Goal: Contribute content: Contribute content

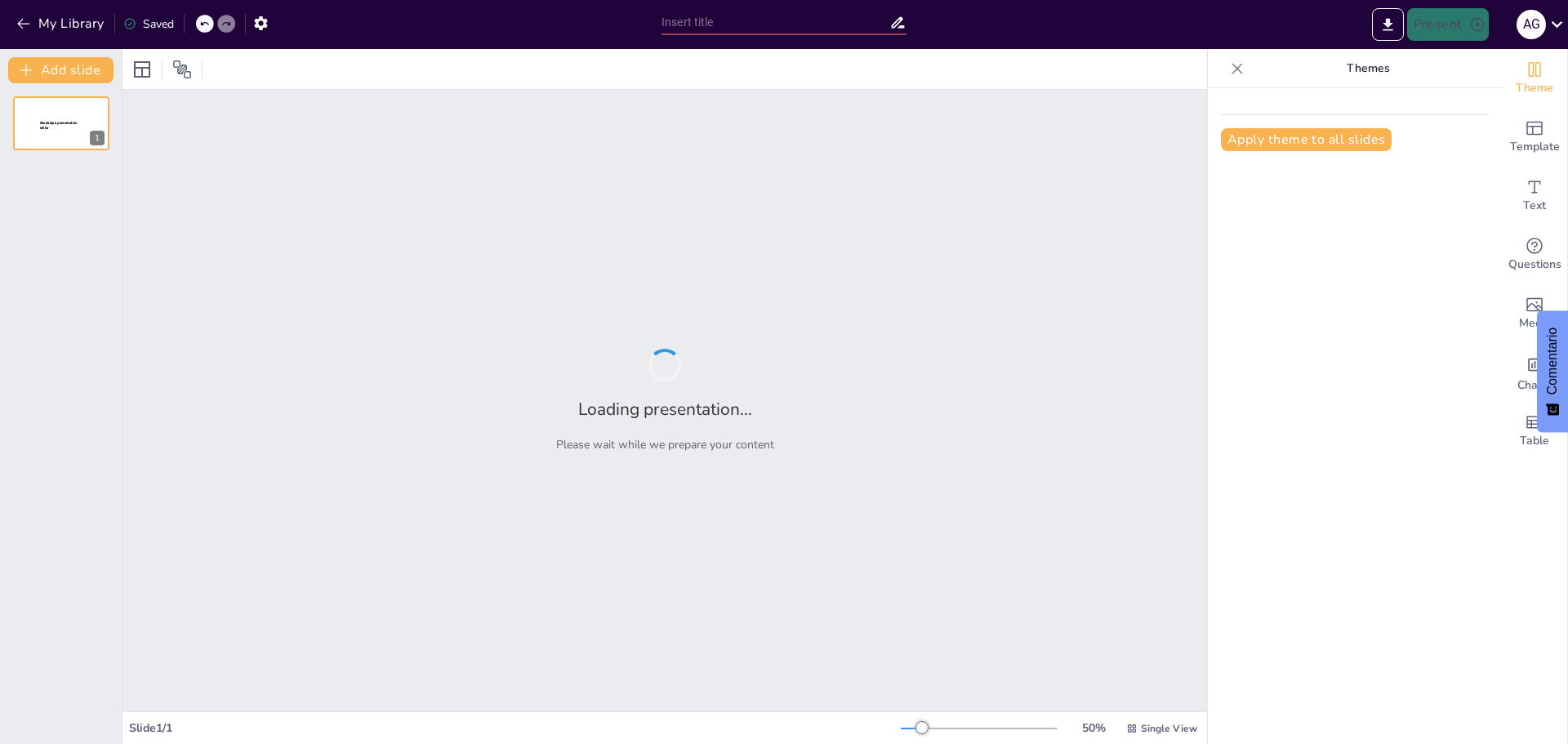
type input "Mejorando la Salud y el Rendimiento del Personal Operativo a través de Pausas A…"
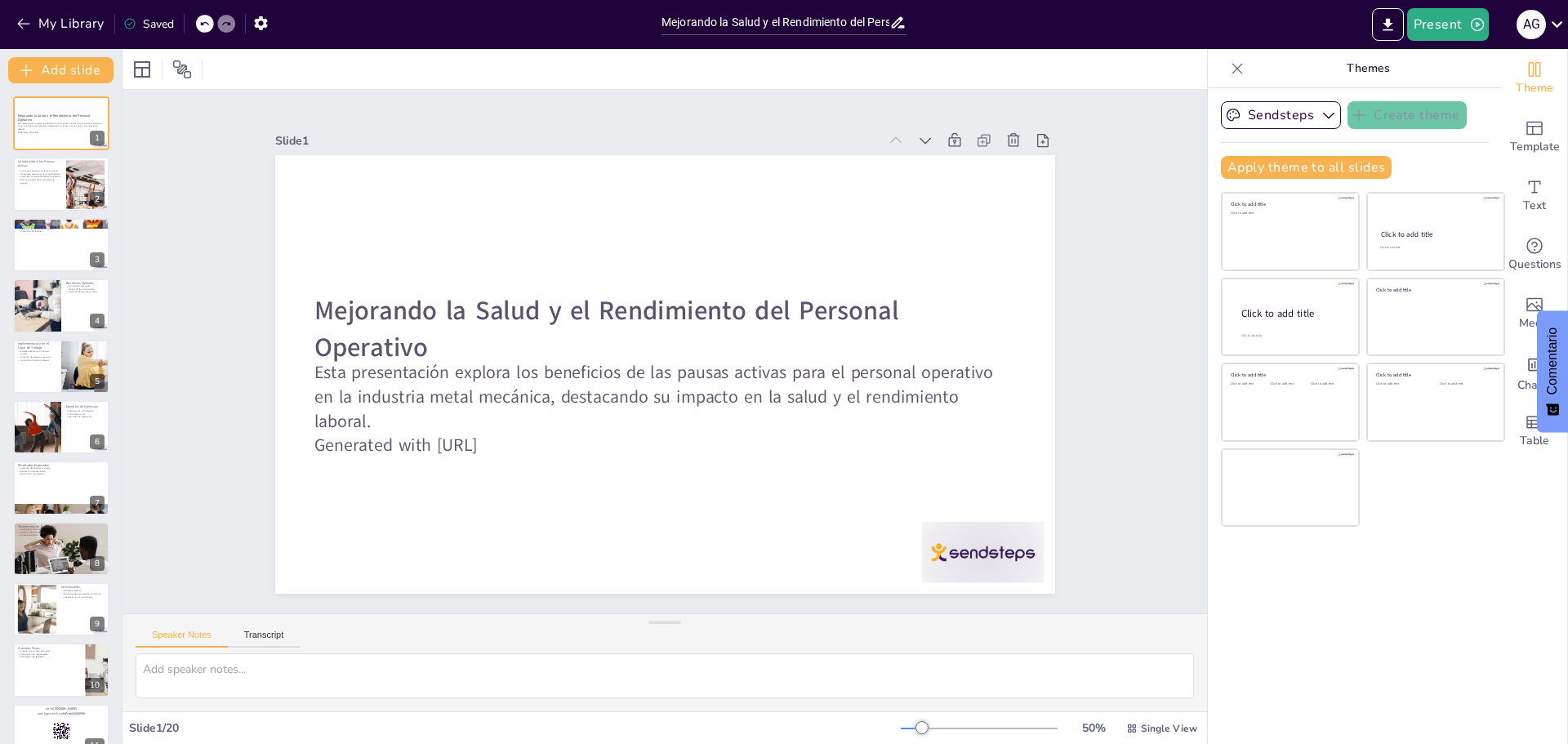
checkbox input "true"
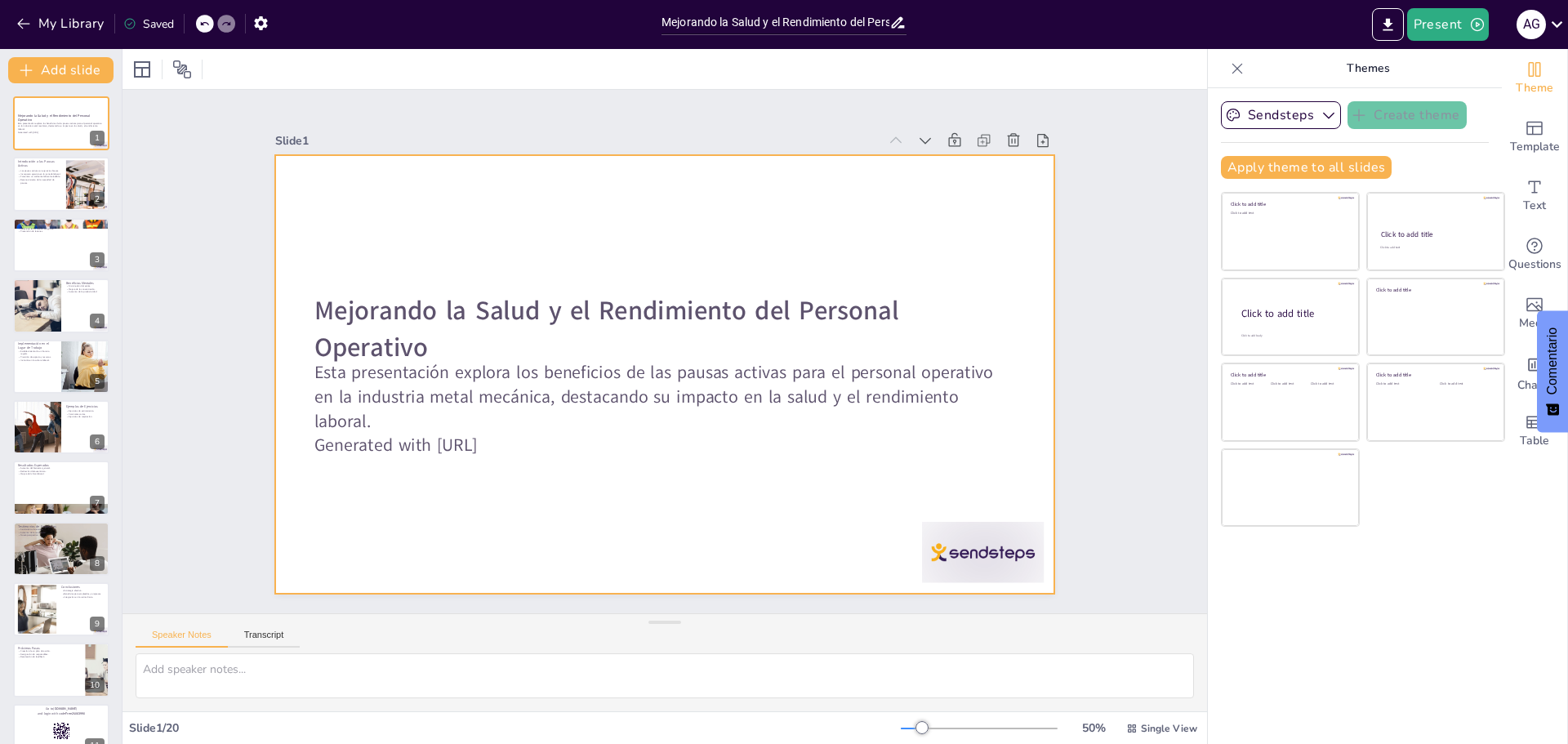
checkbox input "true"
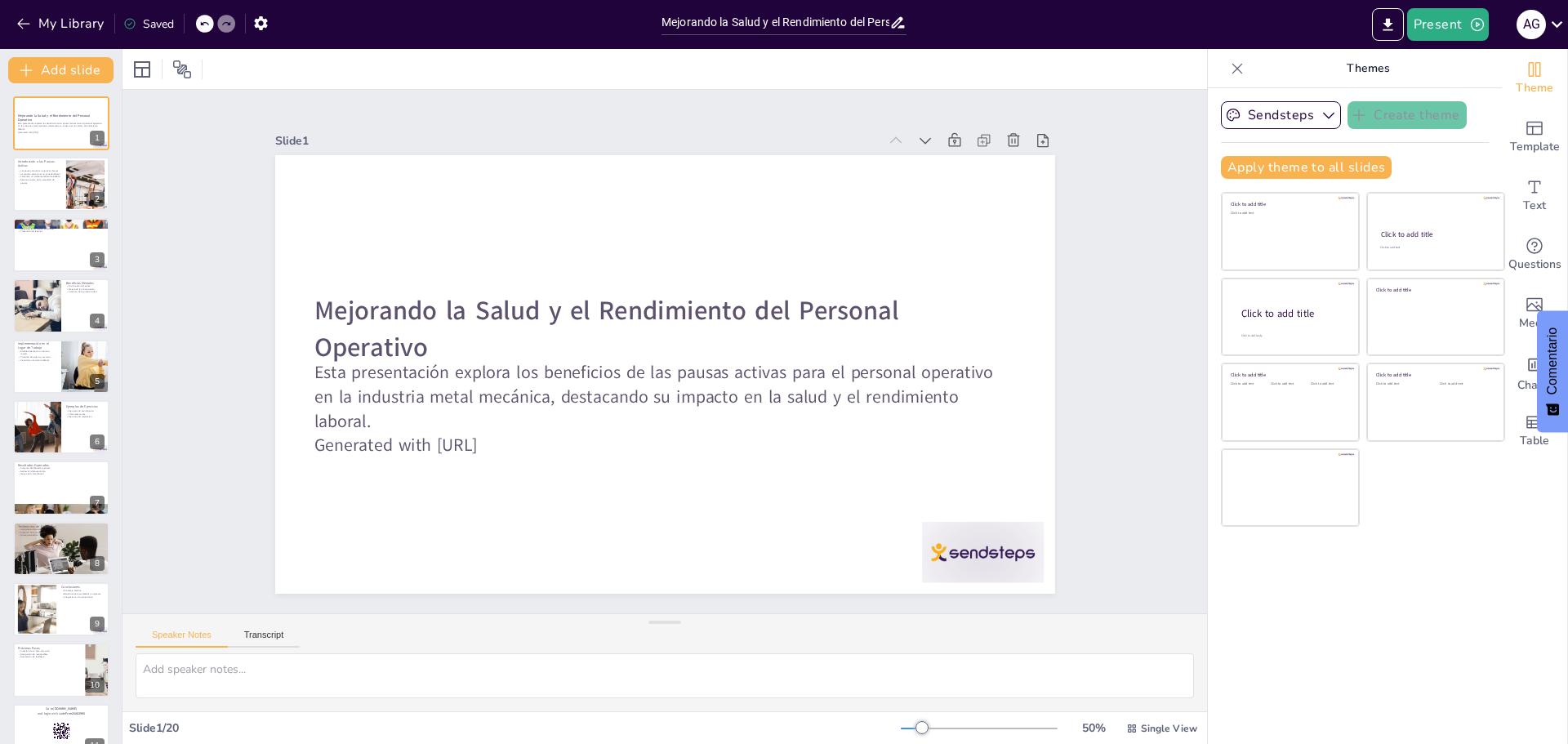
checkbox input "true"
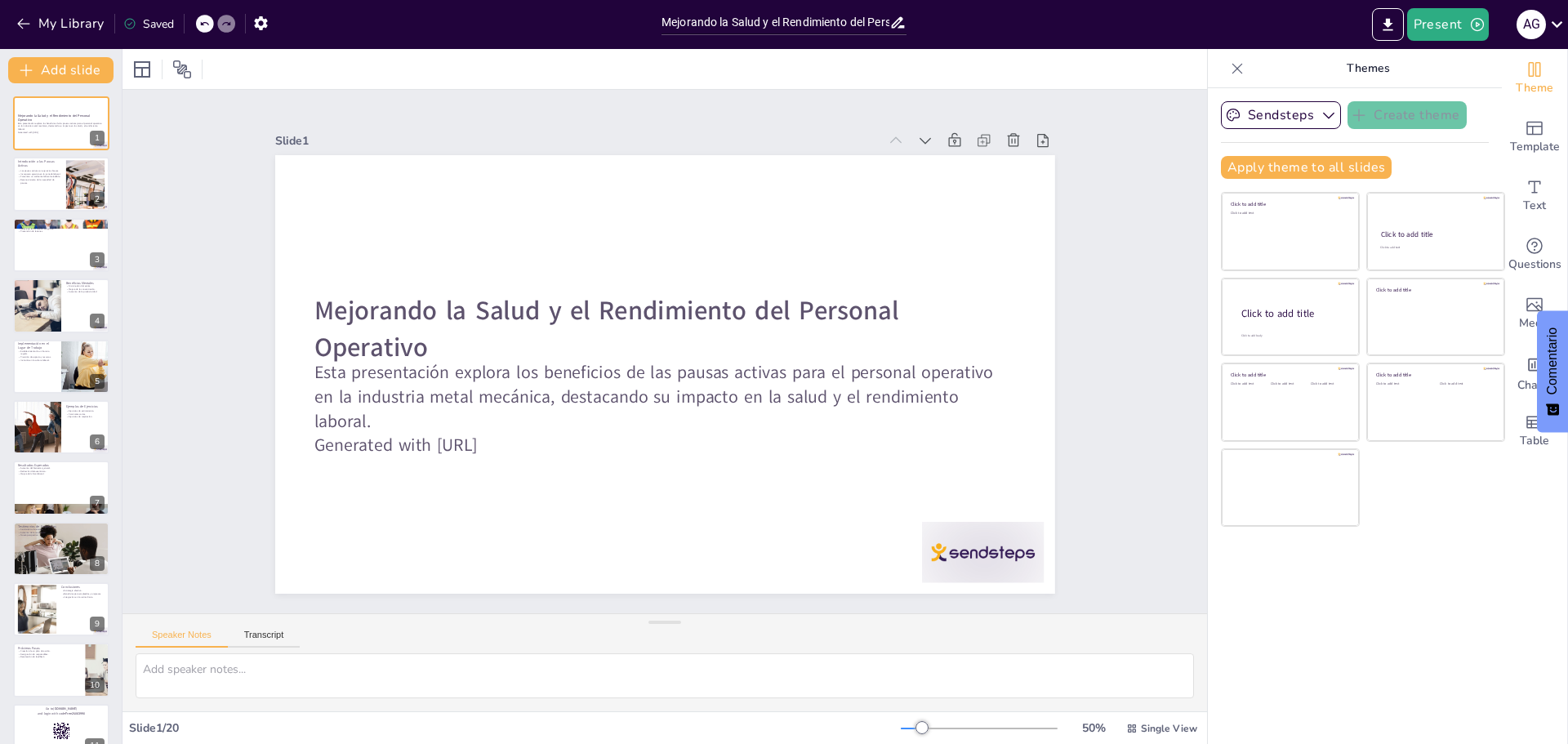
checkbox input "true"
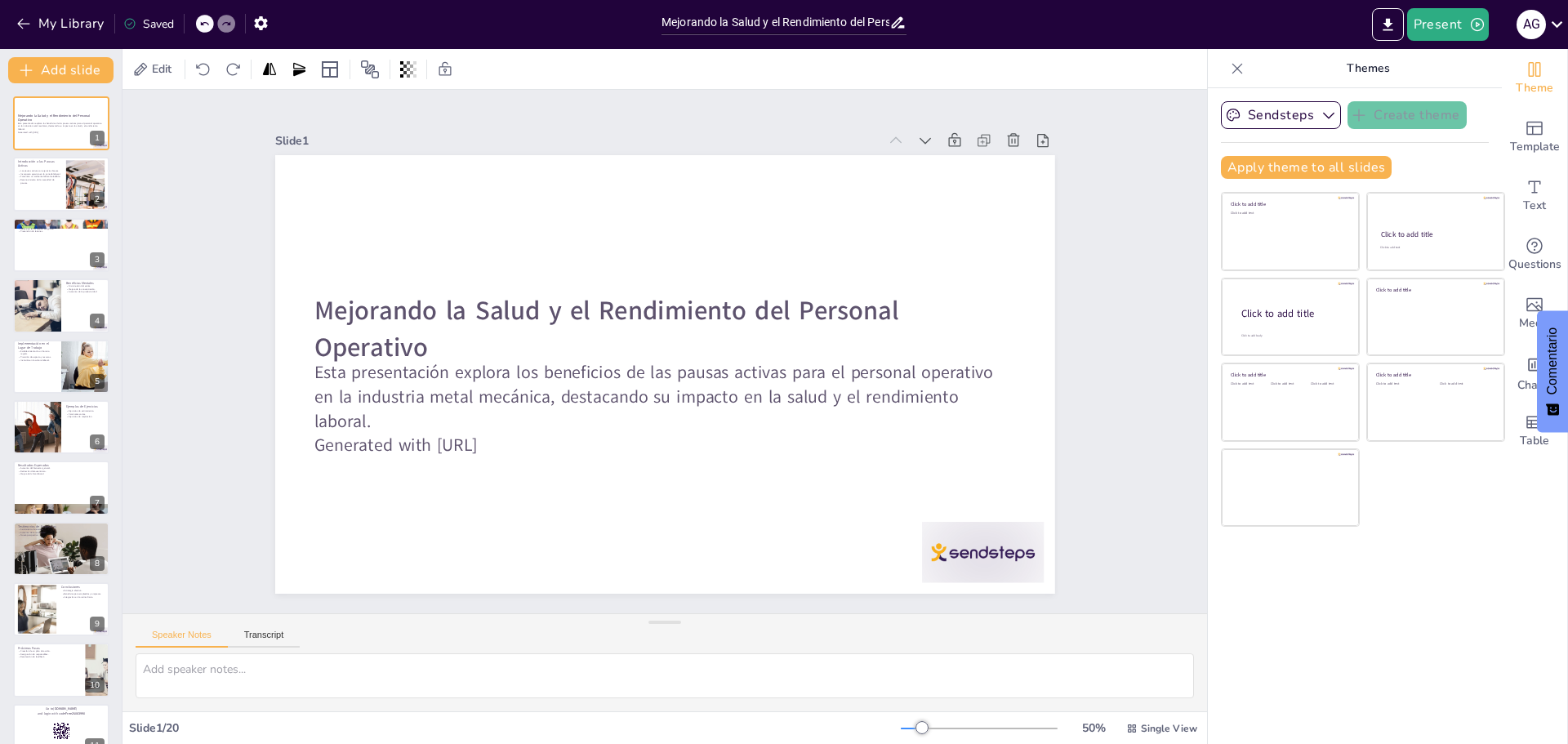
checkbox input "true"
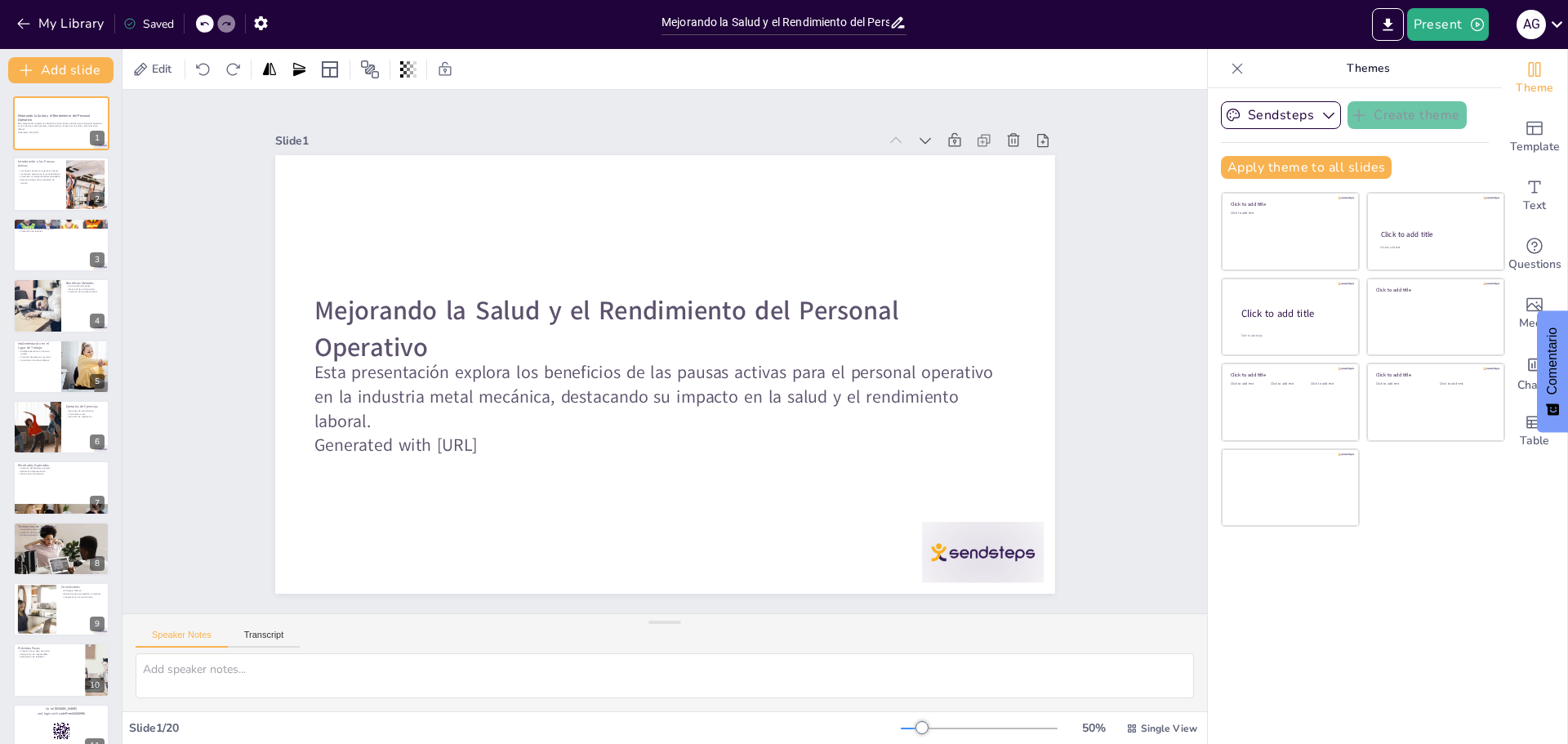
checkbox input "true"
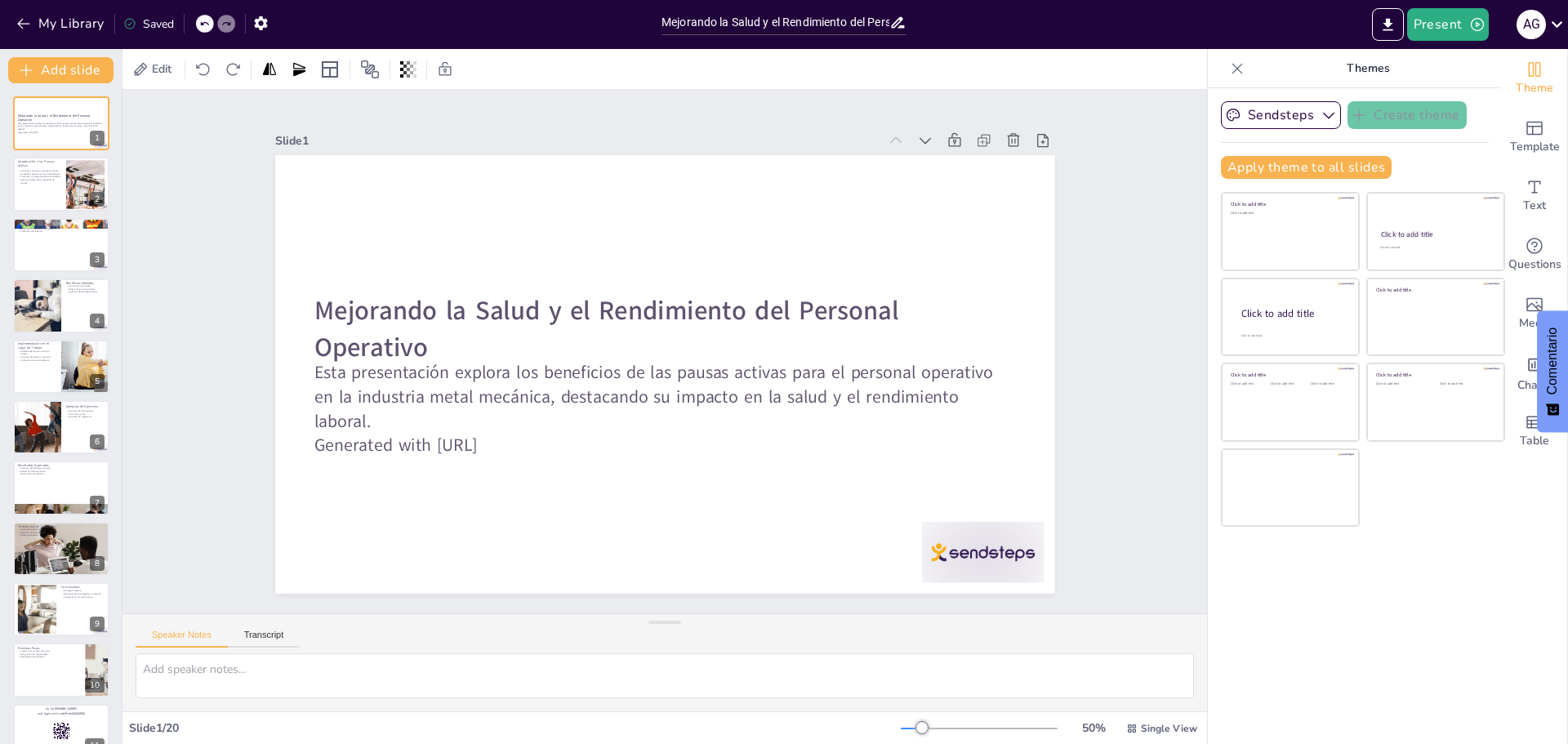
checkbox input "true"
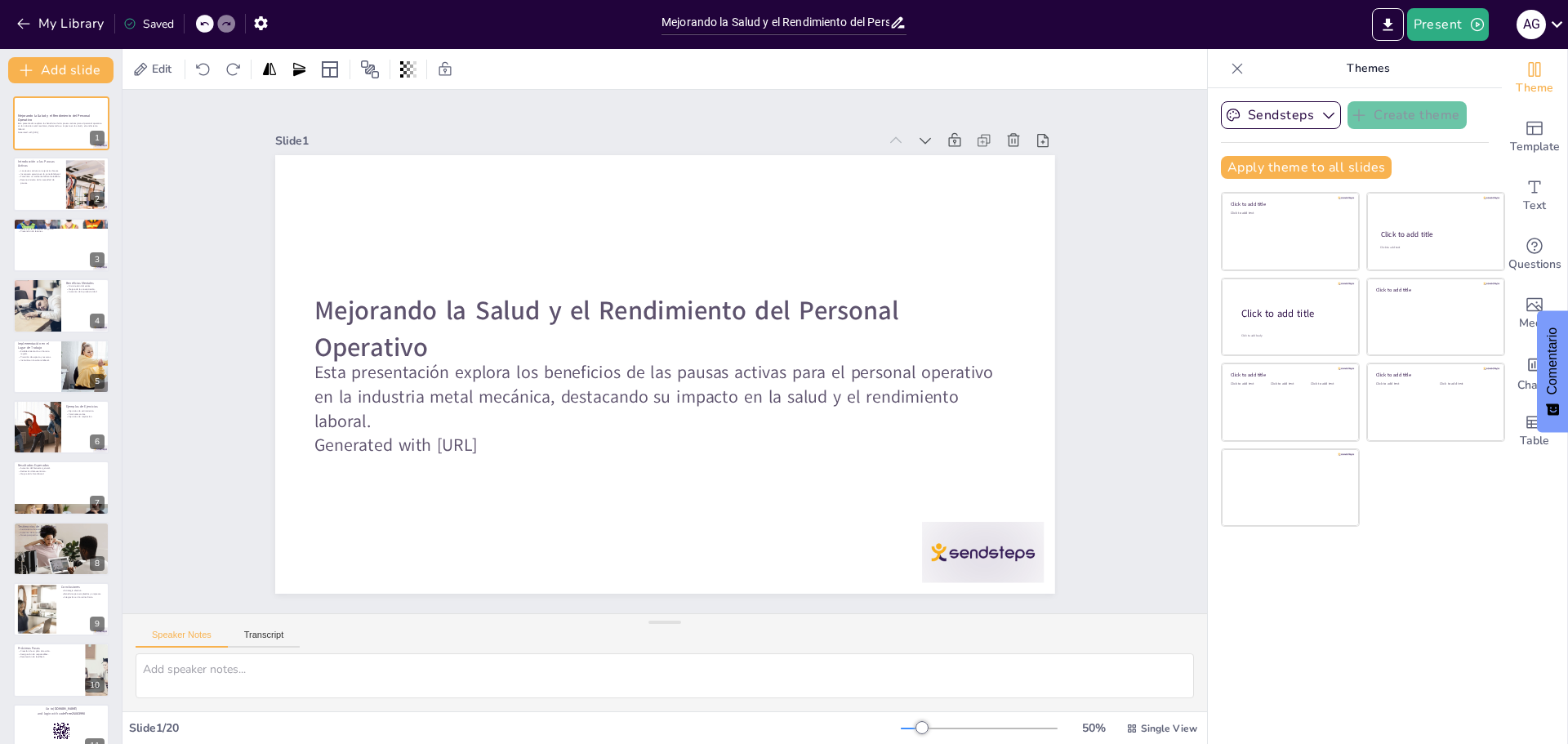
checkbox input "true"
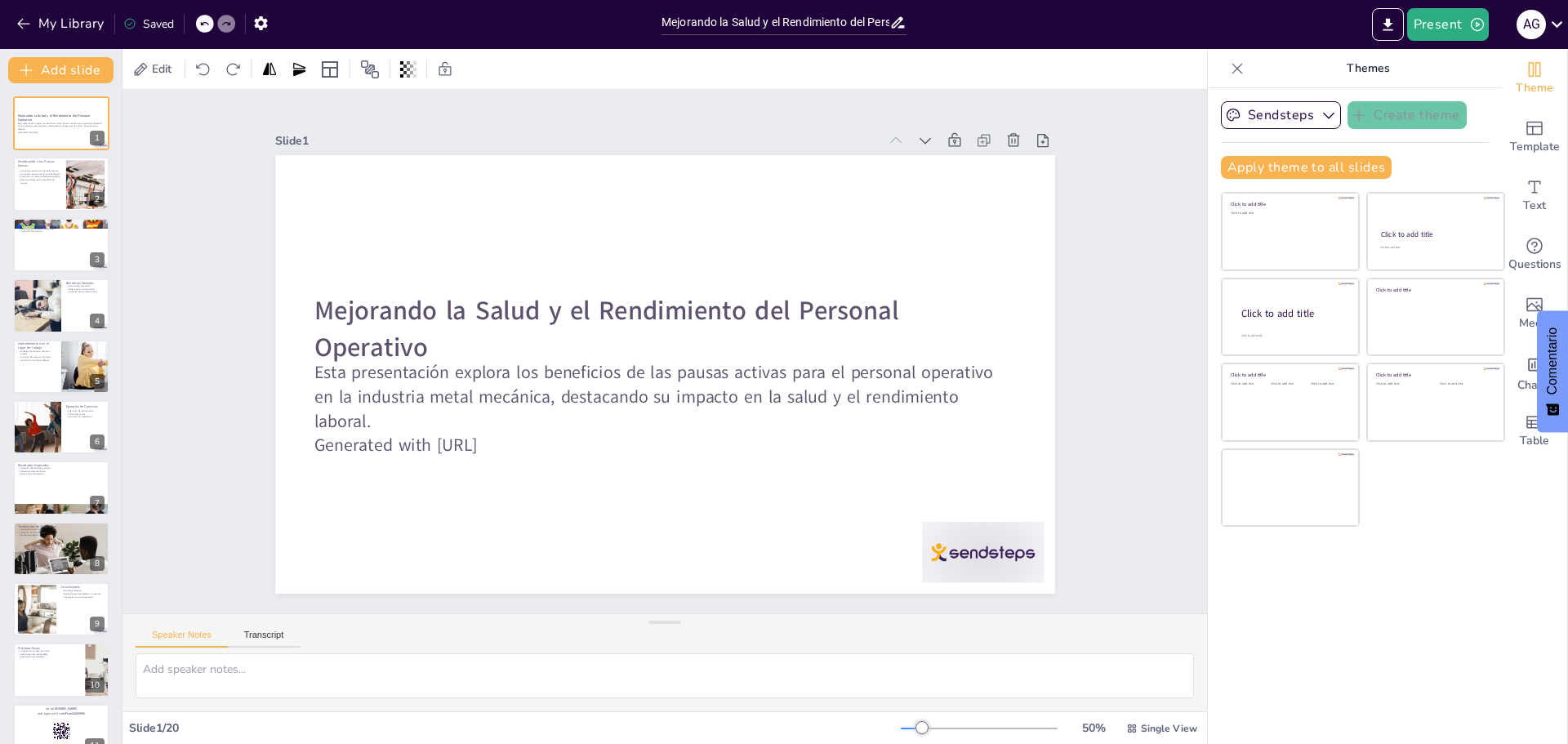
checkbox input "true"
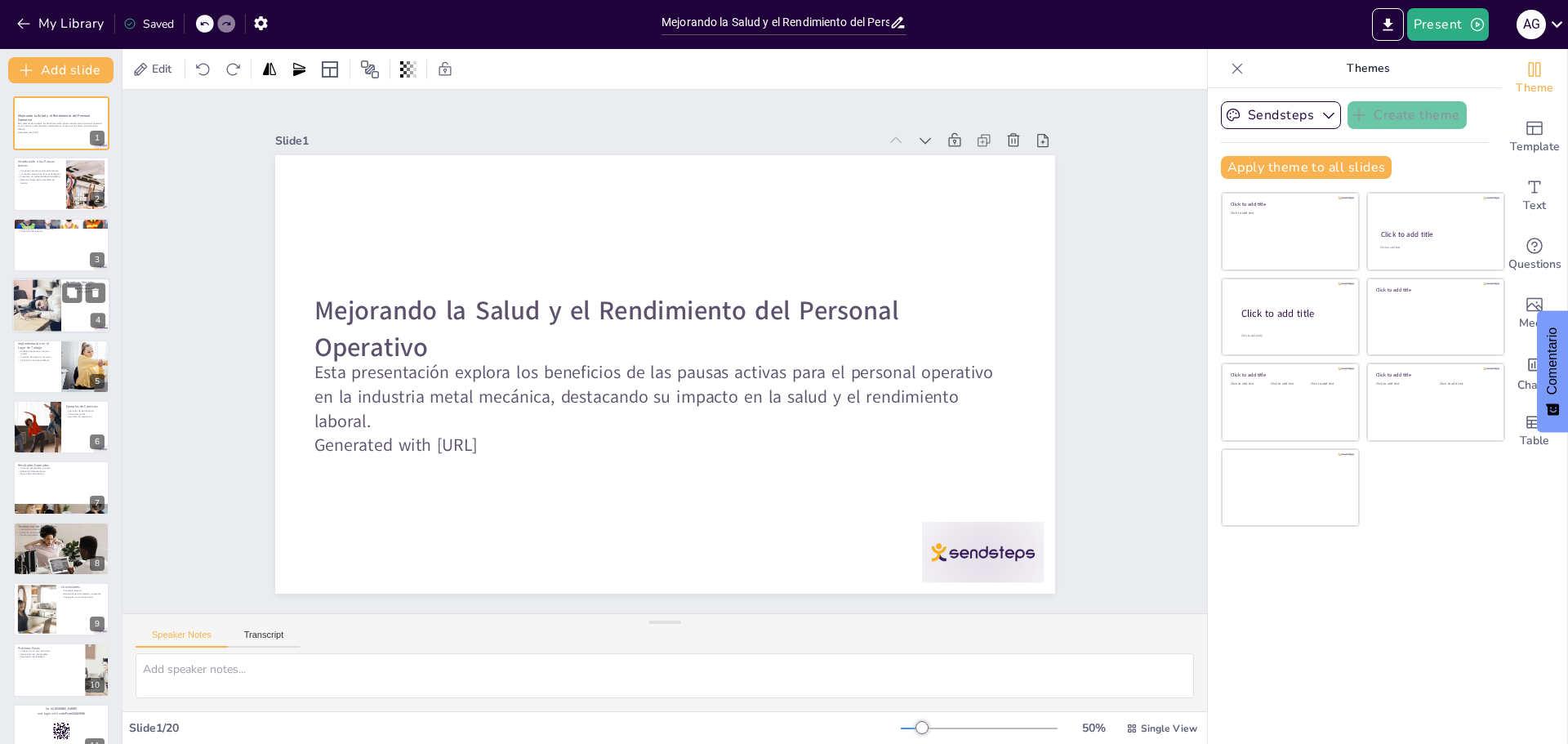
checkbox input "true"
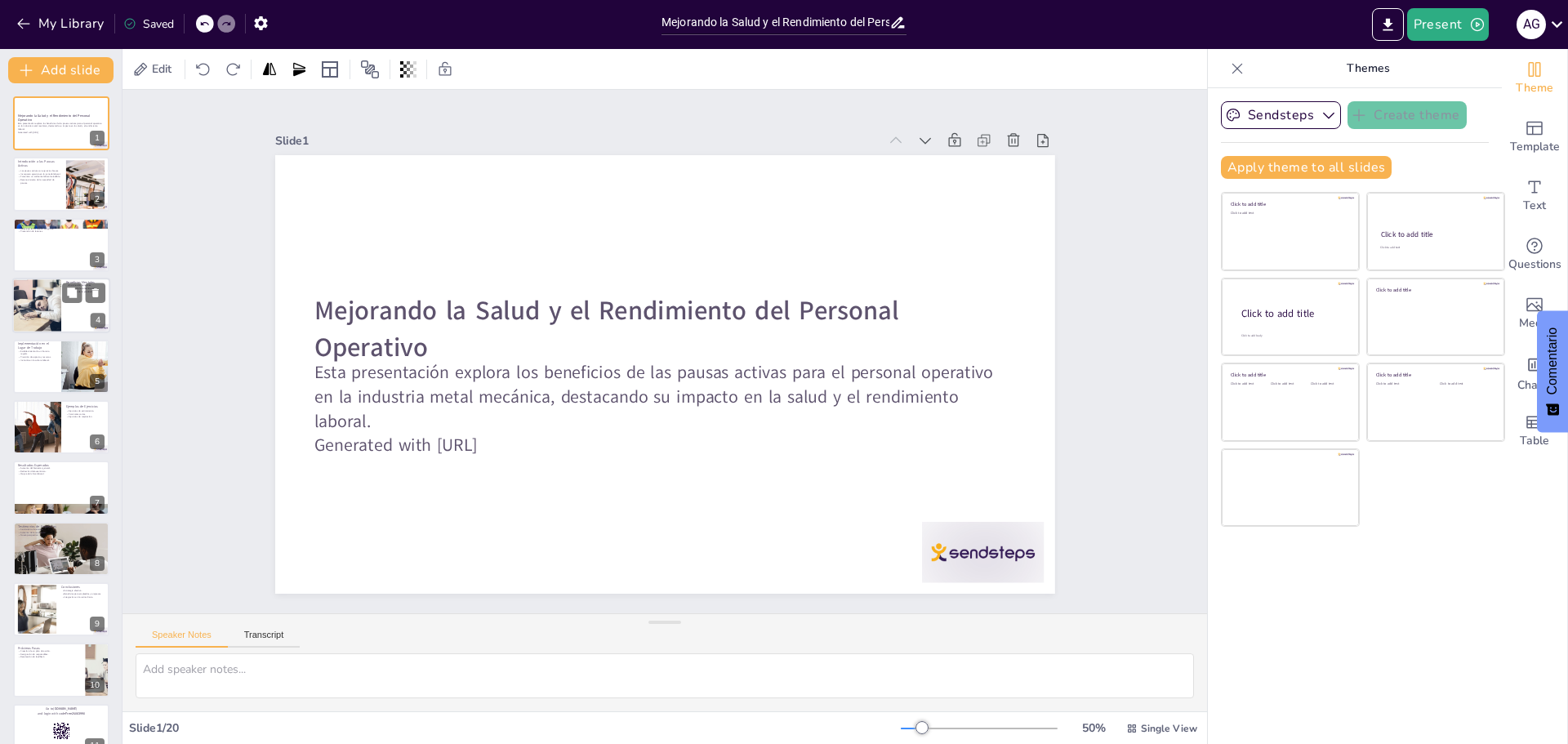
checkbox input "true"
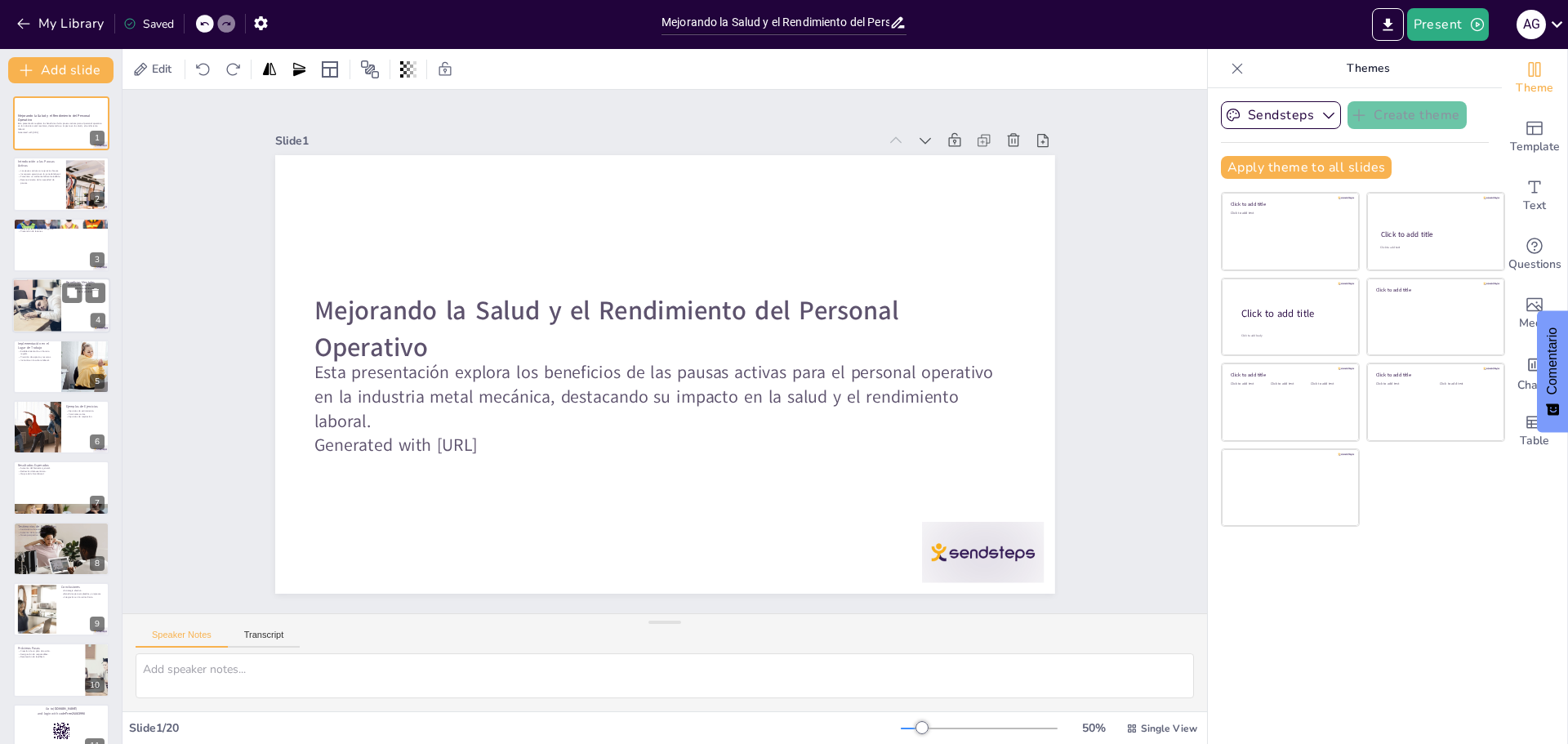
checkbox input "true"
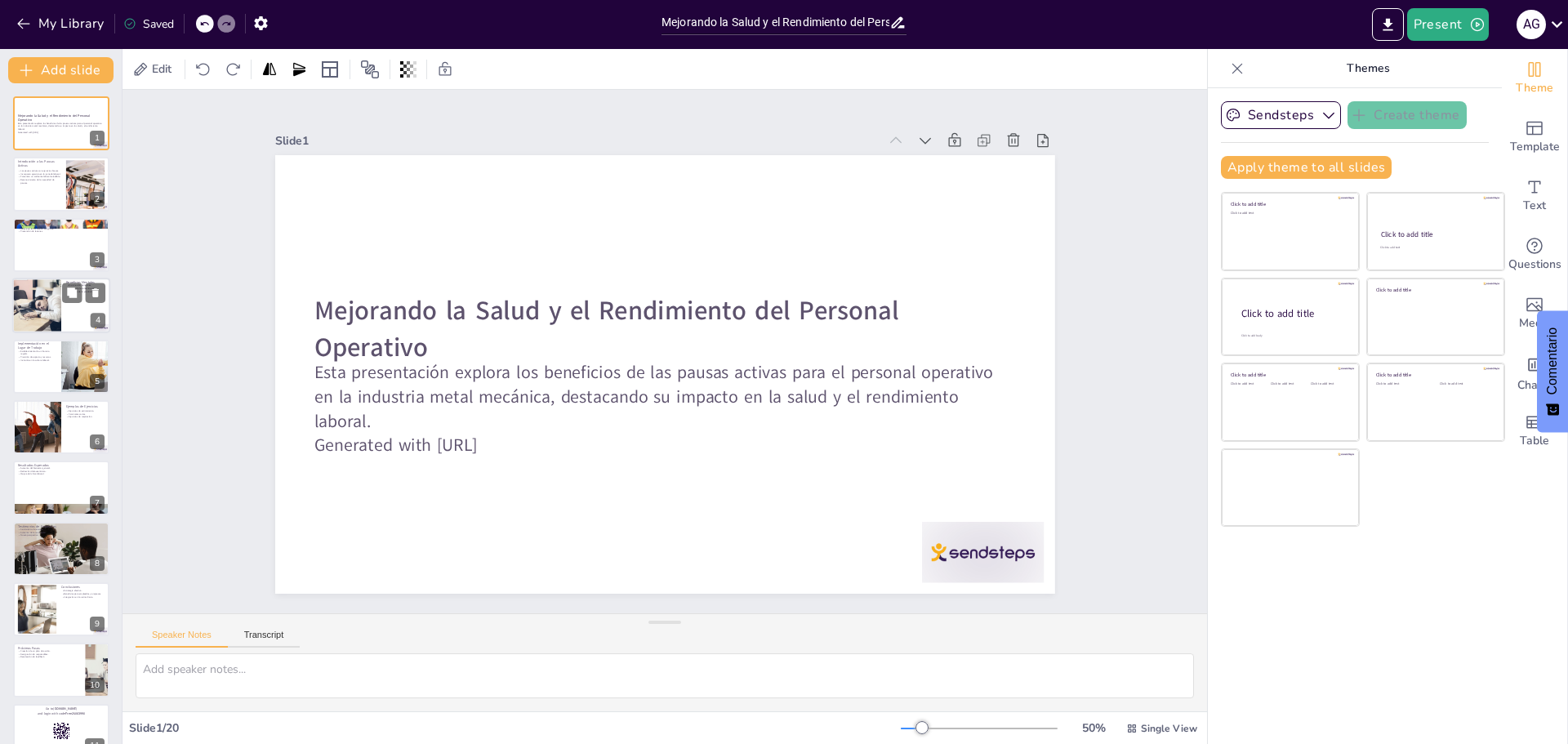
checkbox input "true"
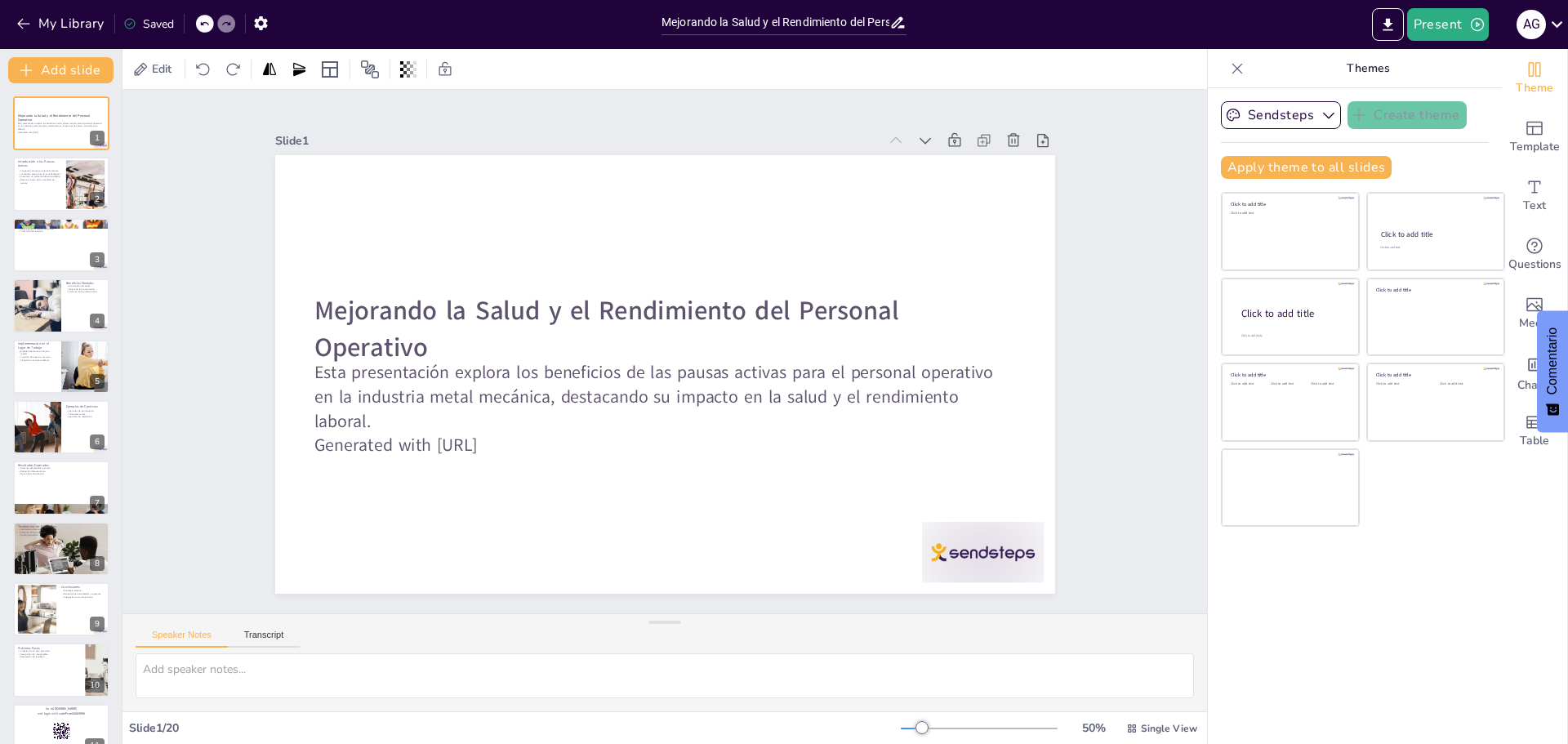
checkbox input "true"
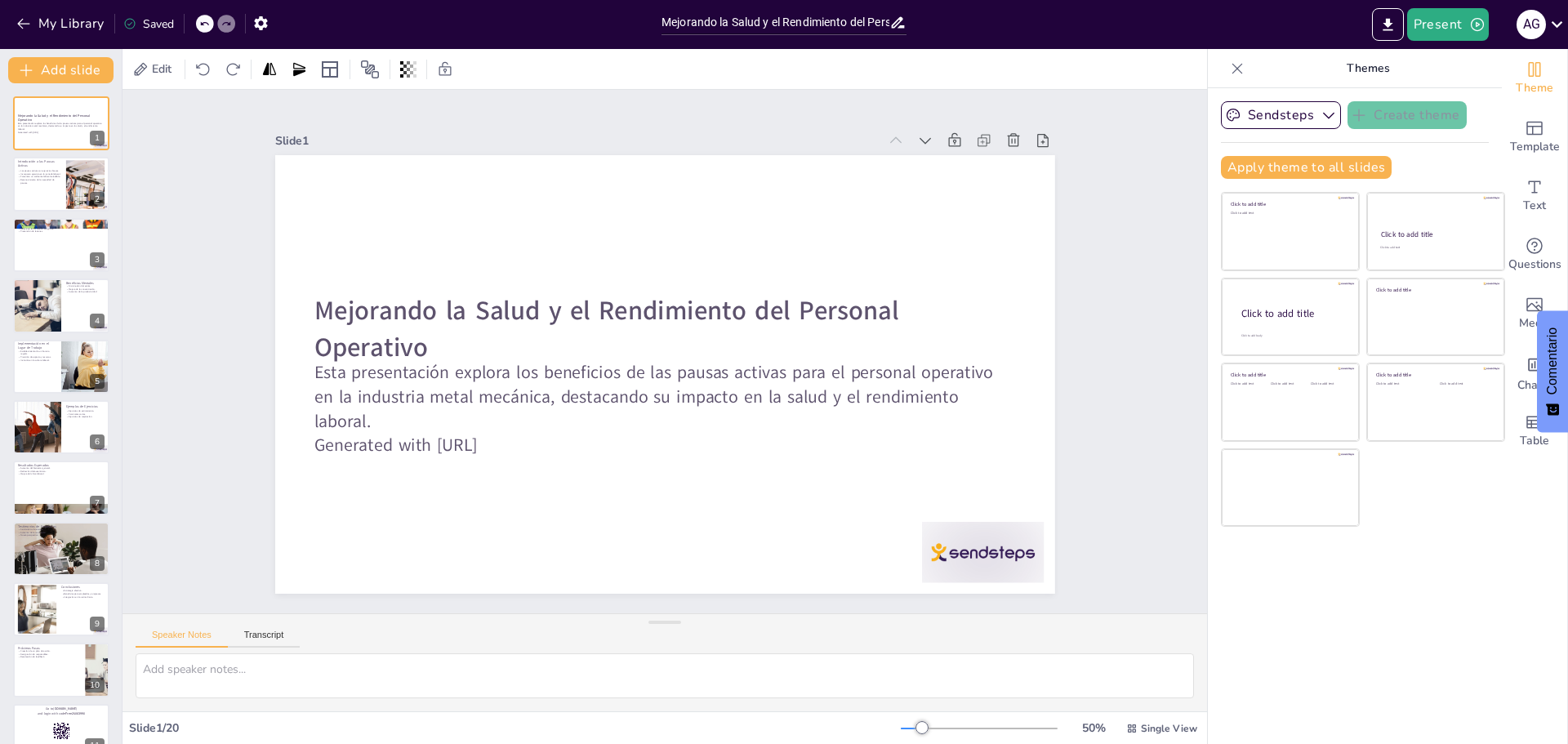
checkbox input "true"
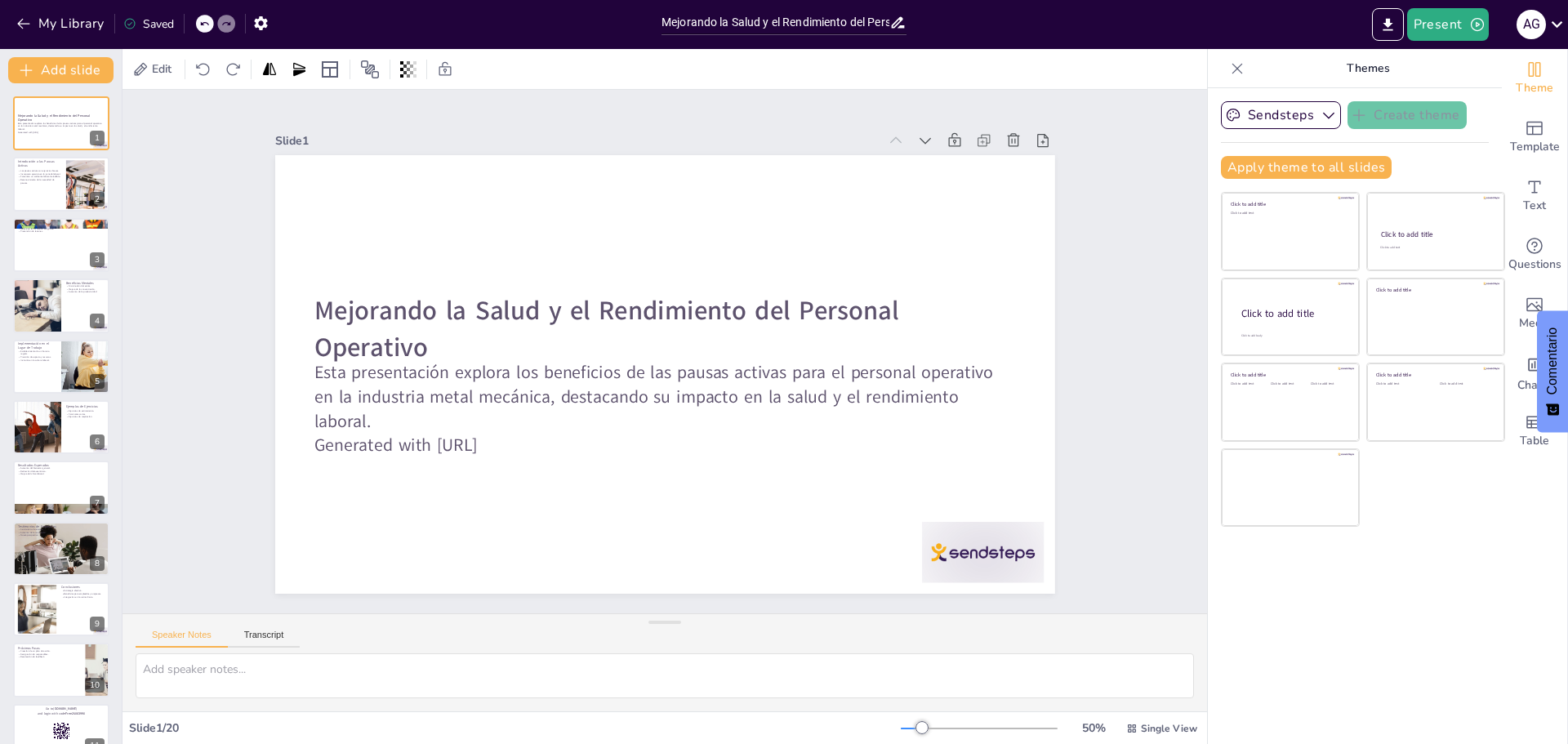
checkbox input "true"
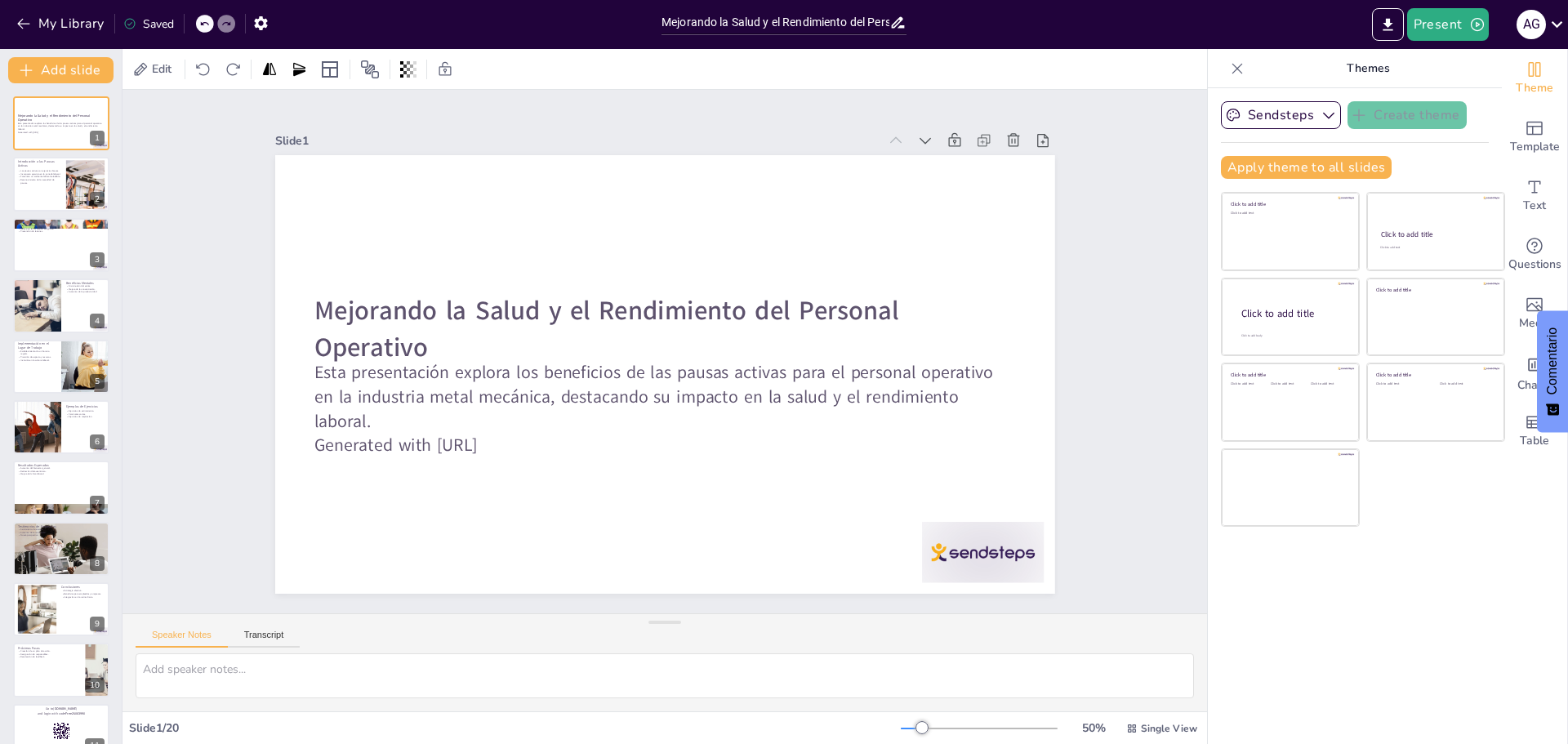
checkbox input "true"
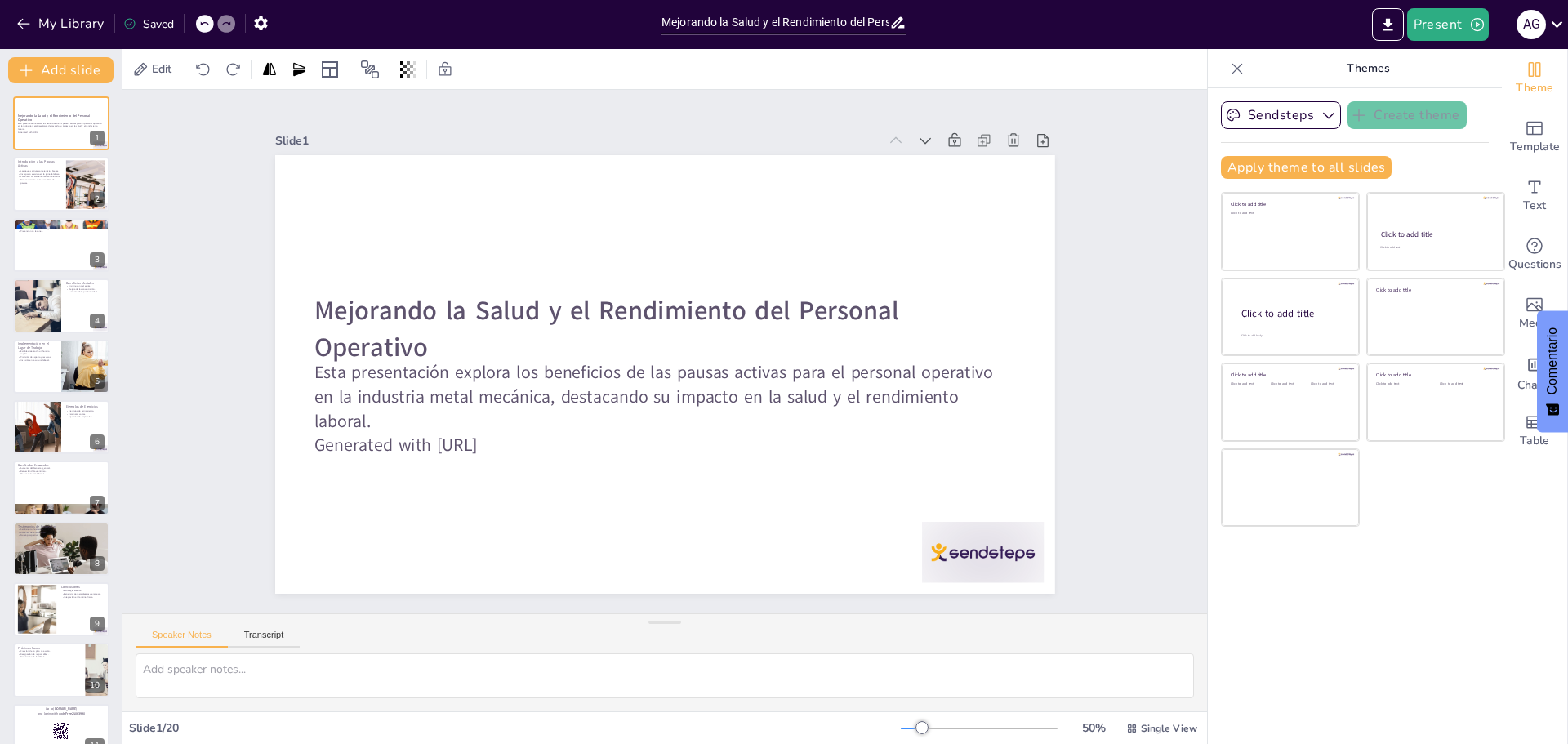
checkbox input "true"
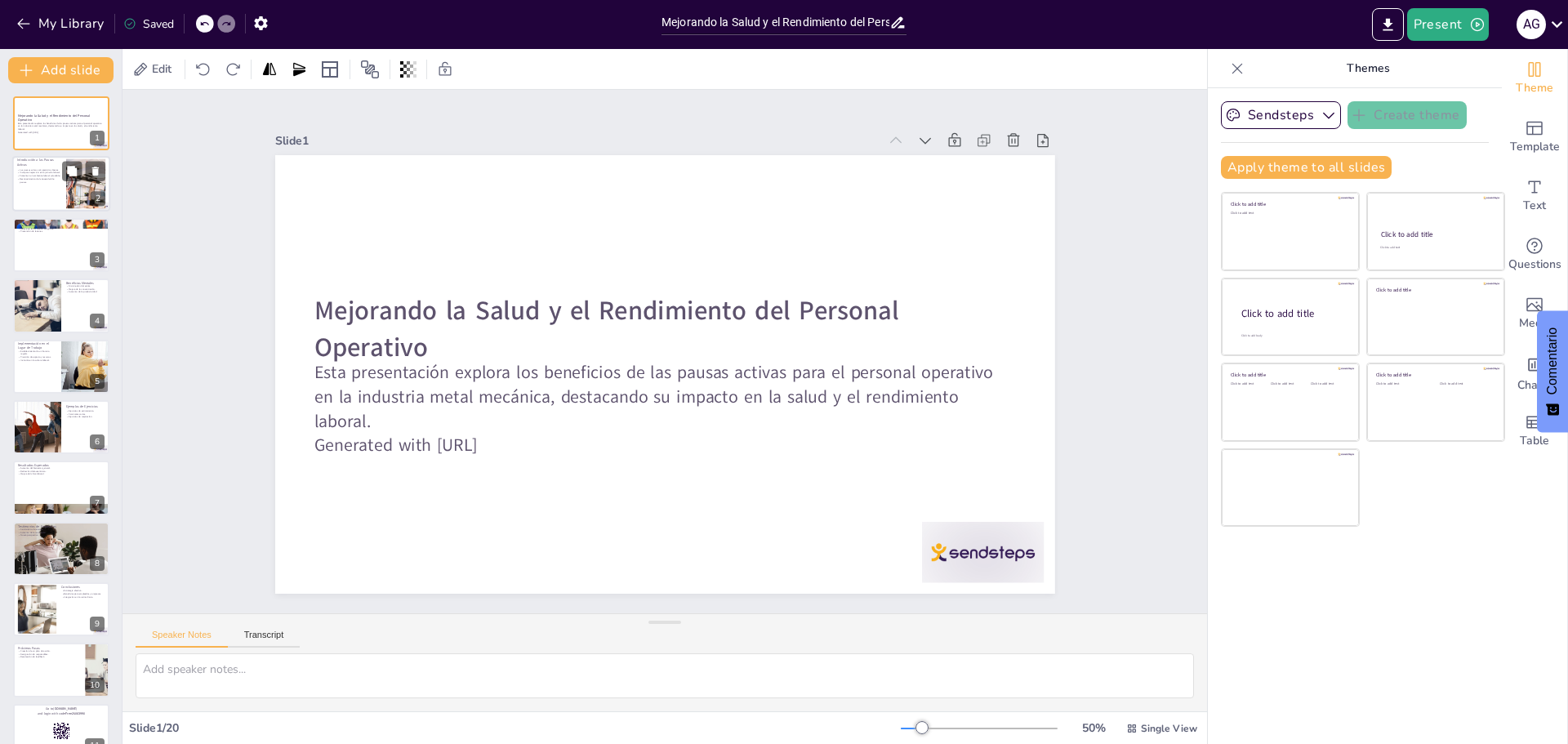
checkbox input "true"
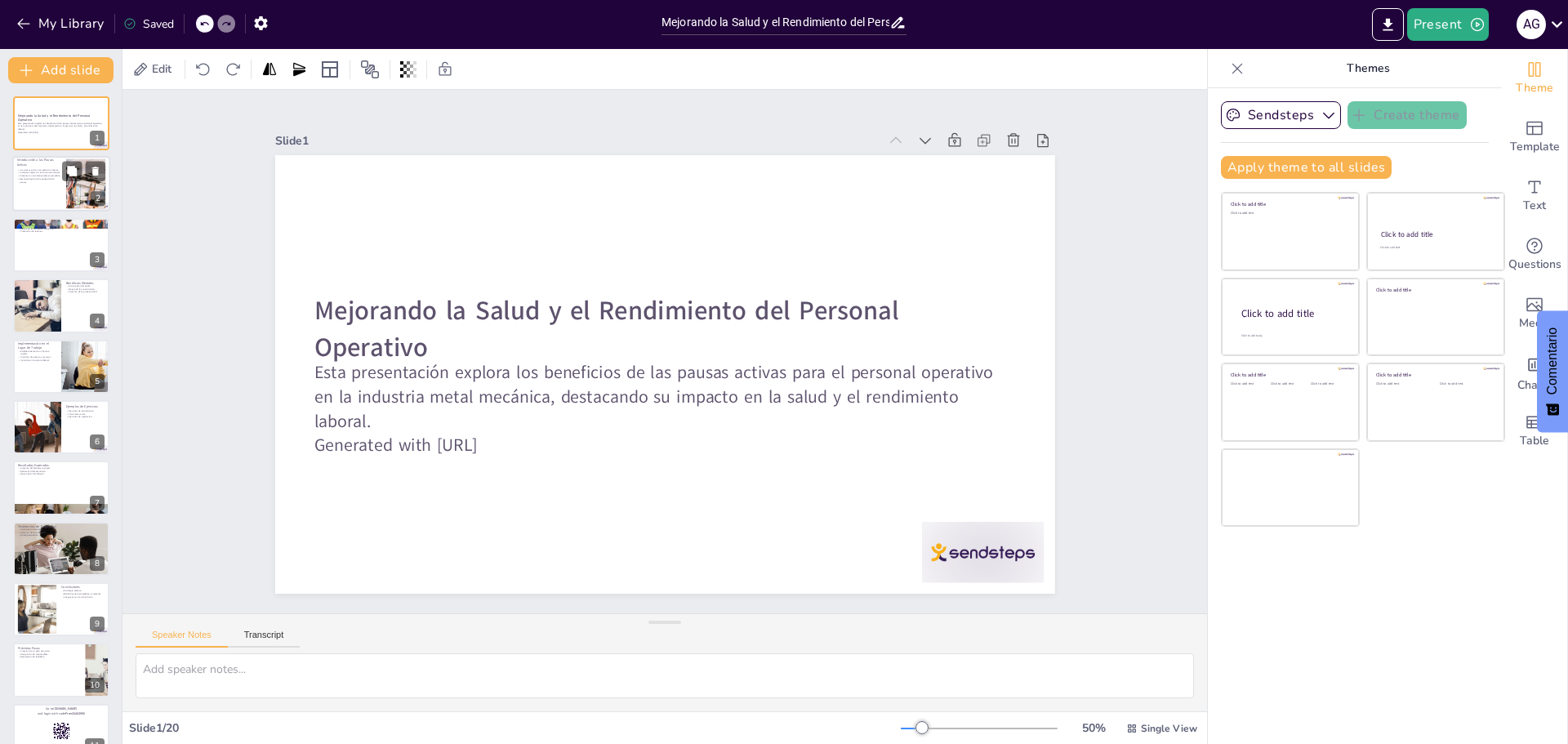
click at [55, 207] on div at bounding box center [62, 184] width 98 height 55
type textarea "Las pausas activas son ejercicios breves que se realizan durante el trabajo. Es…"
checkbox input "true"
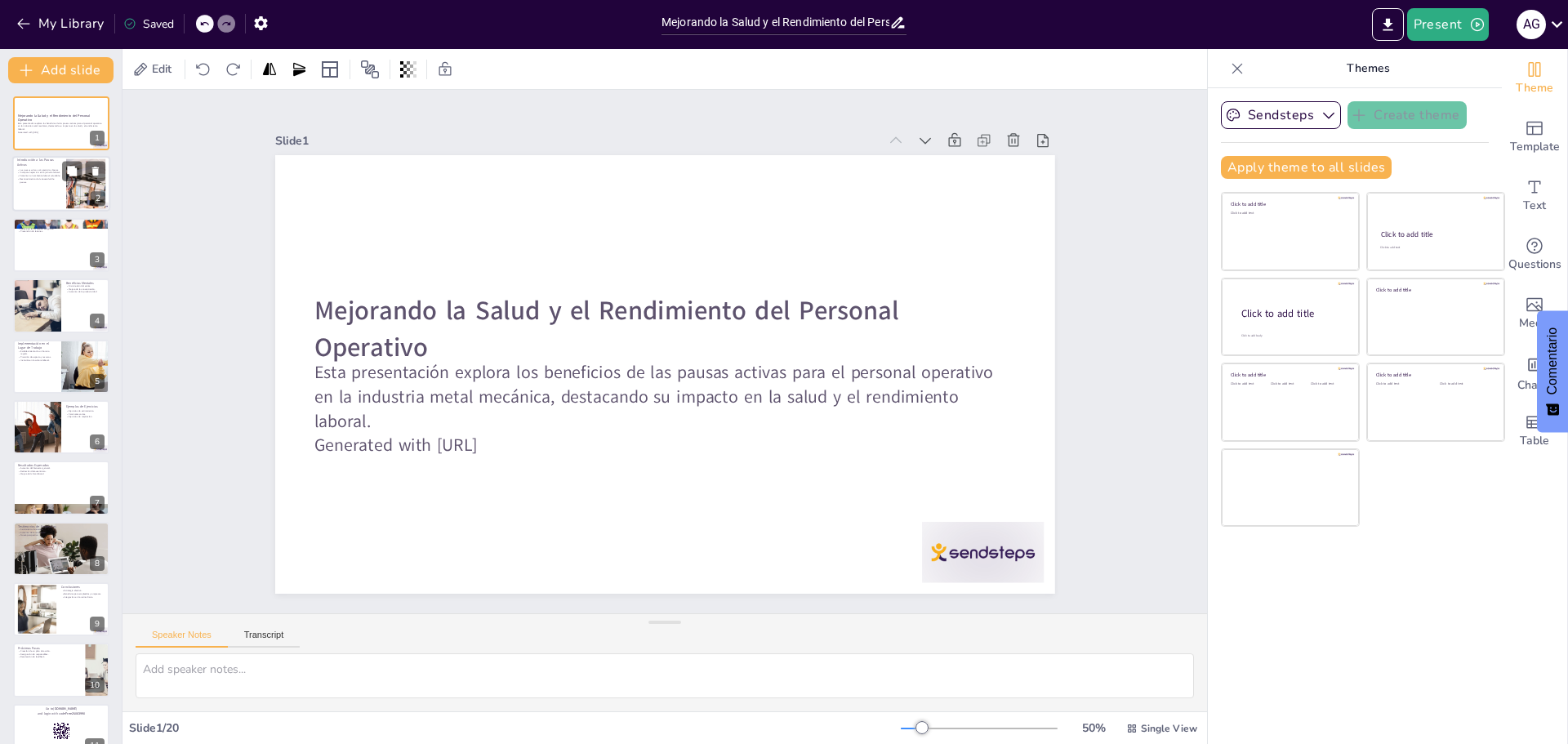
checkbox input "true"
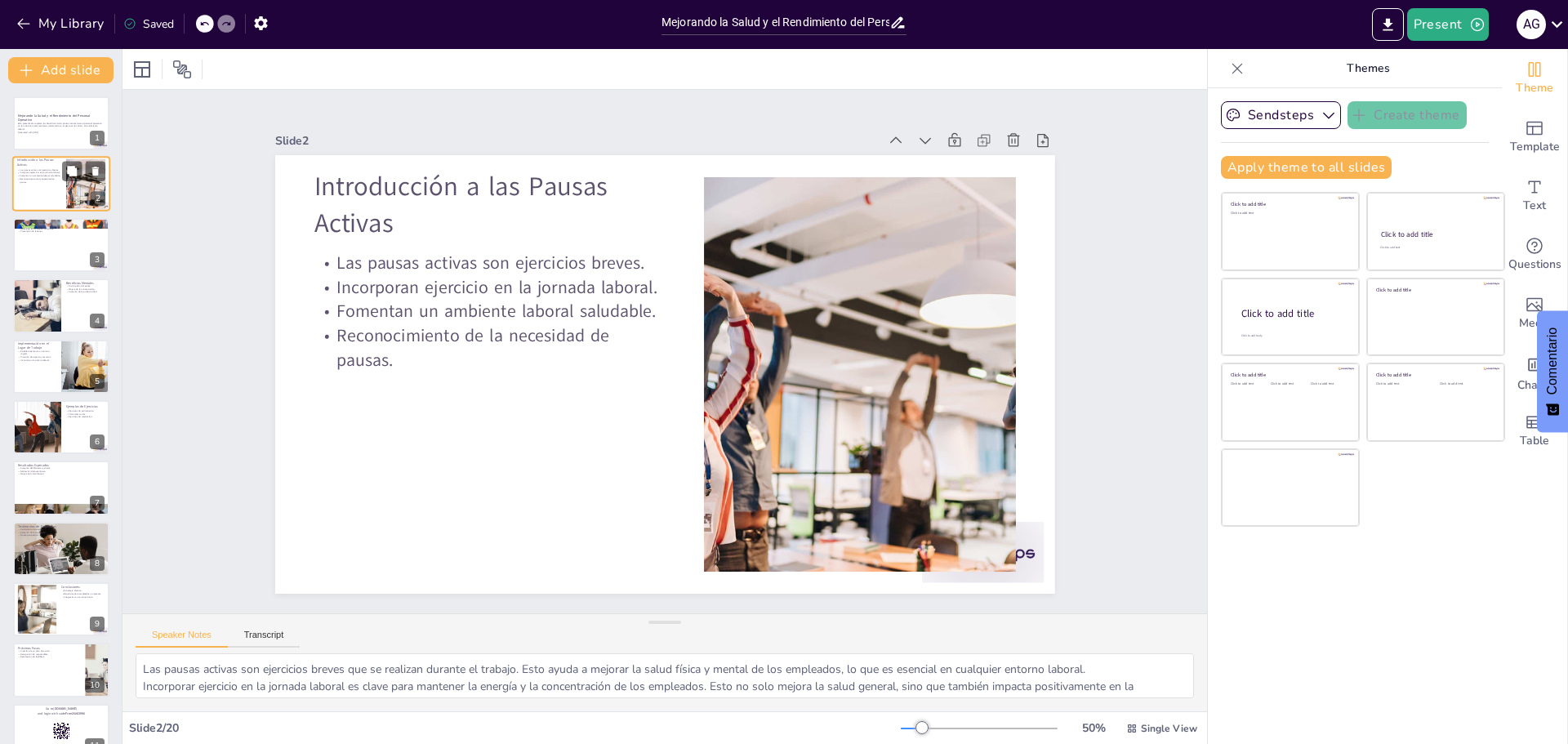
checkbox input "true"
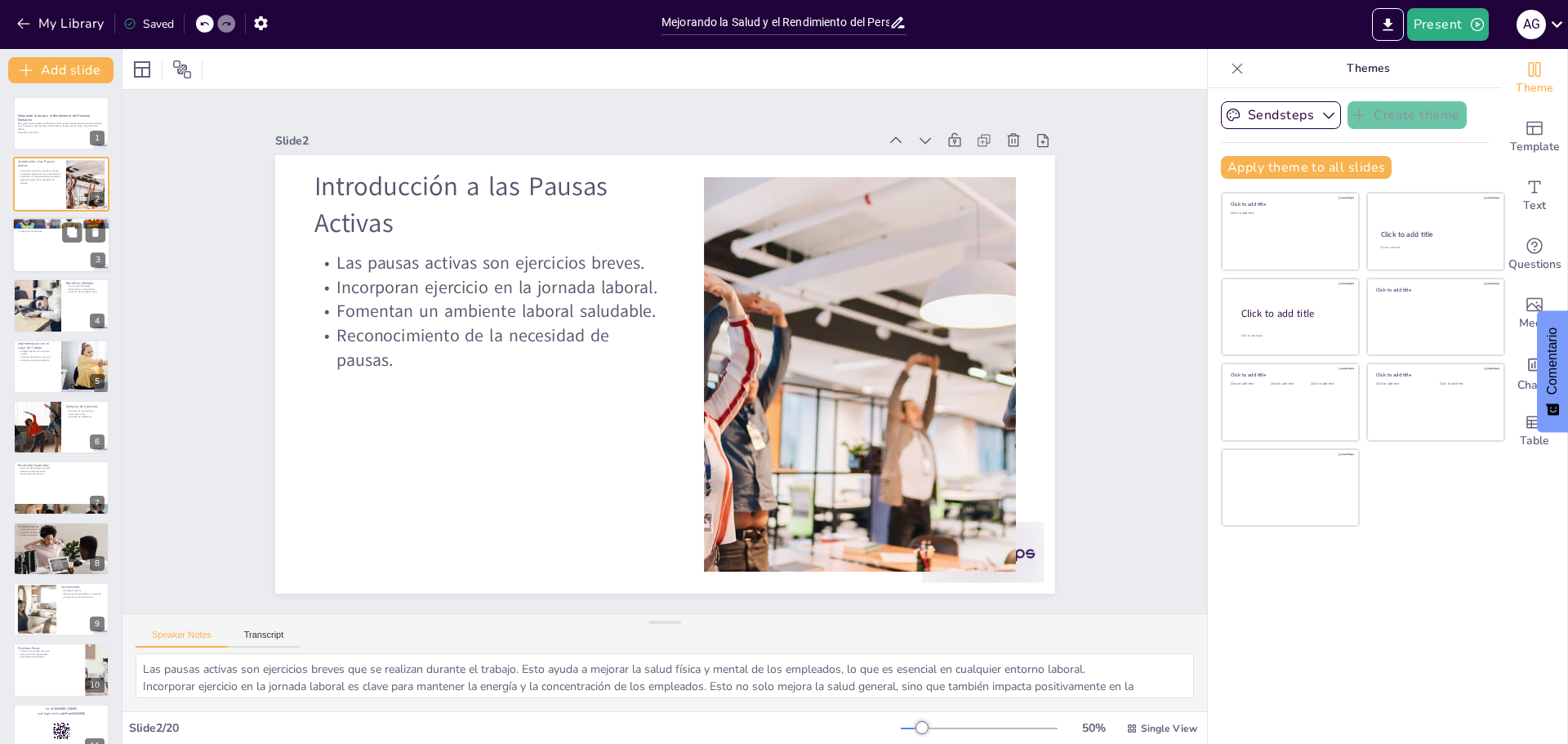
checkbox input "true"
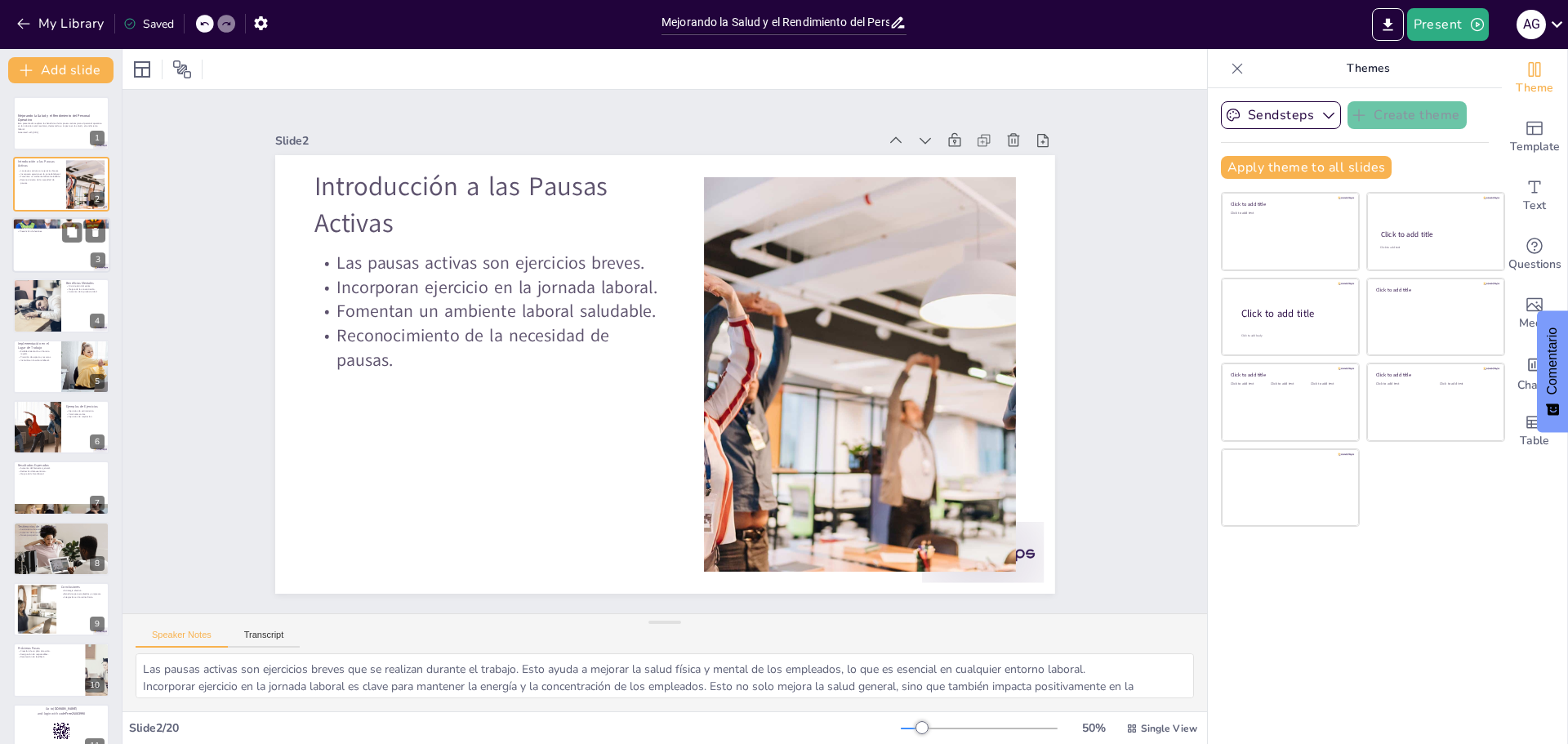
checkbox input "true"
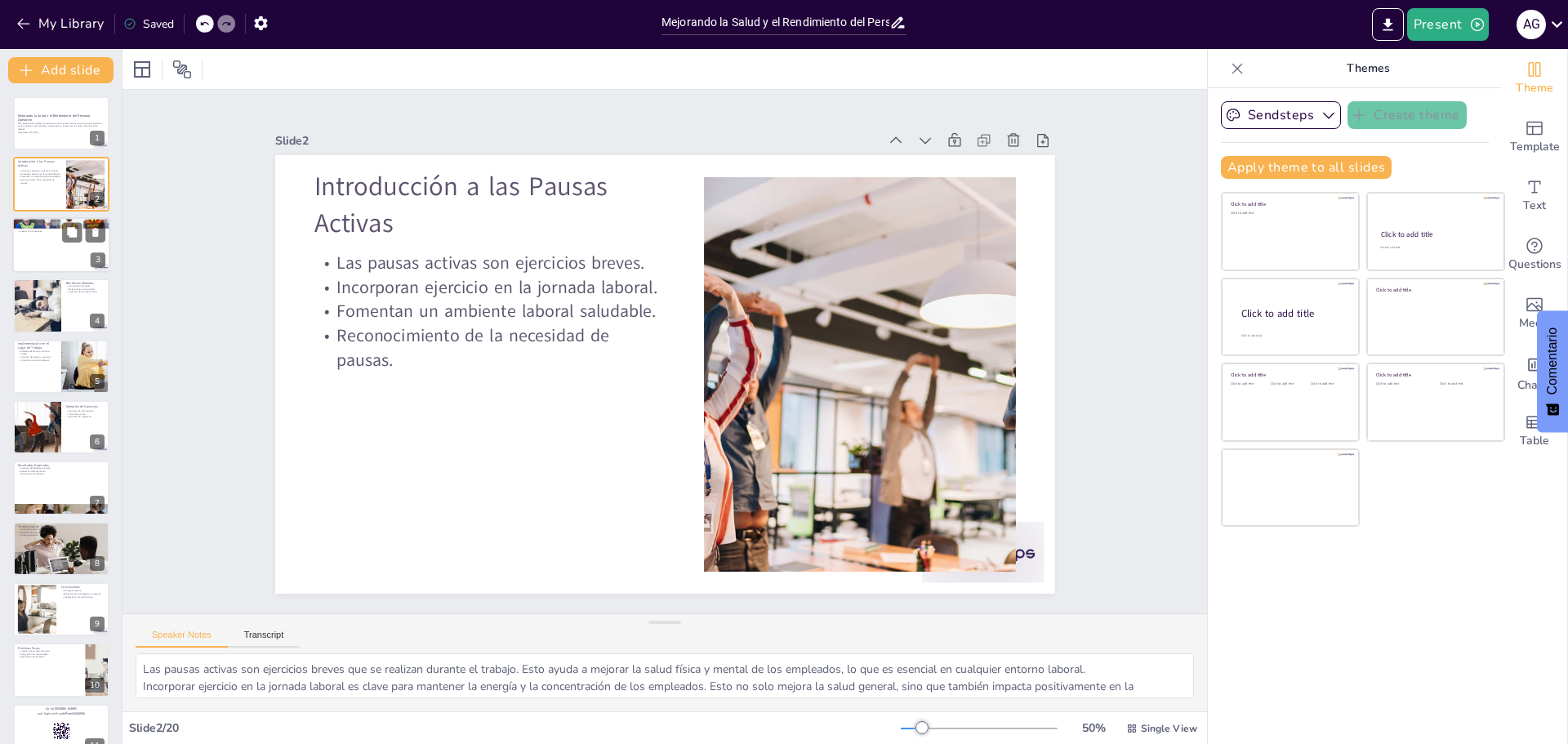
checkbox input "true"
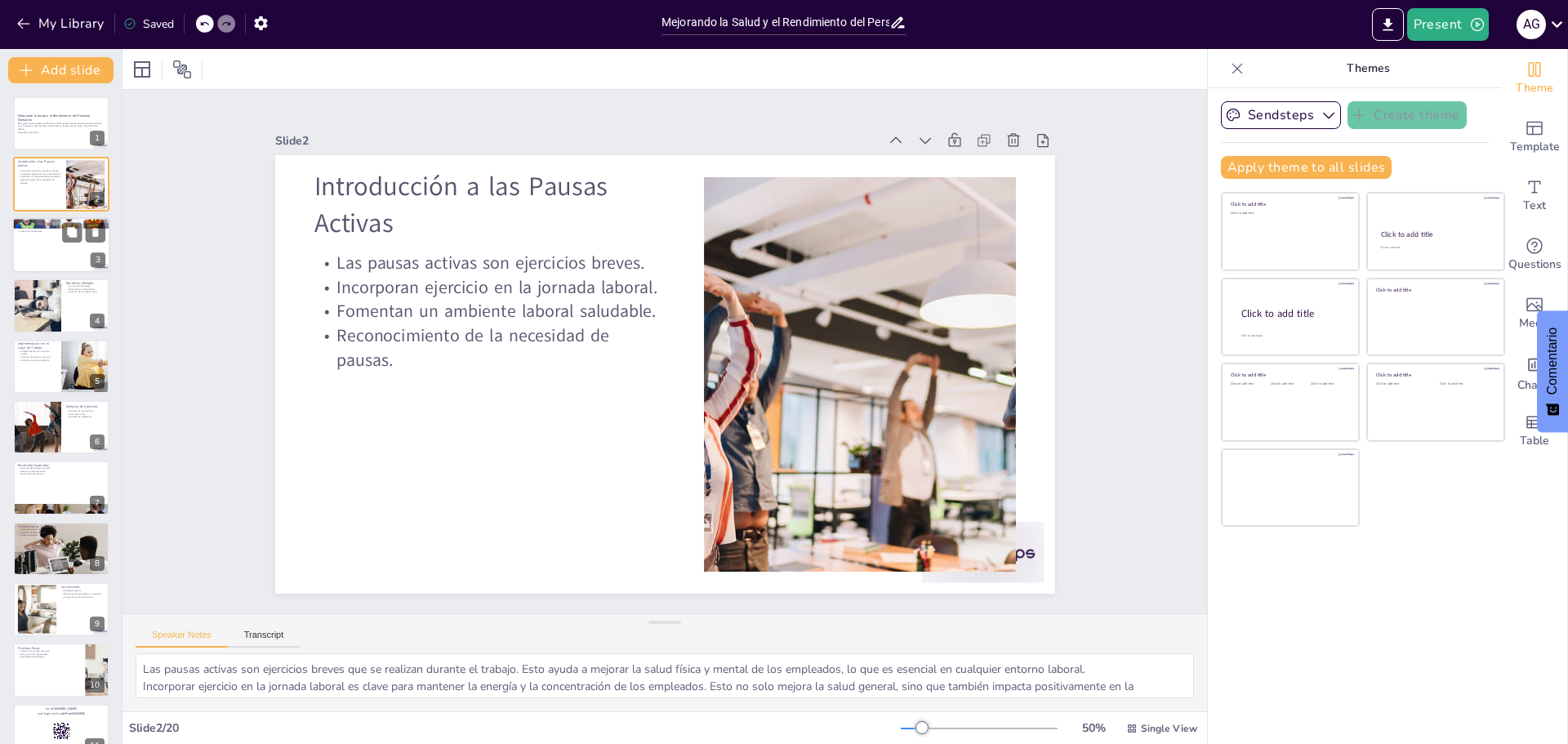
checkbox input "true"
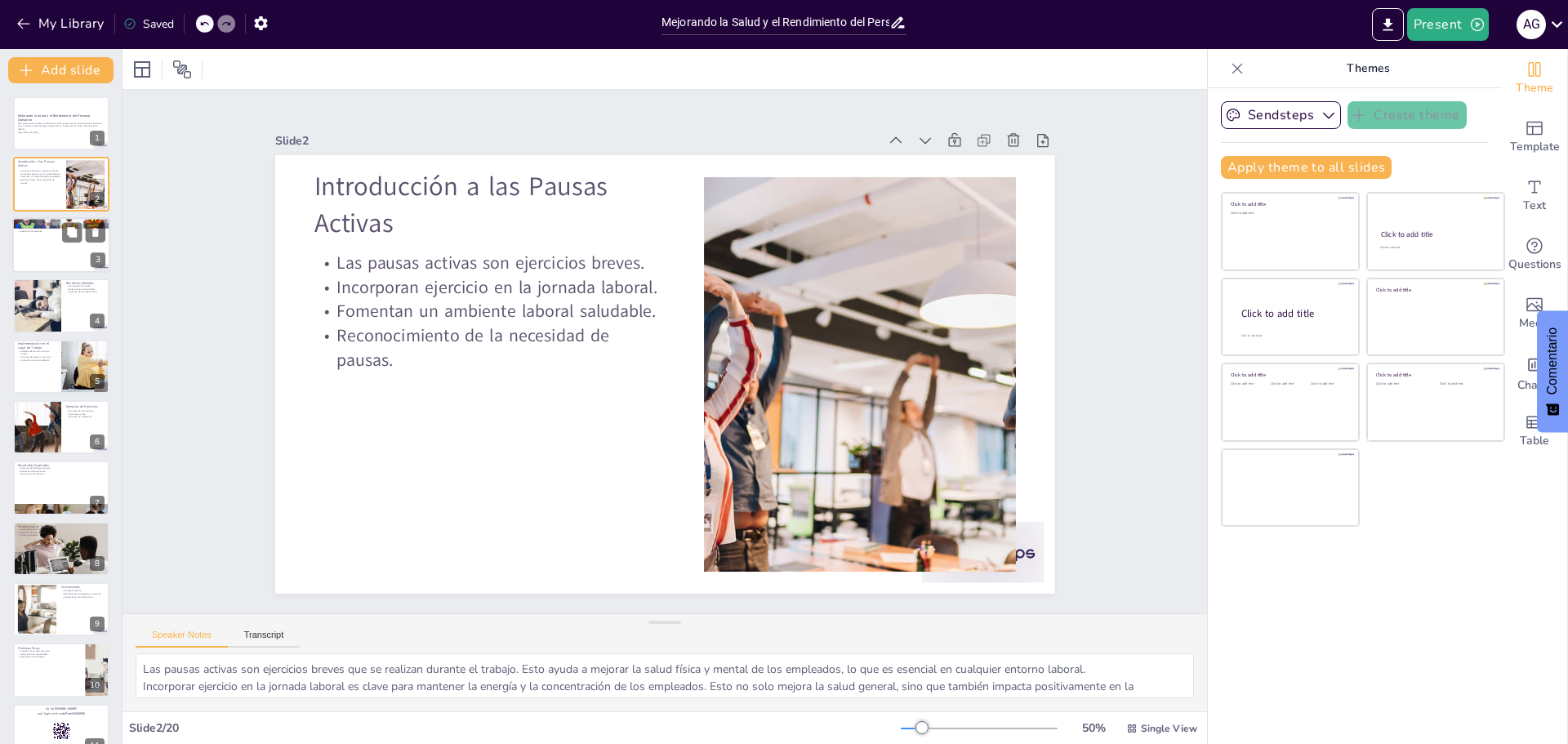
click at [48, 256] on div at bounding box center [62, 245] width 98 height 55
type textarea "La reducción de la fatiga es uno de los principales beneficios de las pausas ac…"
checkbox input "true"
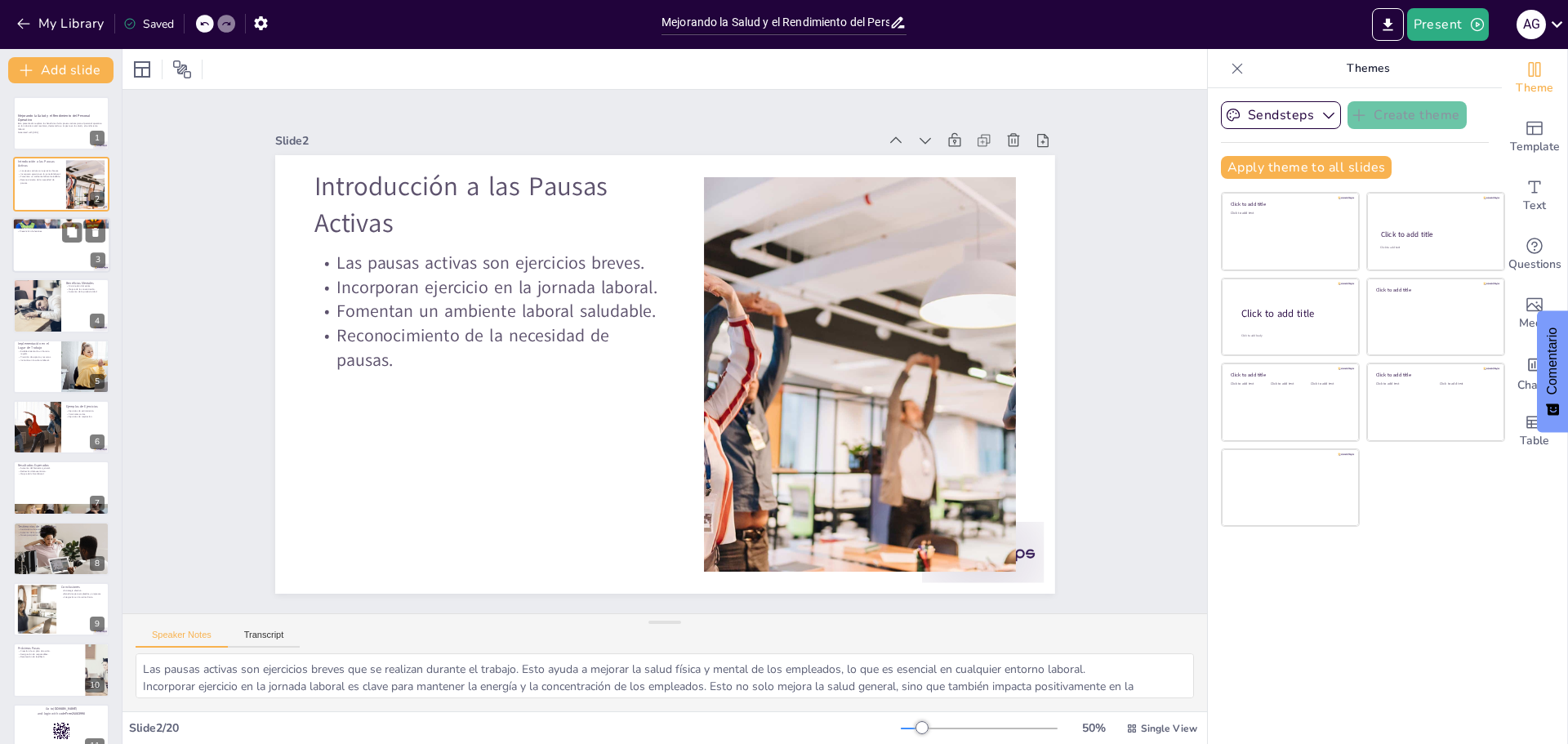
checkbox input "true"
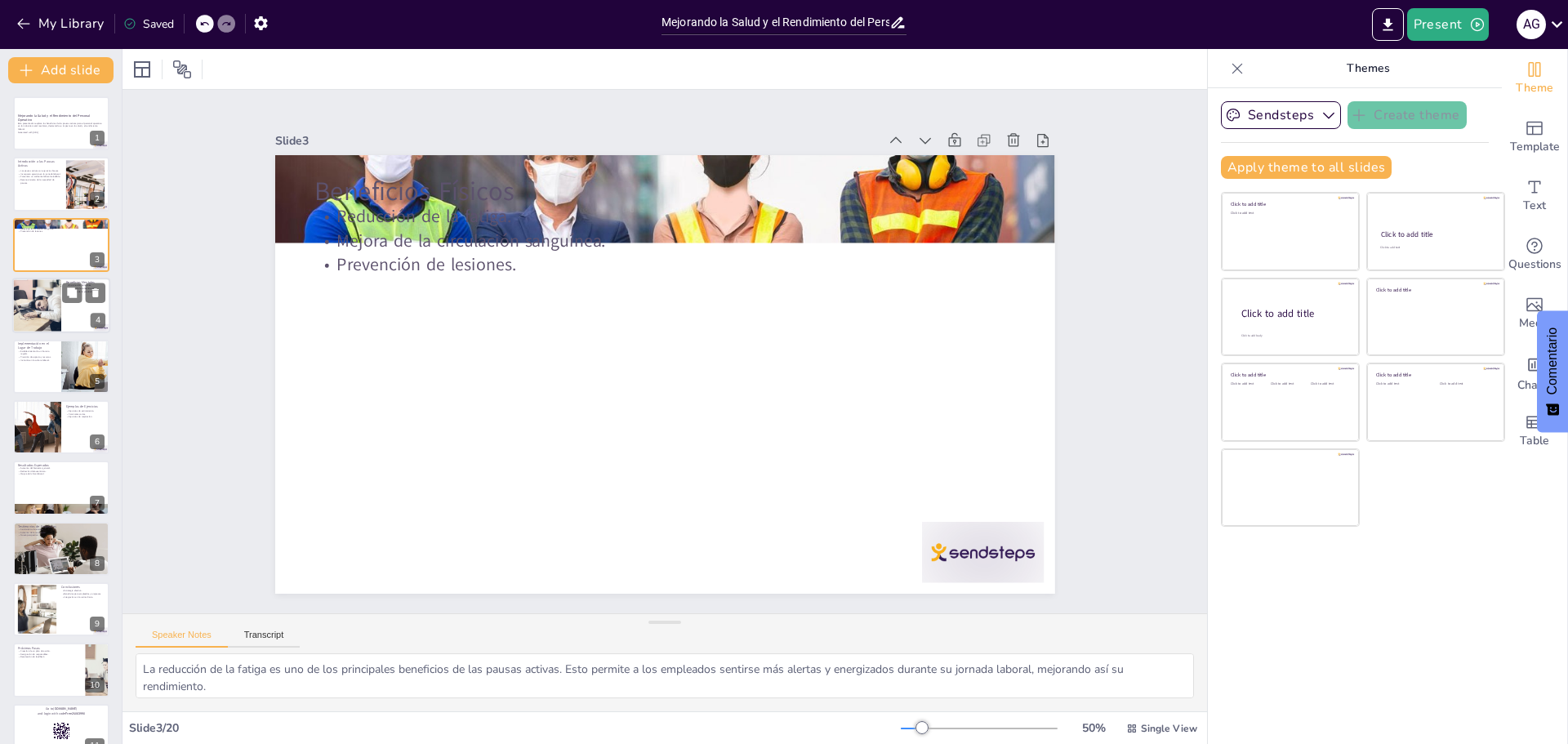
checkbox input "true"
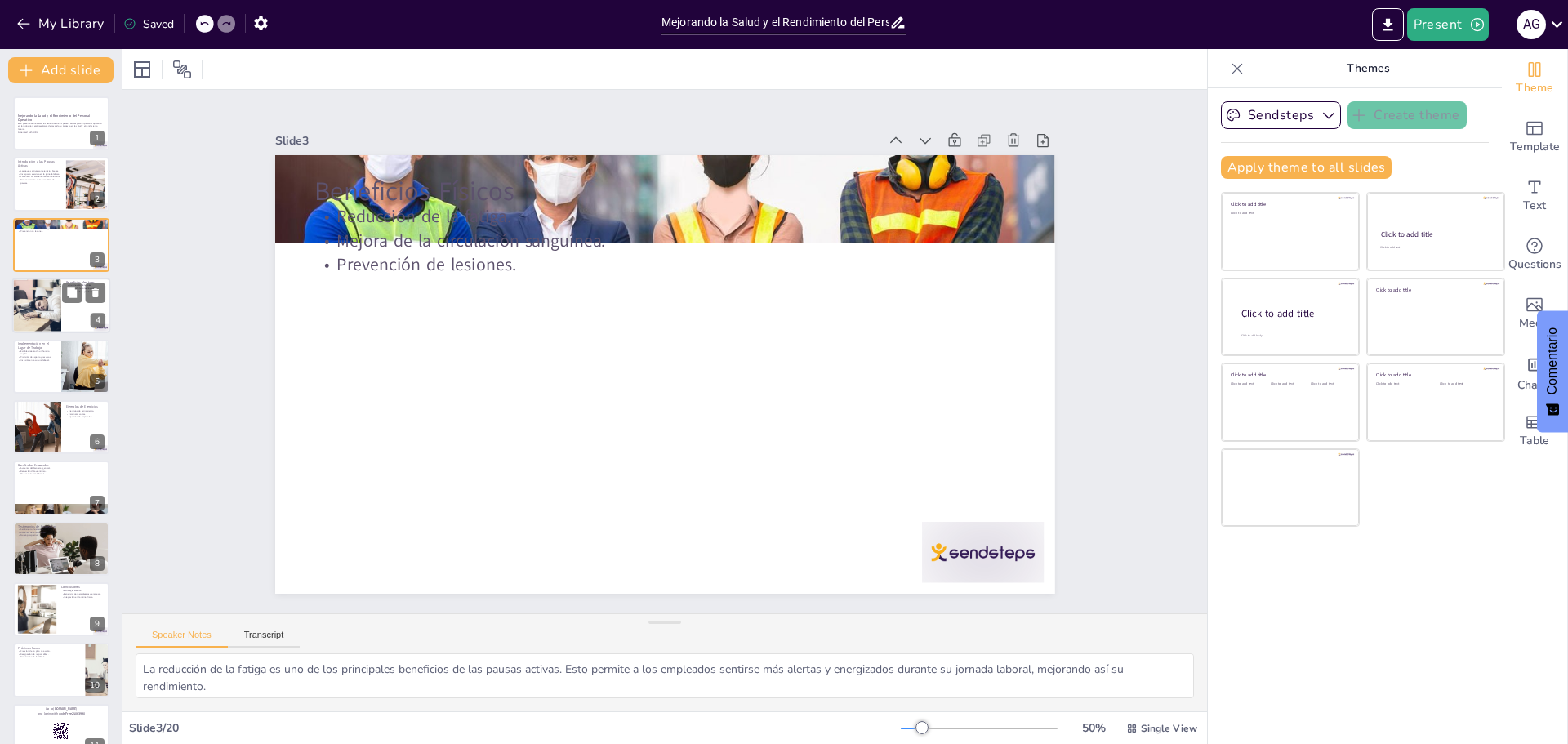
checkbox input "true"
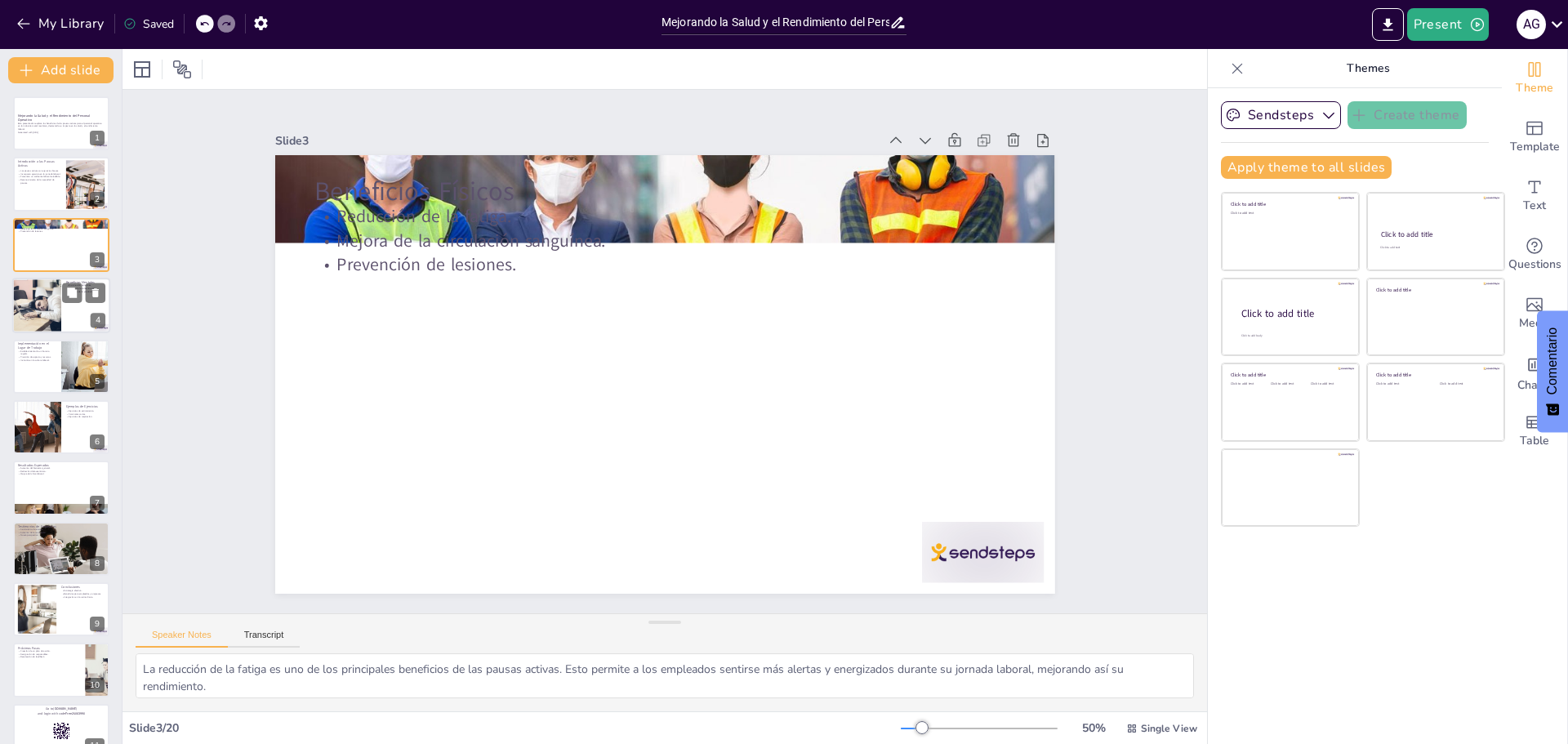
click at [45, 300] on div at bounding box center [37, 305] width 82 height 55
type textarea "La disminución del estrés es uno de los beneficios más importantes de las pausa…"
checkbox input "true"
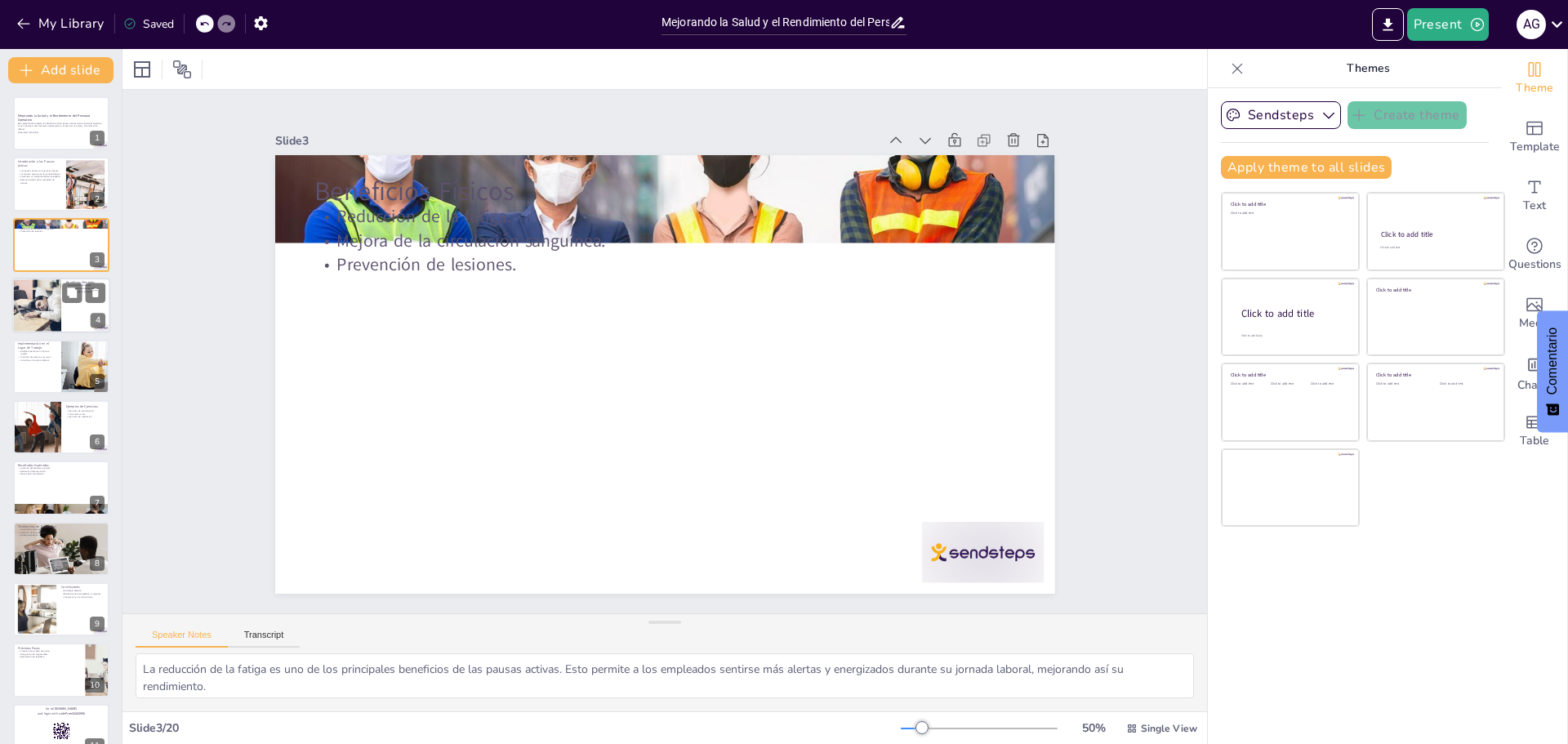
checkbox input "true"
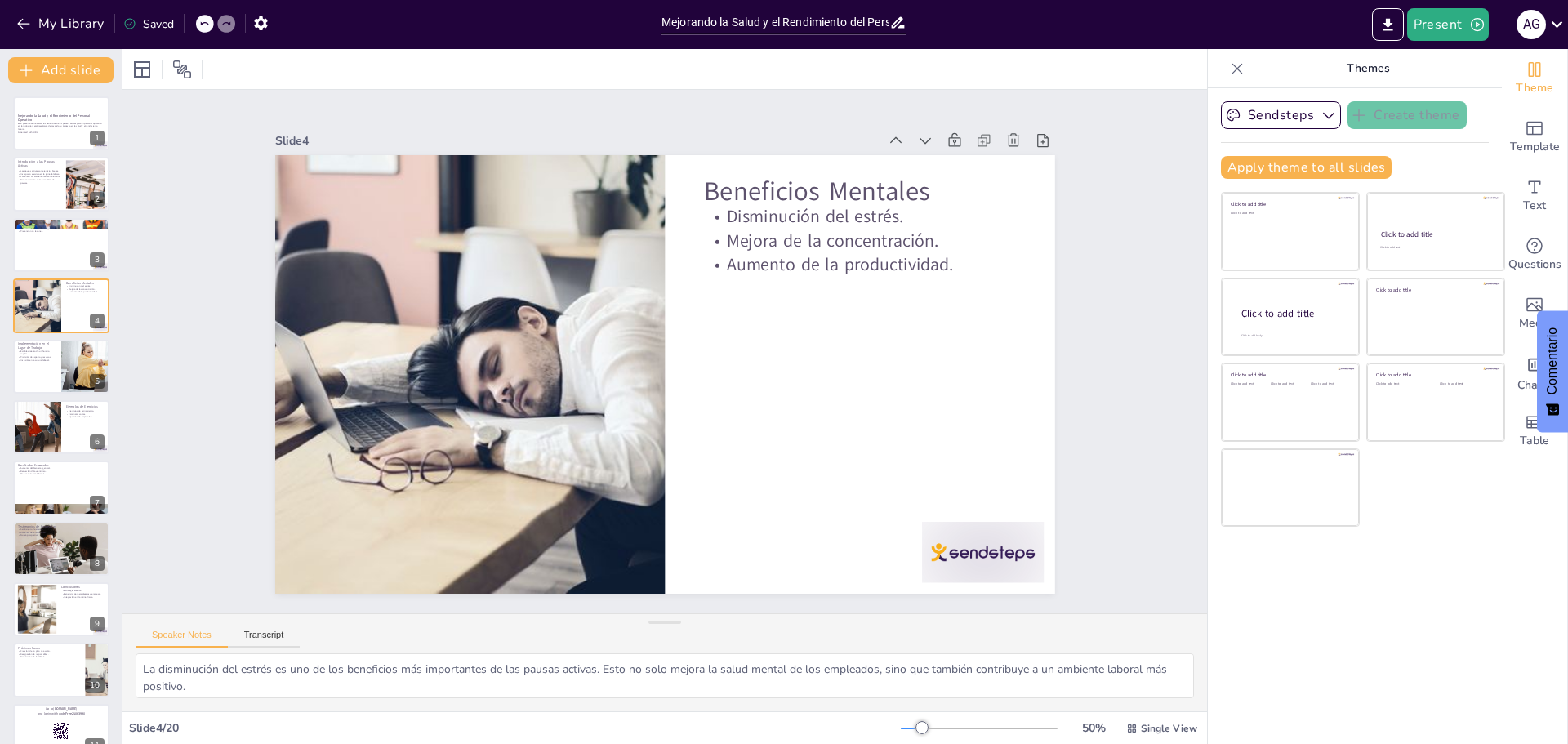
checkbox input "true"
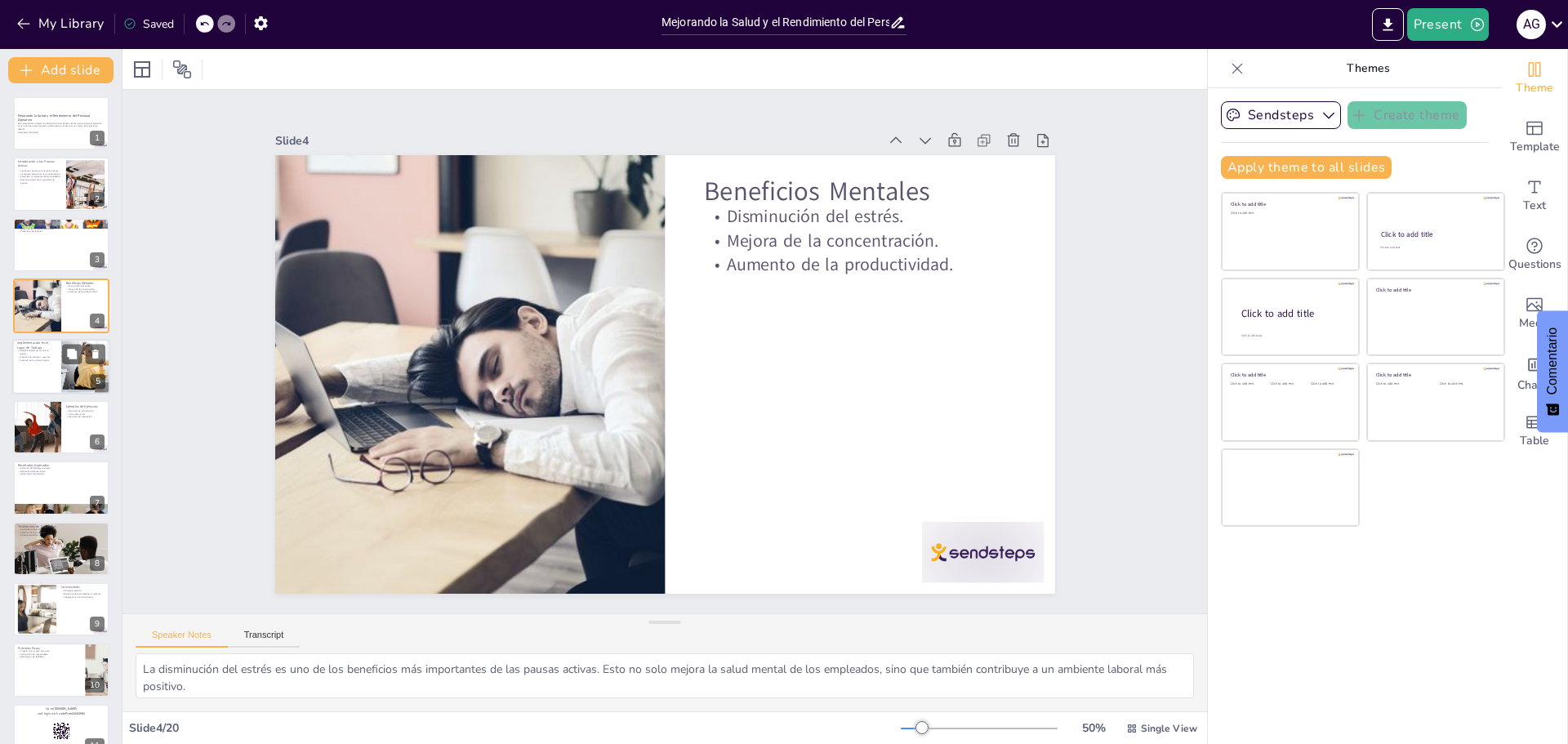
checkbox input "true"
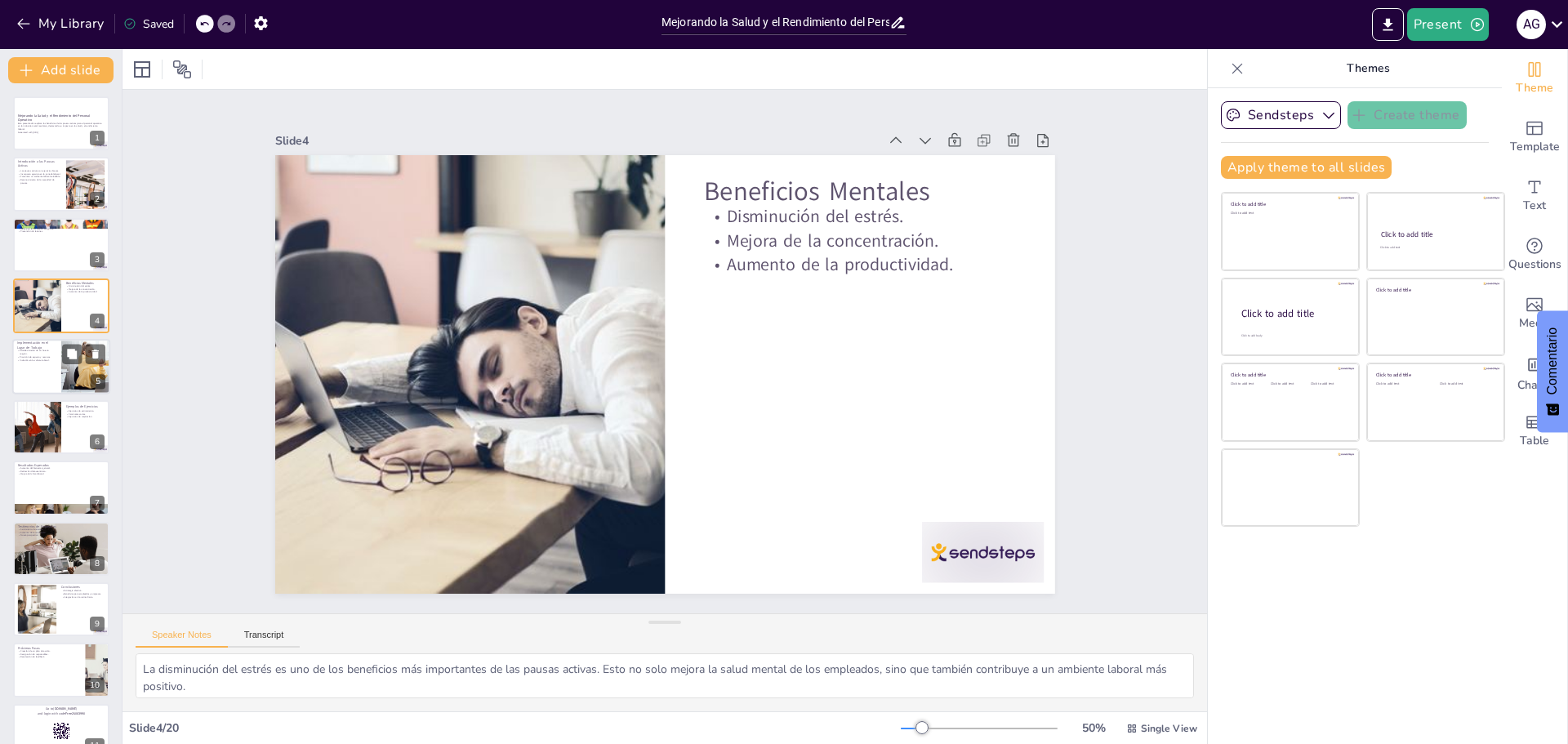
checkbox input "true"
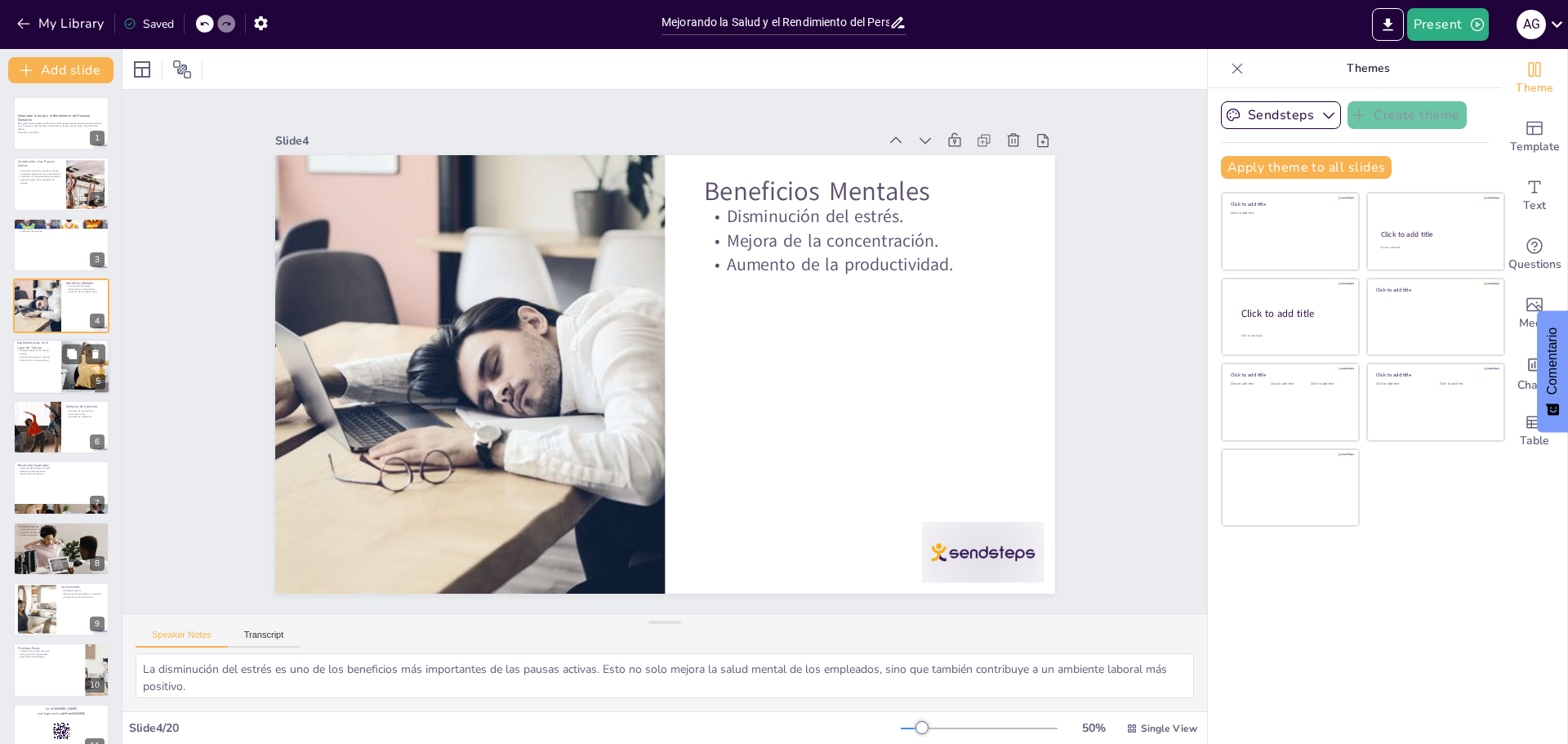
checkbox input "true"
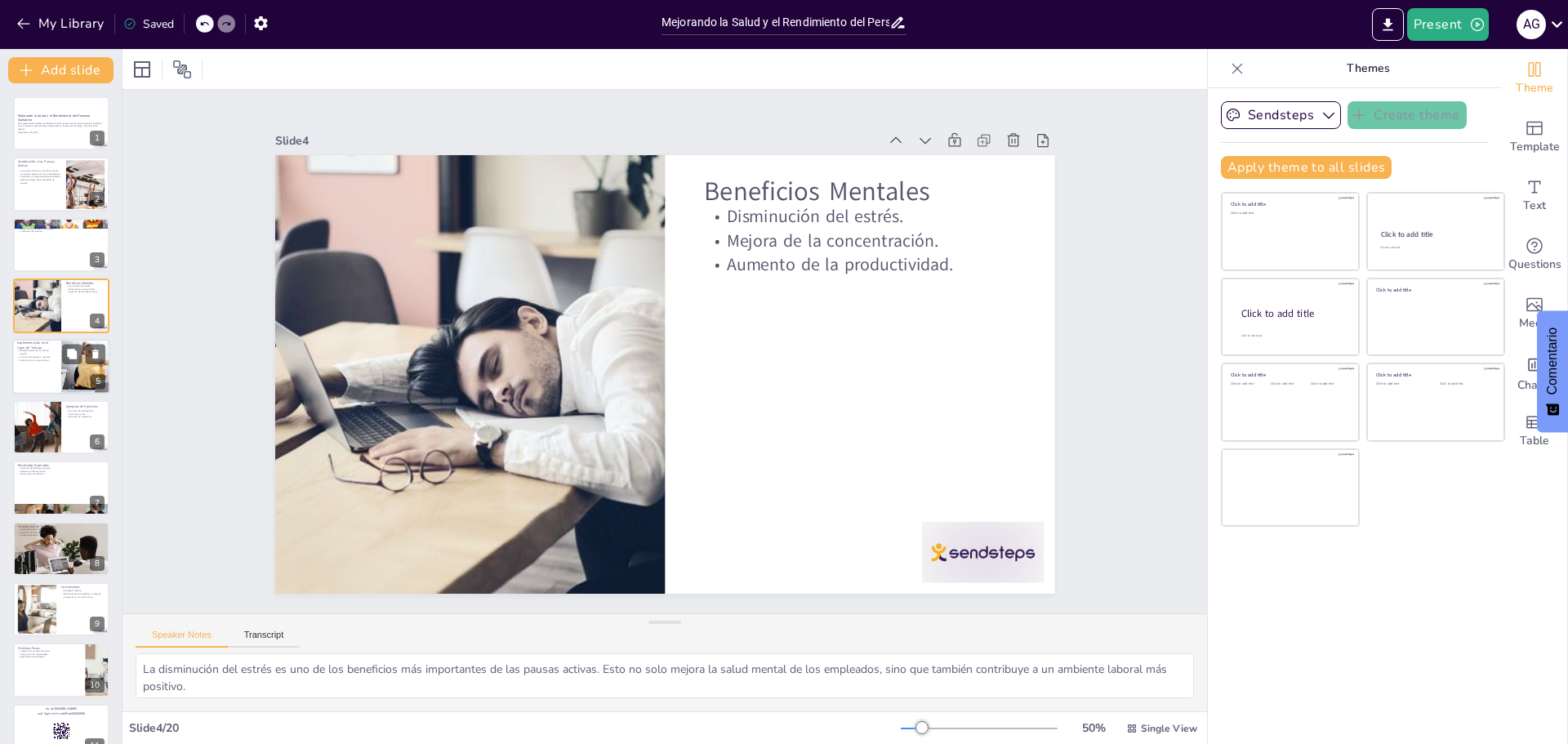
checkbox input "true"
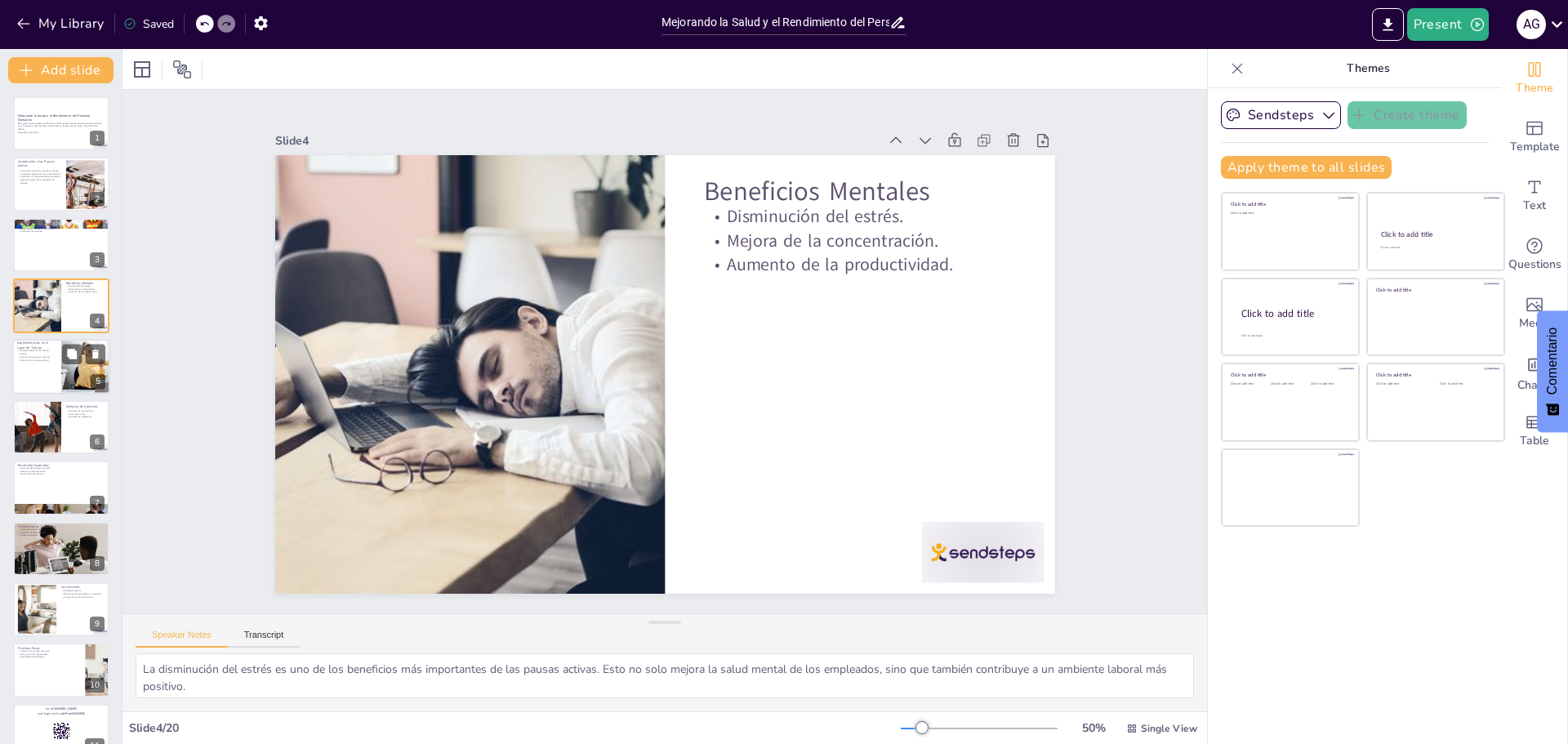
checkbox input "true"
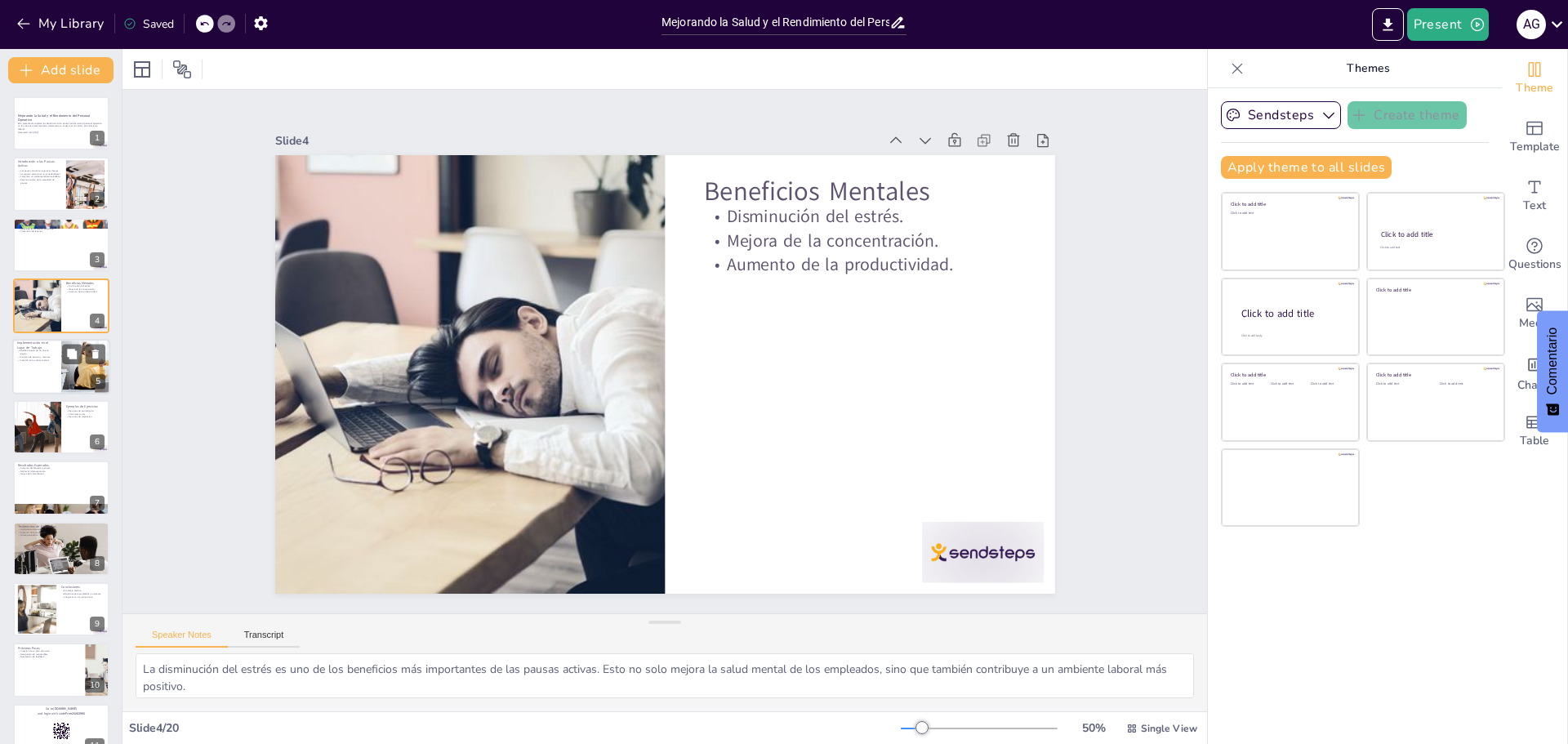
checkbox input "true"
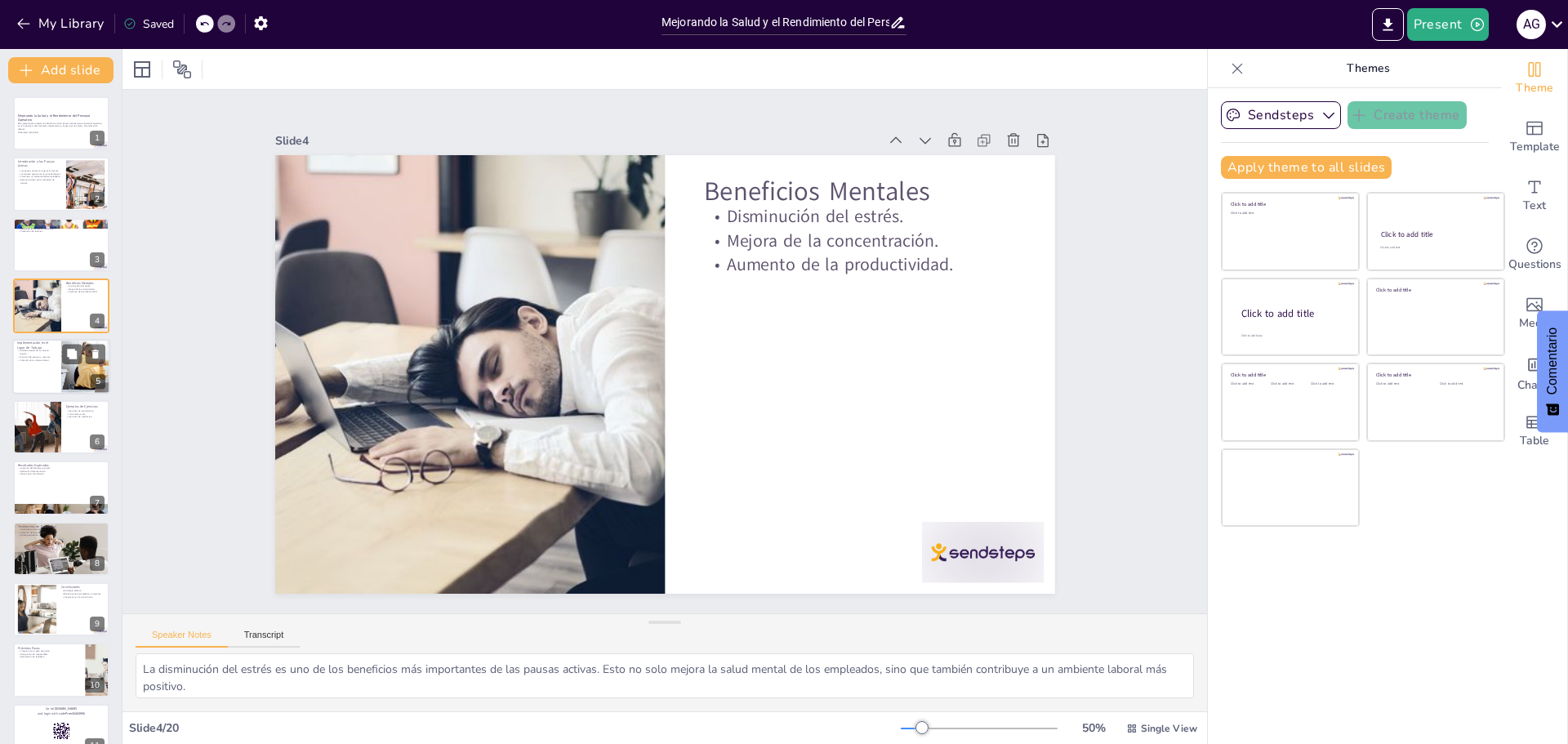
click at [45, 387] on div at bounding box center [62, 367] width 98 height 55
type textarea "Establecer un horario regular para las pausas activas es fundamental. Esto aseg…"
checkbox input "true"
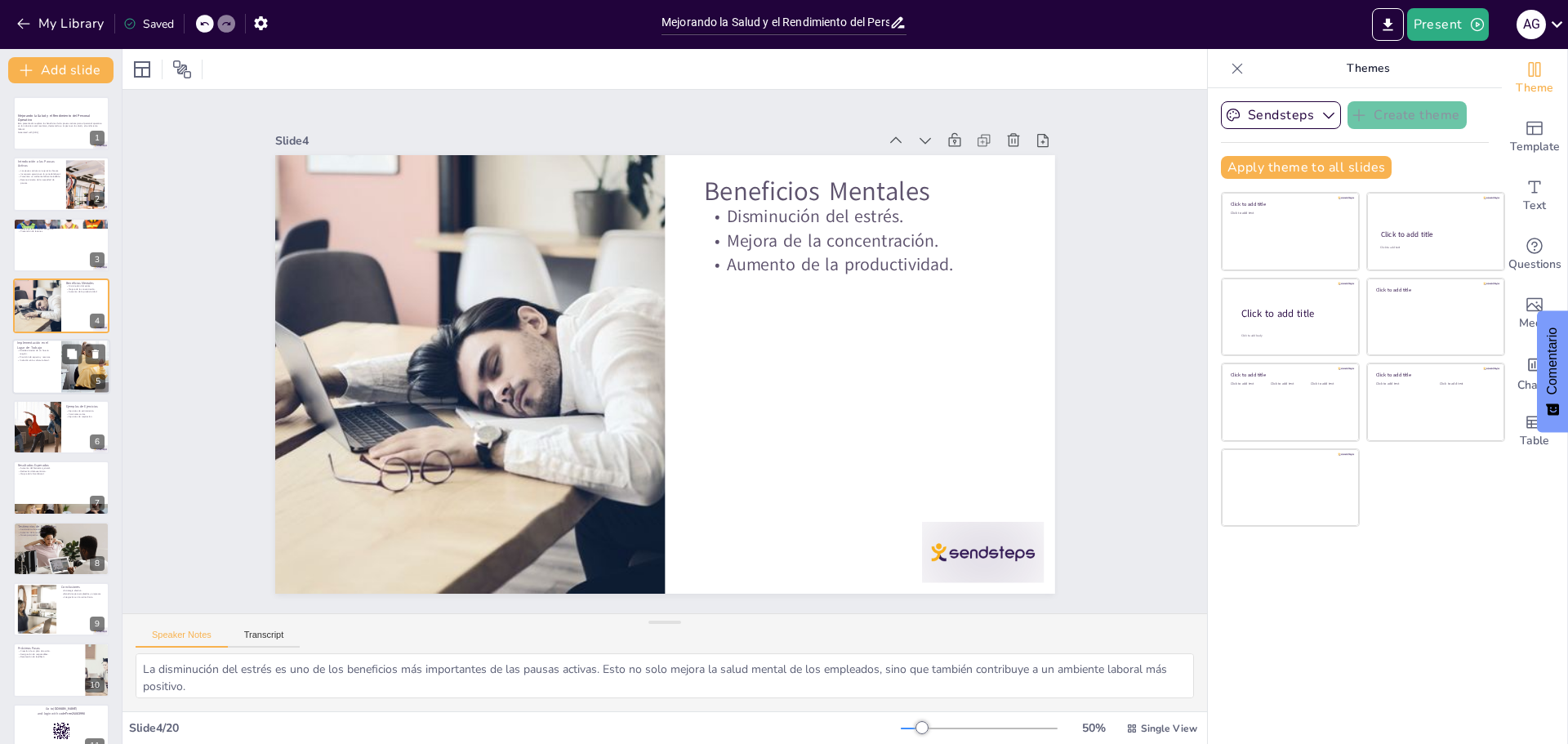
checkbox input "true"
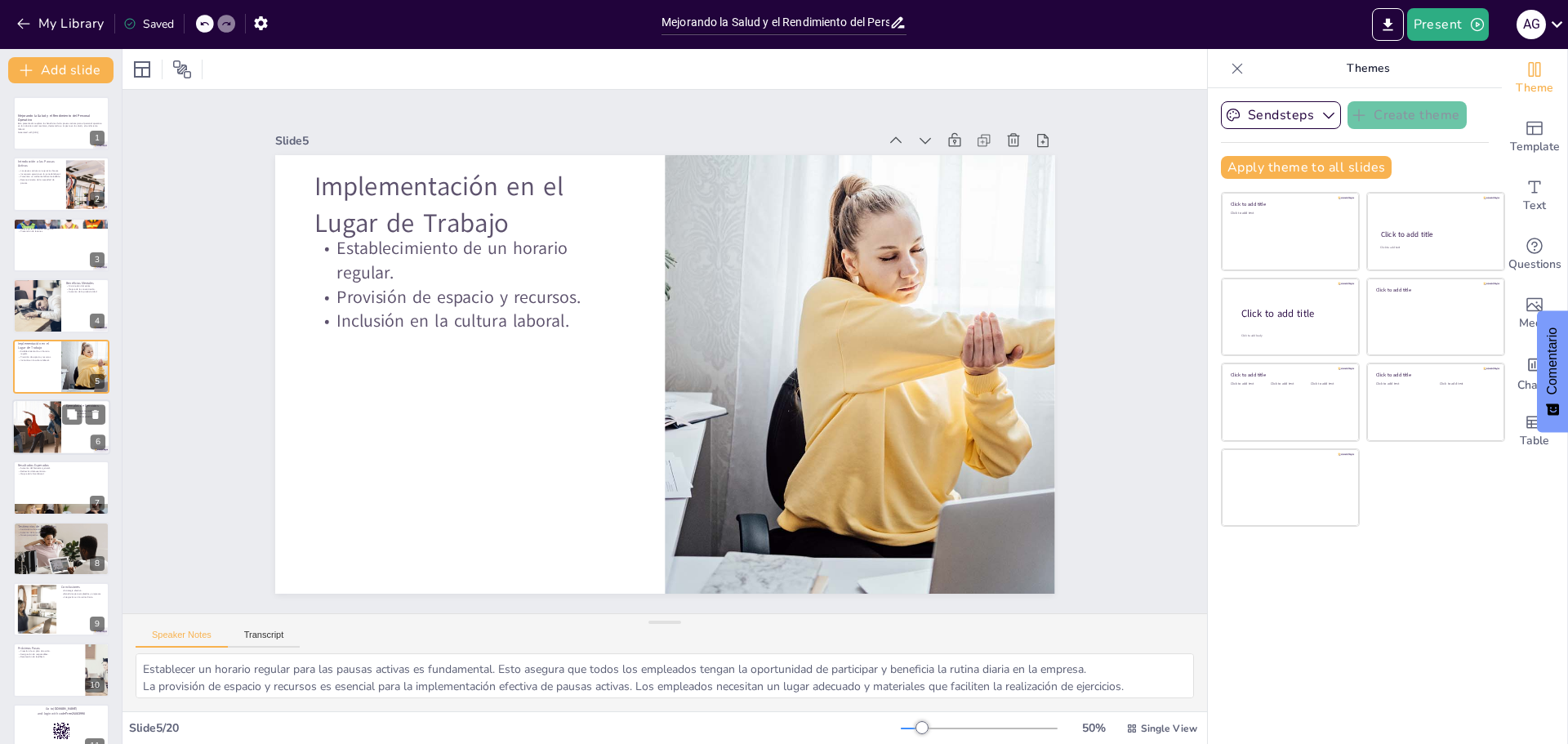
checkbox input "true"
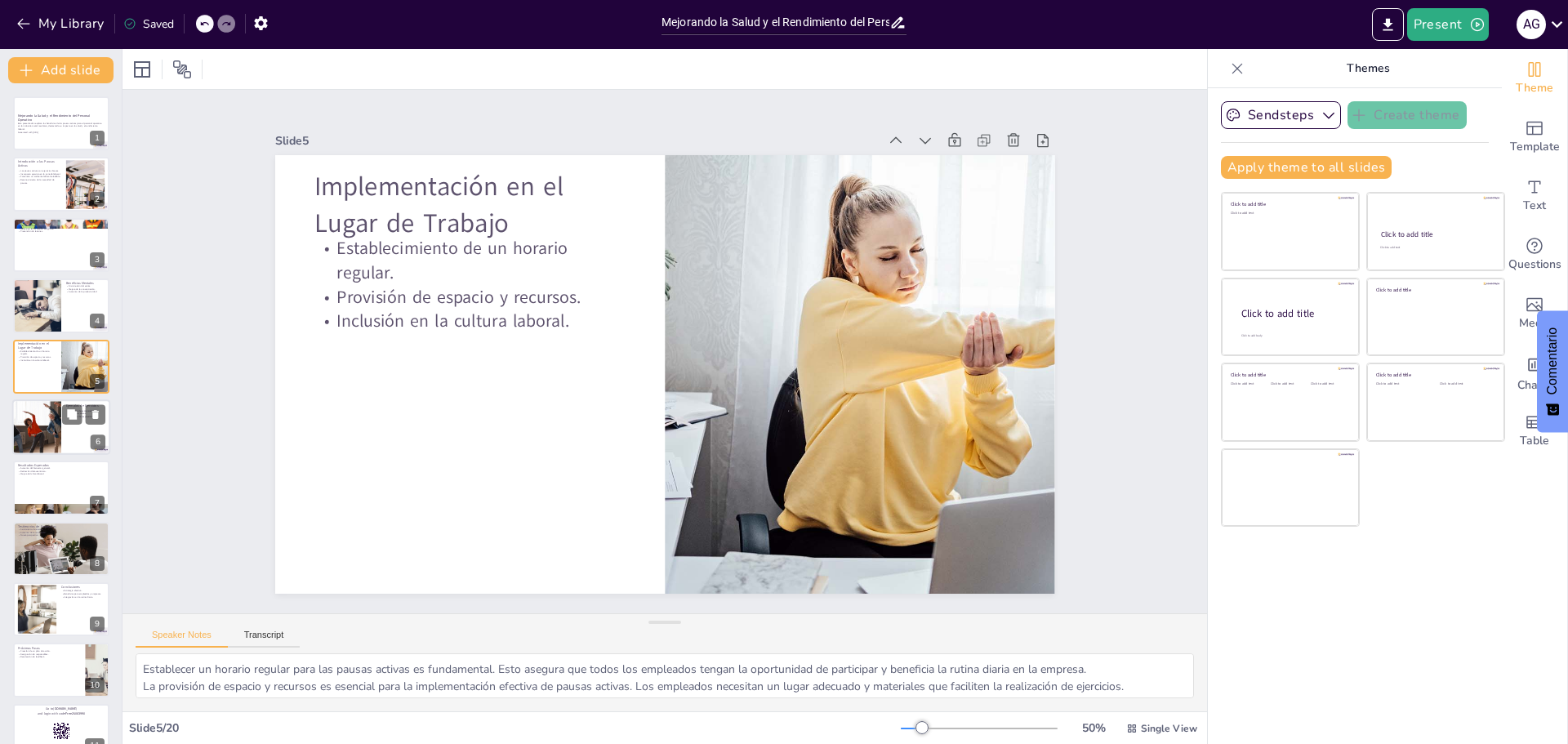
checkbox input "true"
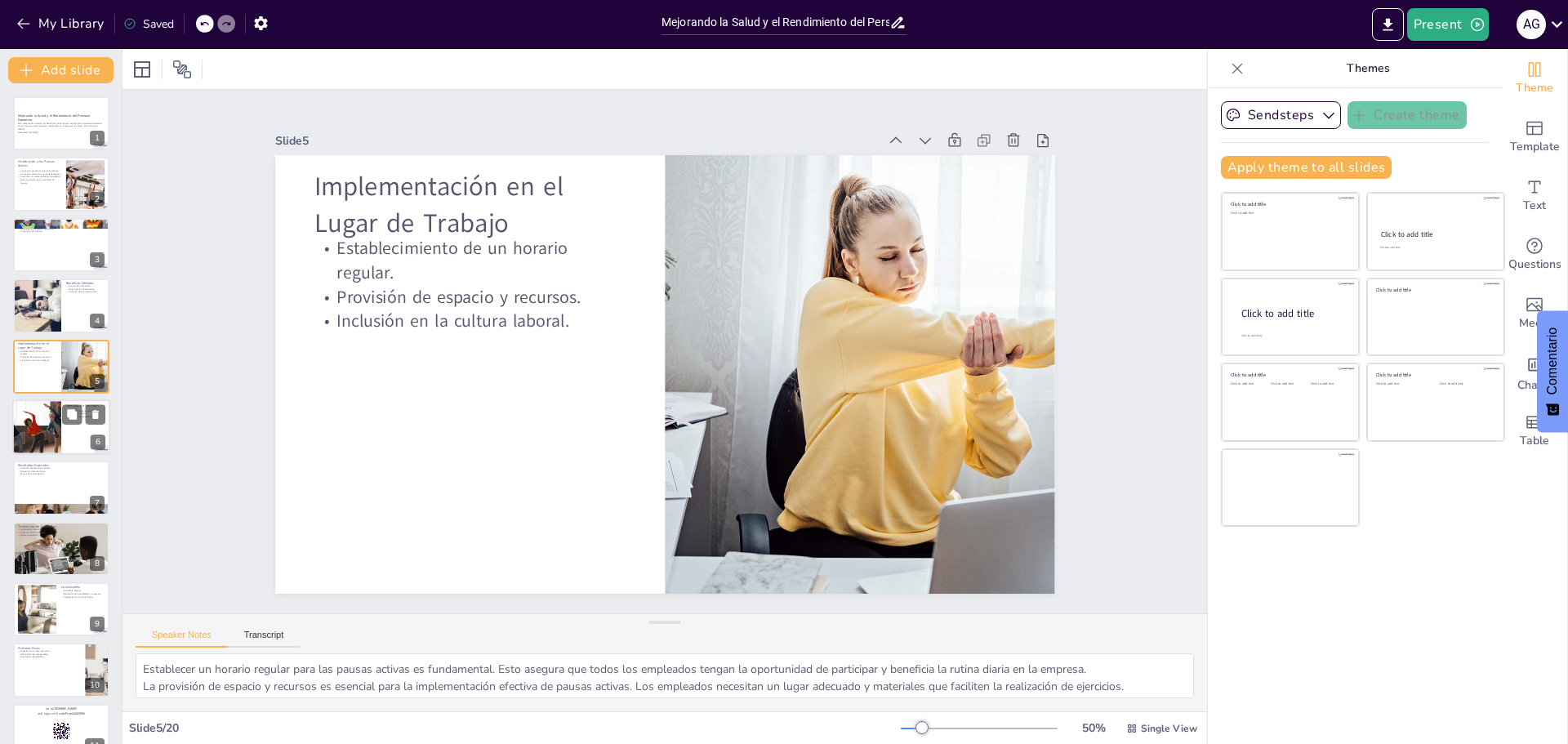
click at [50, 418] on div at bounding box center [37, 427] width 73 height 55
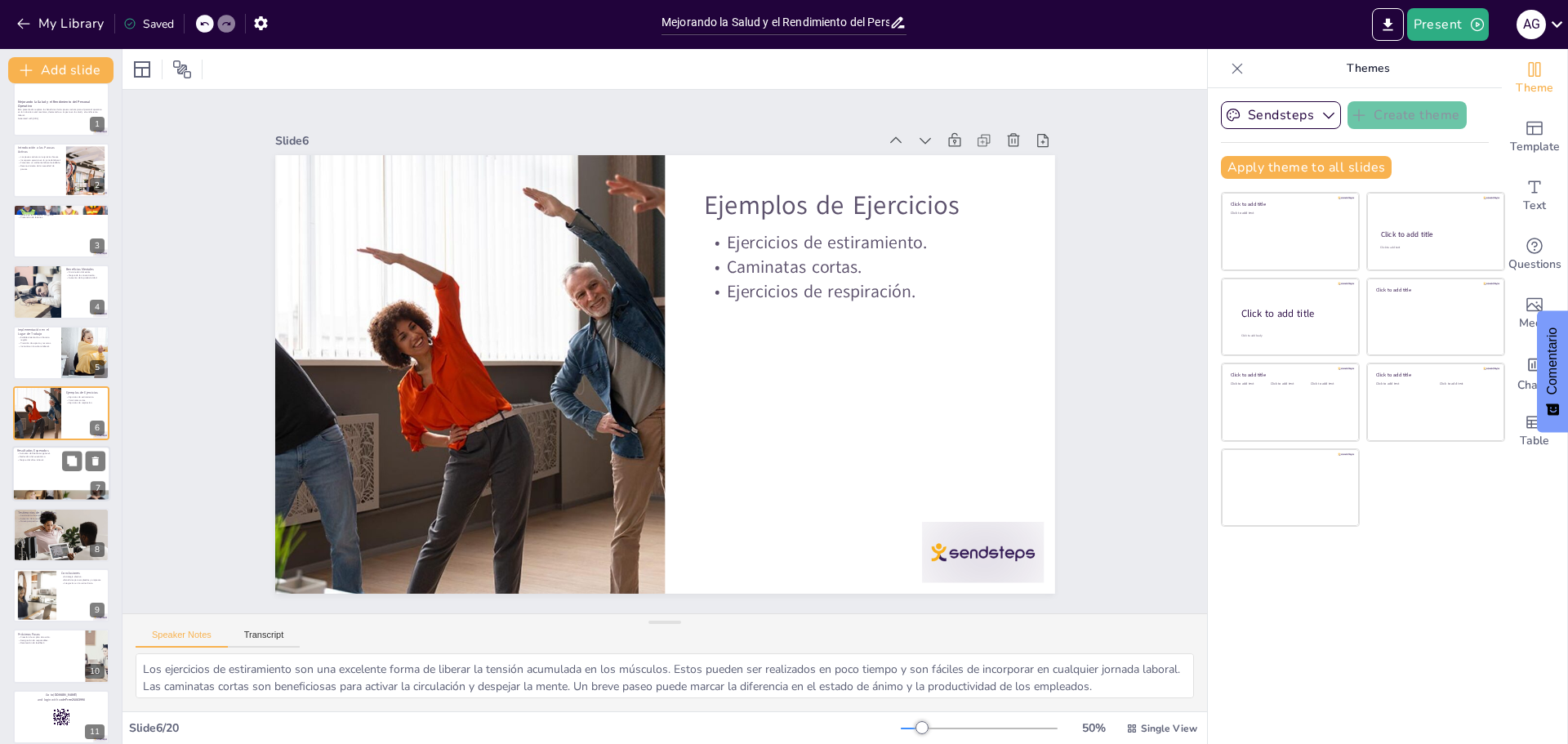
click at [71, 494] on div at bounding box center [62, 495] width 98 height 55
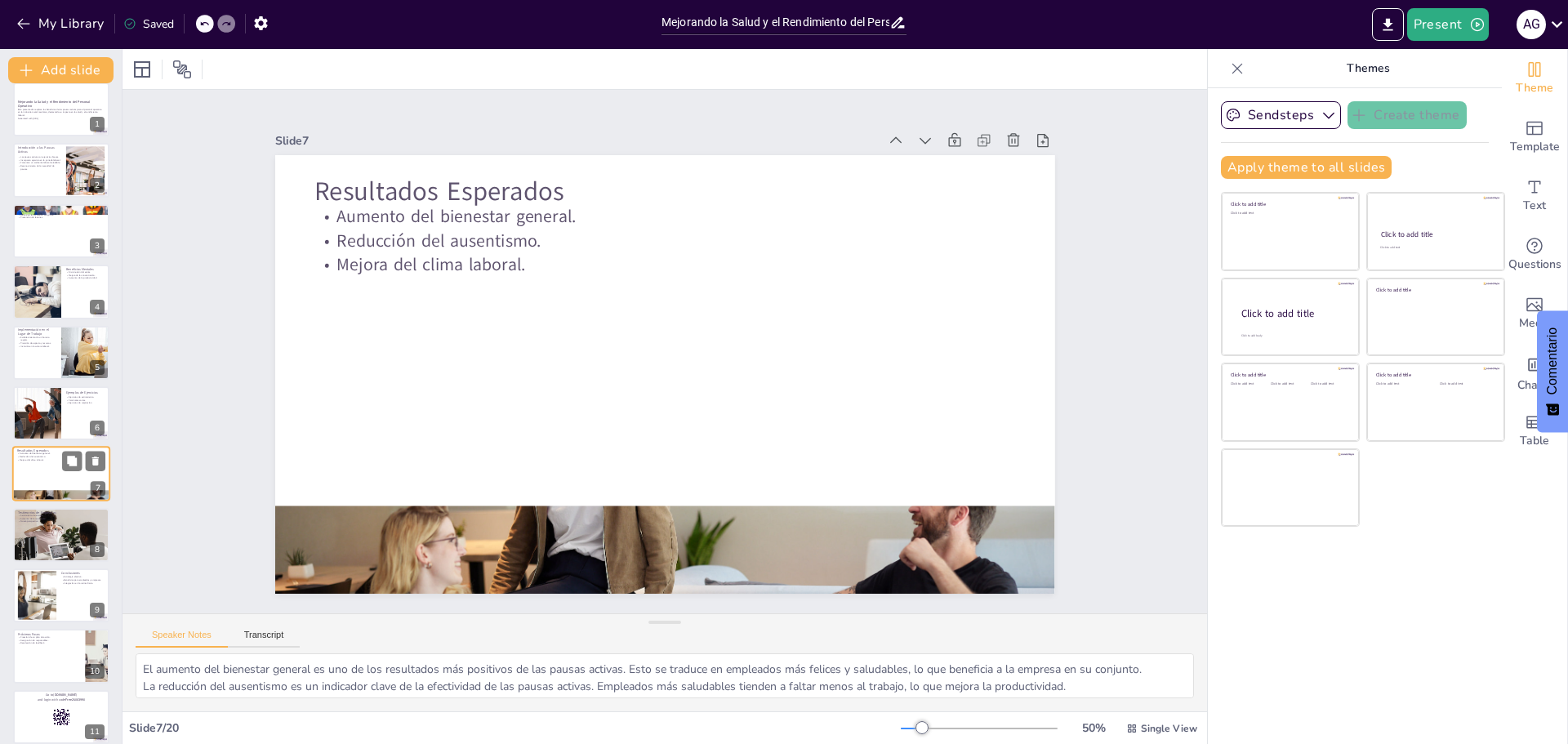
scroll to position [74, 0]
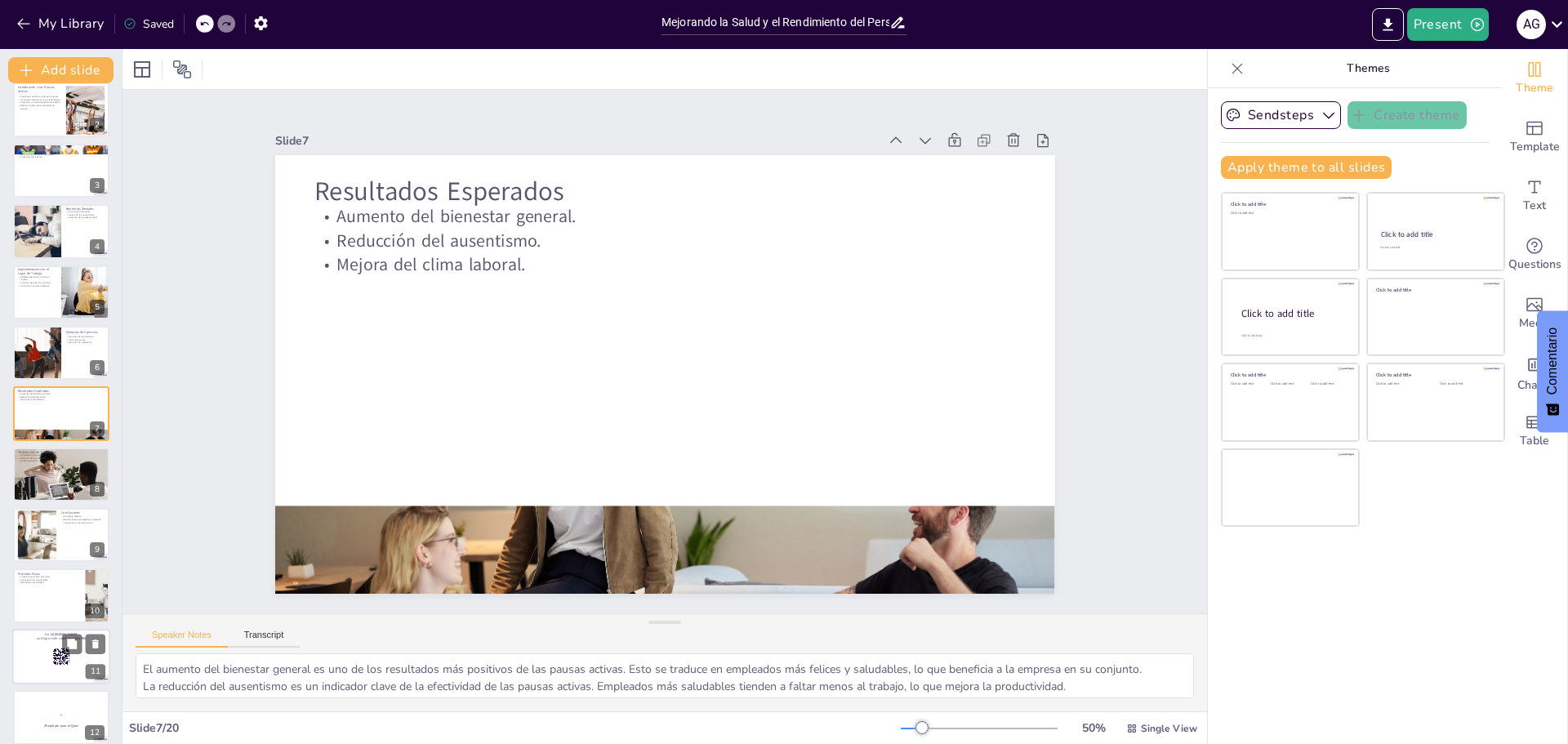
click at [76, 542] on div at bounding box center [62, 535] width 97 height 54
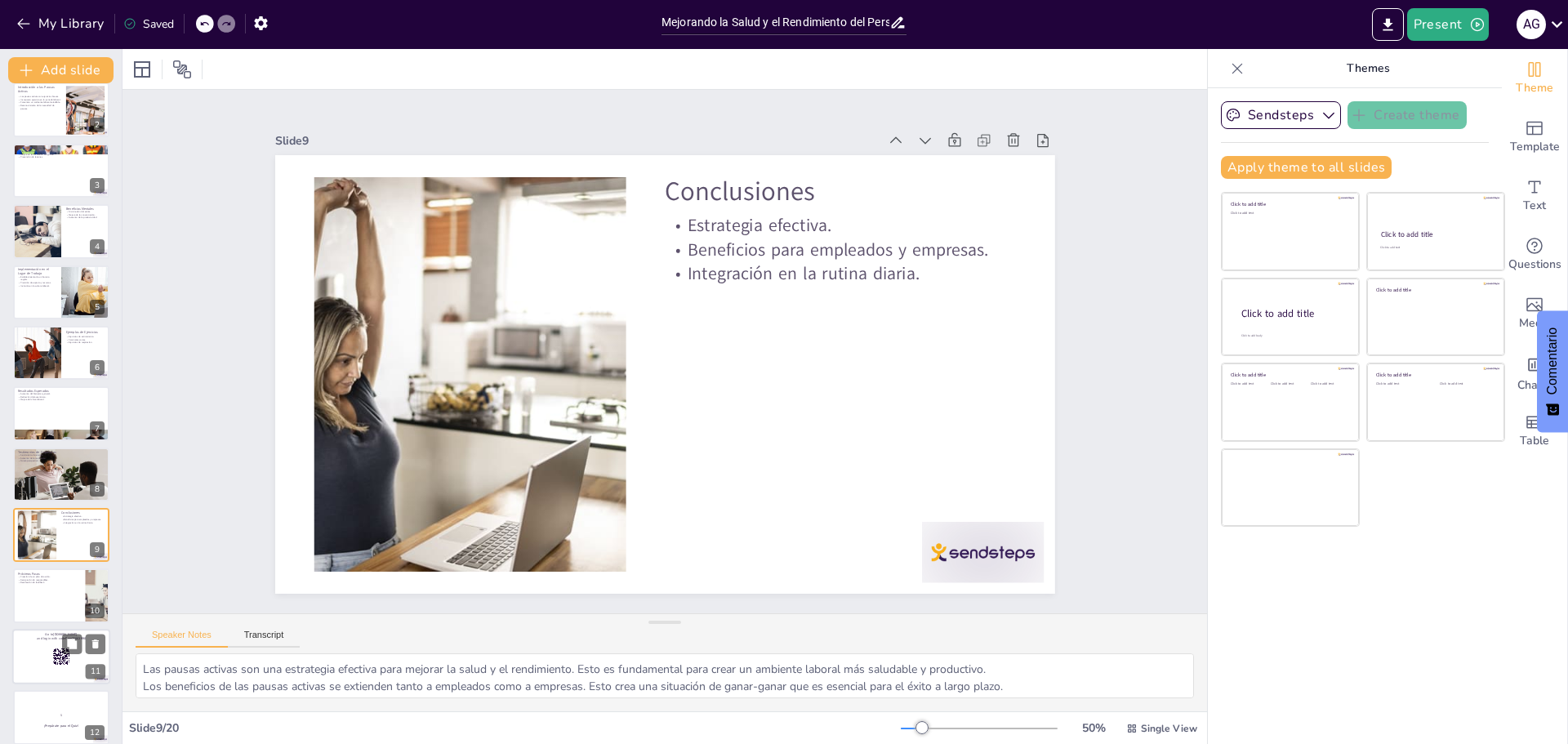
scroll to position [196, 0]
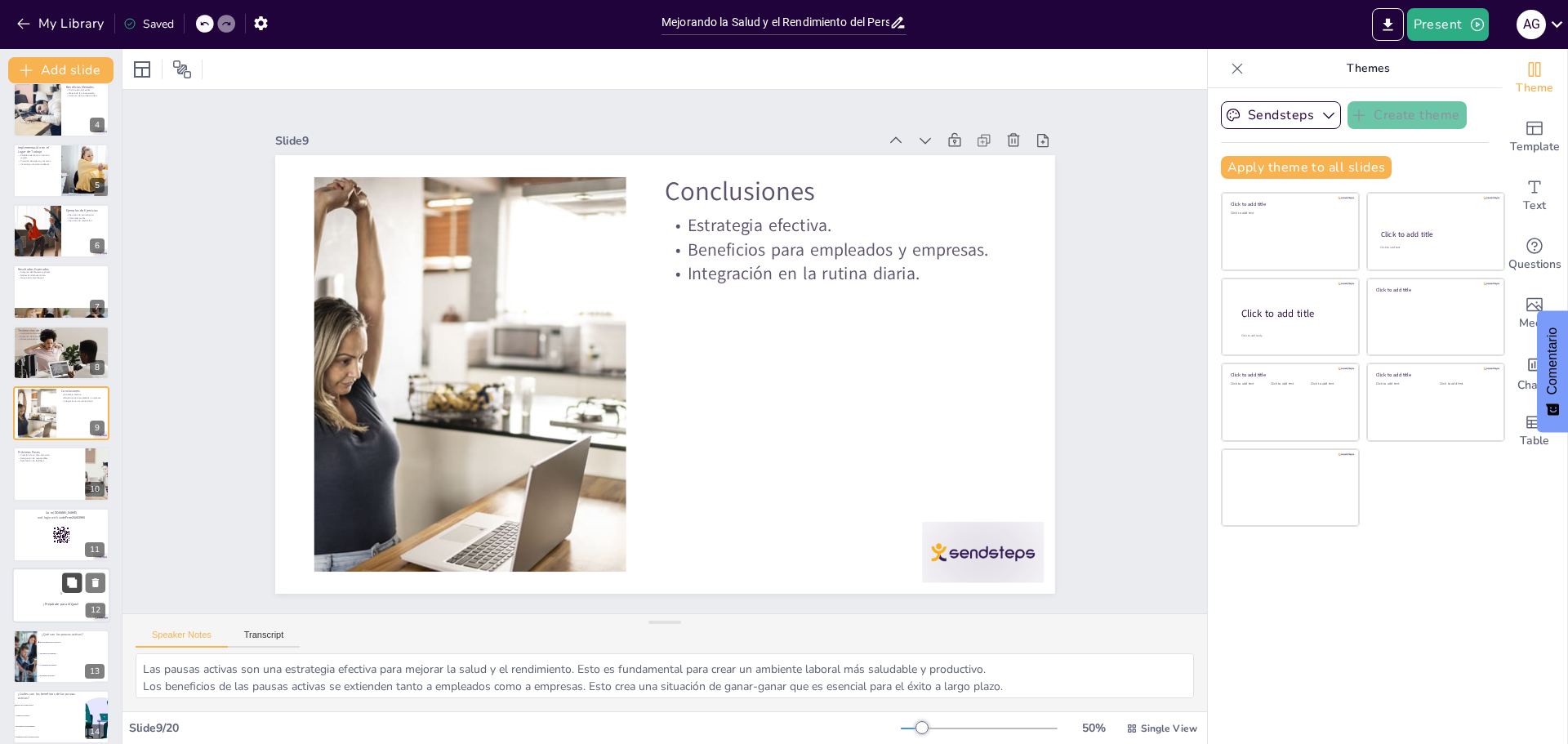
click at [76, 585] on icon at bounding box center [72, 581] width 10 height 10
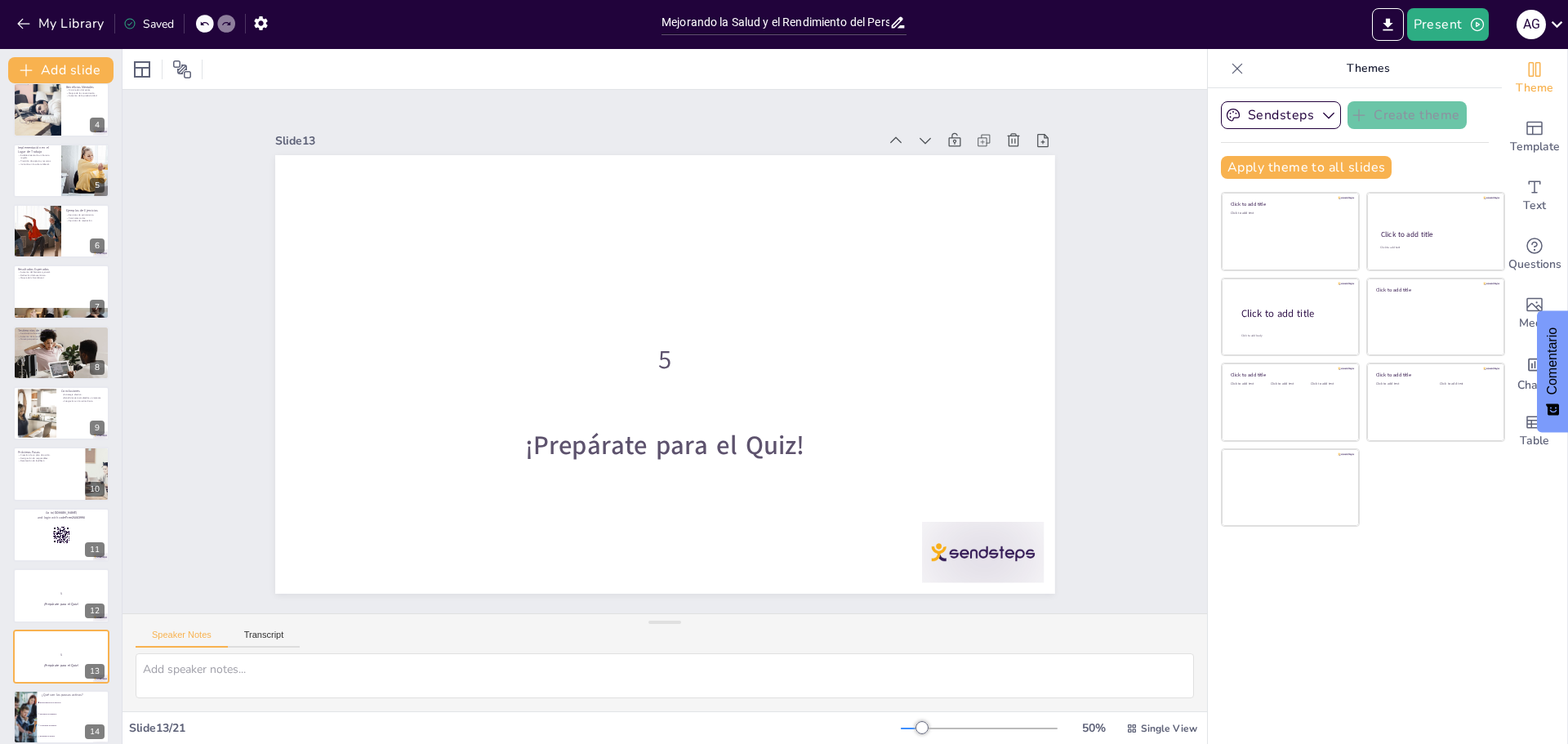
scroll to position [438, 0]
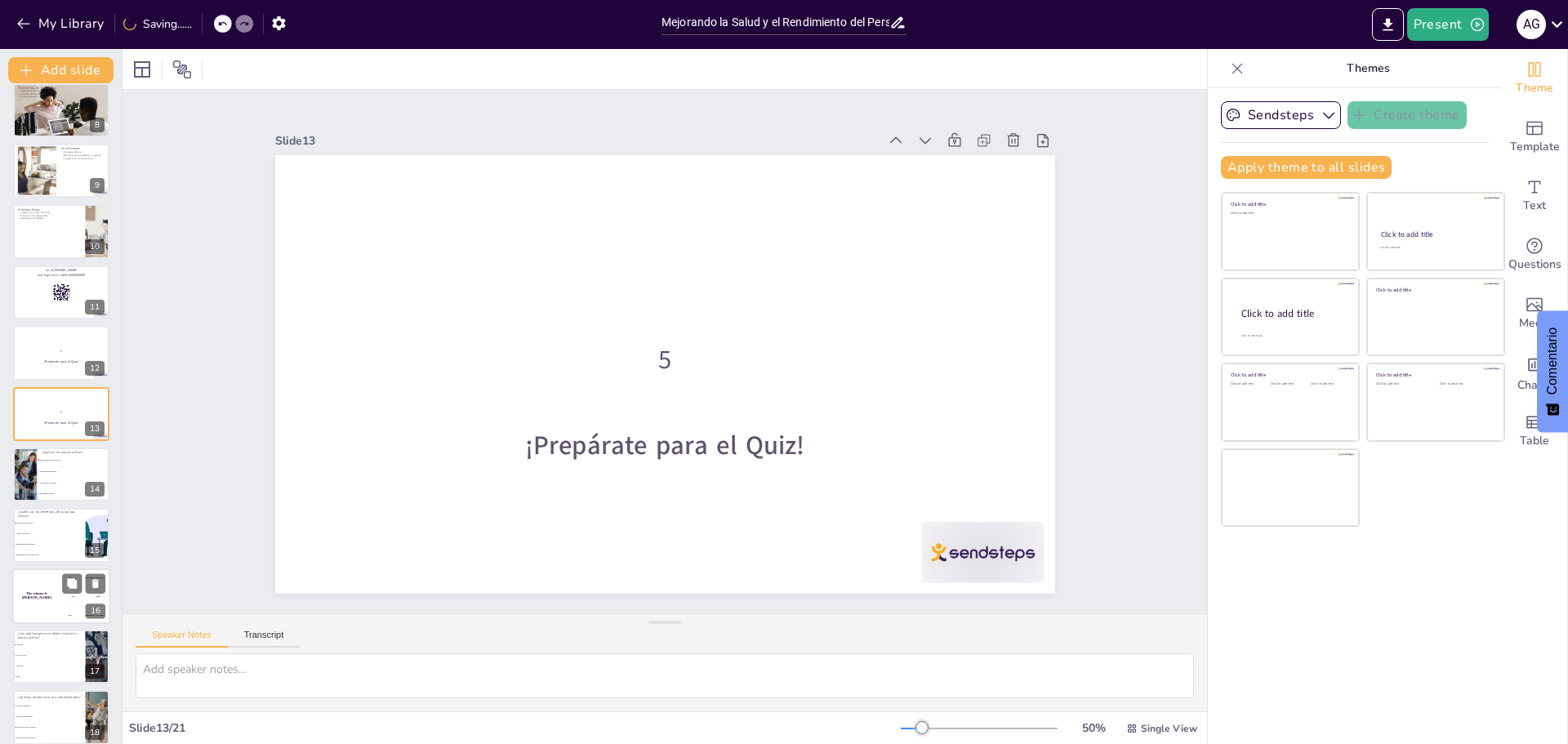
click at [76, 604] on div "200 Jaap" at bounding box center [85, 596] width 49 height 18
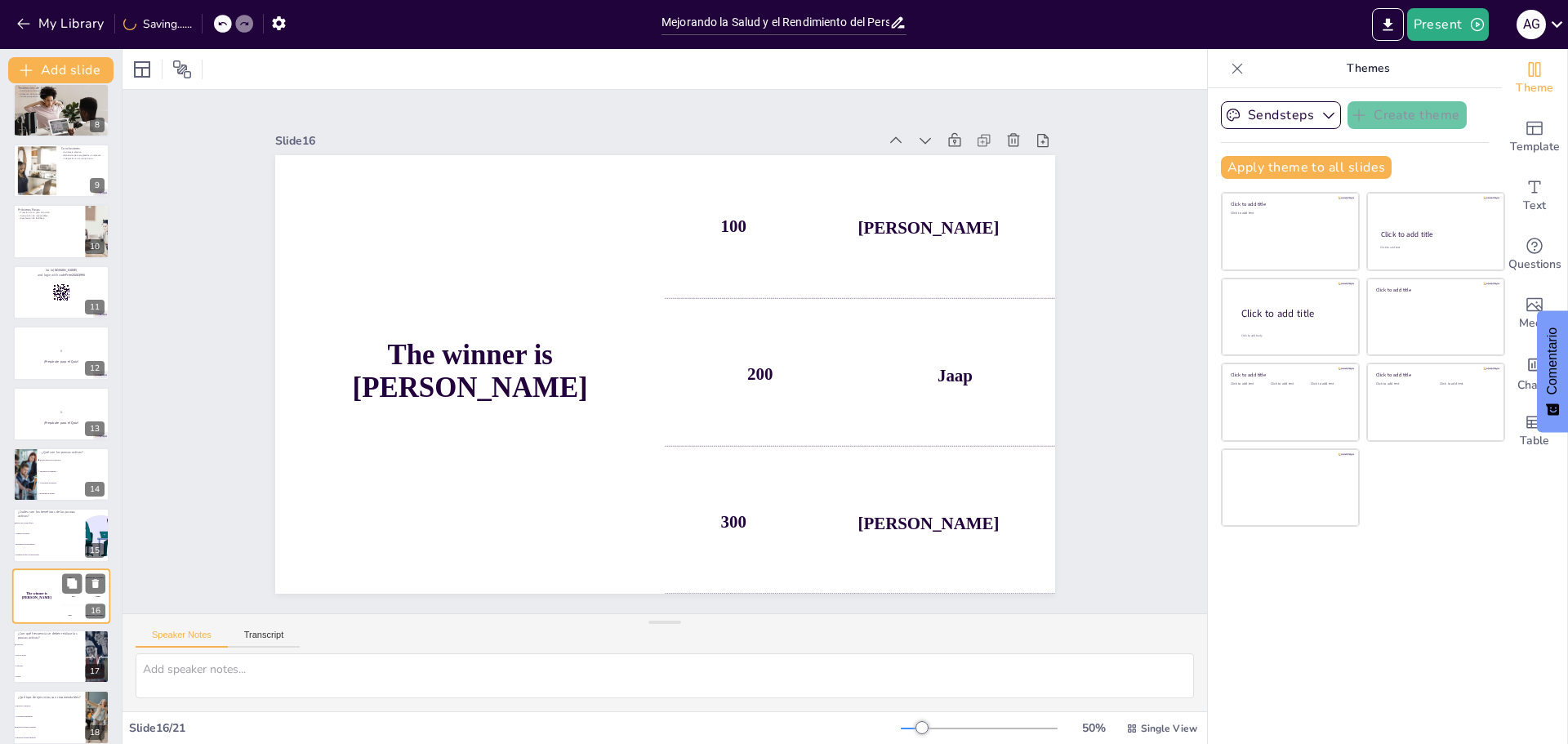
scroll to position [621, 0]
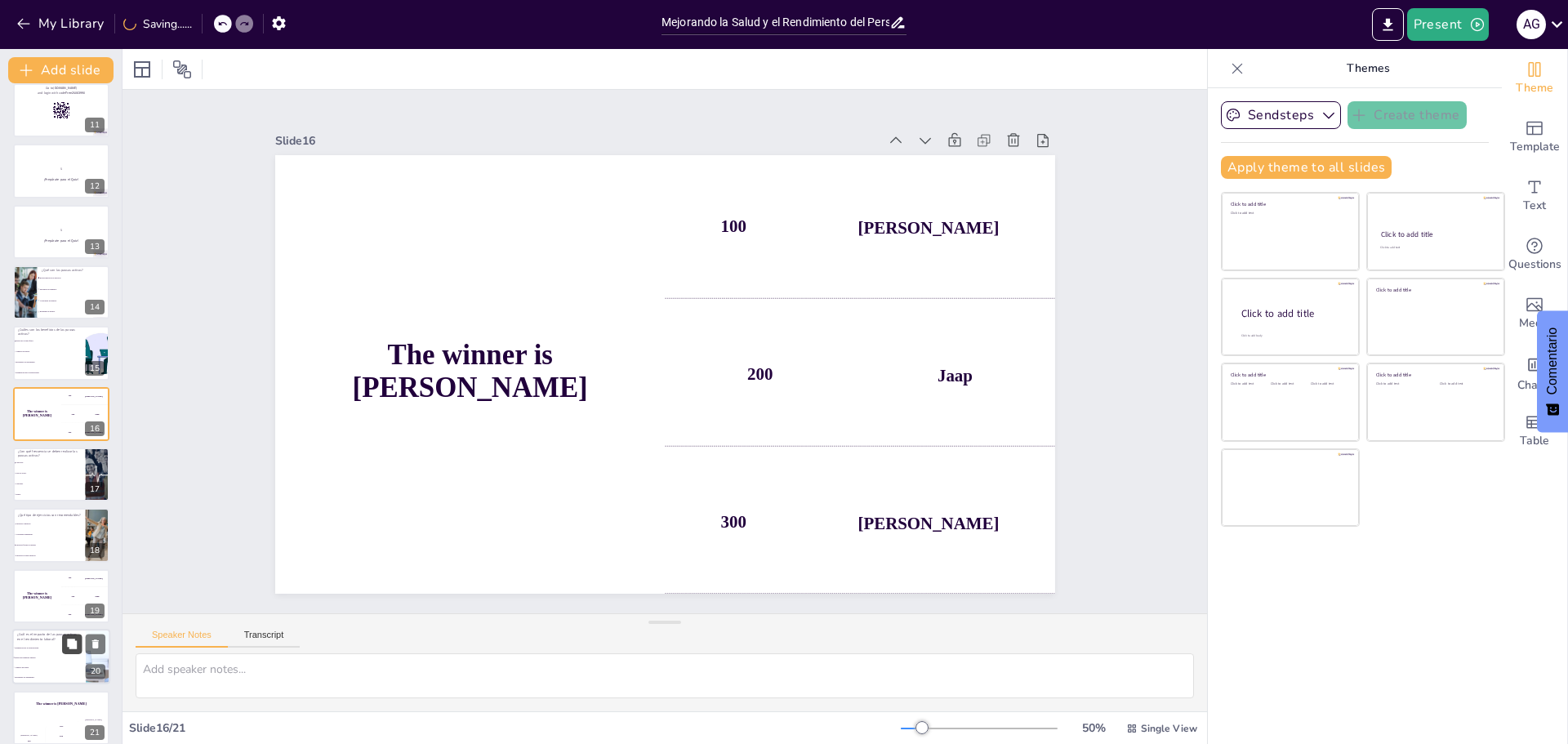
click at [78, 640] on icon at bounding box center [72, 644] width 12 height 12
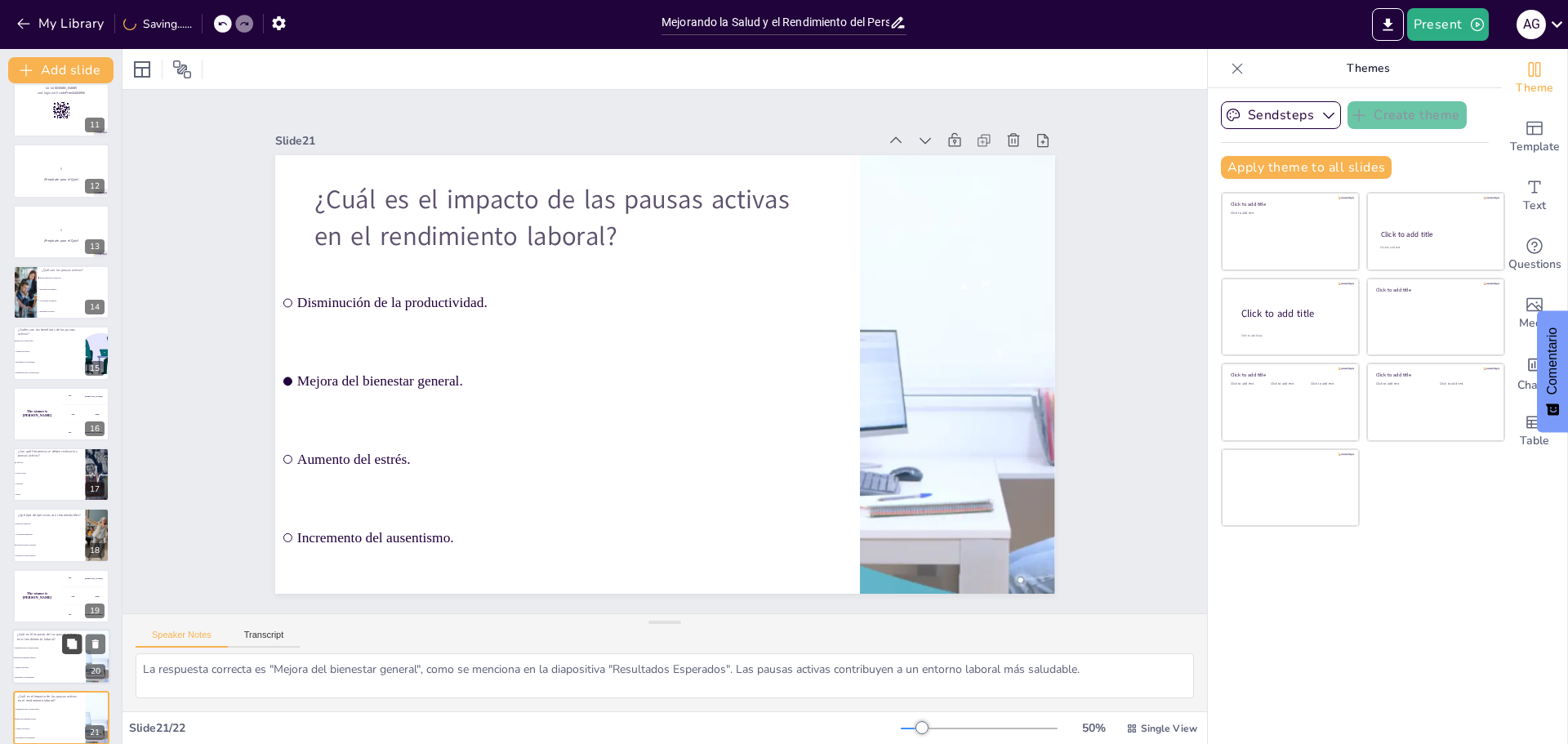
scroll to position [695, 0]
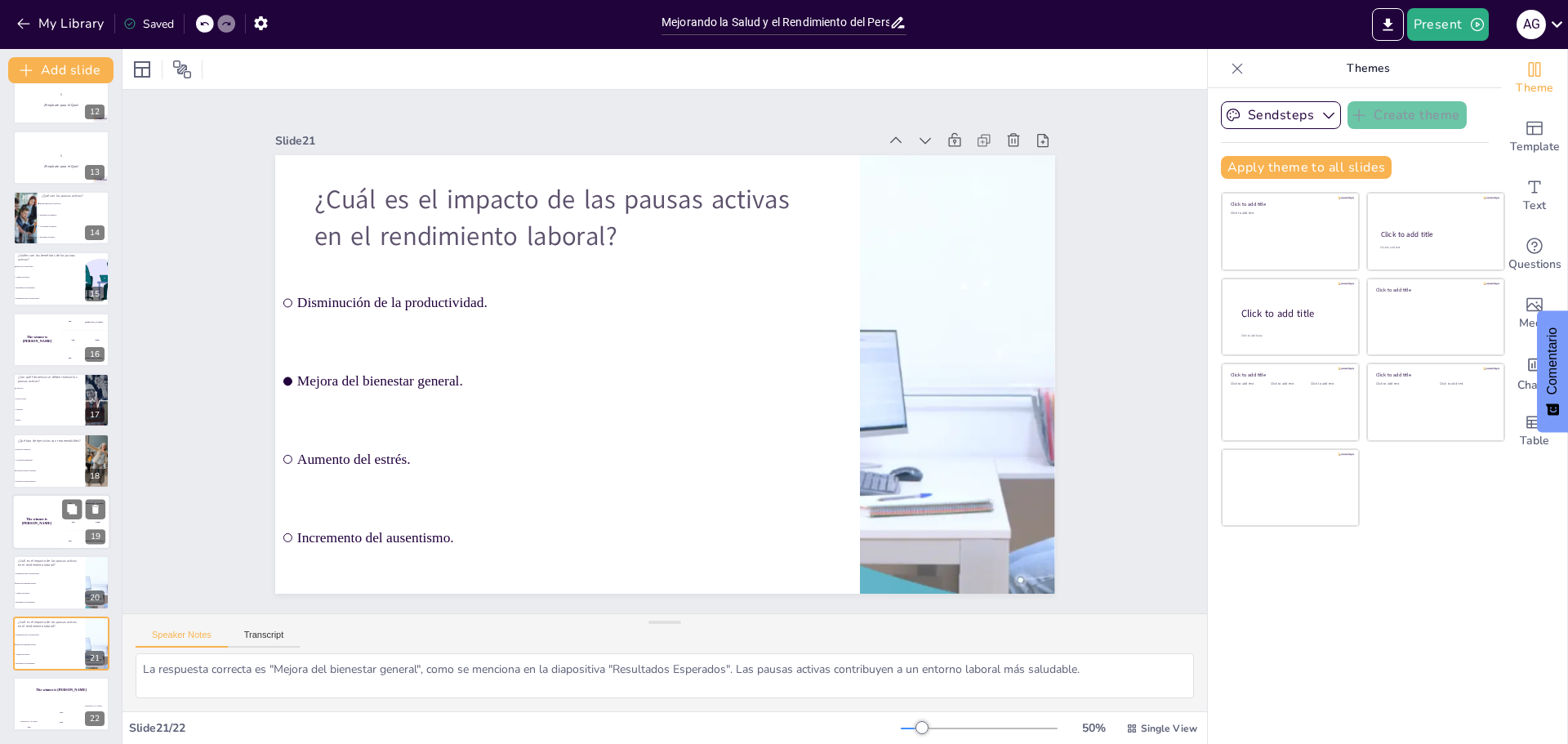
click at [77, 522] on div "200 Jaap" at bounding box center [85, 521] width 49 height 18
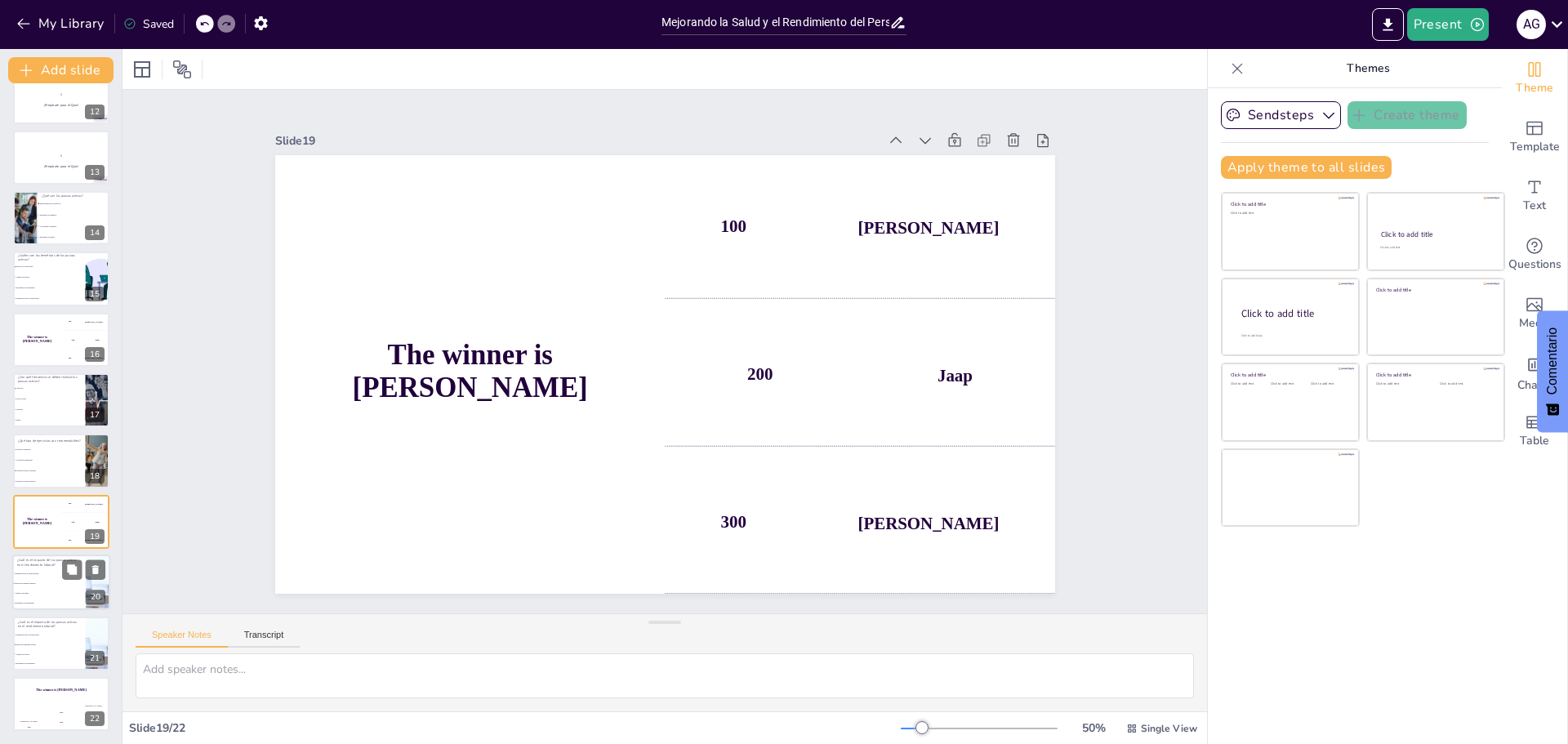
click at [70, 587] on li "Mejora del bienestar general." at bounding box center [49, 583] width 73 height 10
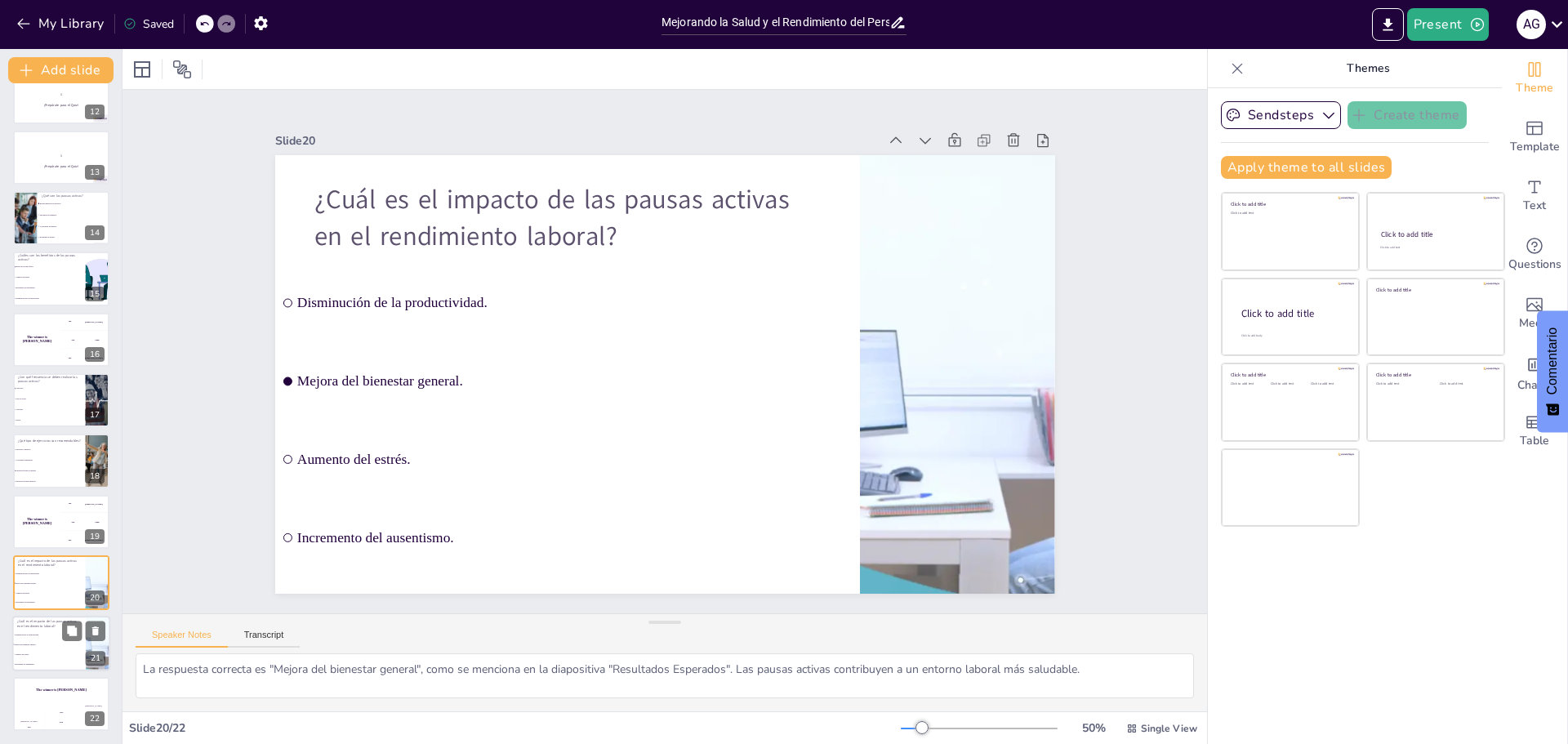
click at [66, 657] on li "Aumento del estrés." at bounding box center [49, 654] width 73 height 10
click at [64, 688] on button at bounding box center [72, 690] width 20 height 20
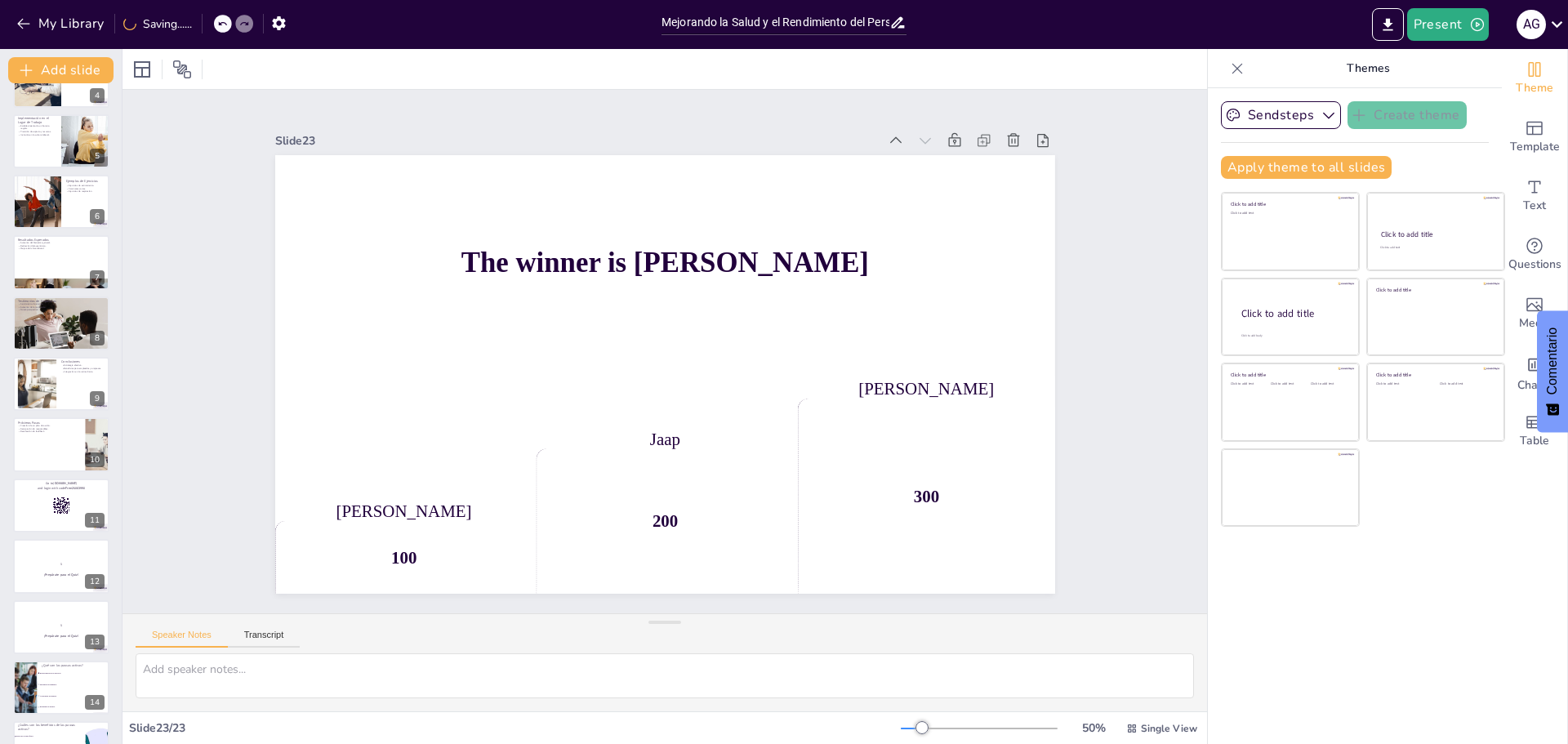
scroll to position [0, 0]
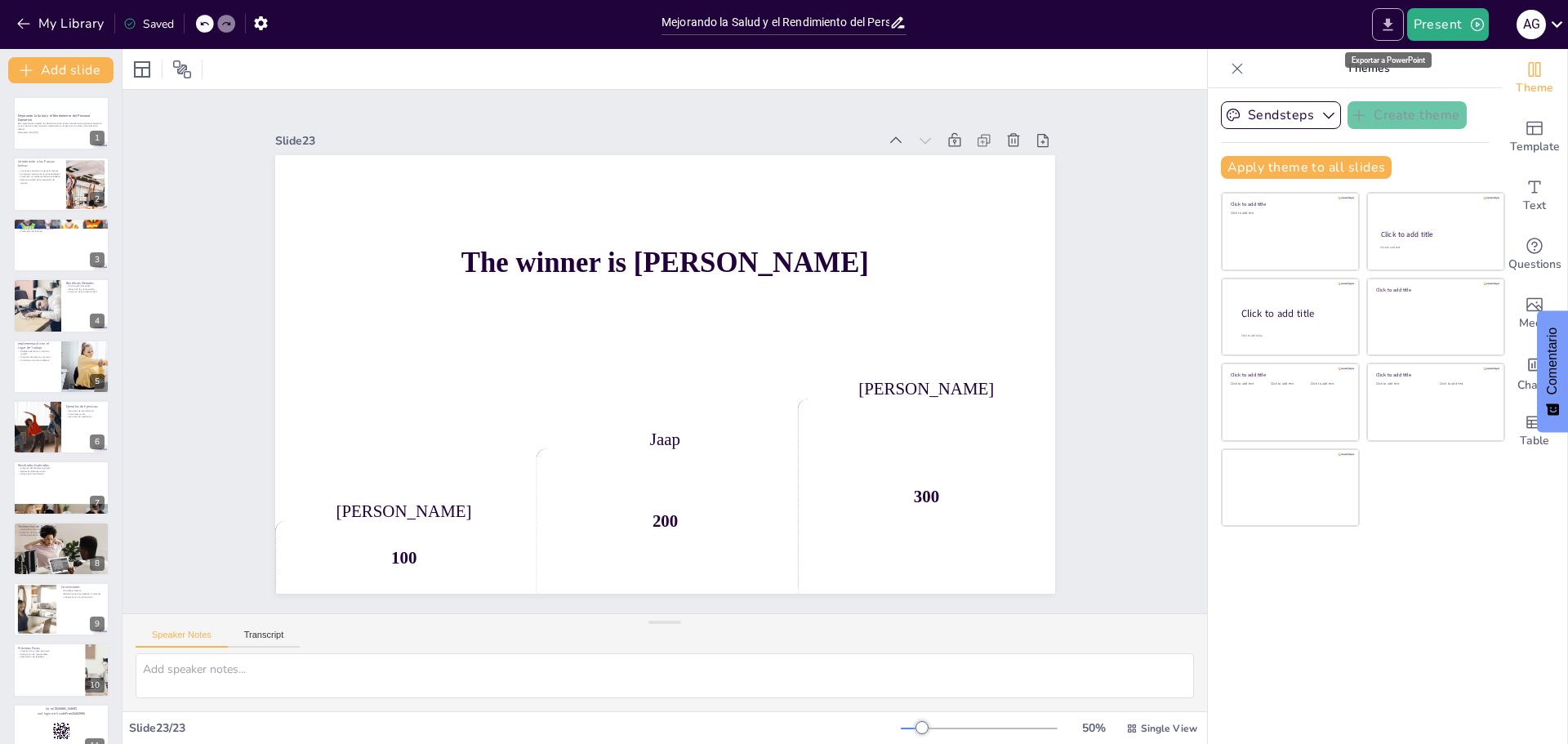
click at [1386, 26] on icon "Export to PowerPoint" at bounding box center [1387, 24] width 17 height 17
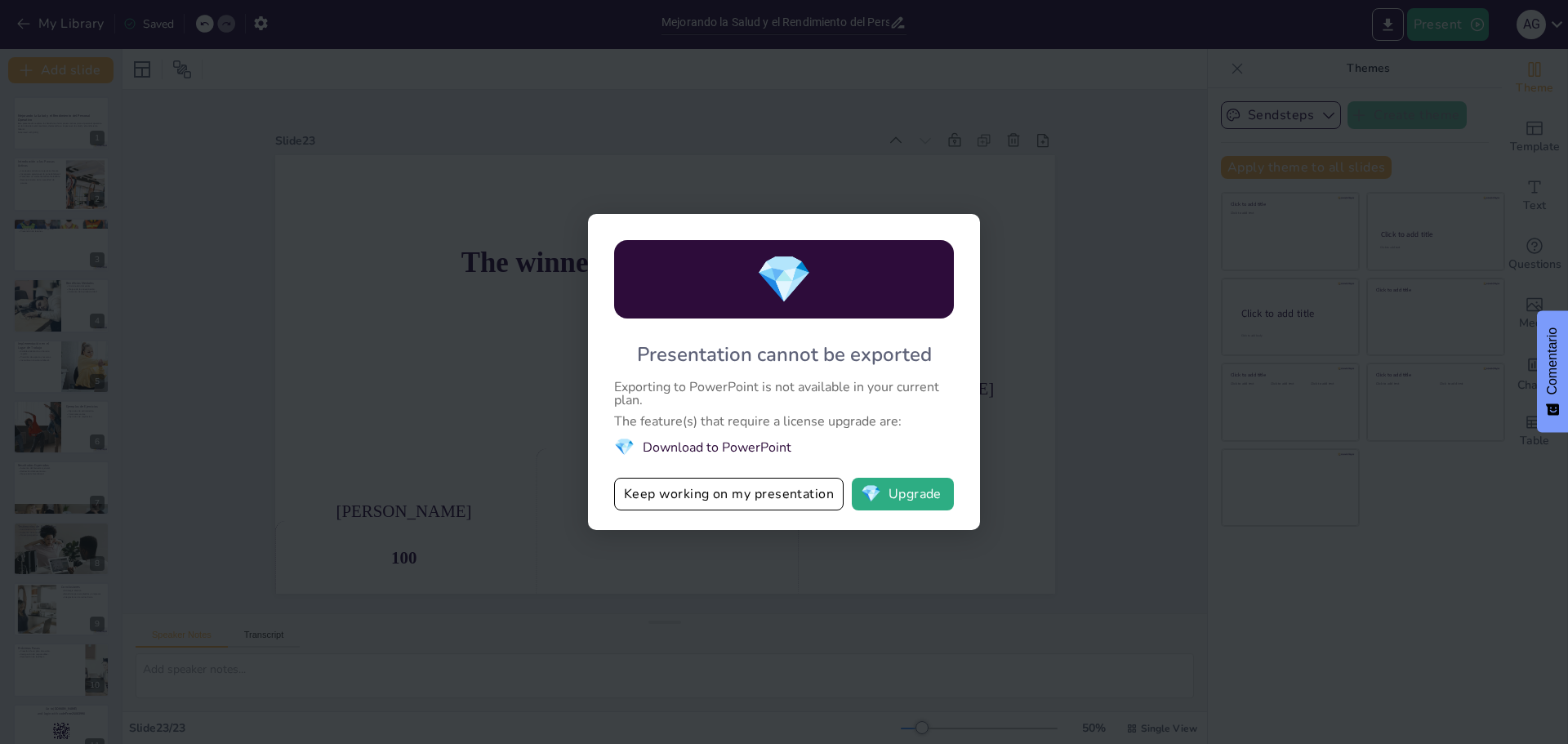
click at [1141, 226] on div "💎 Presentation cannot be exported Exporting to PowerPoint is not available in y…" at bounding box center [784, 372] width 1568 height 744
click at [932, 240] on div "💎" at bounding box center [784, 279] width 340 height 79
click at [769, 497] on button "Keep working on my presentation" at bounding box center [729, 494] width 230 height 33
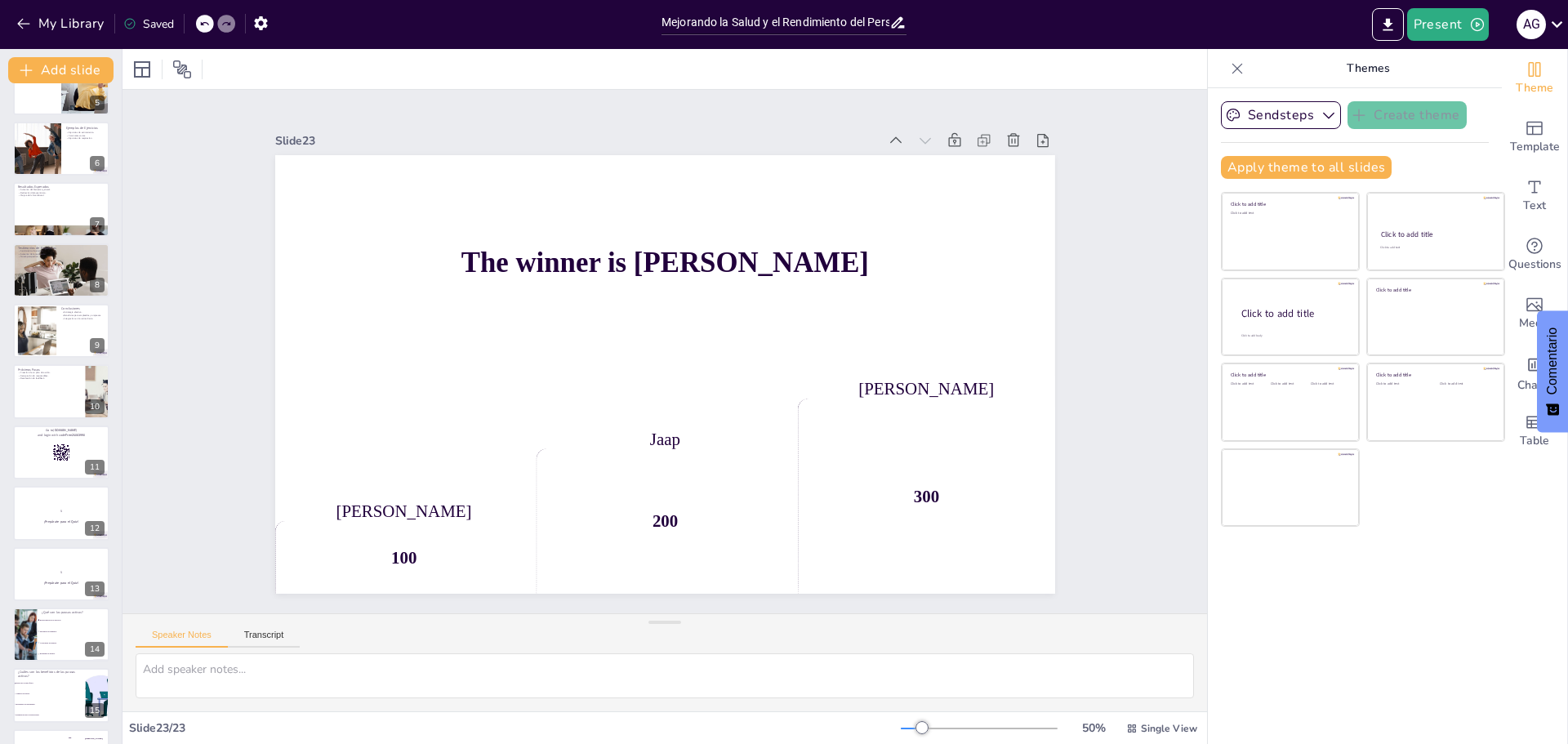
scroll to position [756, 0]
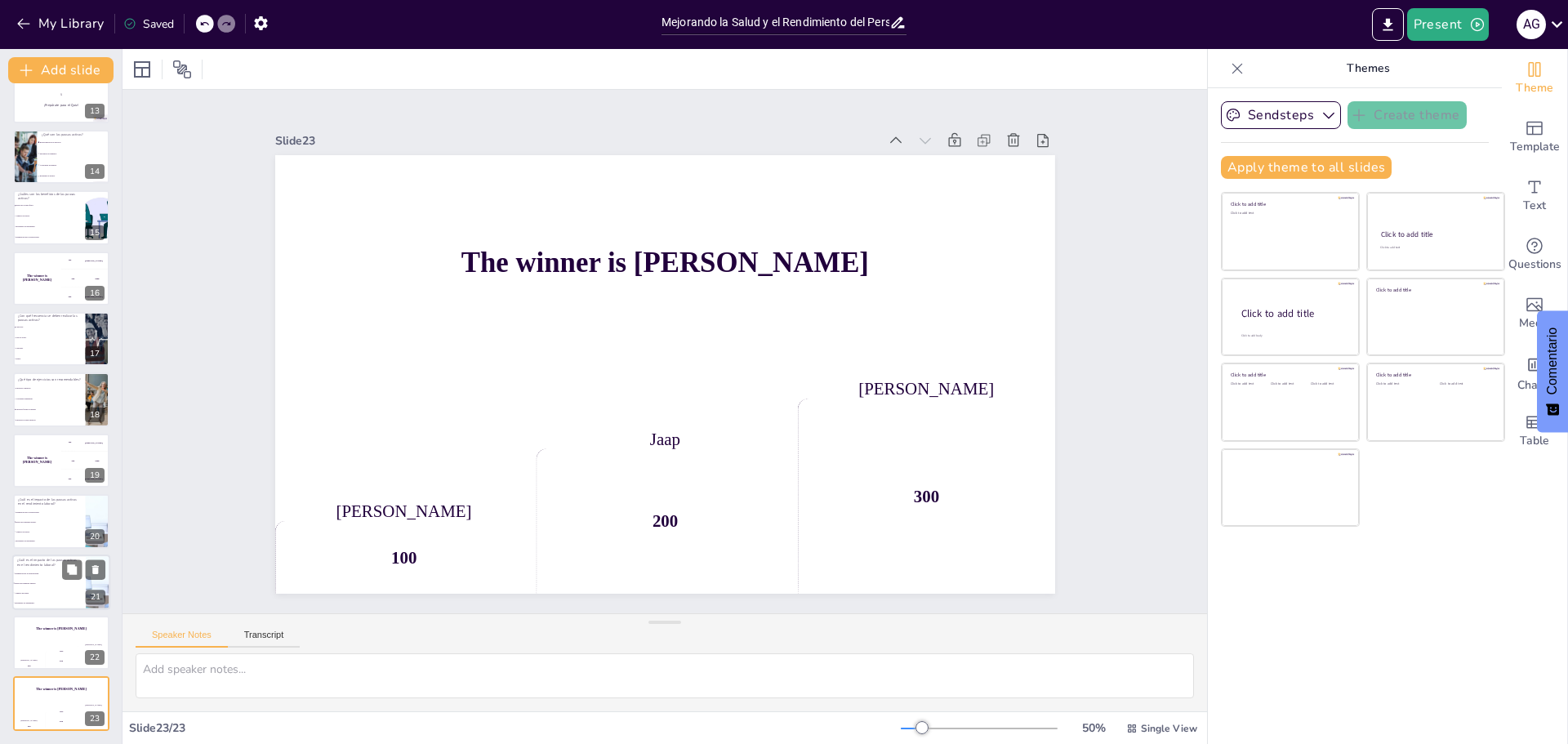
click at [38, 574] on span "Disminución de la productividad." at bounding box center [49, 572] width 71 height 3
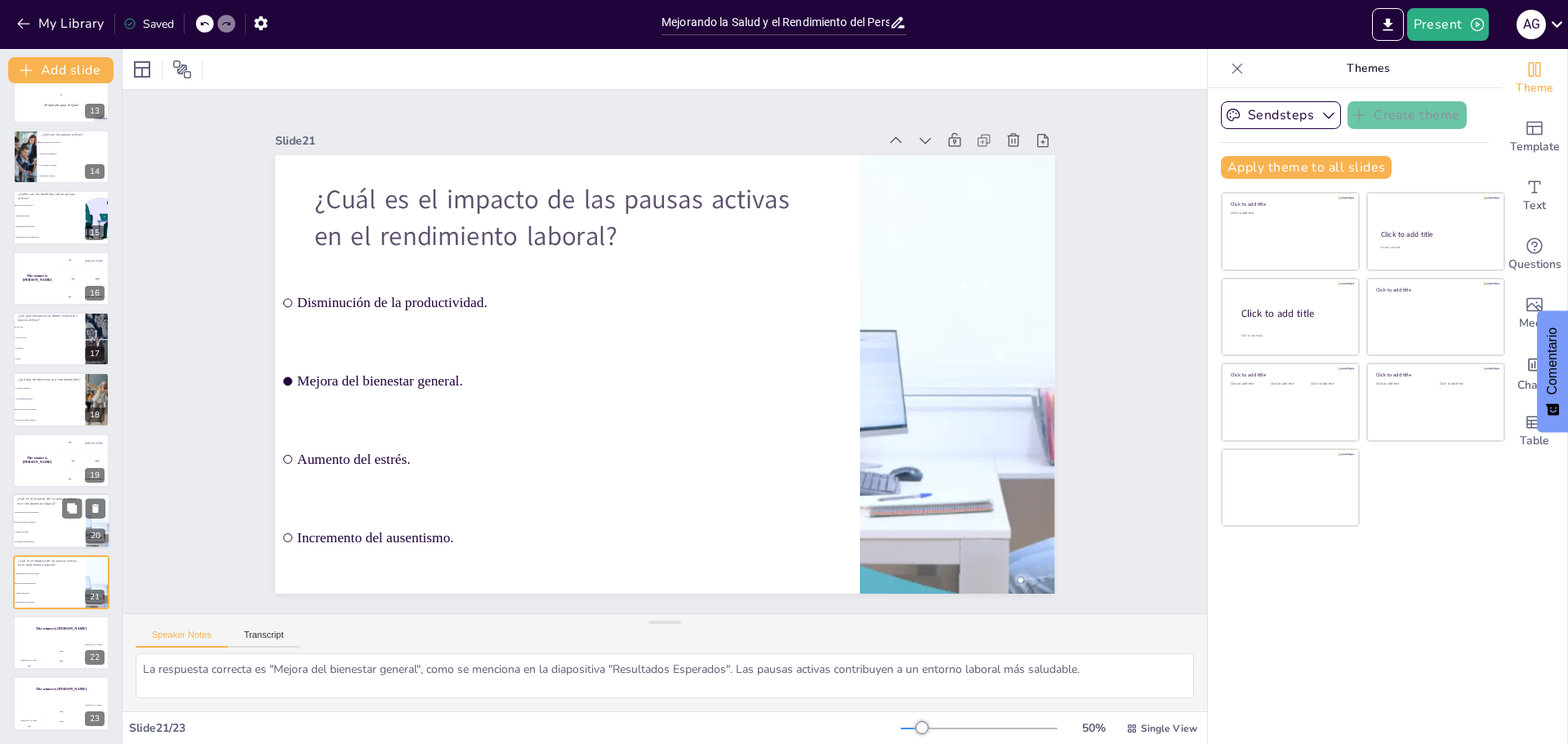
click at [44, 508] on li "Disminución de la productividad." at bounding box center [49, 512] width 73 height 10
click at [87, 689] on button at bounding box center [96, 690] width 20 height 20
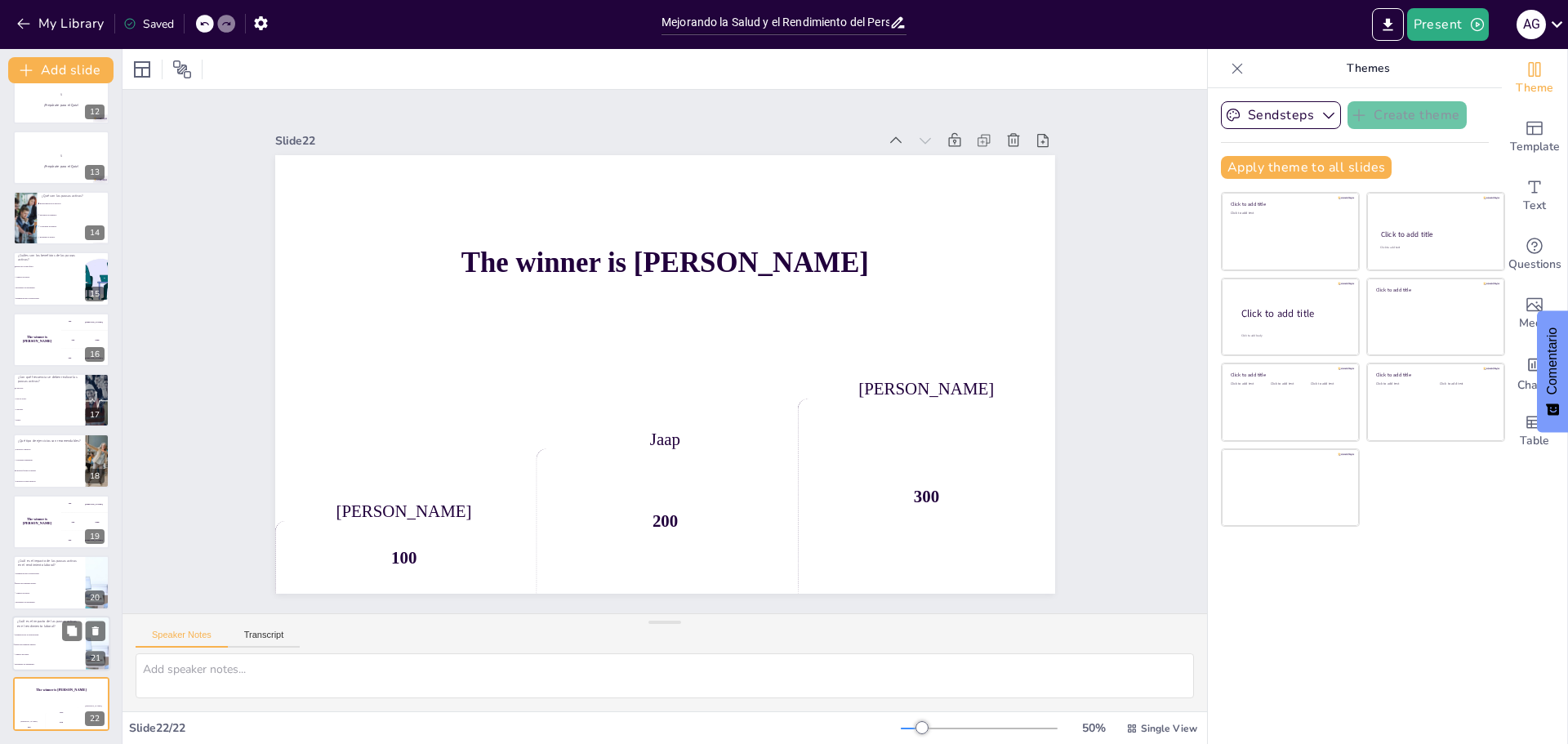
scroll to position [695, 0]
drag, startPoint x: 43, startPoint y: 607, endPoint x: 45, endPoint y: 568, distance: 39.1
click at [43, 606] on ul "Disminución de la productividad. Mejora del bienestar general. Aumento del estr…" at bounding box center [49, 588] width 73 height 39
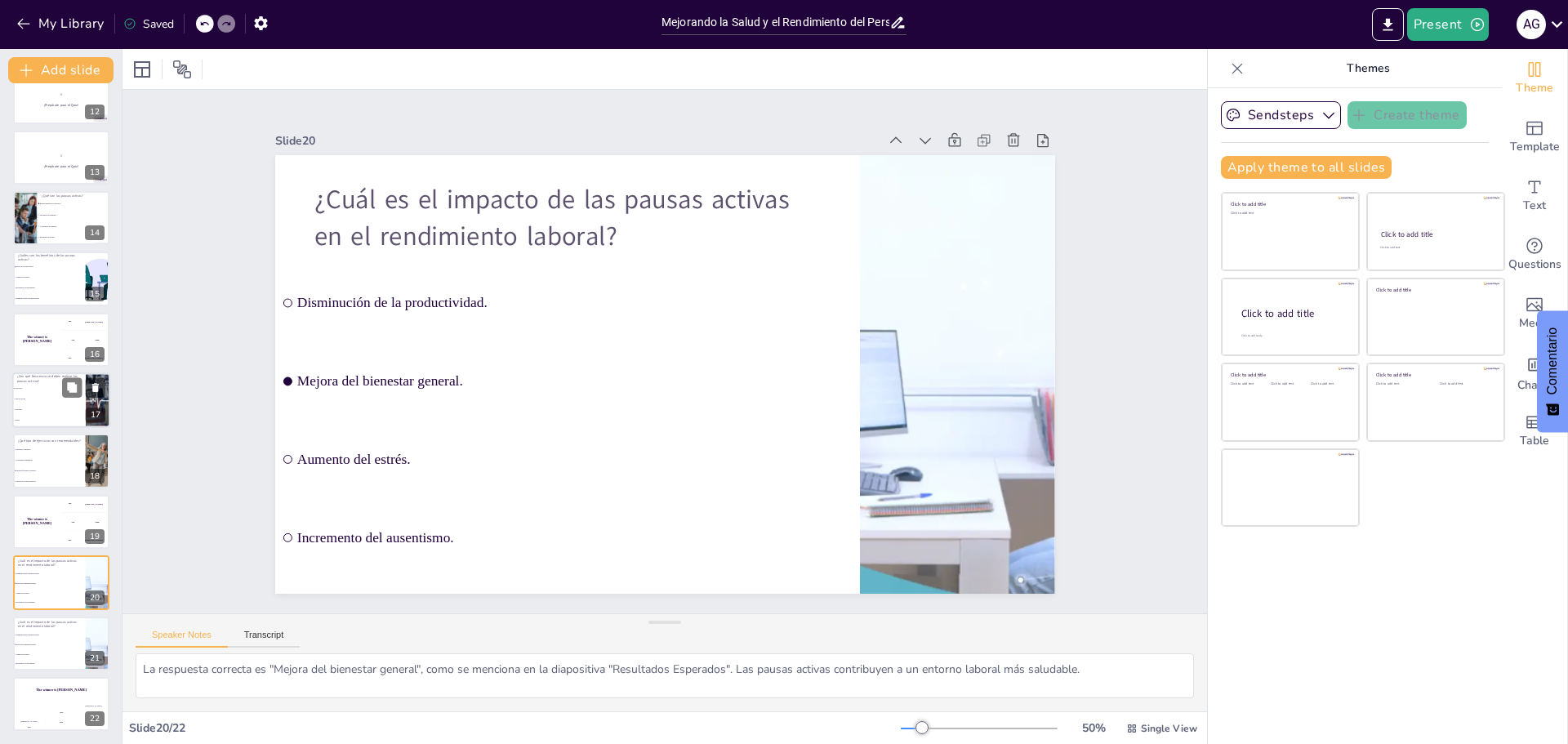
click at [37, 385] on li "Cada hora." at bounding box center [49, 388] width 73 height 11
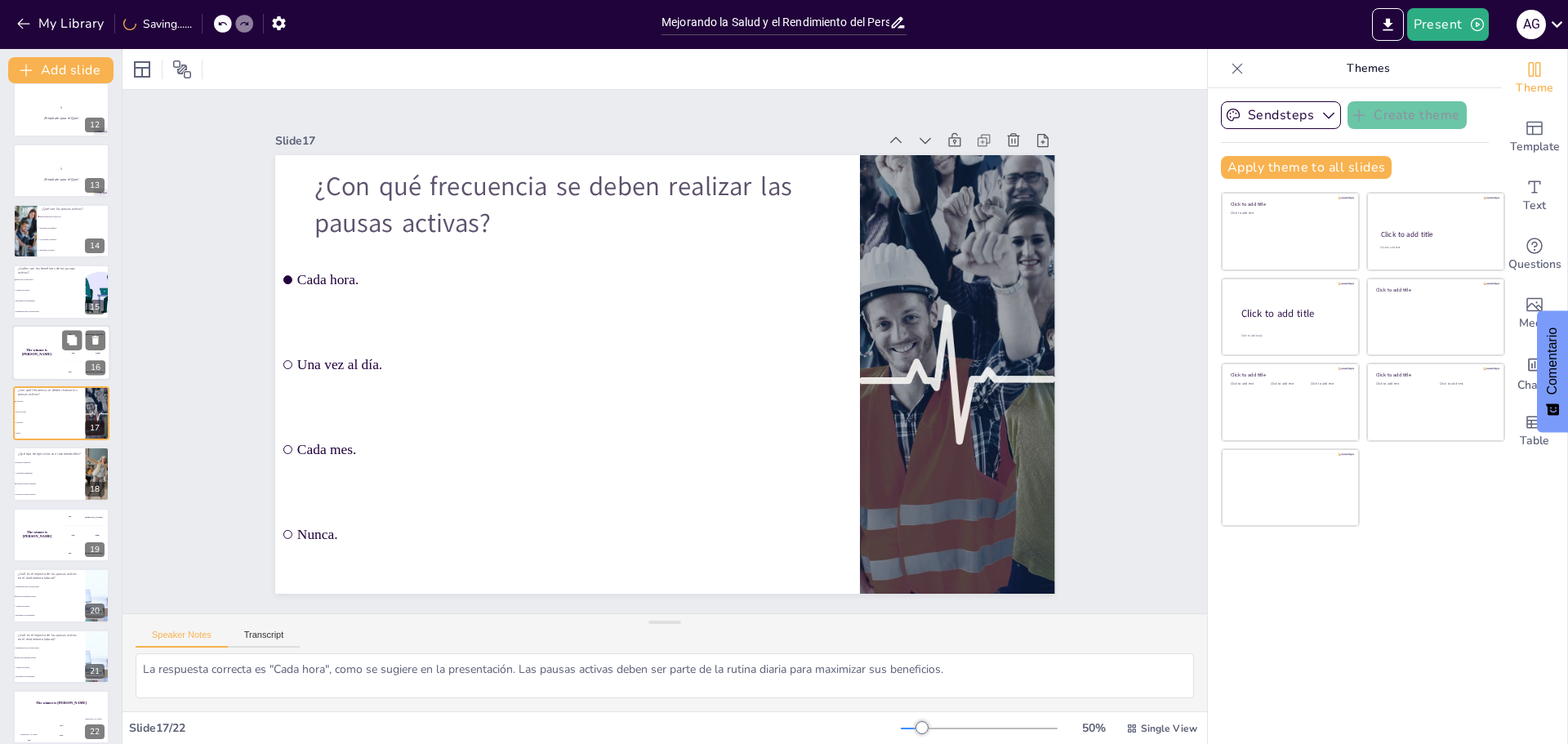
click at [50, 342] on div "The winner is Niels 🏆" at bounding box center [37, 352] width 49 height 55
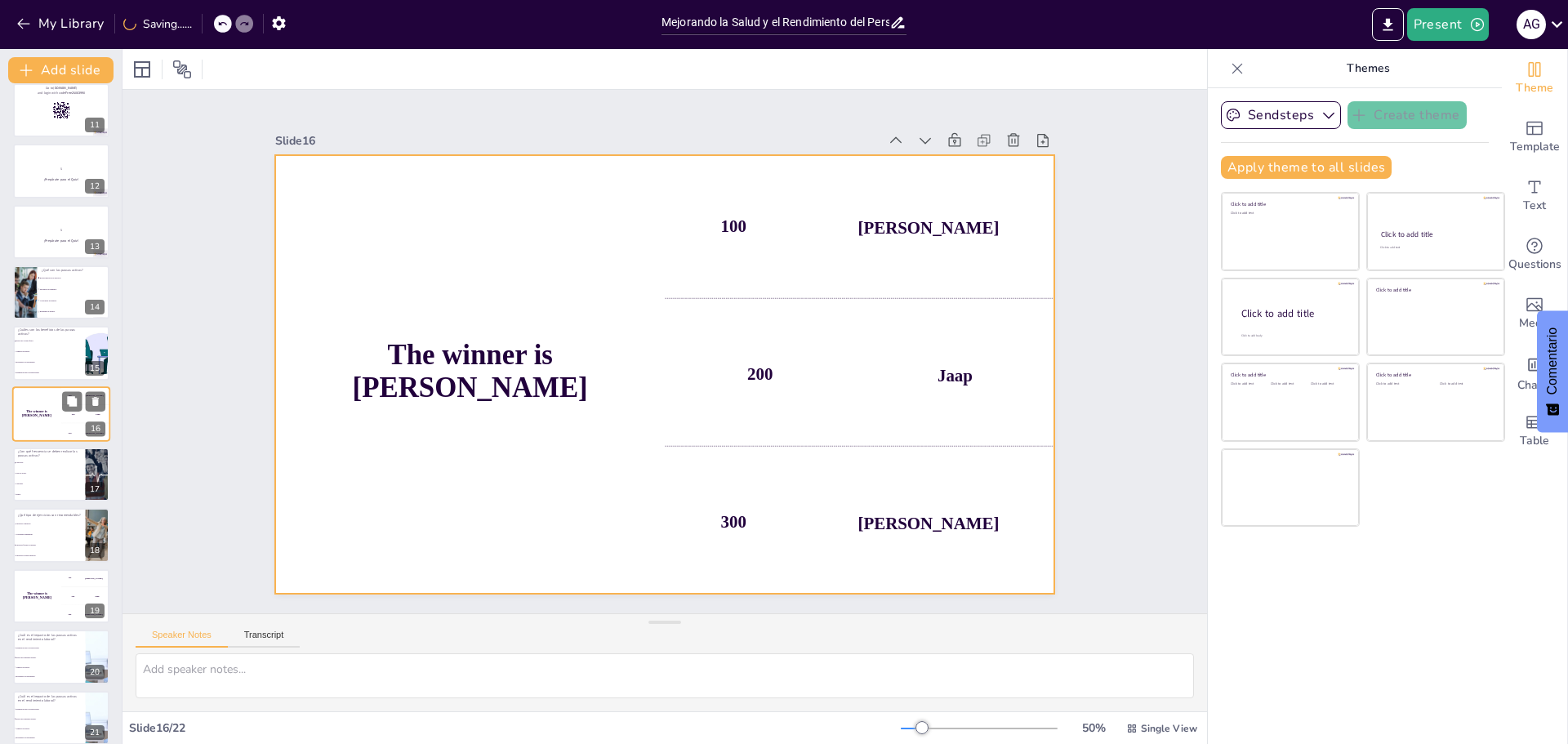
click at [51, 427] on div "The winner is Niels 🏆" at bounding box center [37, 414] width 49 height 55
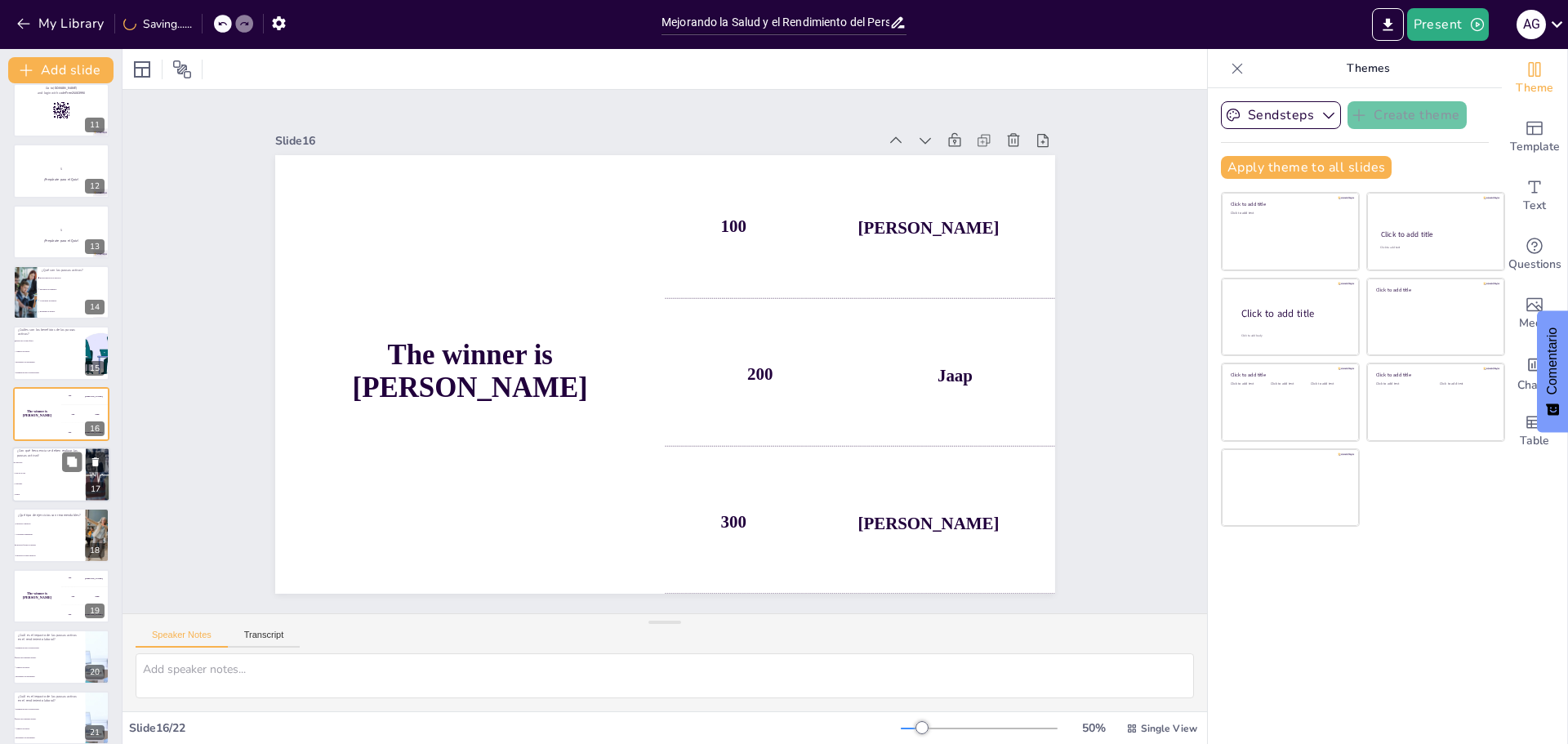
click at [52, 494] on span "Nunca." at bounding box center [49, 495] width 71 height 3
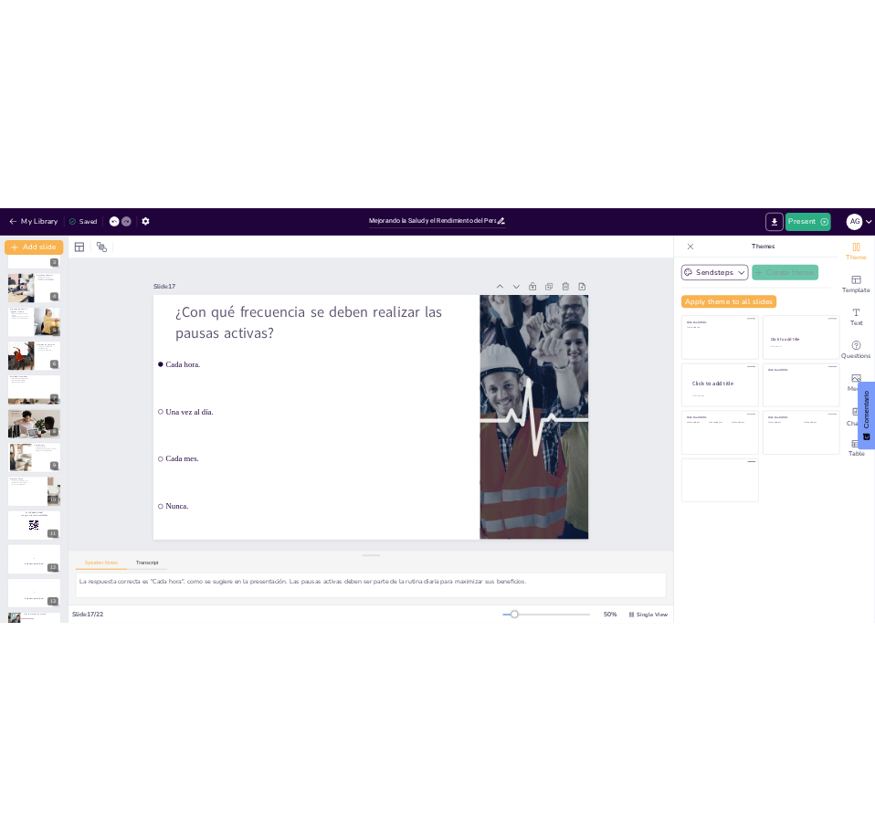
scroll to position [0, 0]
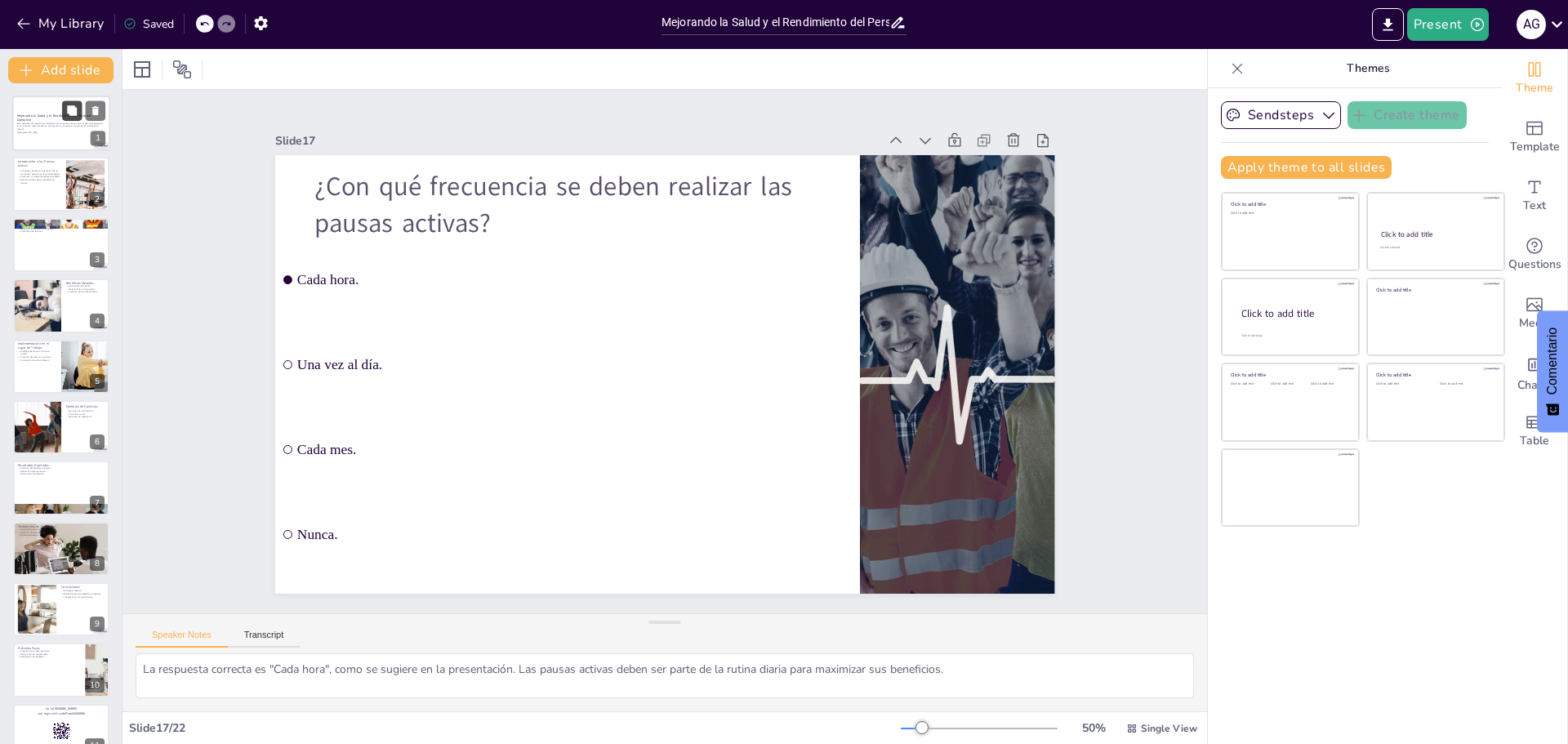
click at [63, 120] on button at bounding box center [72, 110] width 20 height 20
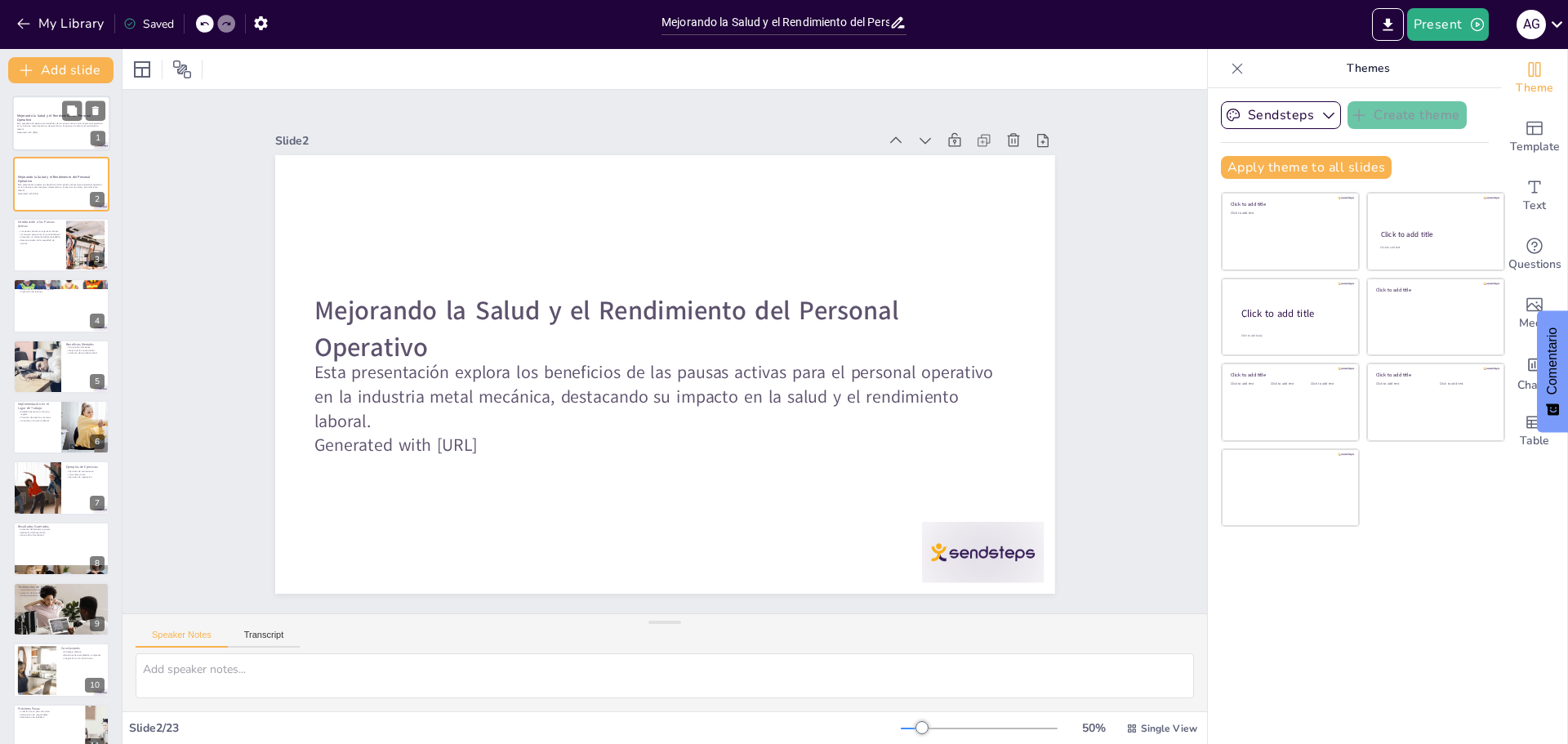
click at [55, 119] on p "Mejorando la Salud y el Rendimiento del Personal Operativo" at bounding box center [61, 118] width 89 height 9
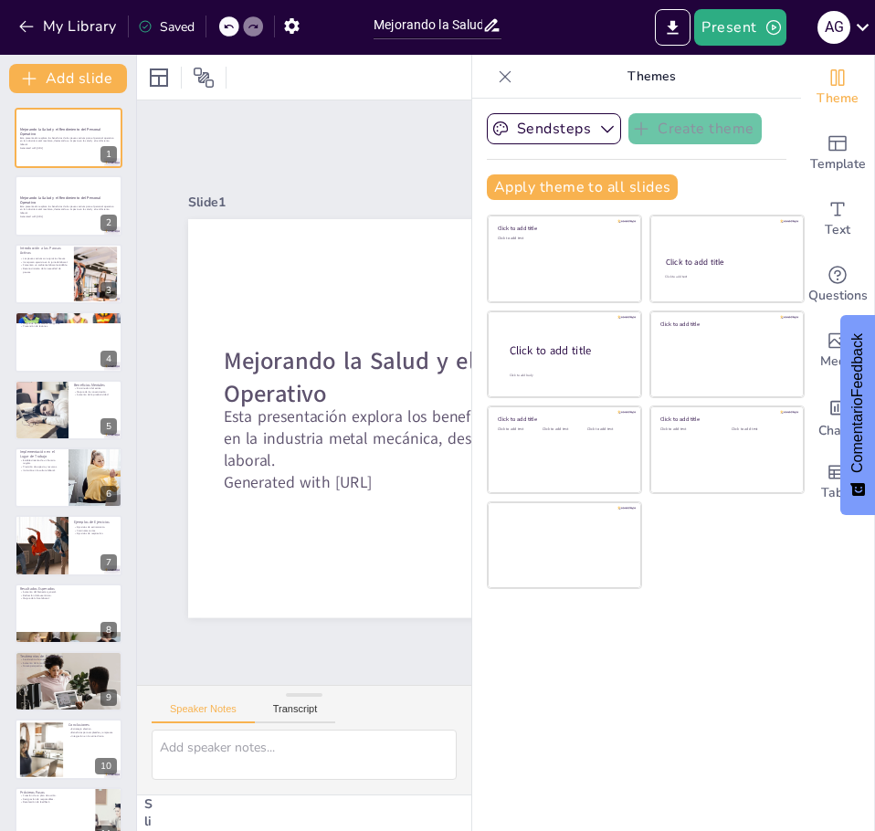
click at [499, 79] on icon at bounding box center [505, 76] width 12 height 12
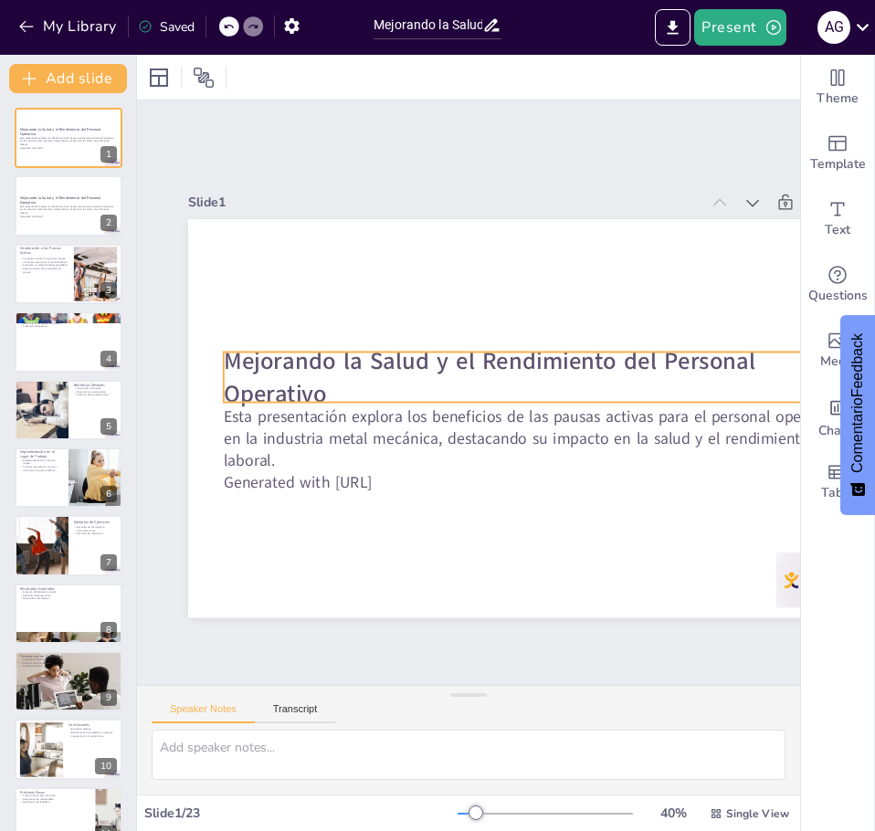
click at [237, 355] on strong "Mejorando la Salud y el Rendimiento del Personal Operativo" at bounding box center [489, 376] width 531 height 65
click at [229, 310] on div at bounding box center [237, 301] width 17 height 17
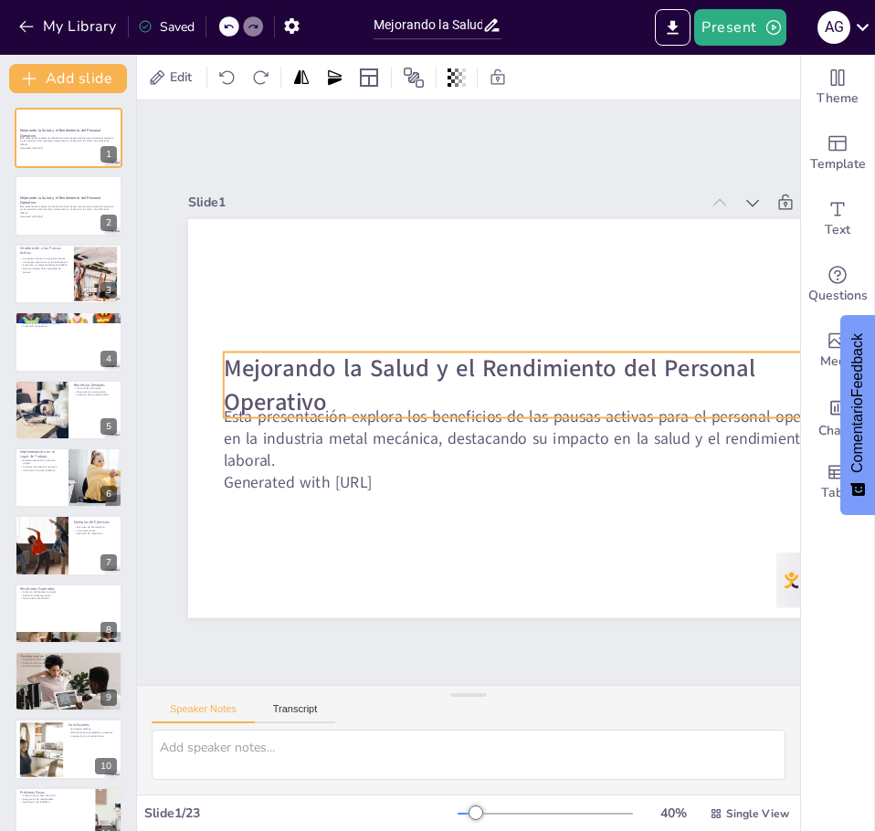
click at [283, 368] on strong "Mejorando la Salud y el Rendimiento del Personal Operativo" at bounding box center [473, 413] width 380 height 438
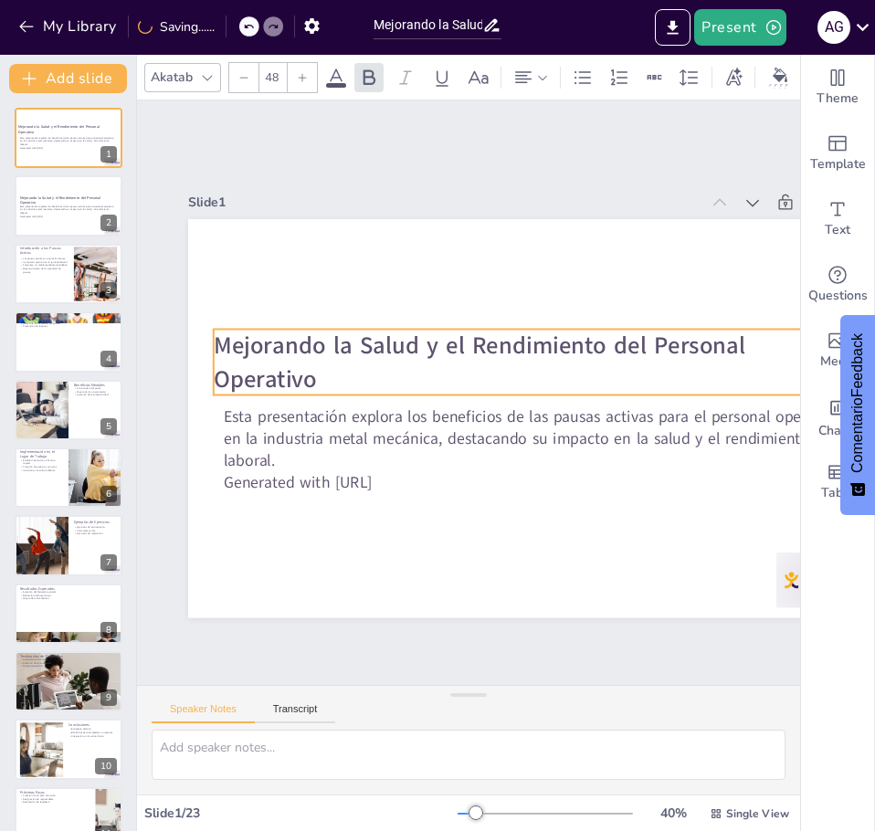
drag, startPoint x: 328, startPoint y: 395, endPoint x: 318, endPoint y: 372, distance: 25.8
click at [318, 372] on p "Mejorando la Salud y el Rendimiento del Personal Operativo" at bounding box center [539, 383] width 627 height 260
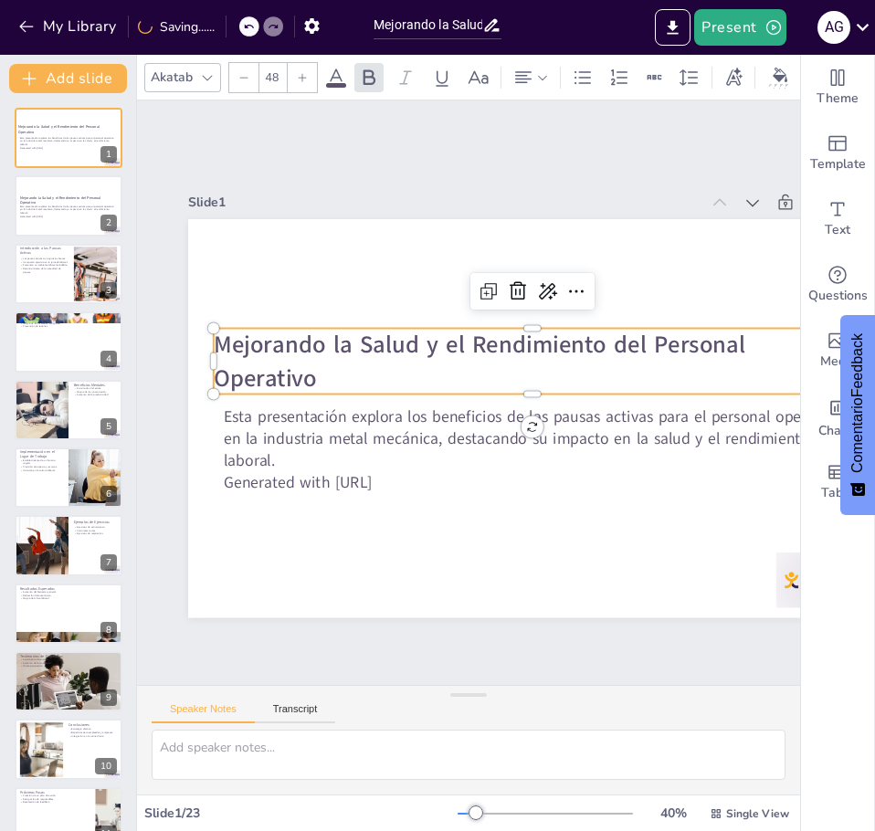
click at [315, 372] on strong "Mejorando la Salud y el Rendimiento del Personal Operativo" at bounding box center [496, 360] width 468 height 339
click at [315, 372] on strong "Mejorando la Salud y el Rendimiento del Personal Operativo" at bounding box center [482, 346] width 535 height 88
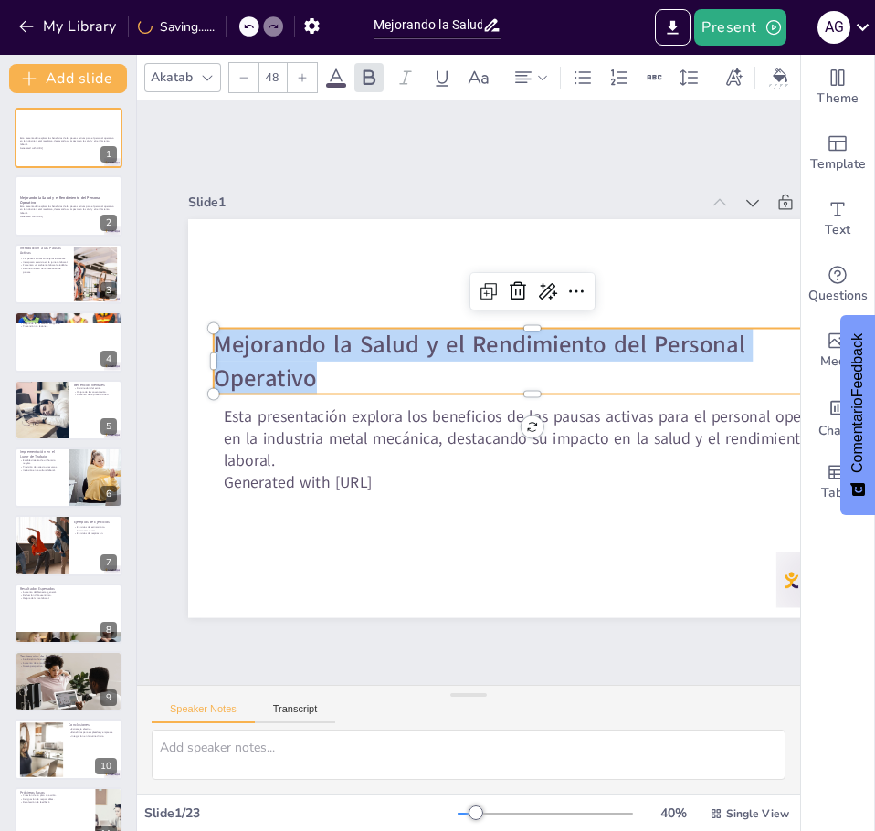
drag, startPoint x: 315, startPoint y: 372, endPoint x: 258, endPoint y: 344, distance: 63.3
click at [258, 344] on strong "Mejorando la Salud y el Rendimiento del Personal Operativo" at bounding box center [485, 348] width 533 height 142
copy strong "Mejorando la Salud y el Rendimiento del Personal Operativo"
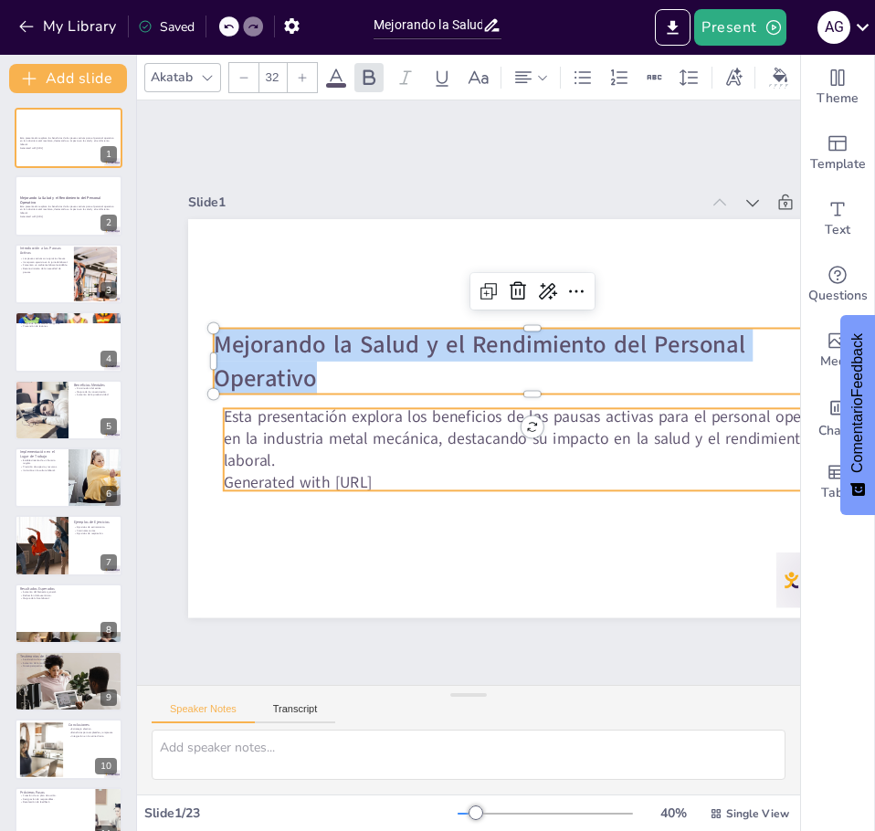
click at [248, 428] on p "Esta presentación explora los beneficios de las pausas activas para el personal…" at bounding box center [524, 459] width 627 height 260
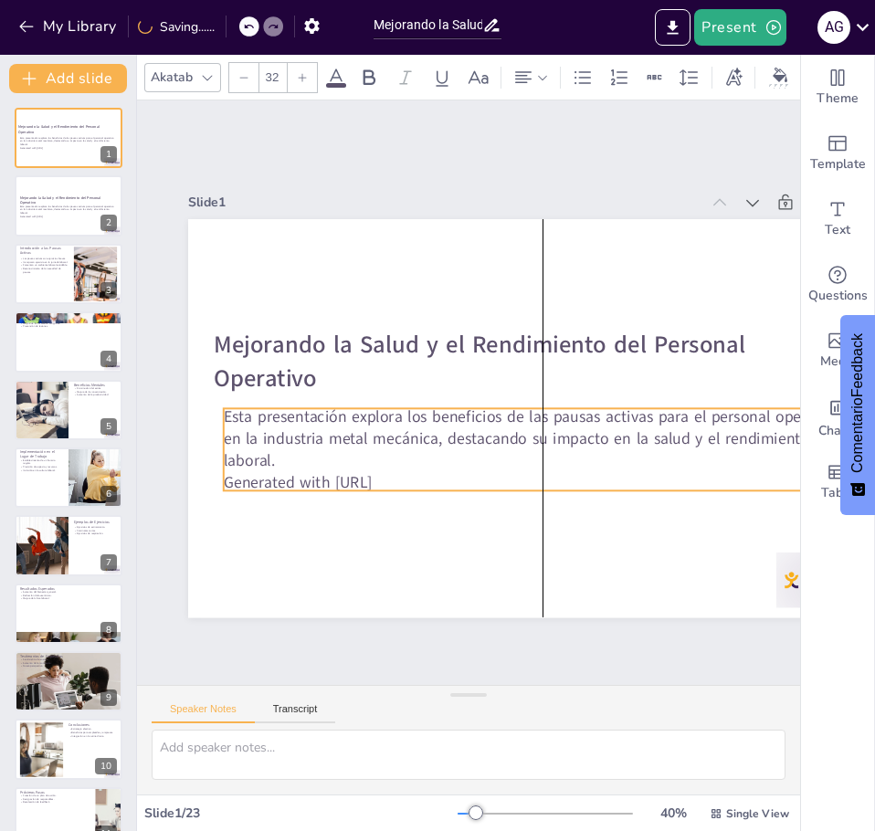
click at [278, 454] on p "Esta presentación explora los beneficios de las pausas activas para el personal…" at bounding box center [536, 446] width 641 height 132
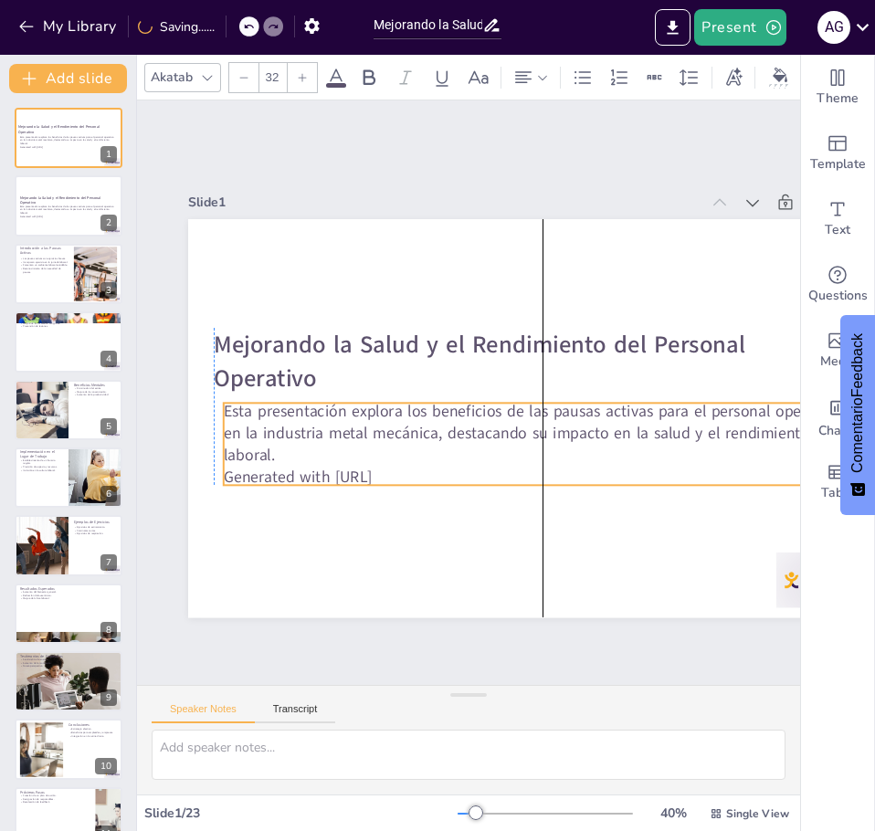
click at [268, 448] on p "Esta presentación explora los beneficios de las pausas activas para el personal…" at bounding box center [532, 447] width 637 height 197
click at [227, 407] on p "Esta presentación explora los beneficios de las pausas activas para el personal…" at bounding box center [537, 440] width 641 height 132
click at [227, 406] on p "Esta presentación explora los beneficios de las pausas activas para el personal…" at bounding box center [532, 447] width 637 height 197
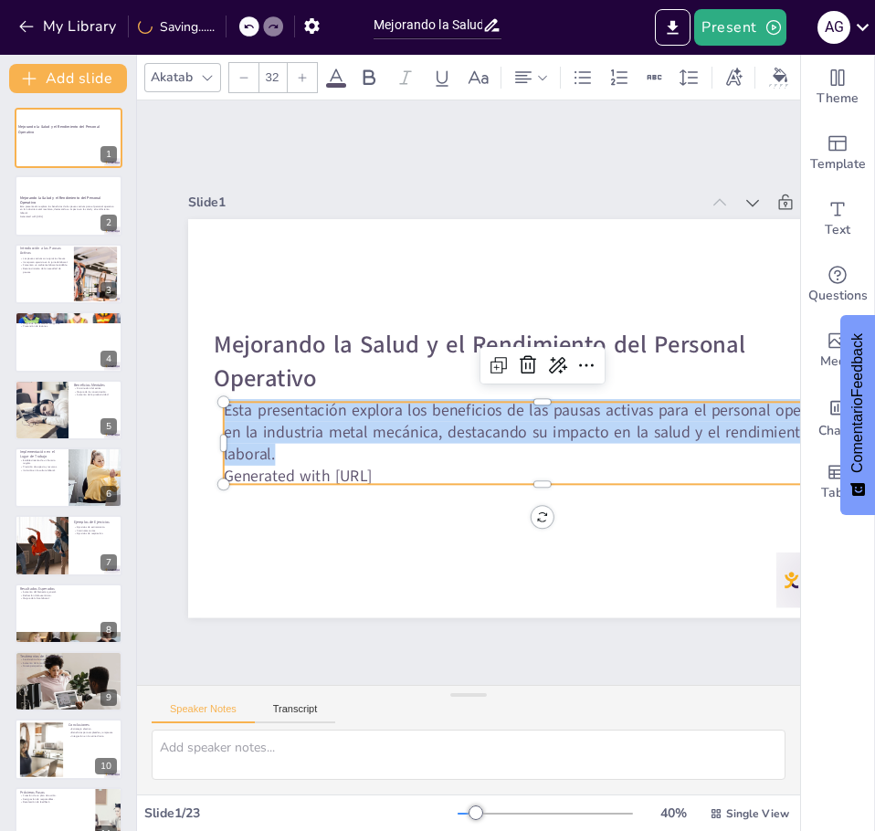
drag, startPoint x: 227, startPoint y: 406, endPoint x: 294, endPoint y: 440, distance: 74.7
click at [294, 440] on p "Esta presentación explora los beneficios de las pausas activas para el personal…" at bounding box center [519, 459] width 609 height 320
copy p "Esta presentación explora los beneficios de las pausas activas para el personal…"
click at [65, 211] on p "Esta presentación explora los beneficios de las pausas activas para el personal…" at bounding box center [68, 209] width 99 height 10
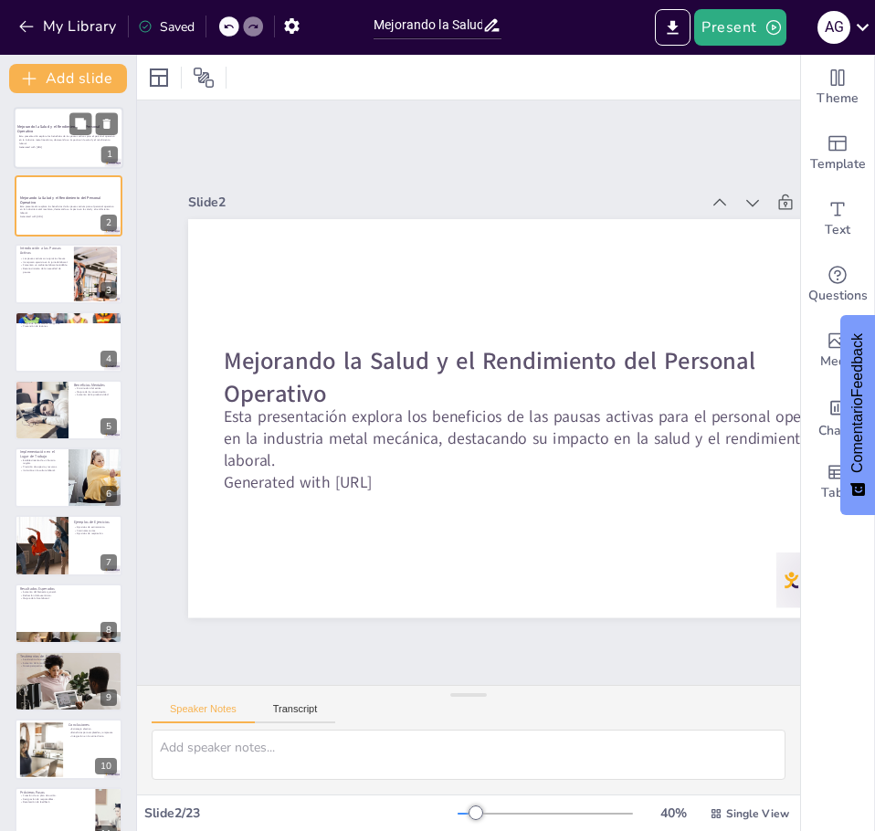
click at [43, 150] on div at bounding box center [69, 138] width 110 height 62
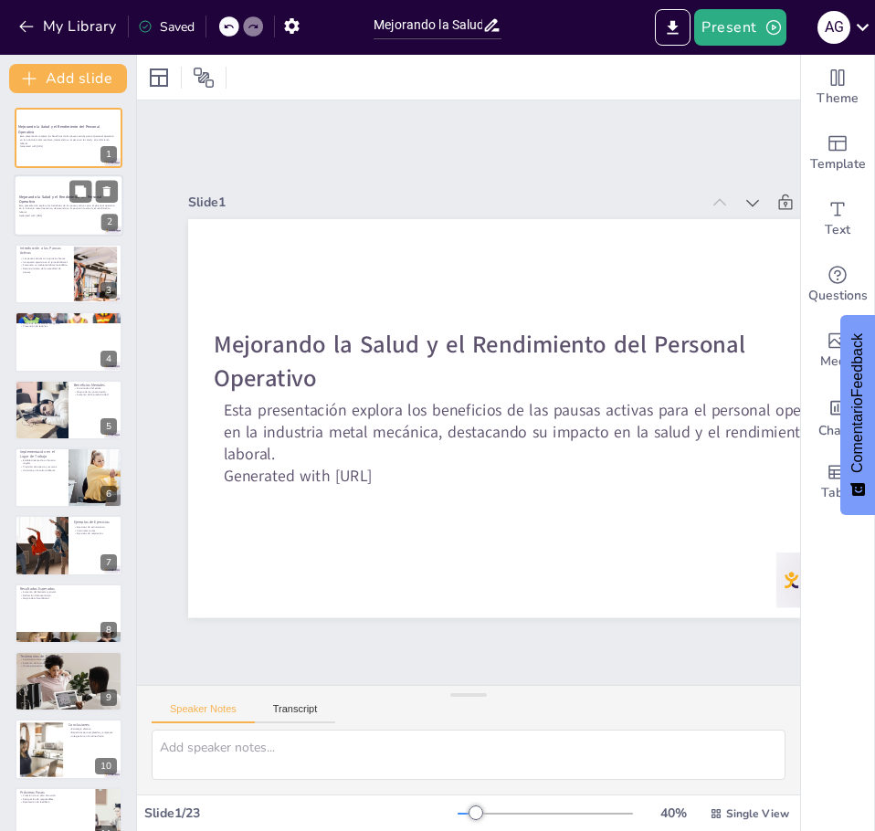
click at [42, 185] on div at bounding box center [69, 206] width 110 height 62
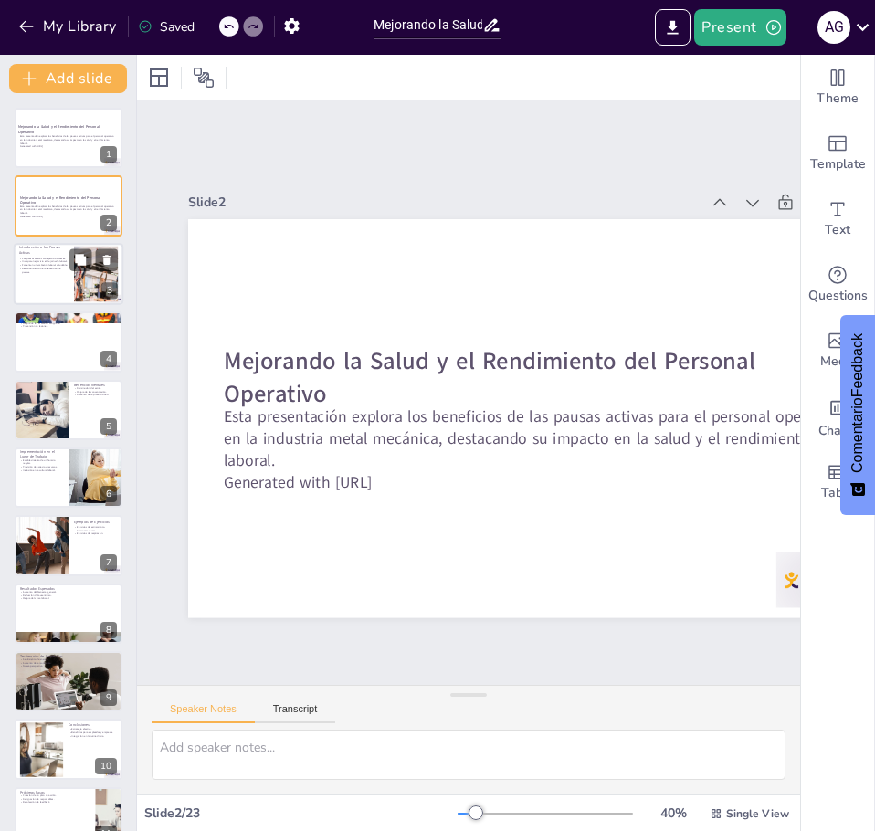
click at [40, 273] on p "Reconocimiento de la necesidad de pausas." at bounding box center [43, 270] width 49 height 6
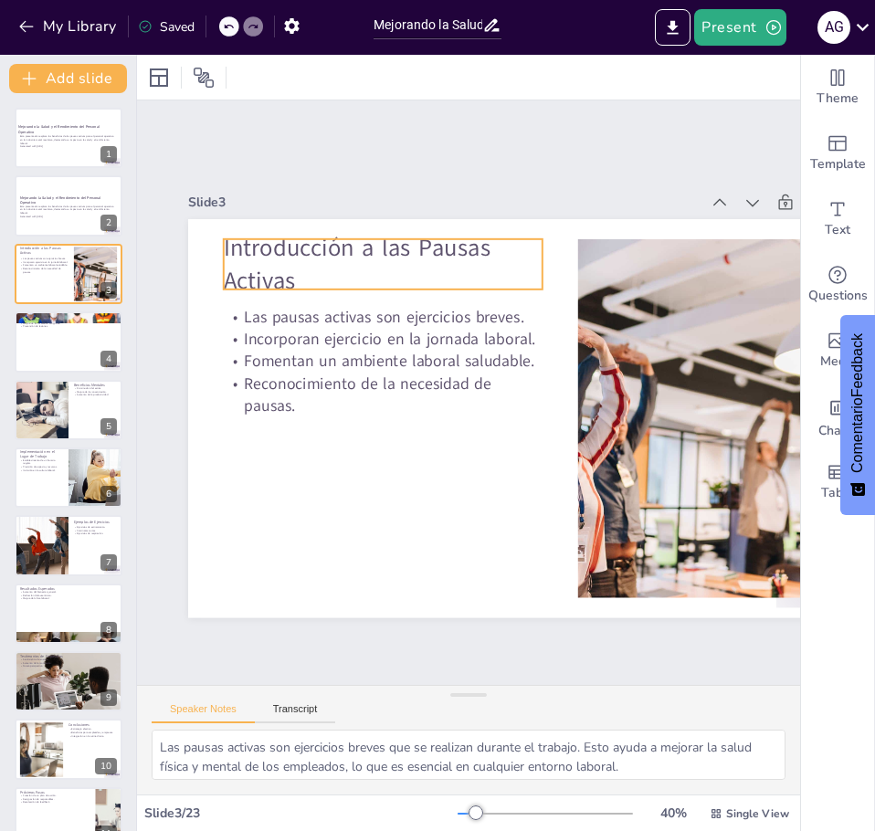
click at [304, 244] on p "Introducción a las Pausas Activas" at bounding box center [459, 239] width 310 height 216
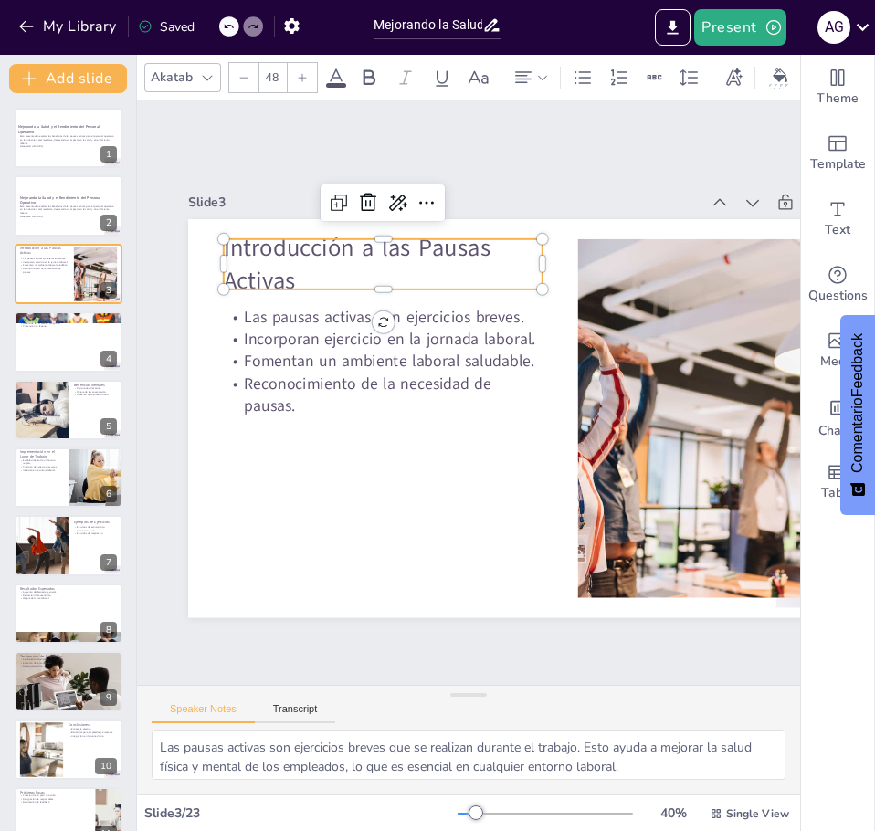
click at [295, 274] on p "Introducción a las Pausas Activas" at bounding box center [427, 244] width 324 height 162
click at [546, 271] on p "Introducción a las Pausas Activas" at bounding box center [611, 336] width 131 height 326
click at [295, 271] on p "Introducción a las Pausas Activas" at bounding box center [426, 244] width 323 height 162
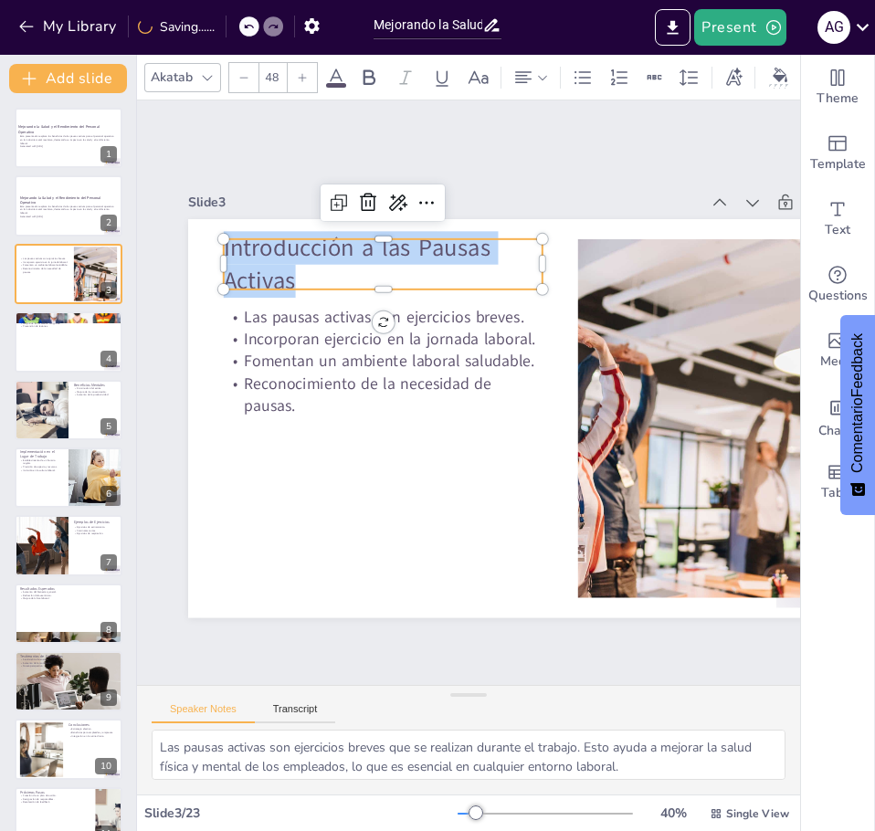
drag, startPoint x: 295, startPoint y: 271, endPoint x: 228, endPoint y: 239, distance: 73.9
click at [228, 239] on div "Las pausas activas son ejercicios breves. Incorporan ejercicio en la jornada la…" at bounding box center [539, 426] width 746 height 470
copy p "Introducción a las Pausas Activas"
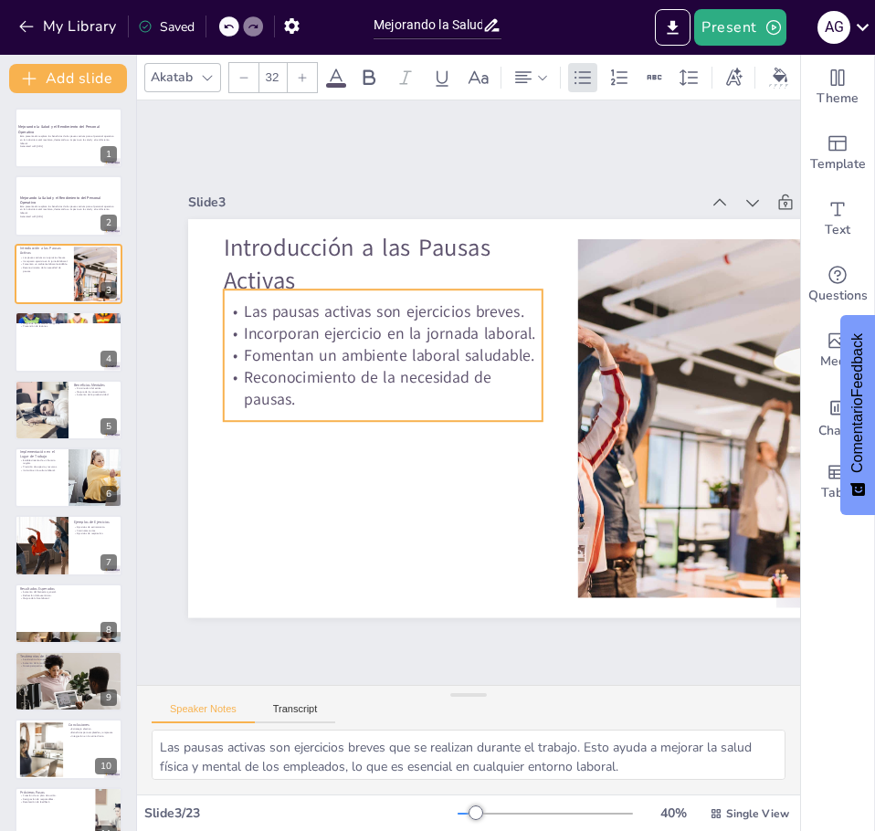
click at [296, 397] on p "Reconocimiento de la necesidad de pausas." at bounding box center [383, 380] width 321 height 78
click at [296, 397] on p "Reconocimiento de la necesidad de pausas." at bounding box center [388, 361] width 317 height 141
click at [296, 395] on p "Reconocimiento de la necesidad de pausas." at bounding box center [383, 379] width 321 height 77
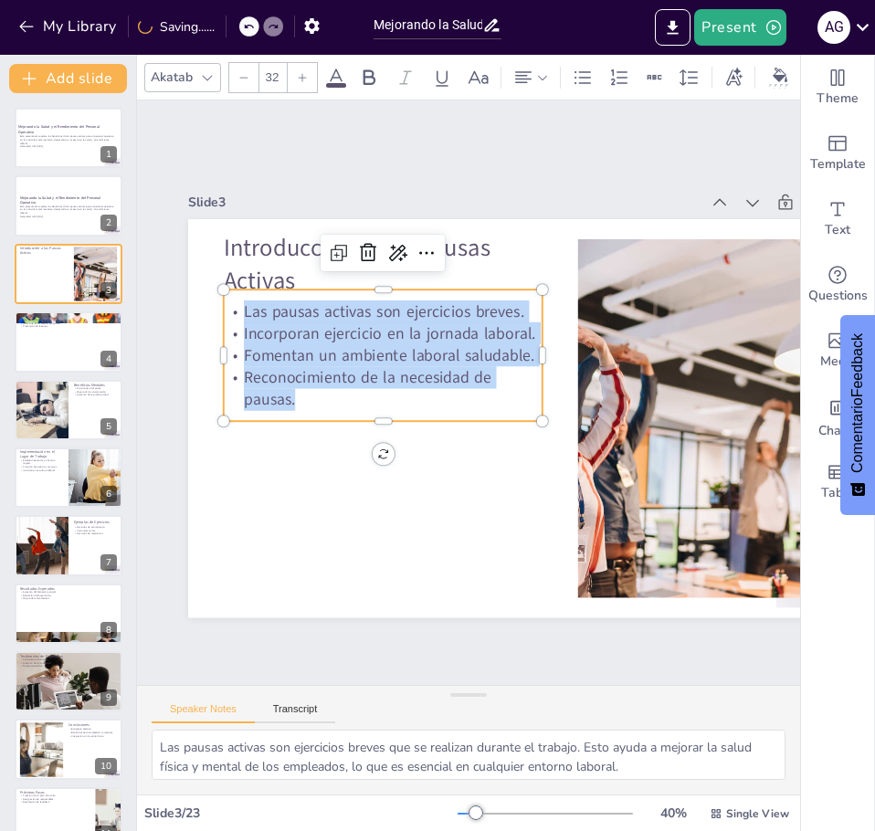
drag, startPoint x: 296, startPoint y: 395, endPoint x: 237, endPoint y: 307, distance: 106.1
click at [411, 307] on div "Las pausas activas son ejercicios breves. Incorporan ejercicio en la jornada la…" at bounding box center [549, 345] width 277 height 322
copy div "Las pausas activas son ejercicios breves. Incorporan ejercicio en la jornada la…"
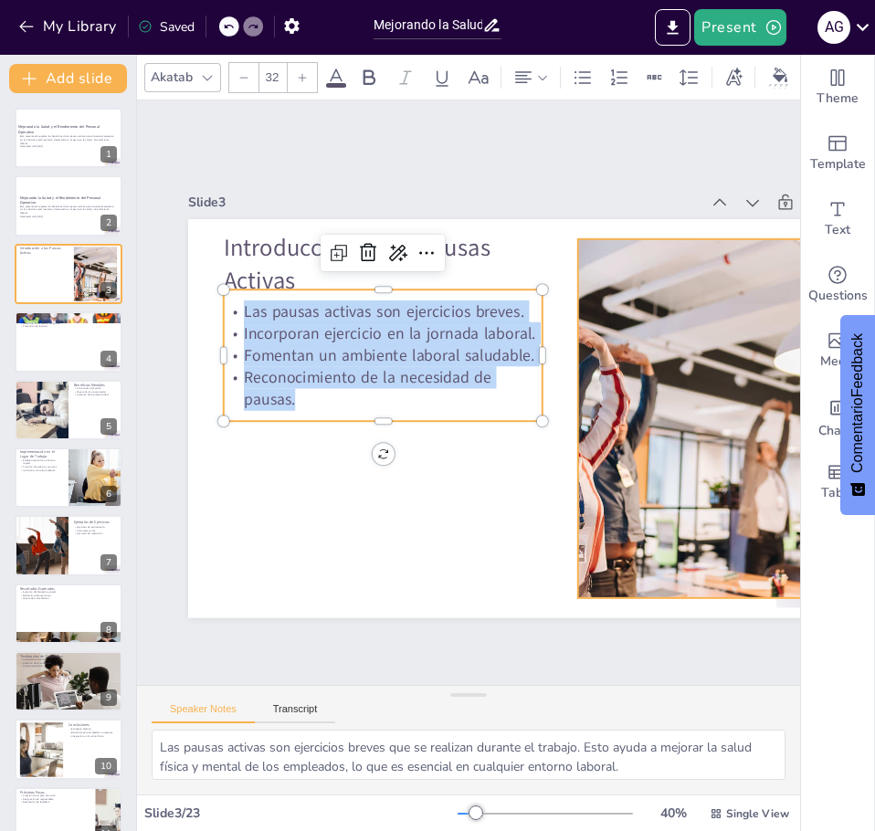
click at [640, 336] on div at bounding box center [716, 444] width 572 height 413
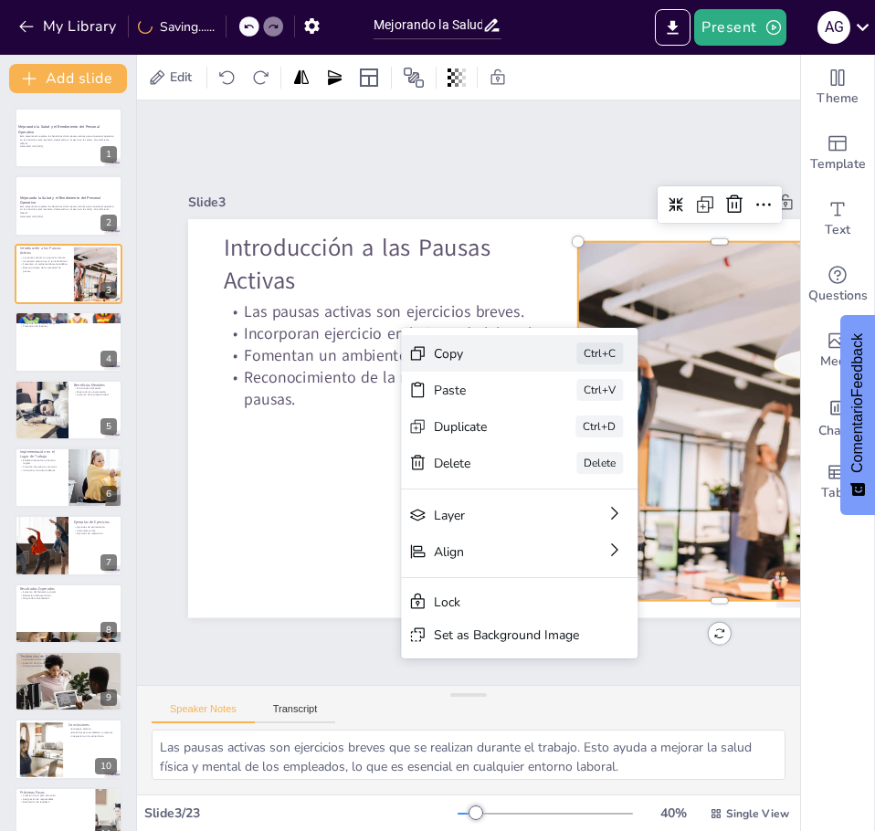
click at [387, 468] on div "Copy" at bounding box center [364, 514] width 45 height 92
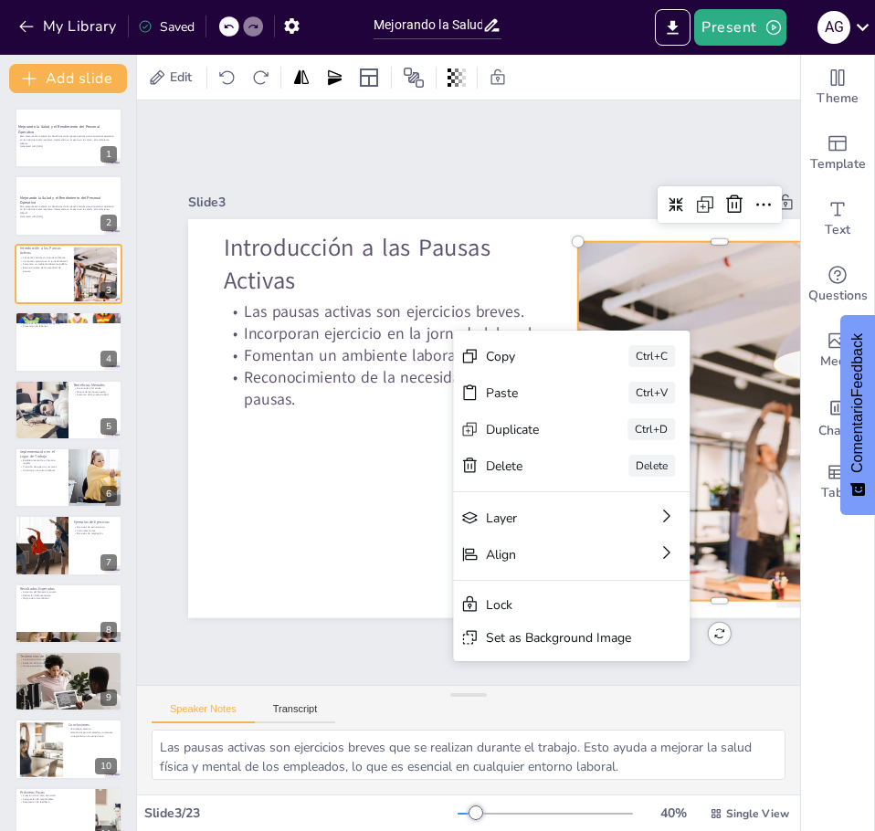
click at [698, 285] on div at bounding box center [708, 472] width 600 height 462
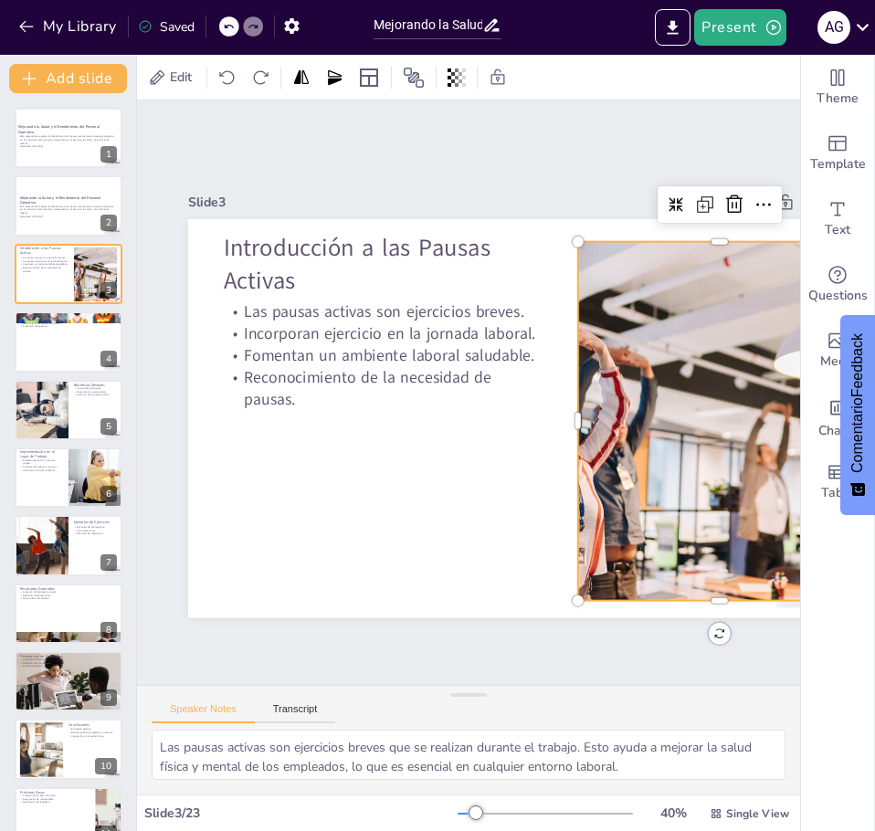
click at [698, 285] on div at bounding box center [708, 472] width 600 height 463
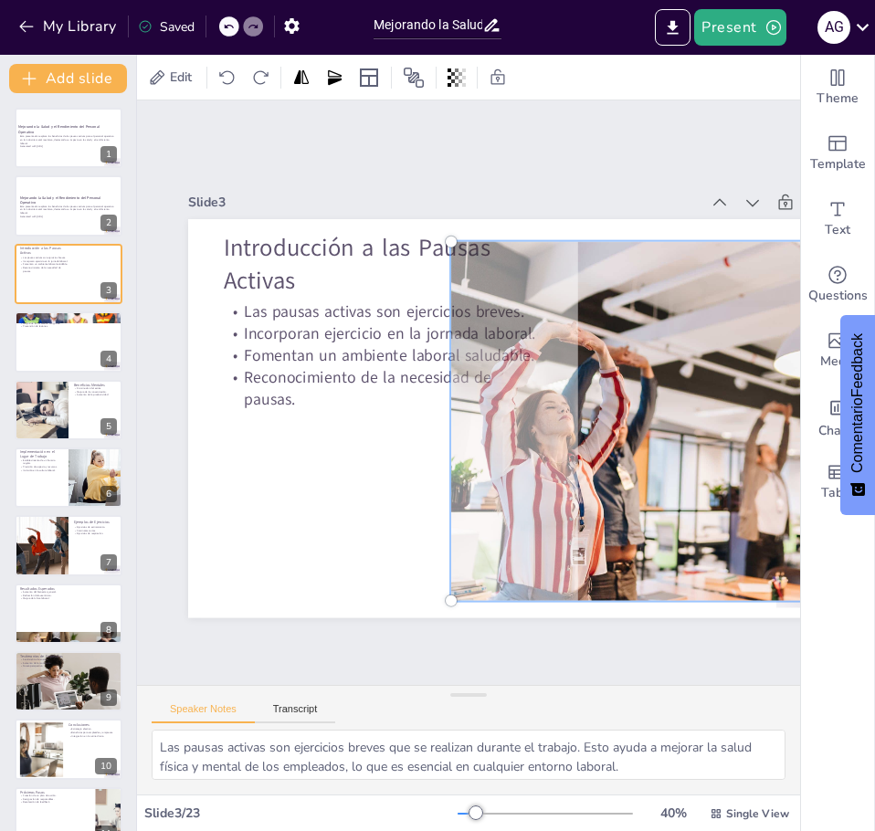
drag, startPoint x: 698, startPoint y: 285, endPoint x: 656, endPoint y: 276, distance: 43.0
click at [656, 276] on div at bounding box center [707, 472] width 625 height 488
click at [660, 236] on div at bounding box center [707, 472] width 625 height 488
drag, startPoint x: 660, startPoint y: 235, endPoint x: 643, endPoint y: 329, distance: 95.6
click at [598, 329] on div at bounding box center [263, 539] width 670 height 656
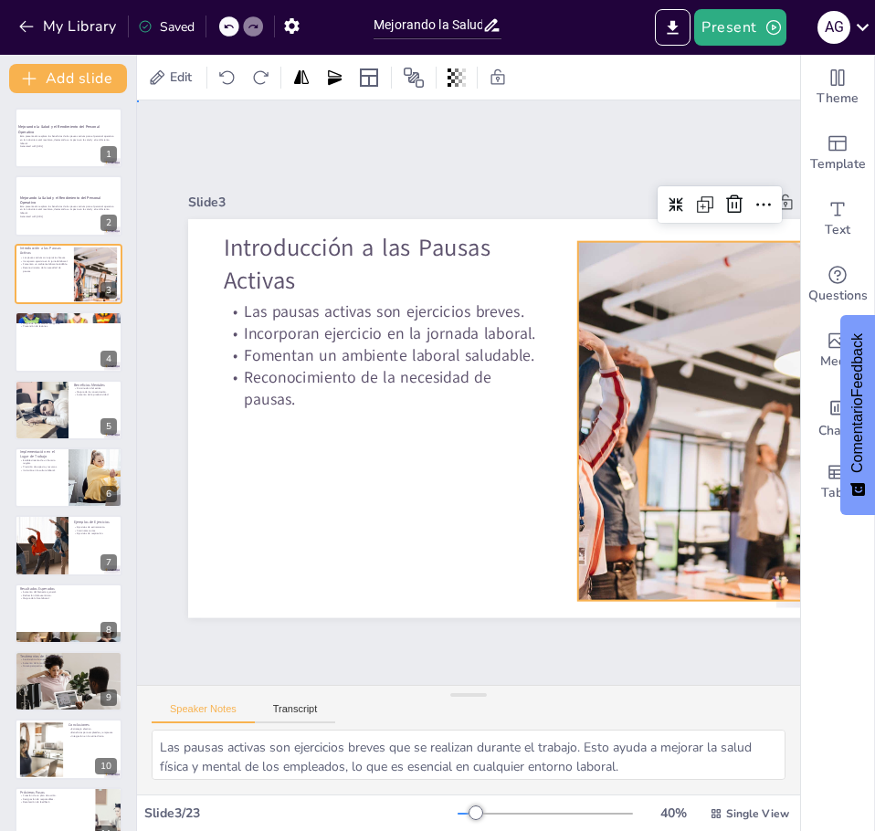
click at [679, 621] on div "Slide 1 Mejorando la Salud y el Rendimiento del Personal Operativo Esta present…" at bounding box center [511, 453] width 949 height 1000
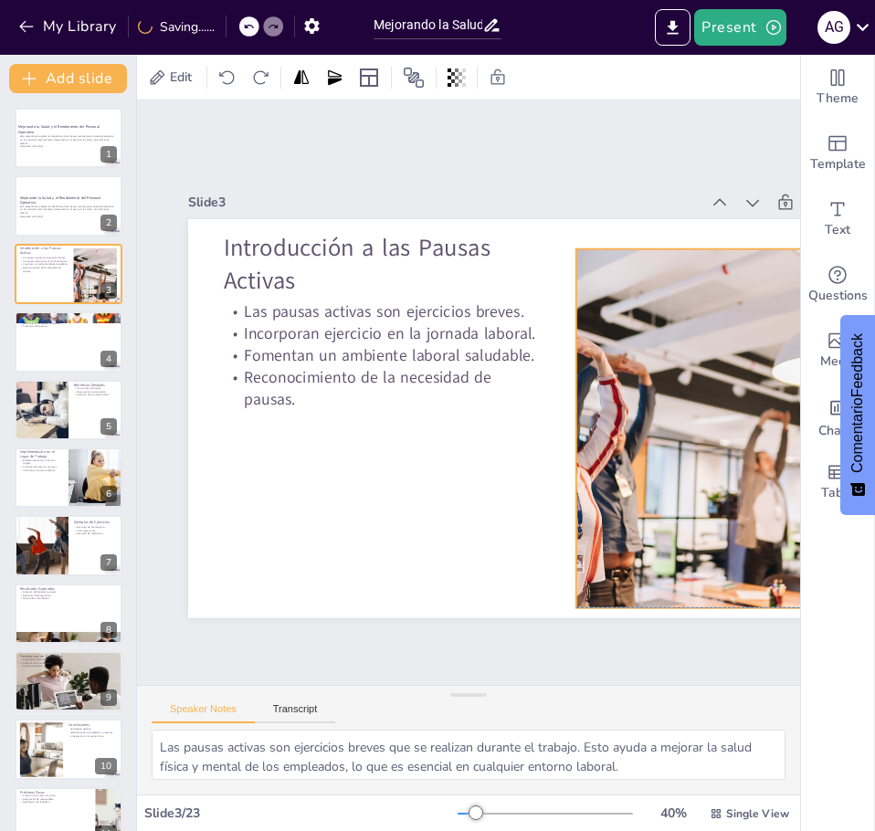
click at [661, 514] on div at bounding box center [681, 527] width 636 height 546
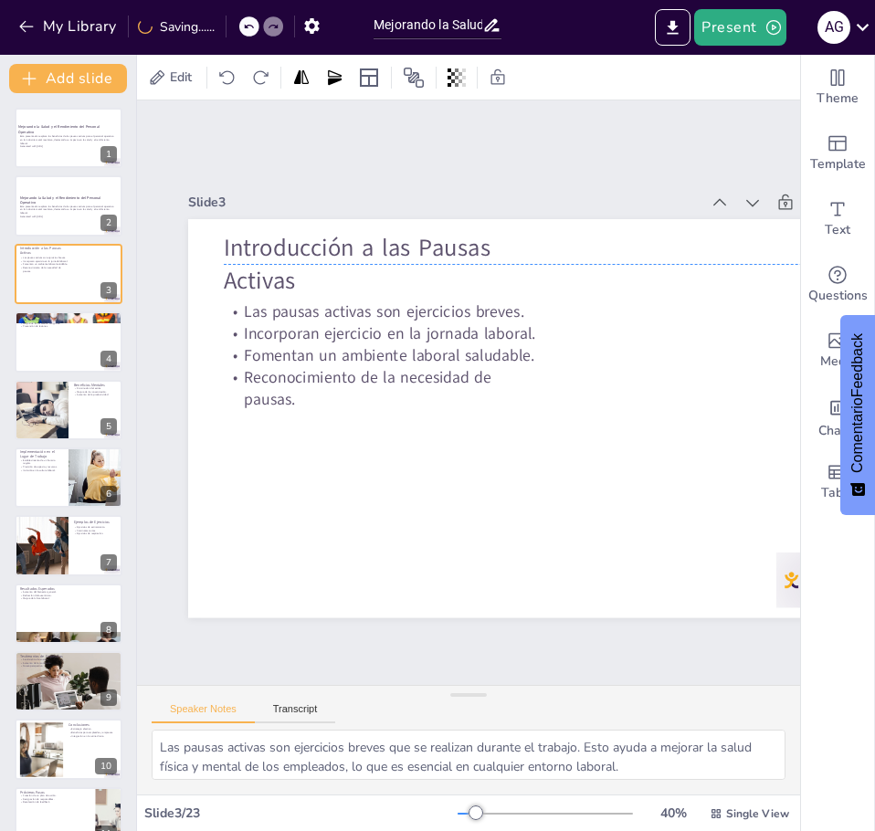
drag, startPoint x: 608, startPoint y: 529, endPoint x: 1570, endPoint y: 363, distance: 976.4
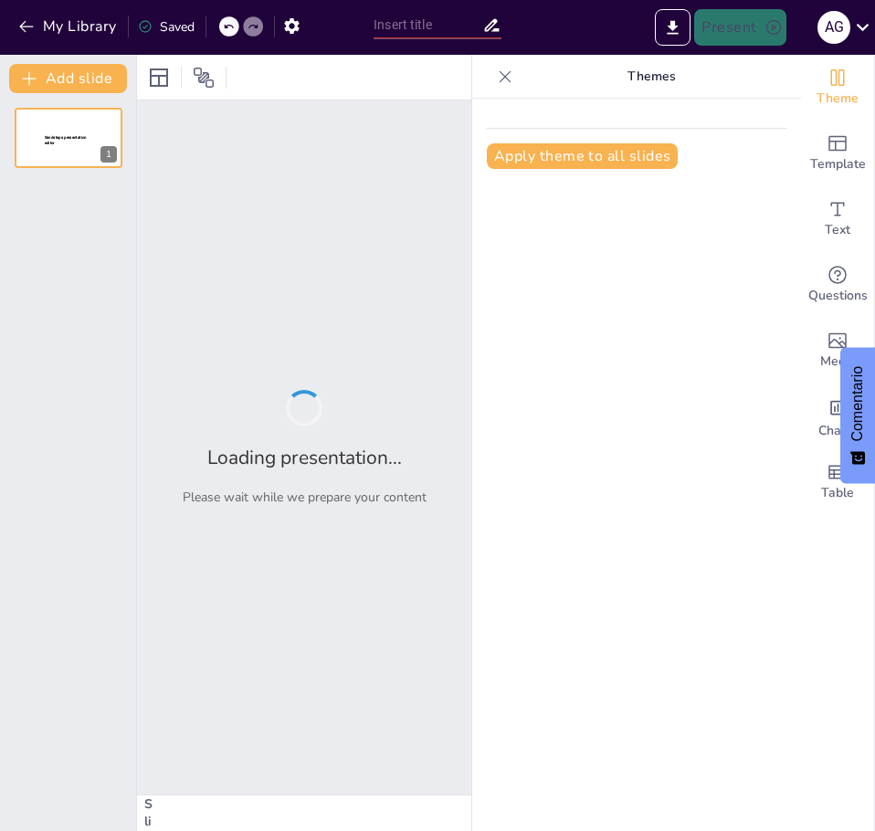
type input "Mejorando la Salud y el Rendimiento del Personal Operativo a través de Pausas A…"
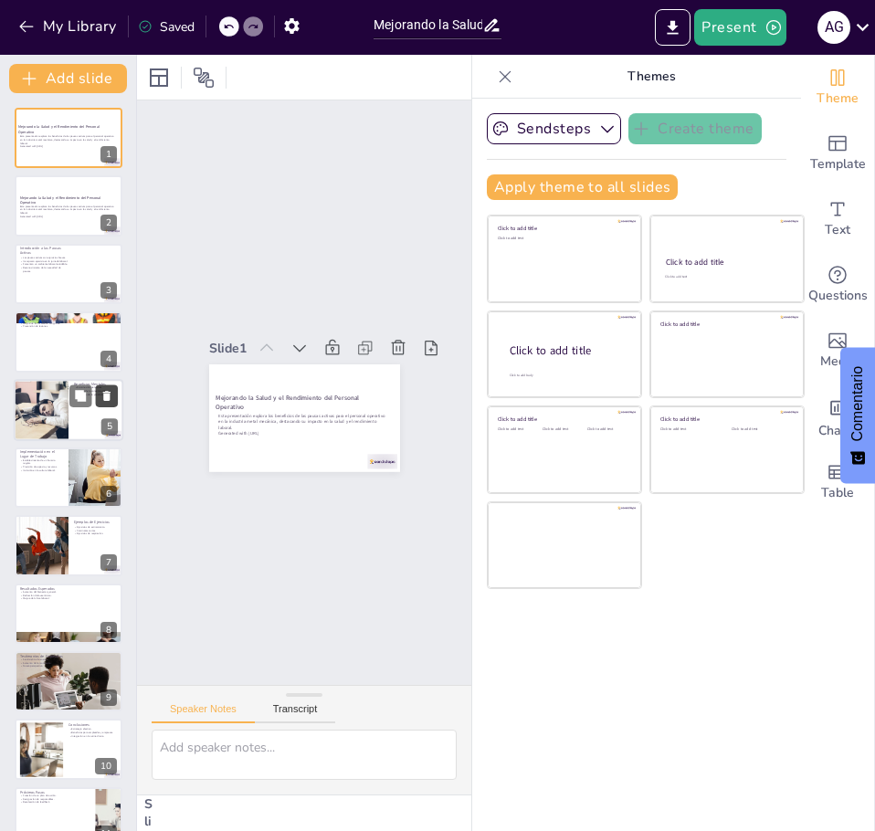
checkbox input "true"
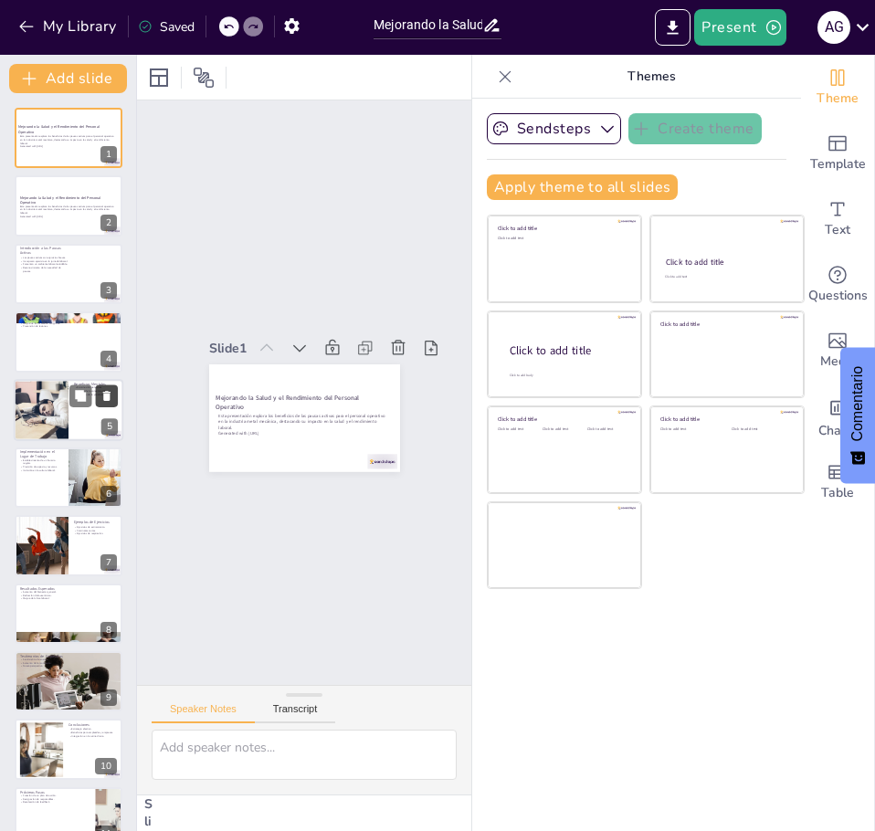
checkbox input "true"
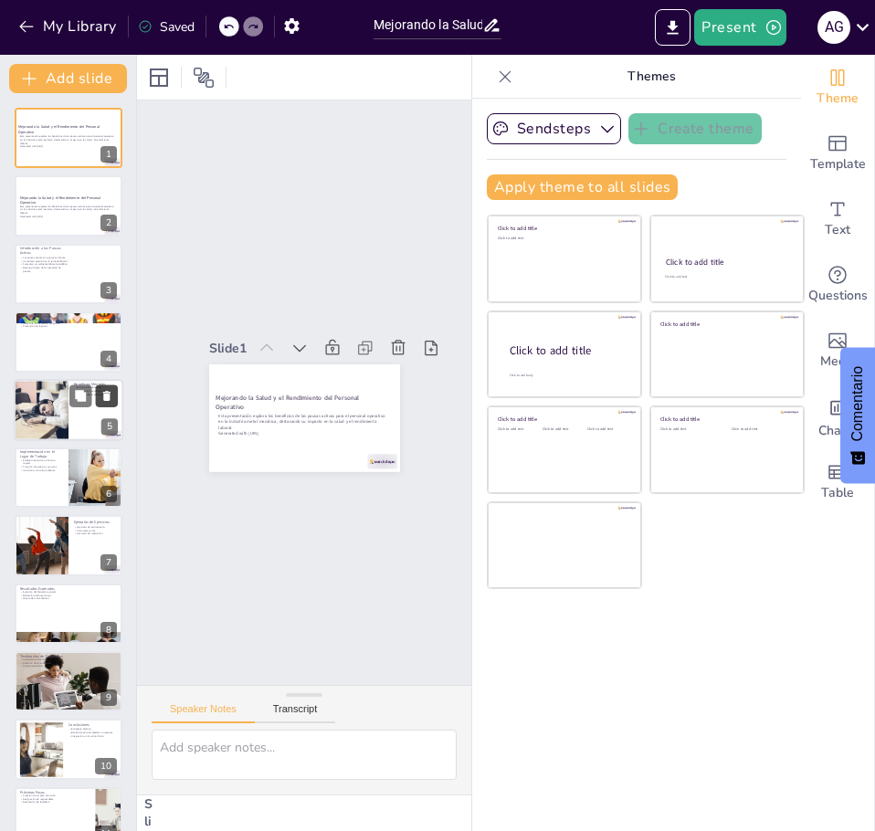
checkbox input "true"
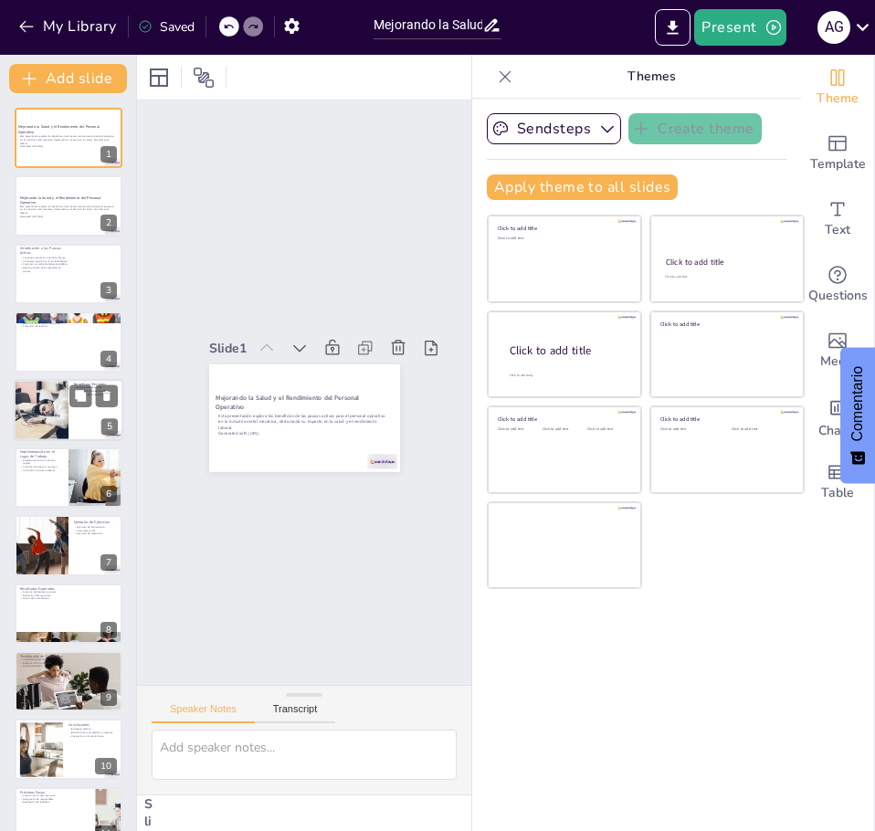
checkbox input "true"
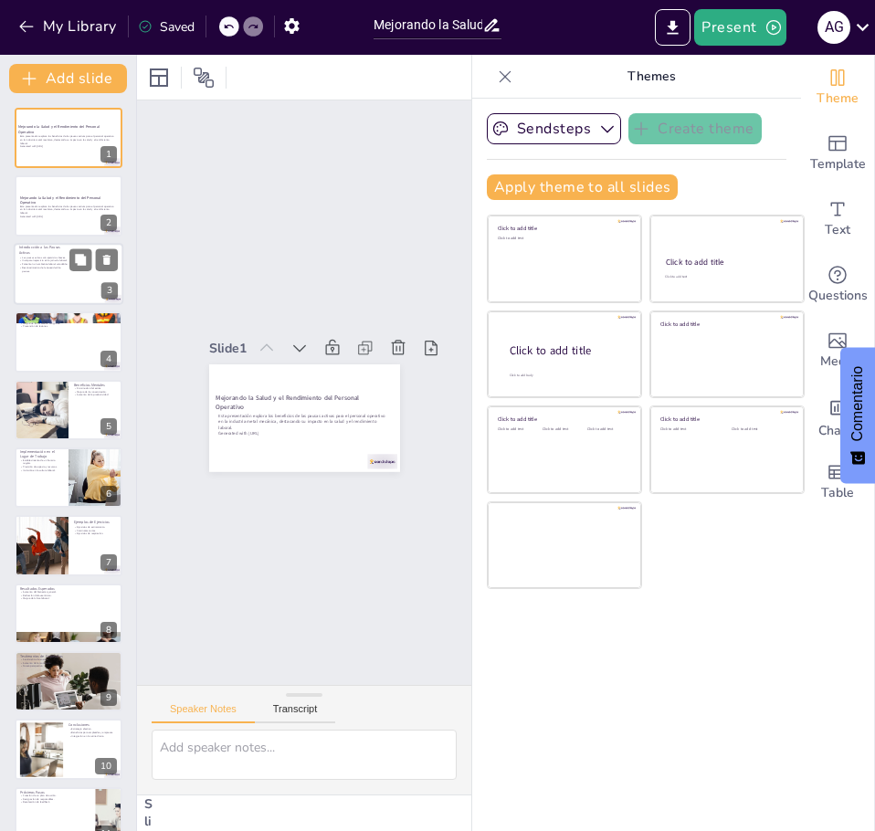
checkbox input "true"
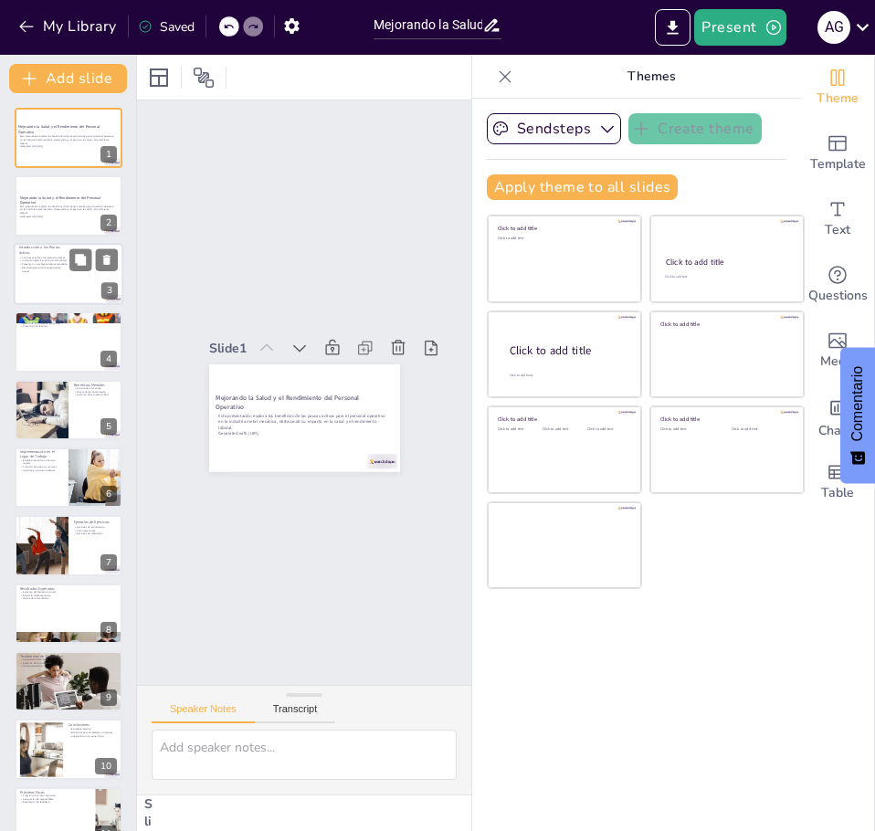
checkbox input "true"
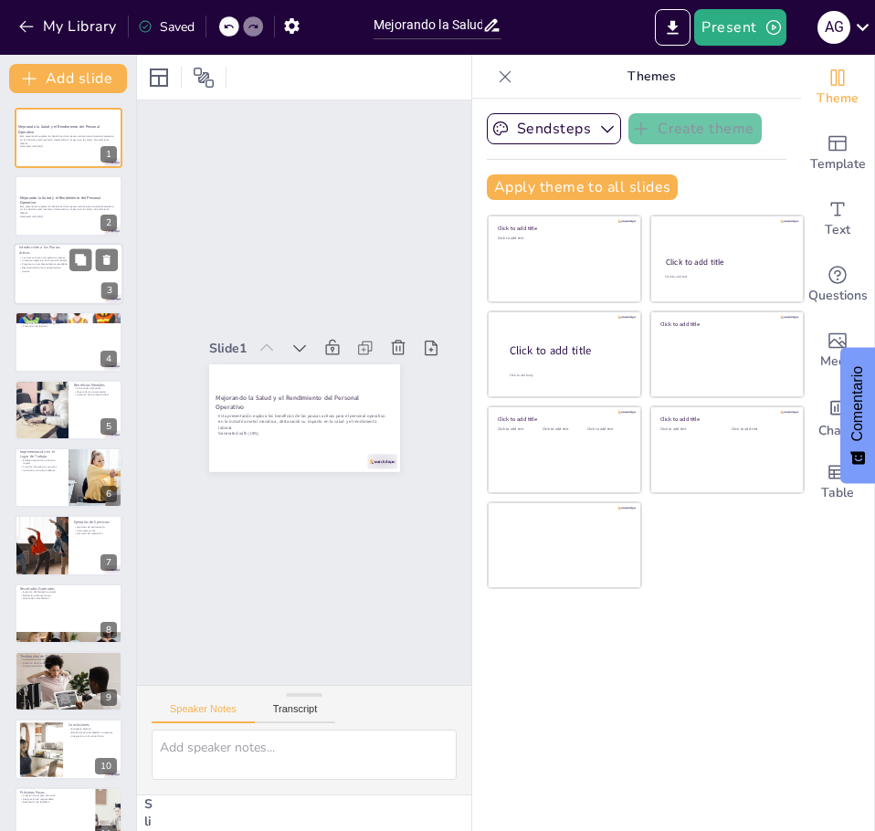
checkbox input "true"
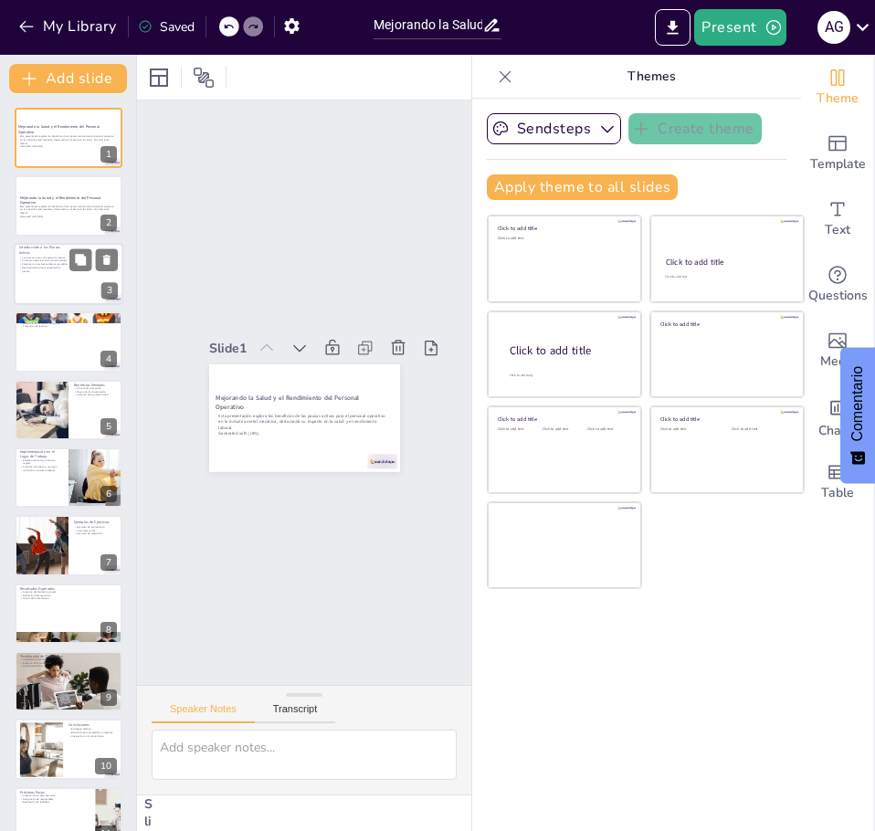
checkbox input "true"
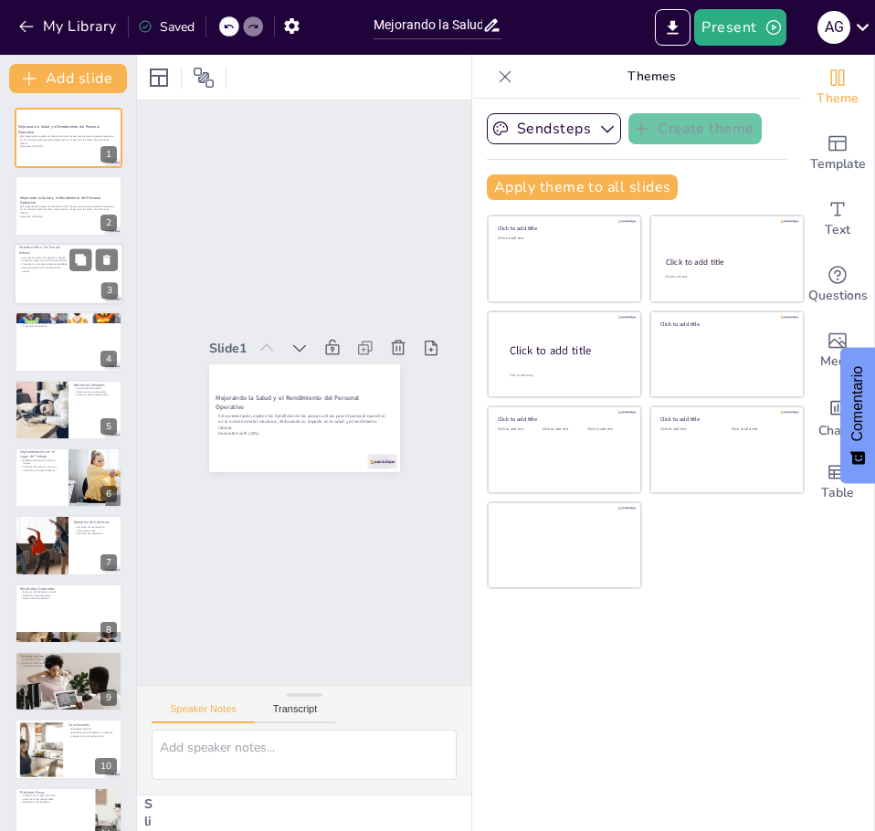
checkbox input "true"
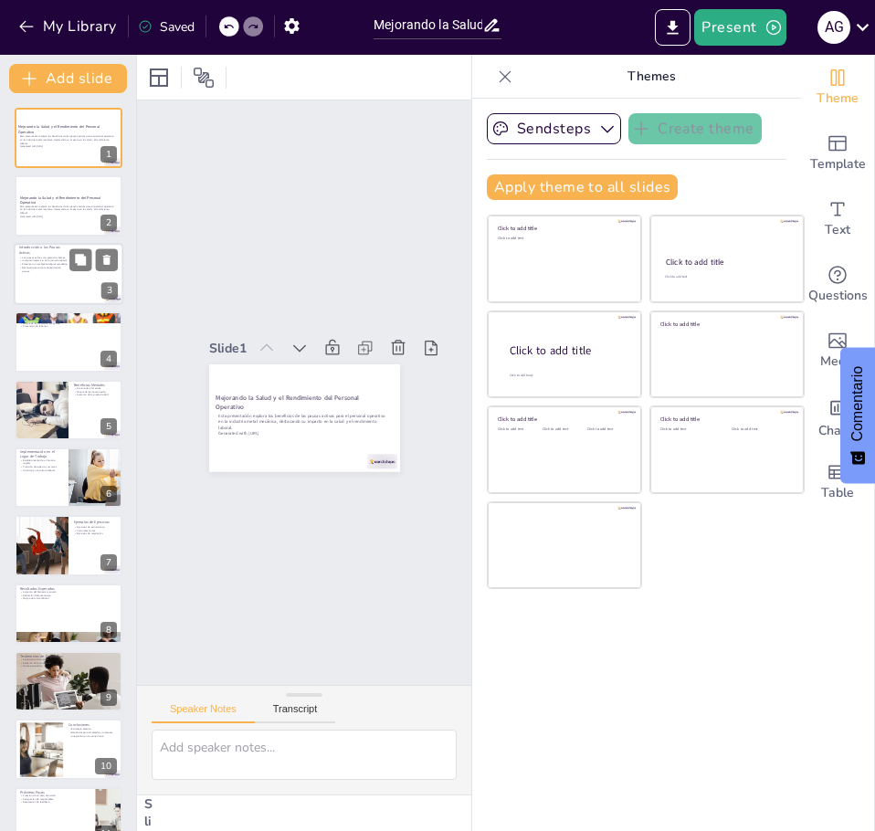
checkbox input "true"
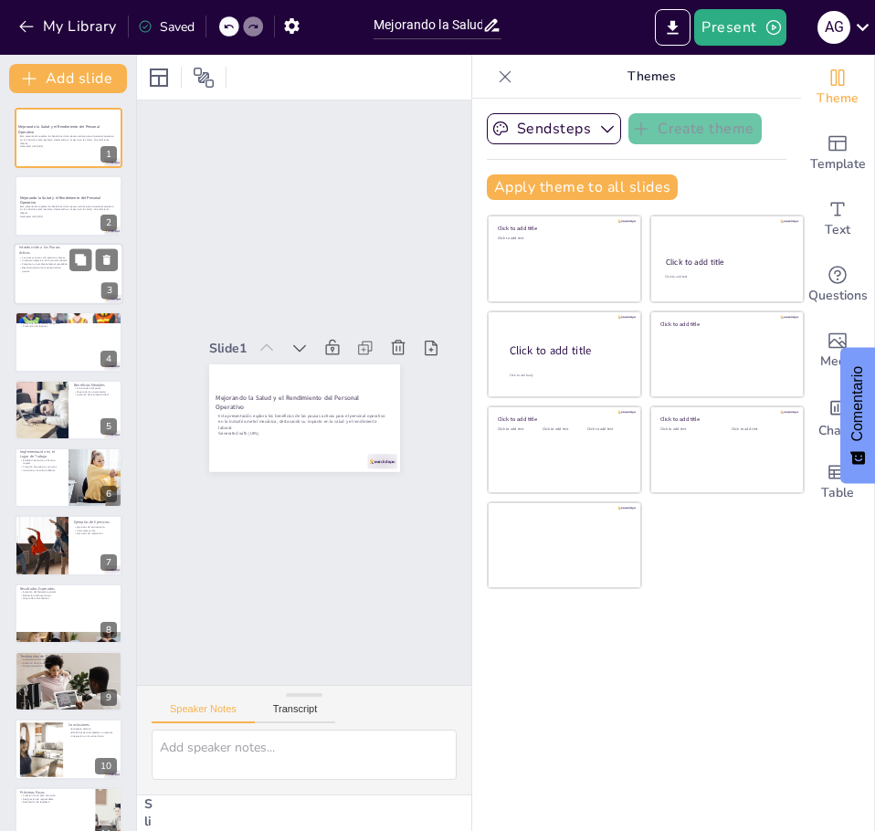
checkbox input "true"
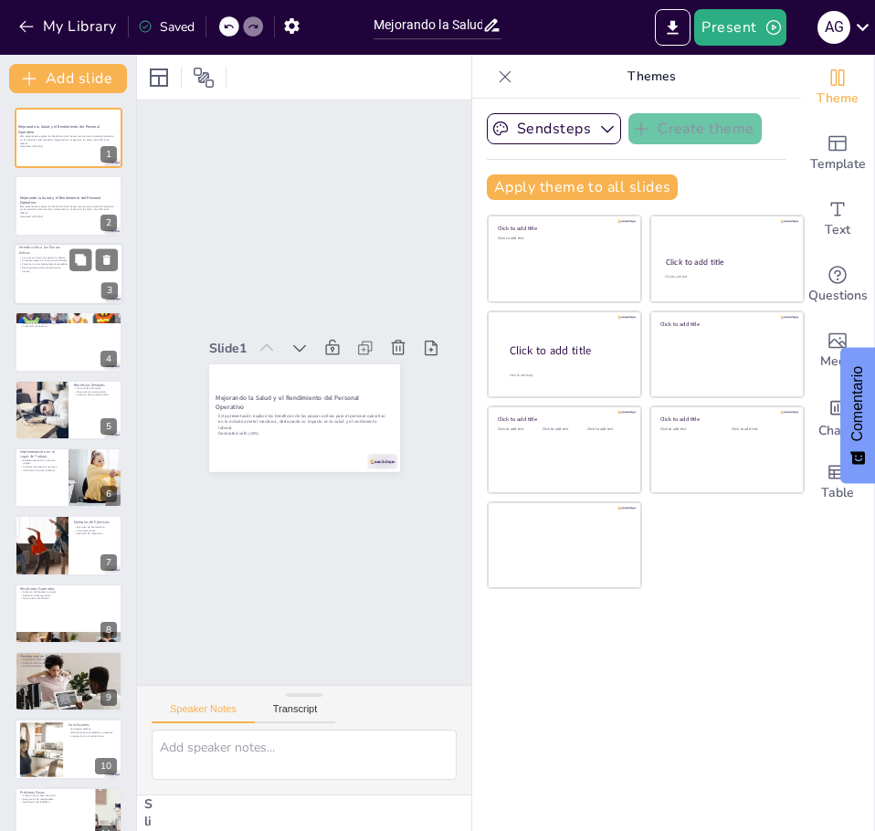
checkbox input "true"
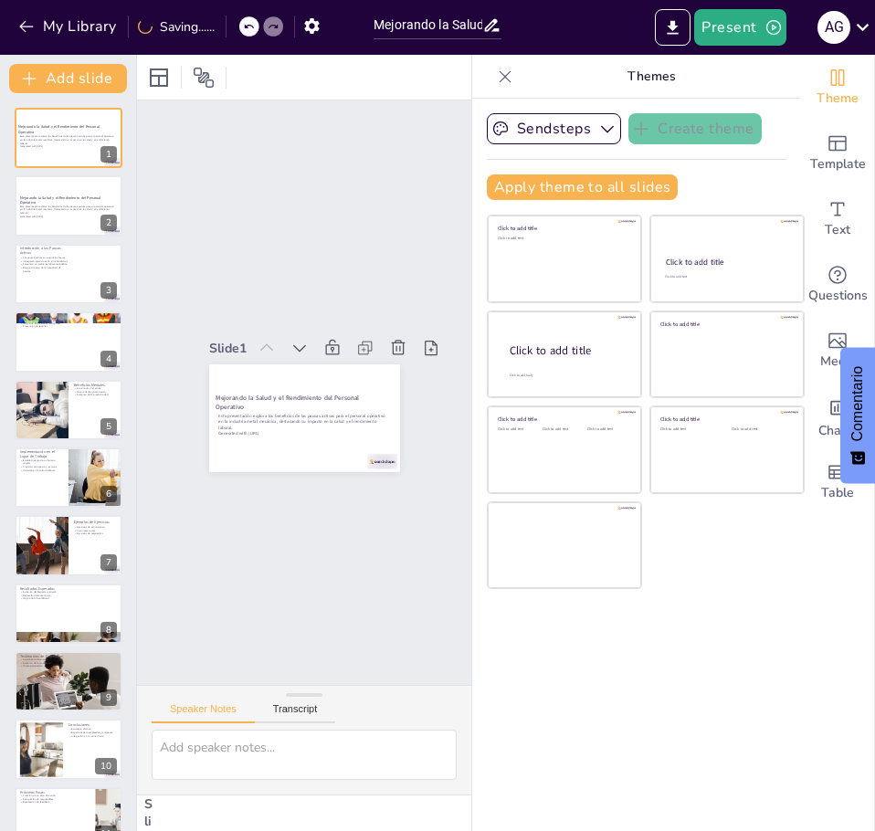
checkbox input "true"
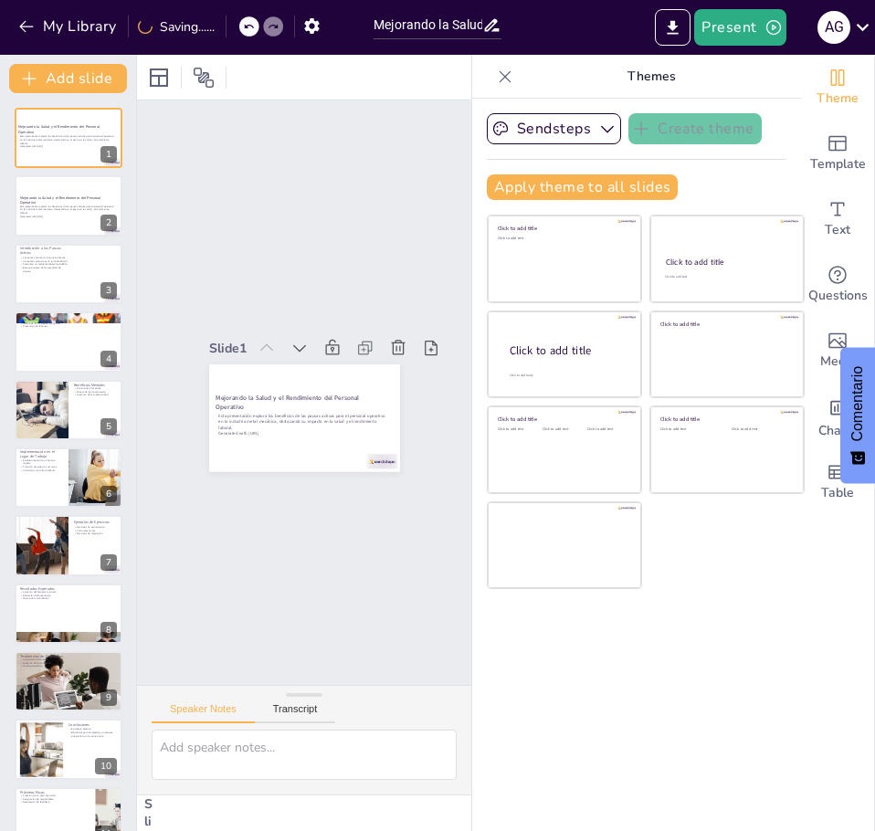
checkbox input "true"
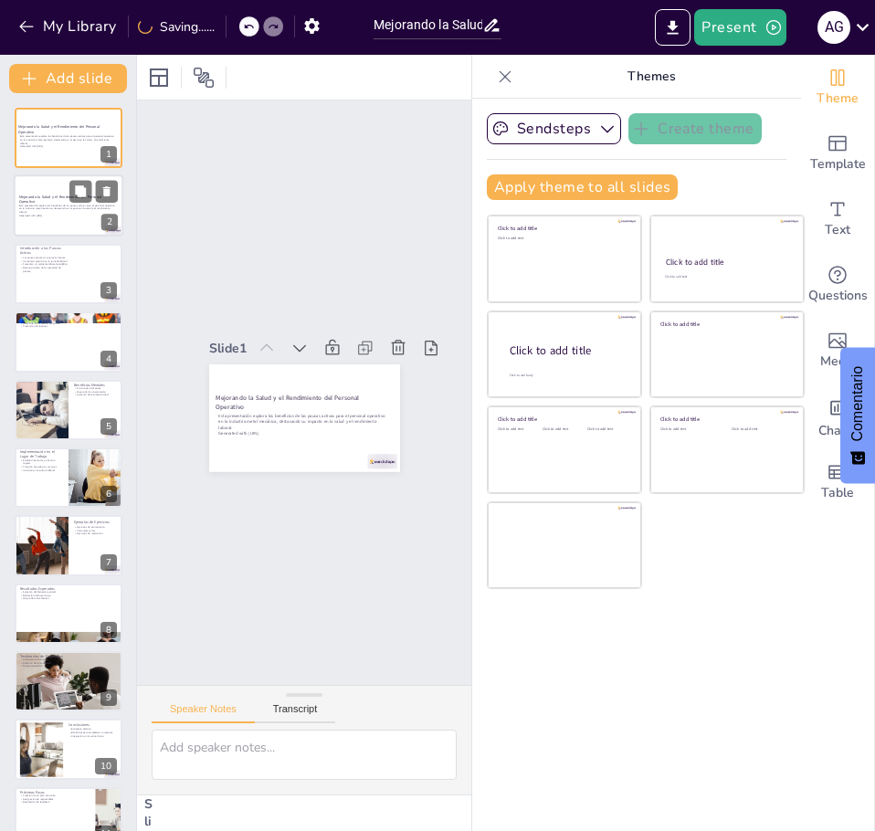
checkbox input "true"
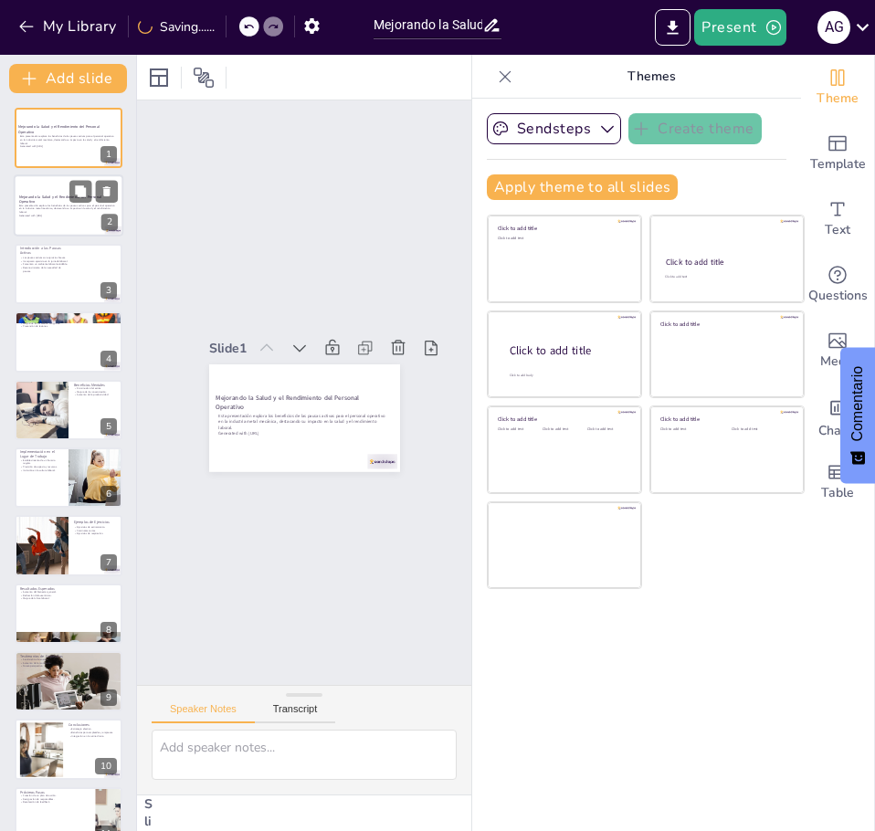
checkbox input "true"
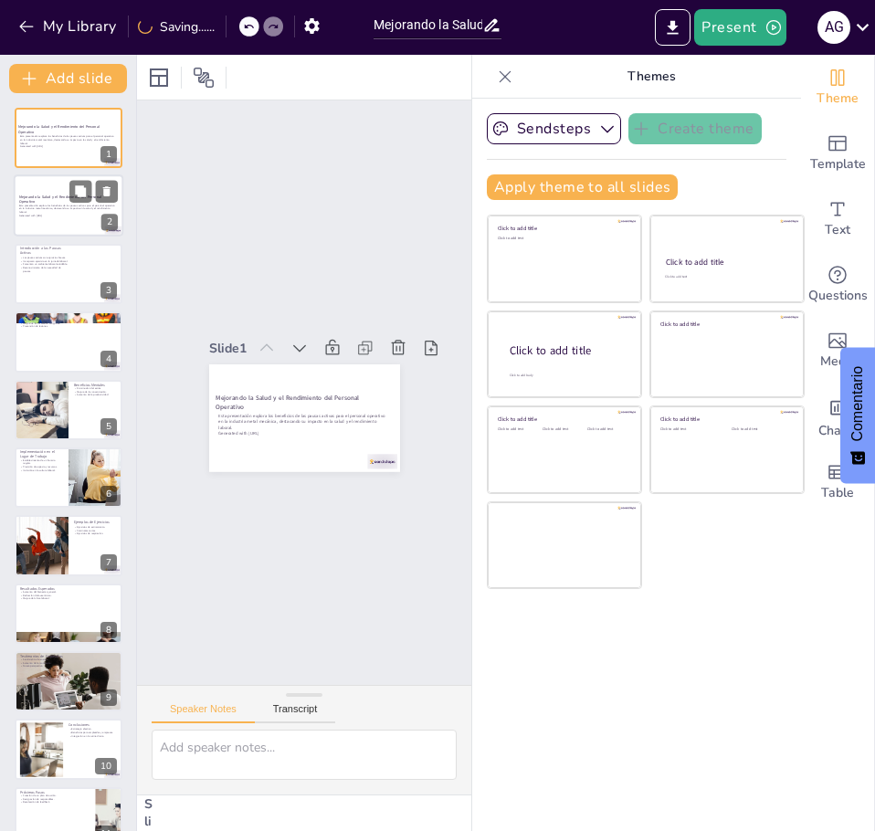
checkbox input "true"
click at [60, 209] on p "Esta presentación explora los beneficios de las pausas activas para el personal…" at bounding box center [68, 209] width 99 height 10
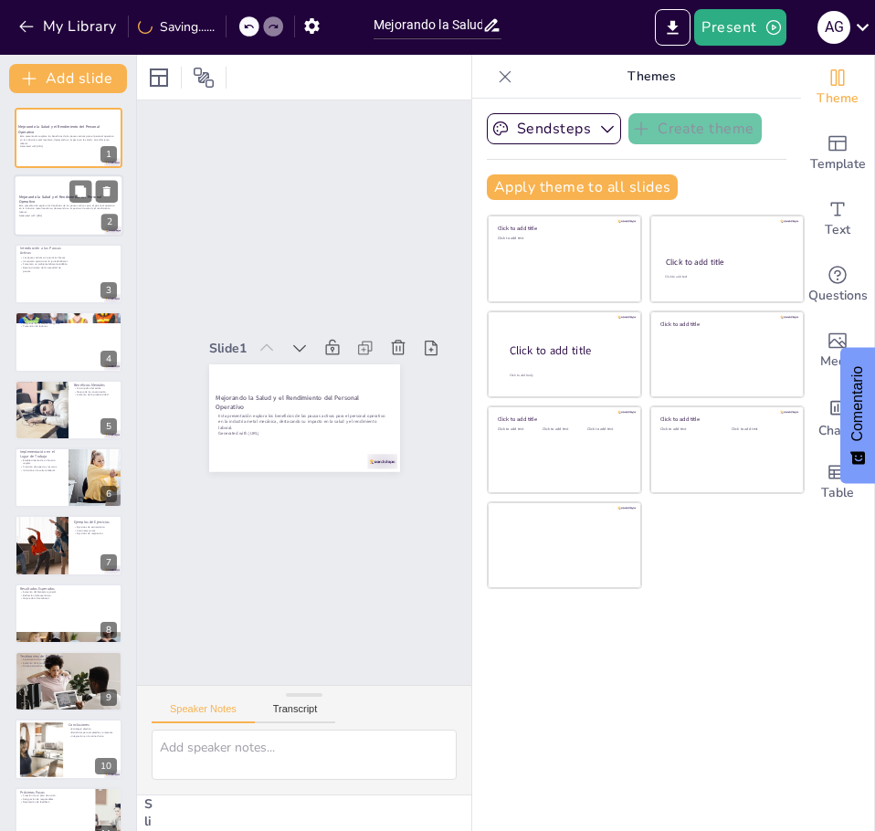
checkbox input "true"
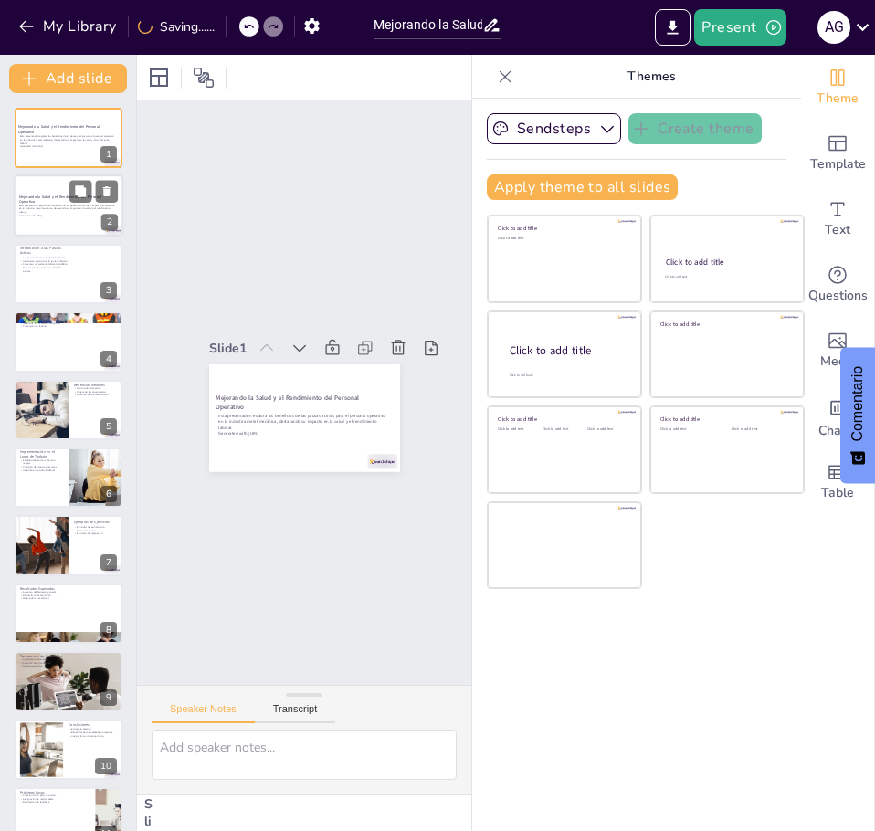
checkbox input "true"
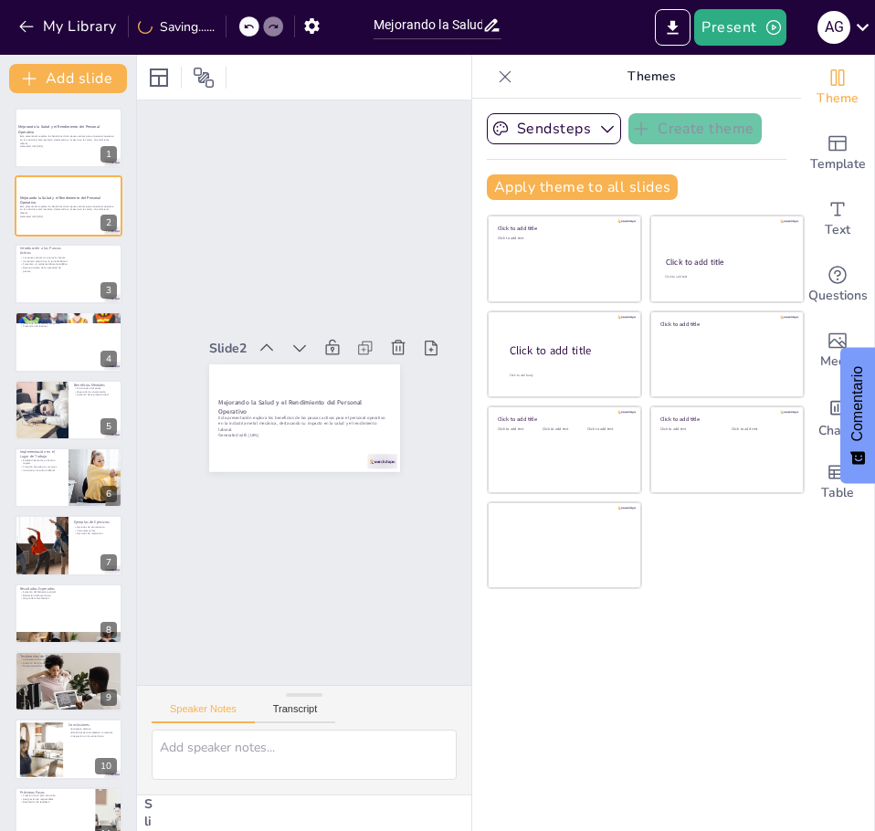
checkbox input "true"
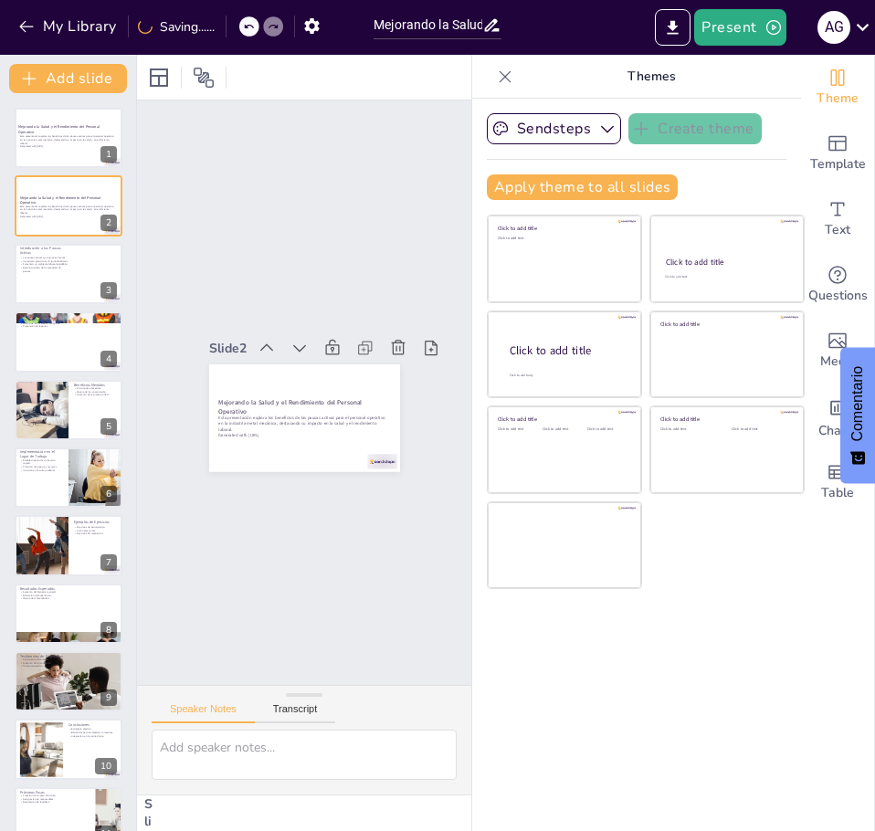
checkbox input "true"
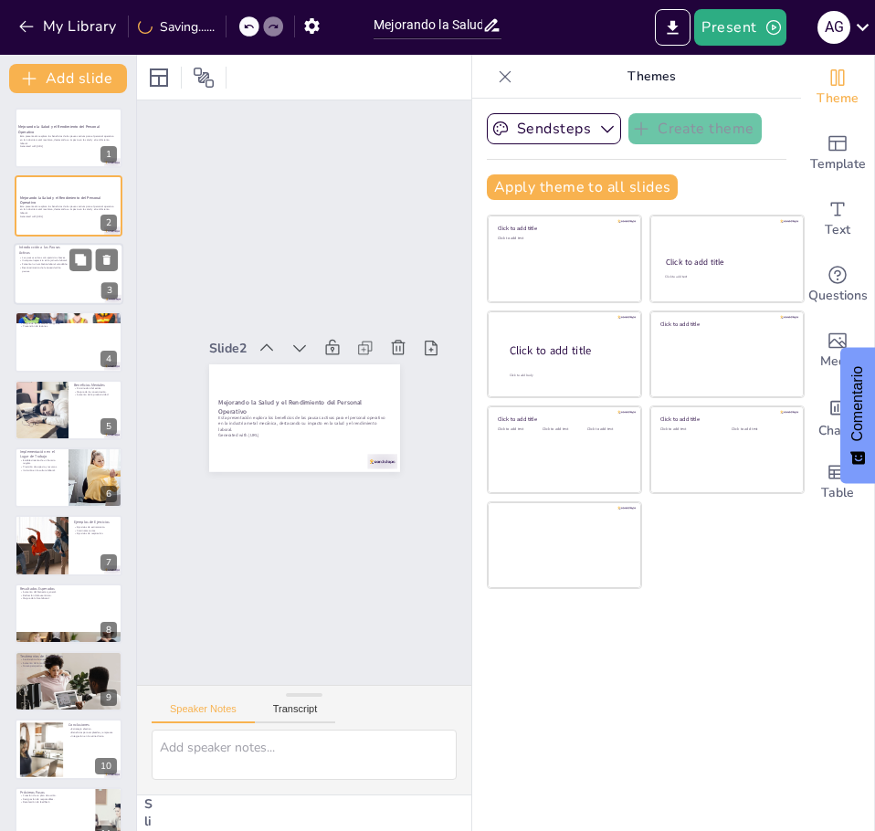
checkbox input "true"
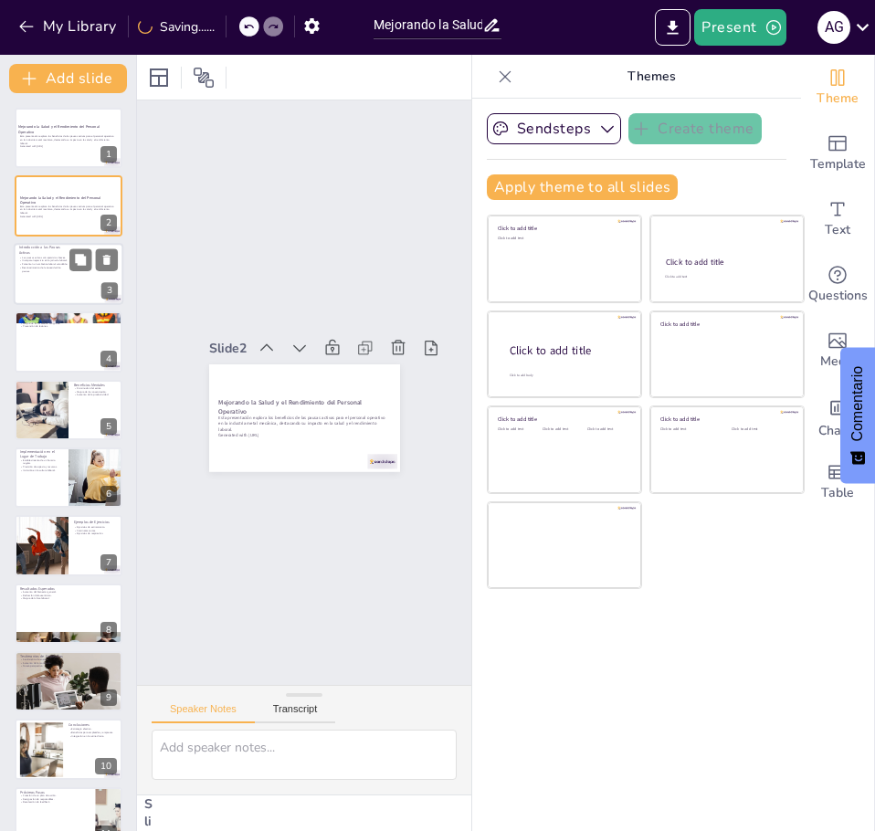
checkbox input "true"
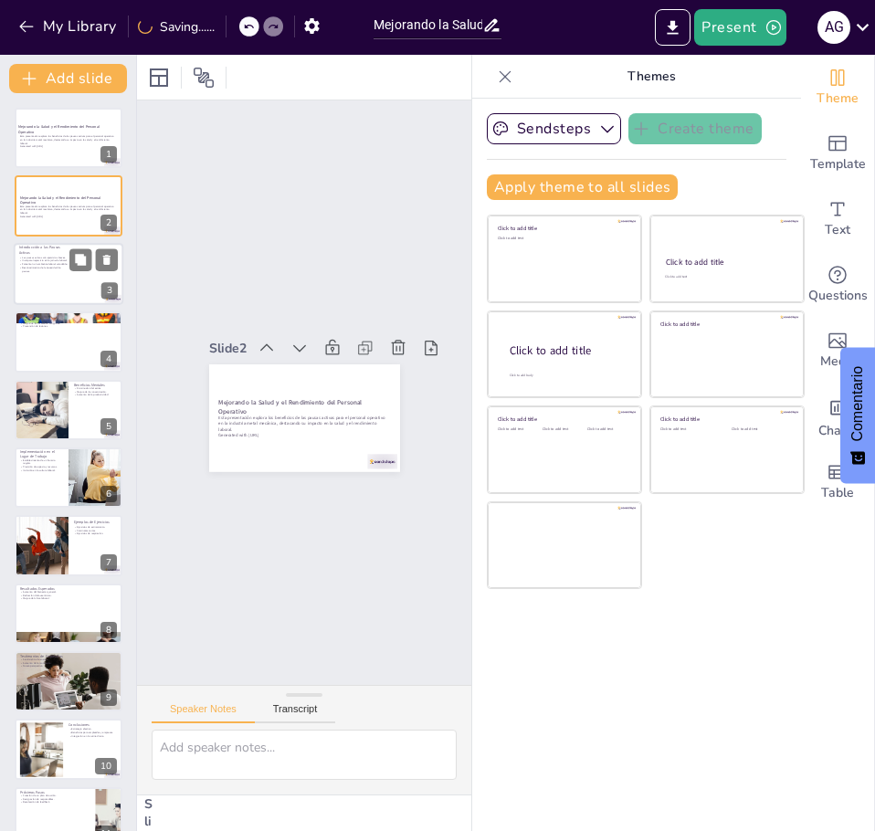
checkbox input "true"
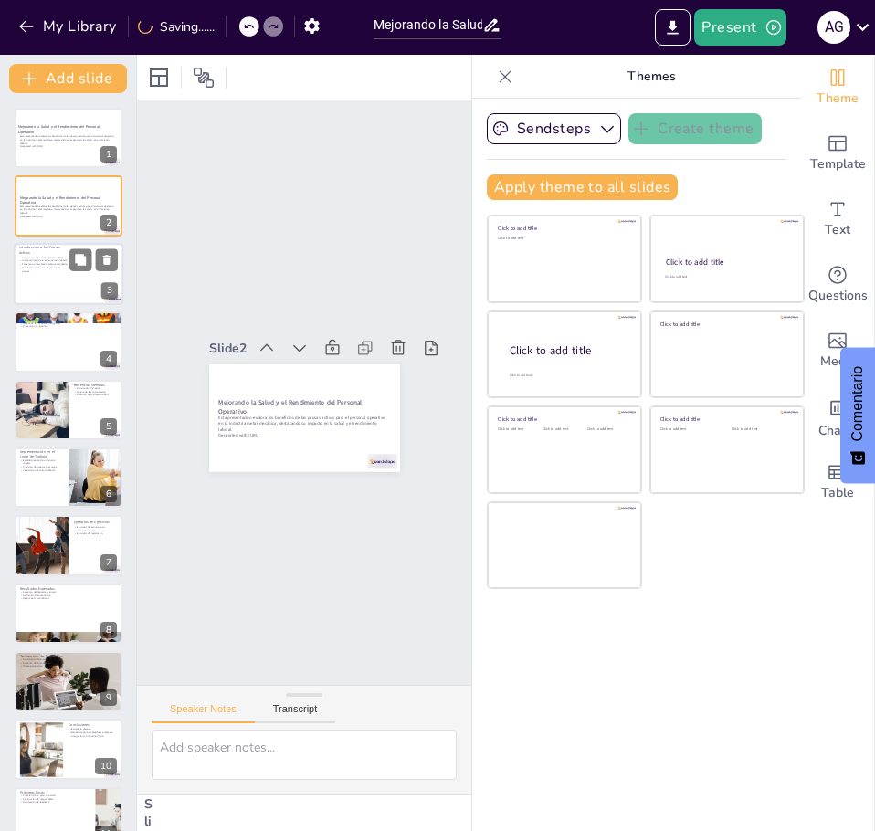
checkbox input "true"
click at [57, 260] on p "Incorporan ejercicio en la jornada laboral." at bounding box center [43, 261] width 49 height 4
type textarea "Las pausas activas son ejercicios breves que se realizan durante el trabajo. Es…"
checkbox input "true"
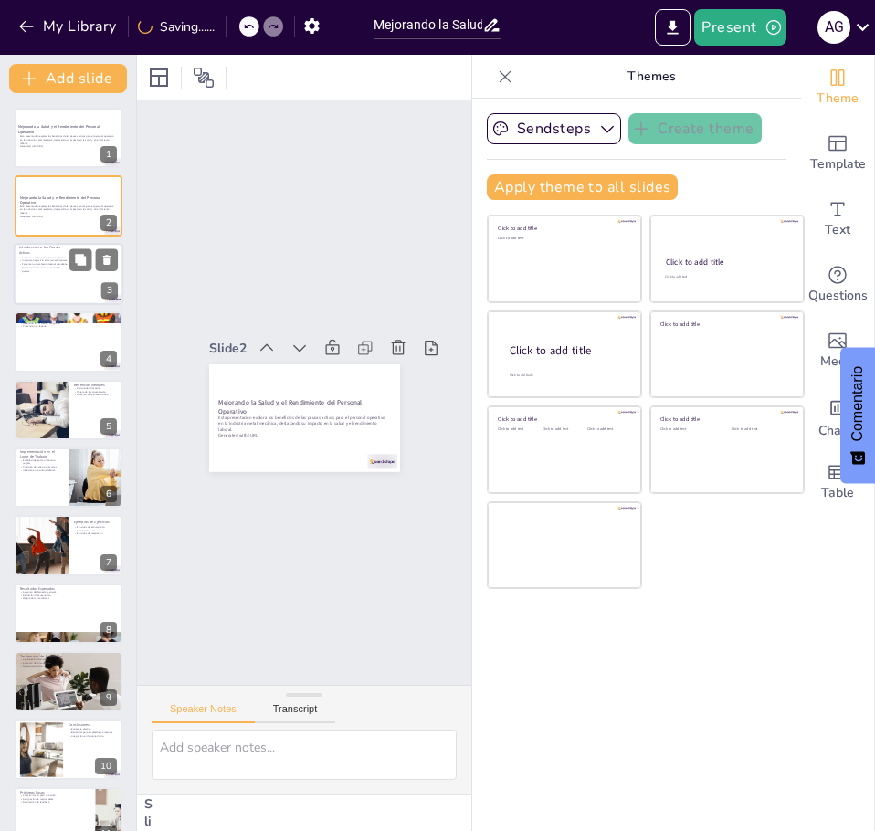
checkbox input "true"
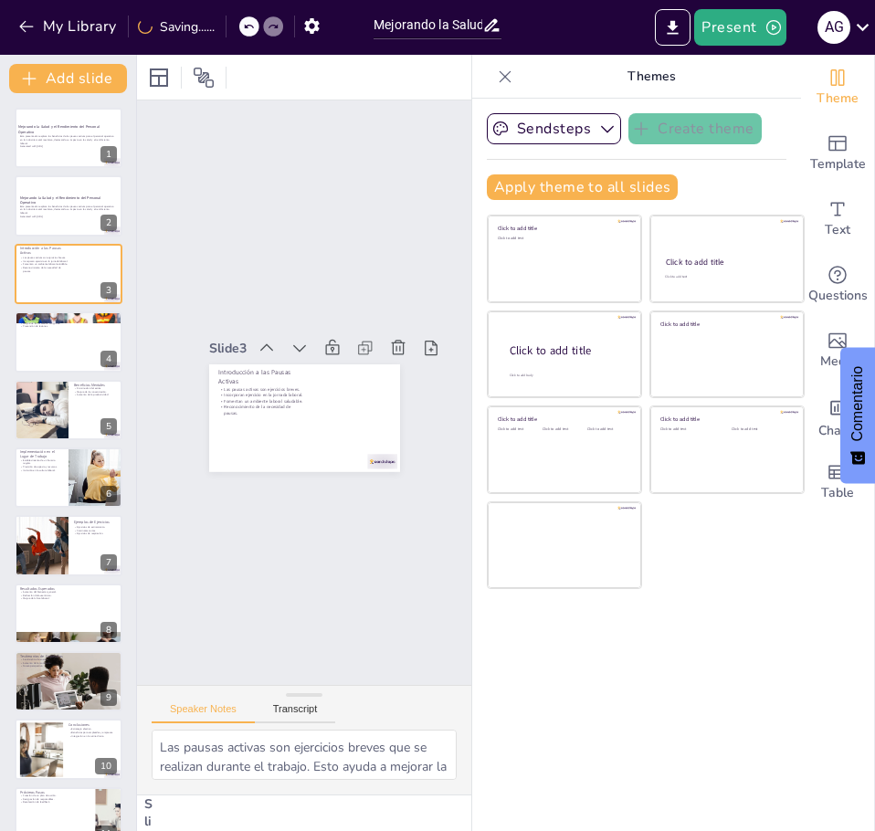
checkbox input "true"
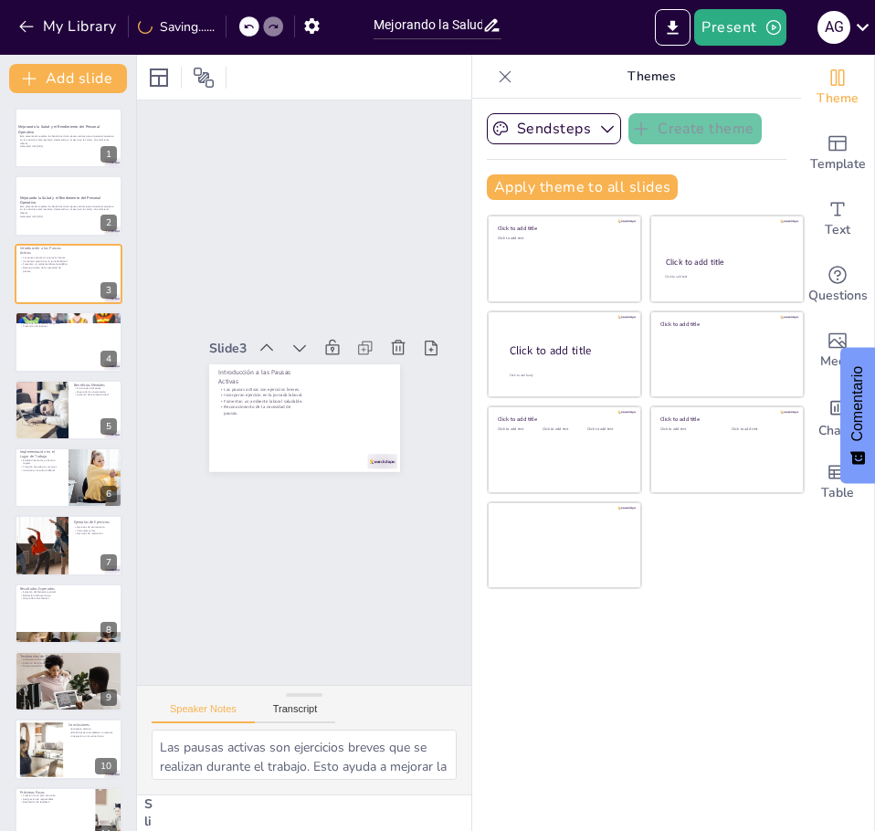
checkbox input "true"
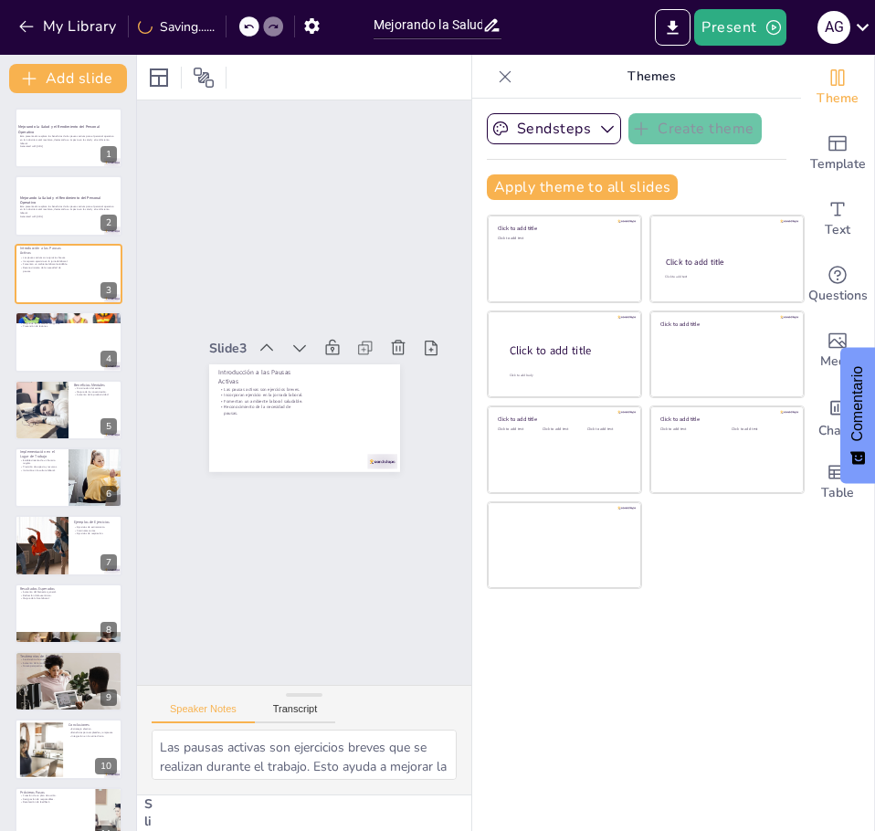
checkbox input "true"
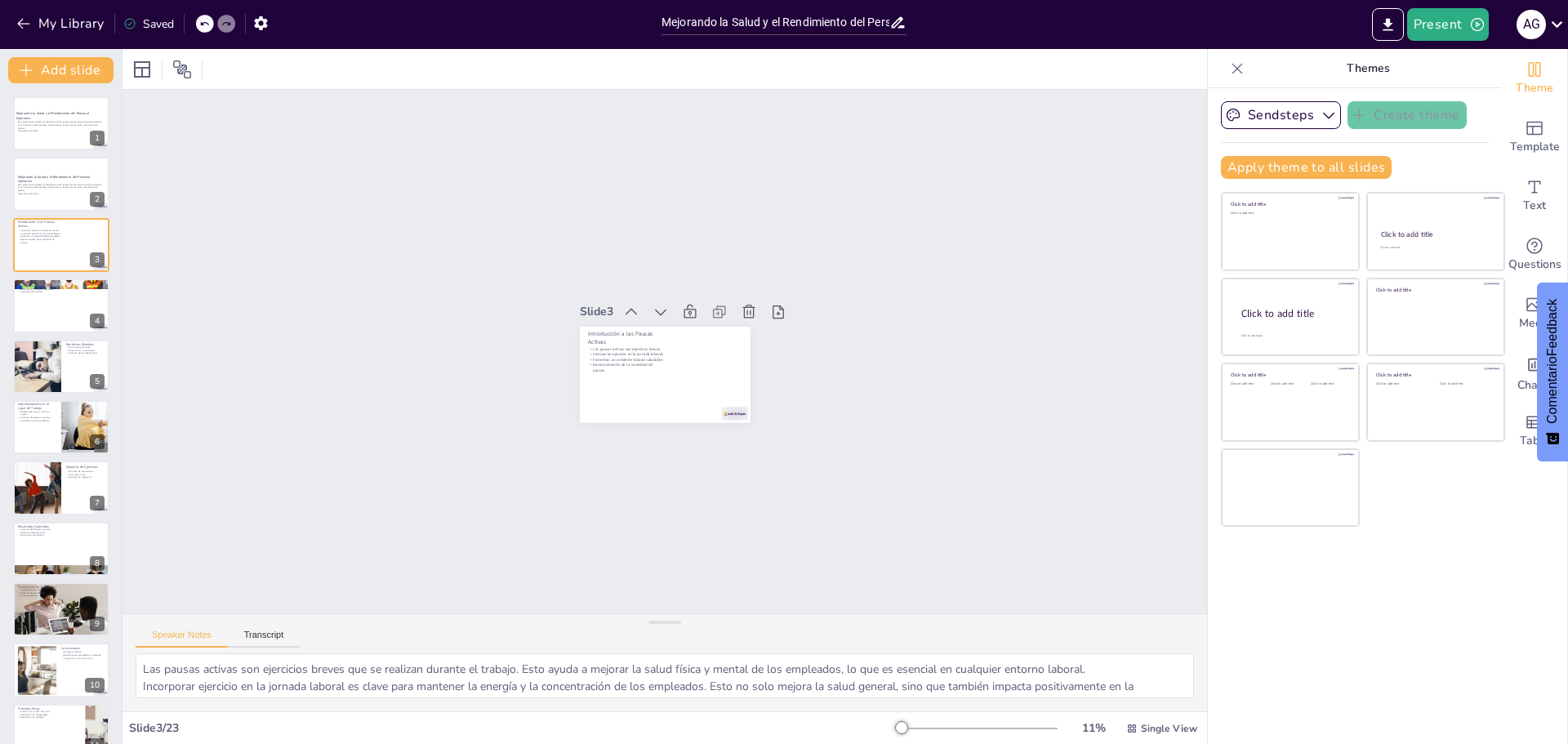
checkbox input "true"
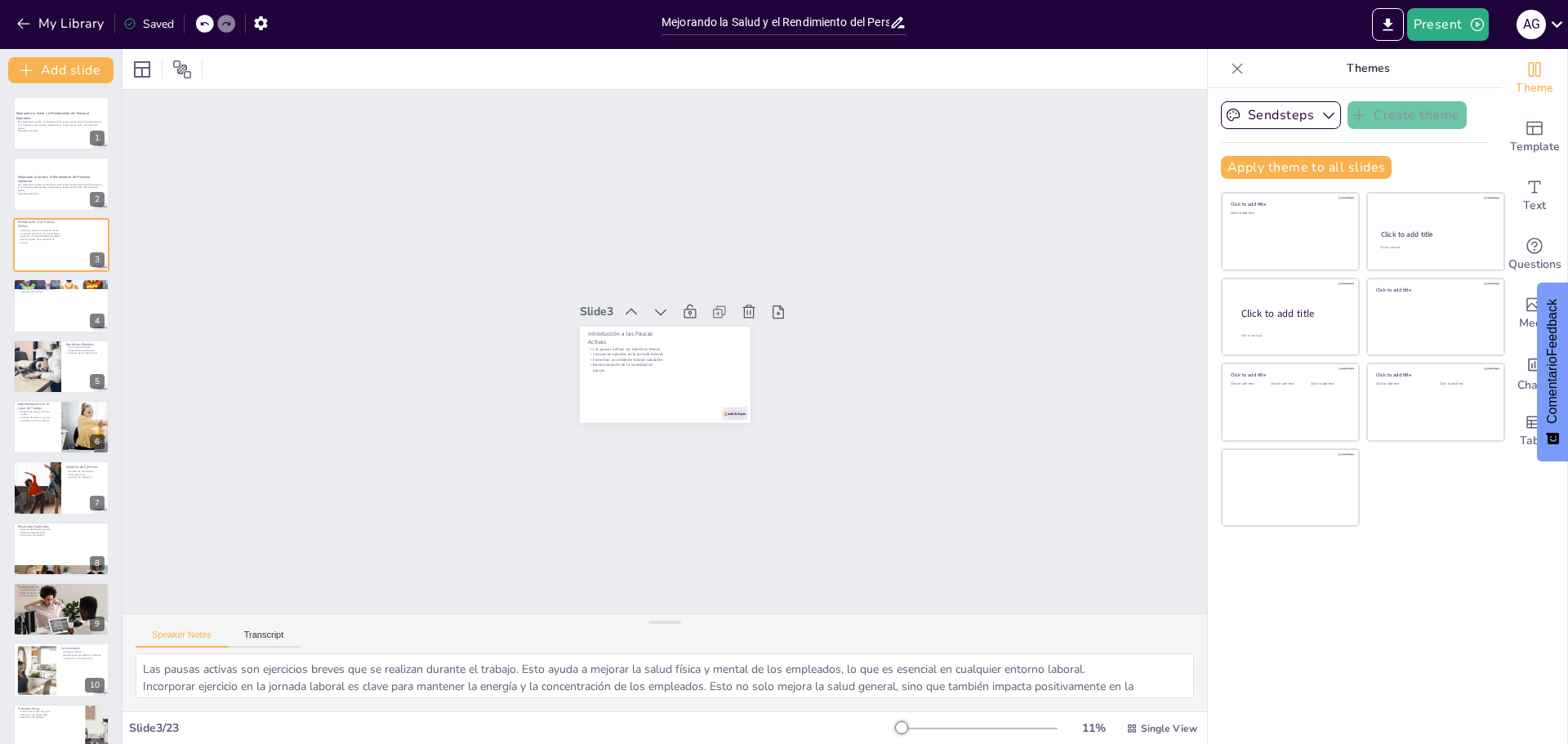
checkbox input "true"
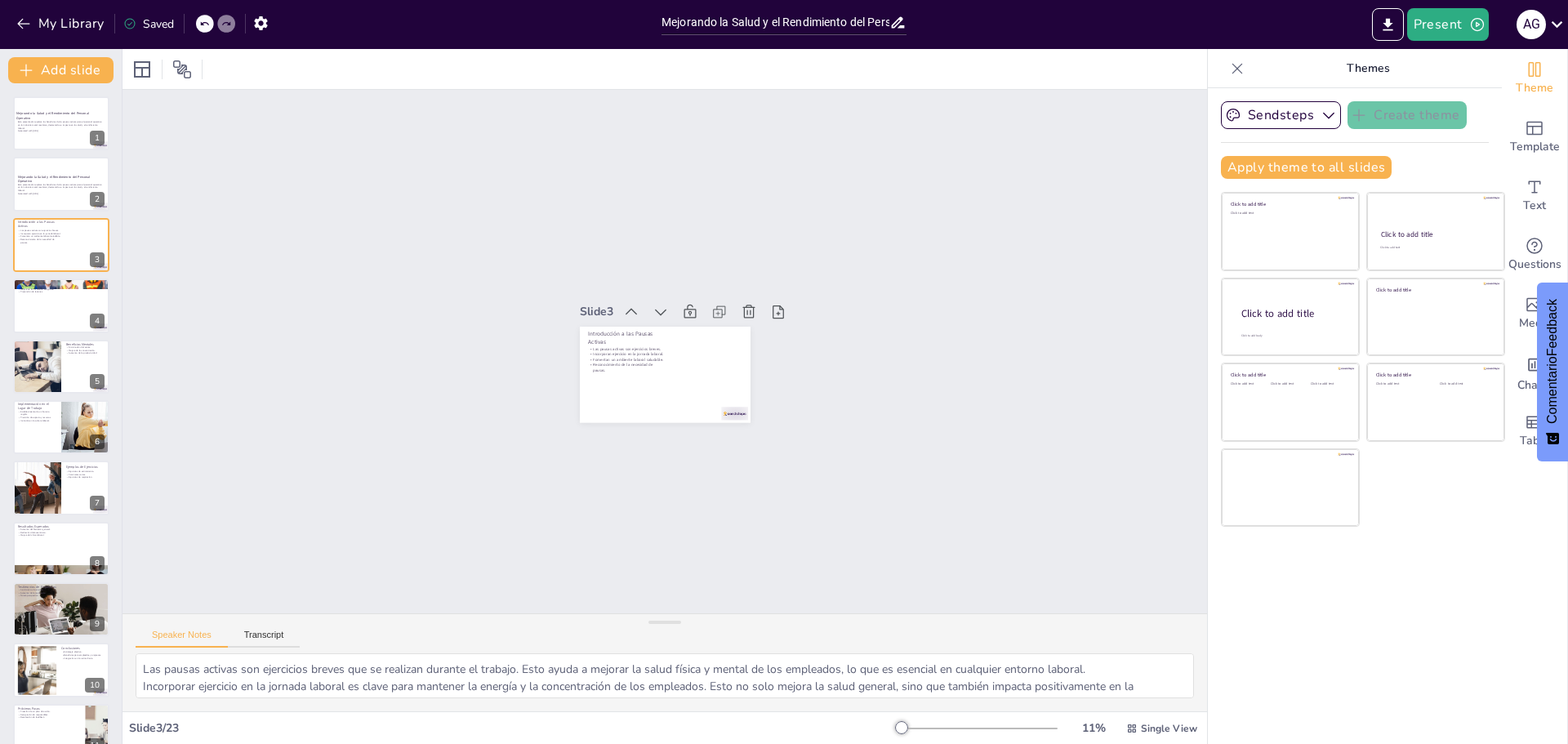
checkbox input "true"
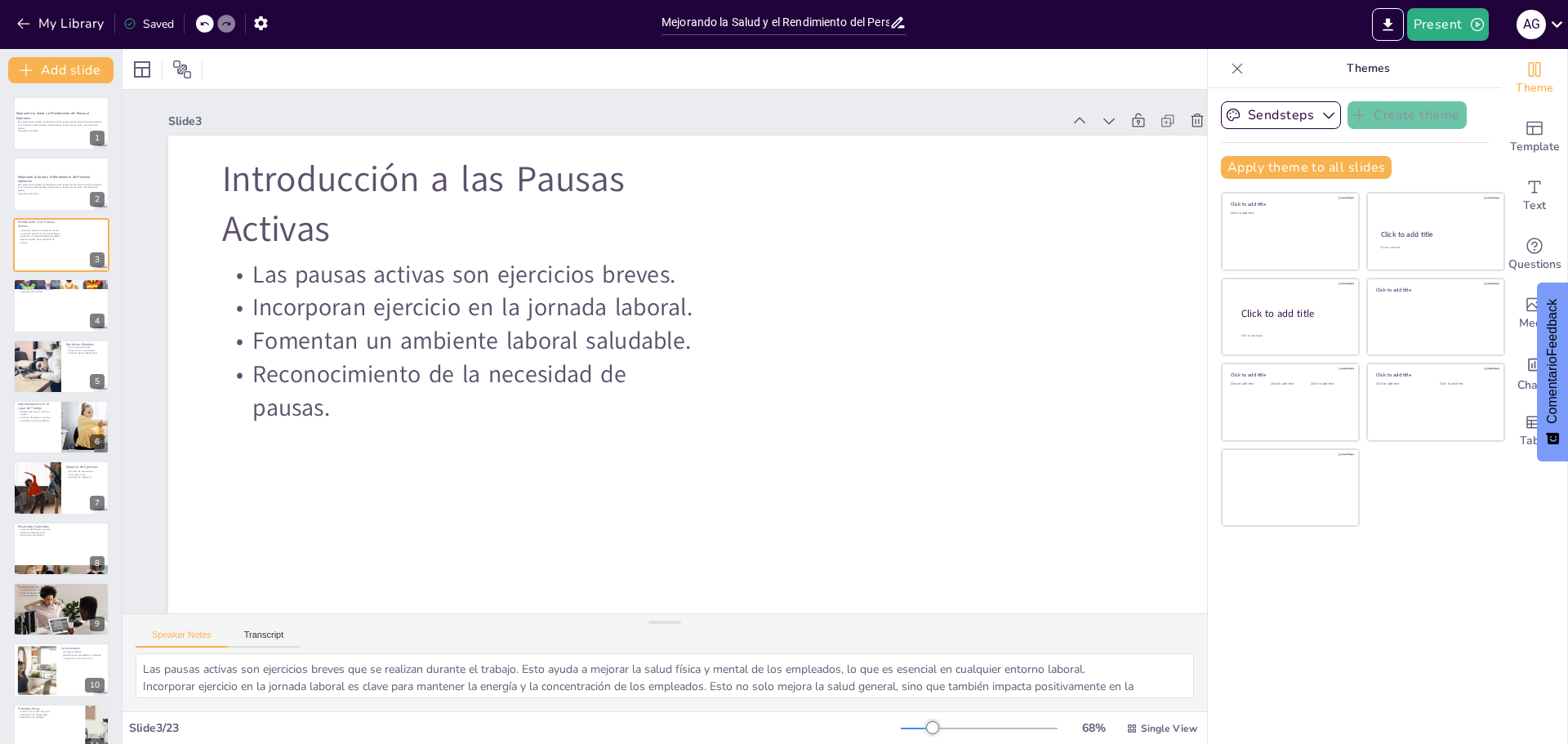
checkbox input "true"
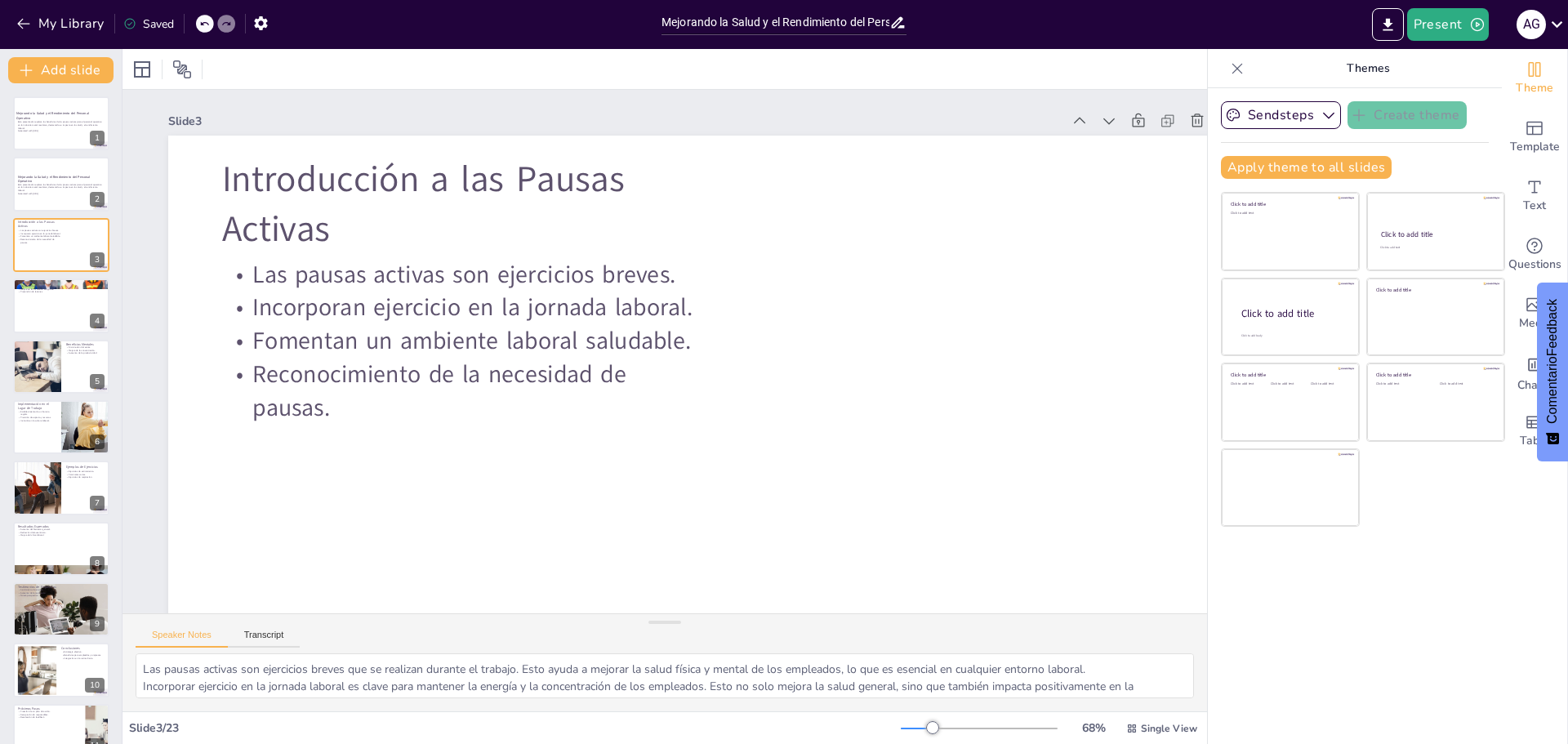
checkbox input "true"
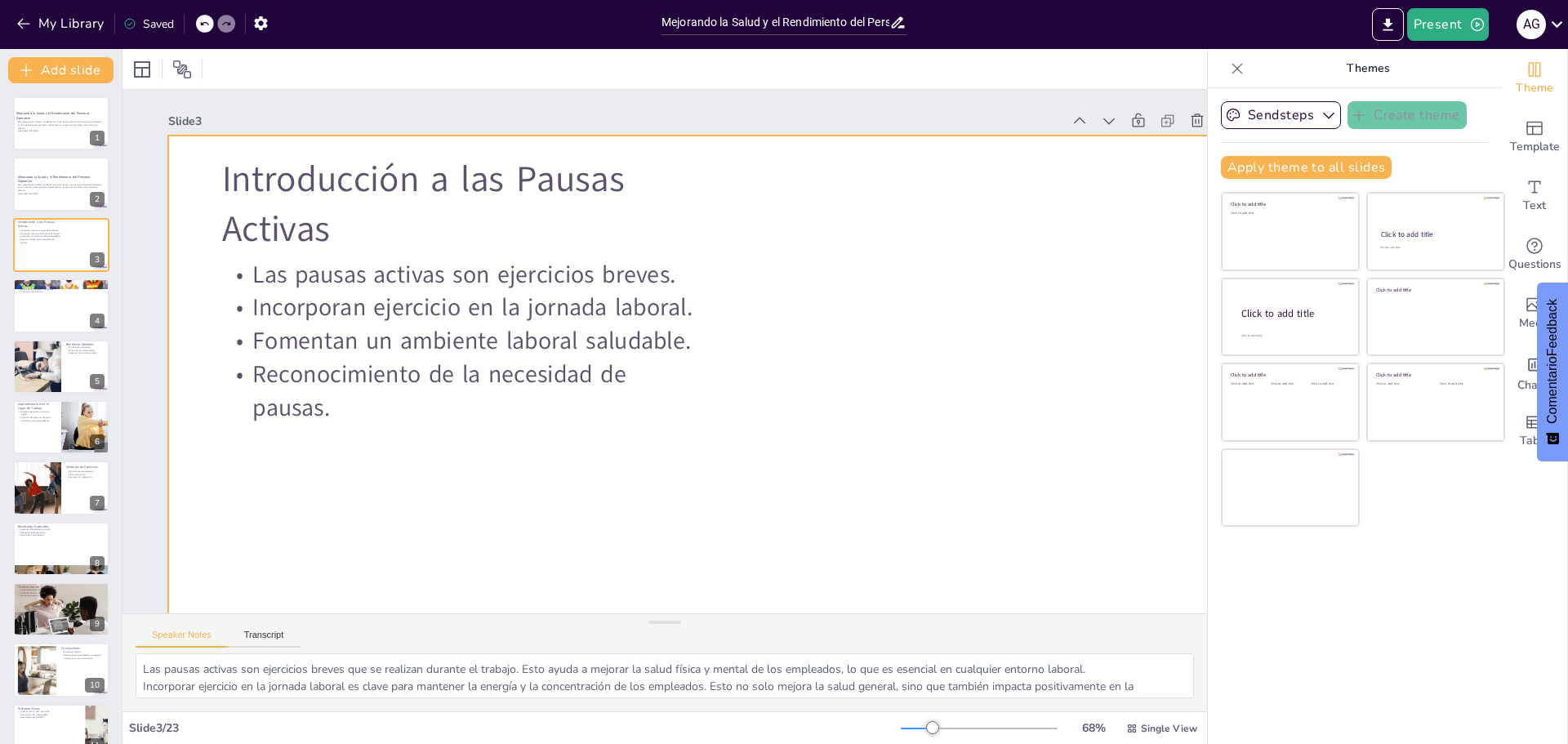
checkbox input "true"
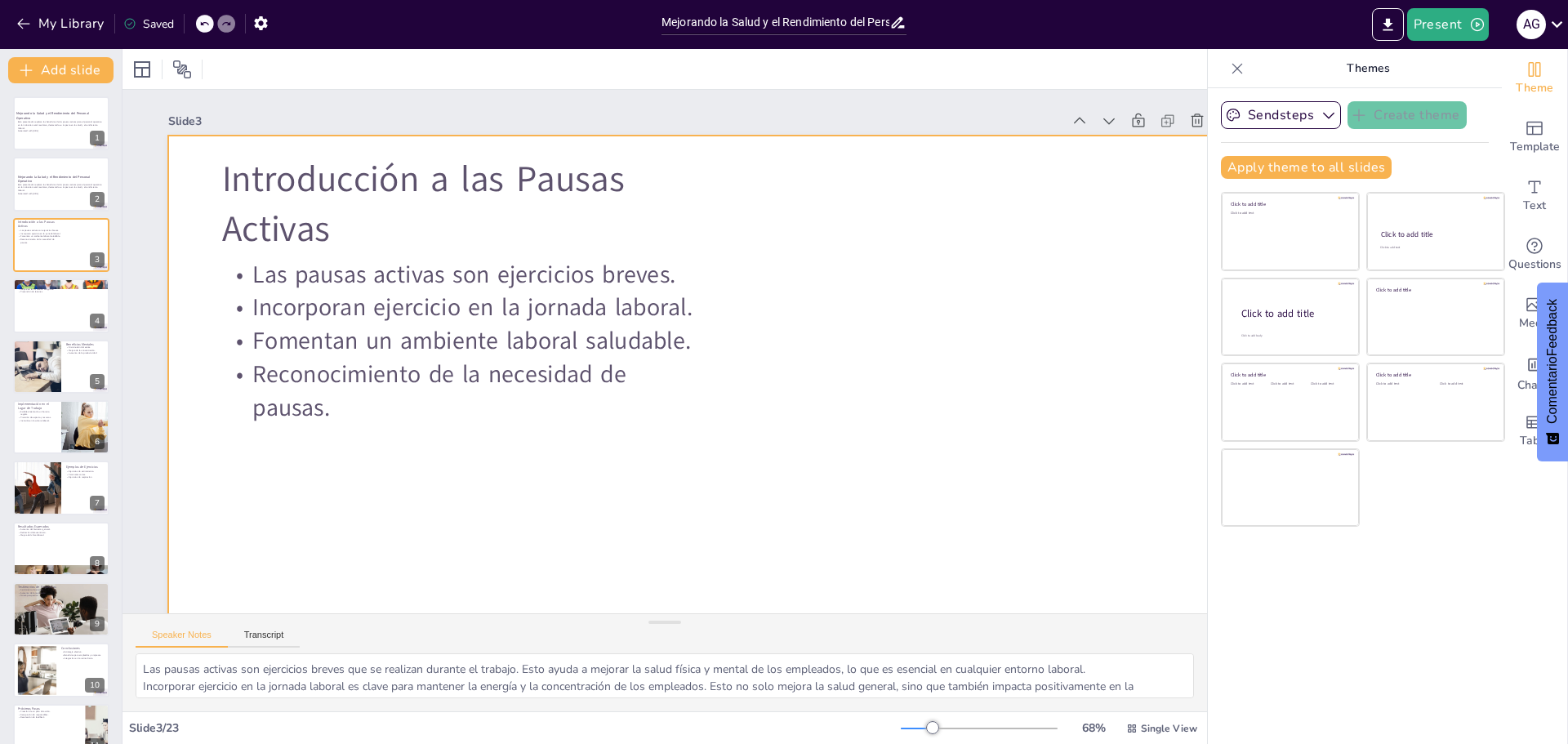
checkbox input "true"
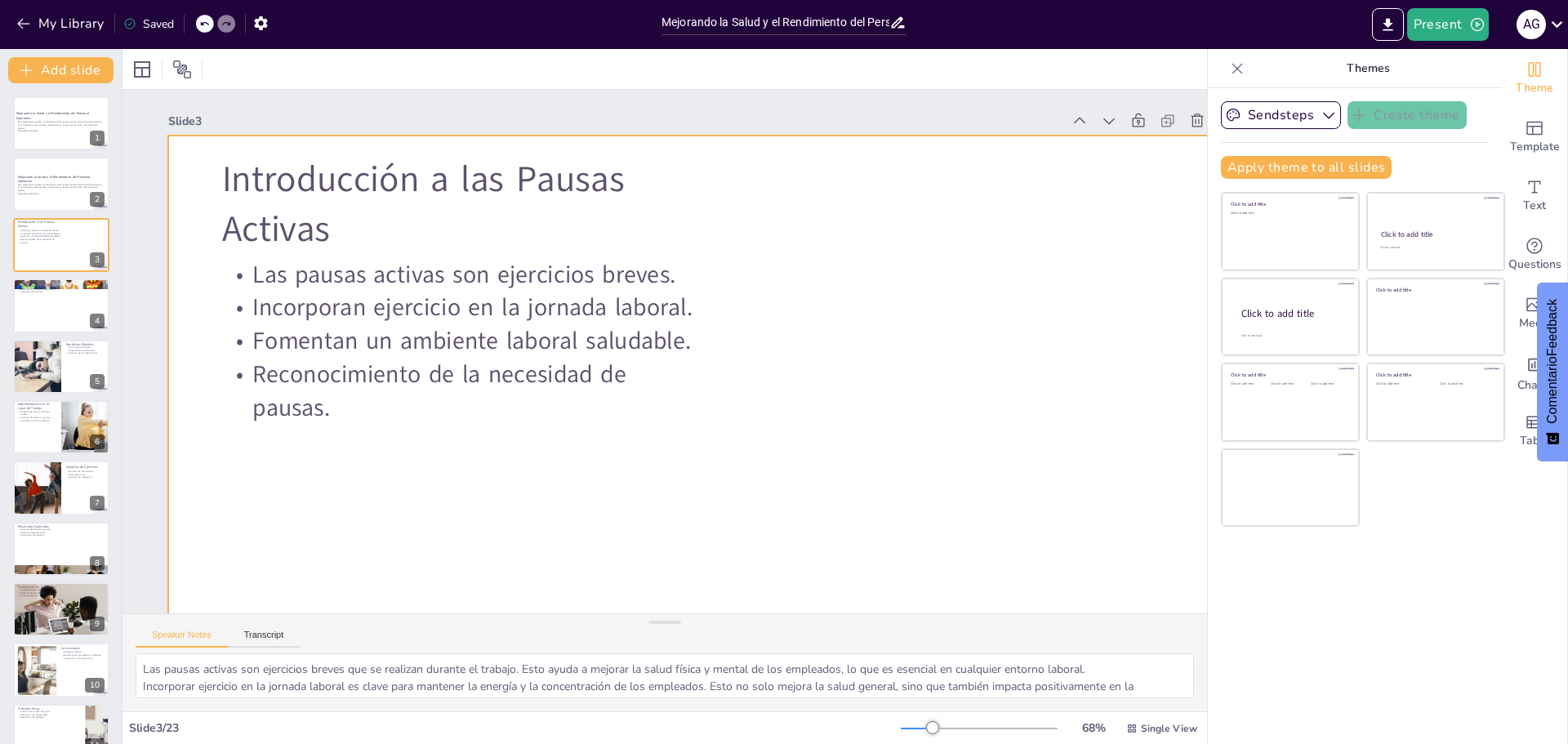
checkbox input "true"
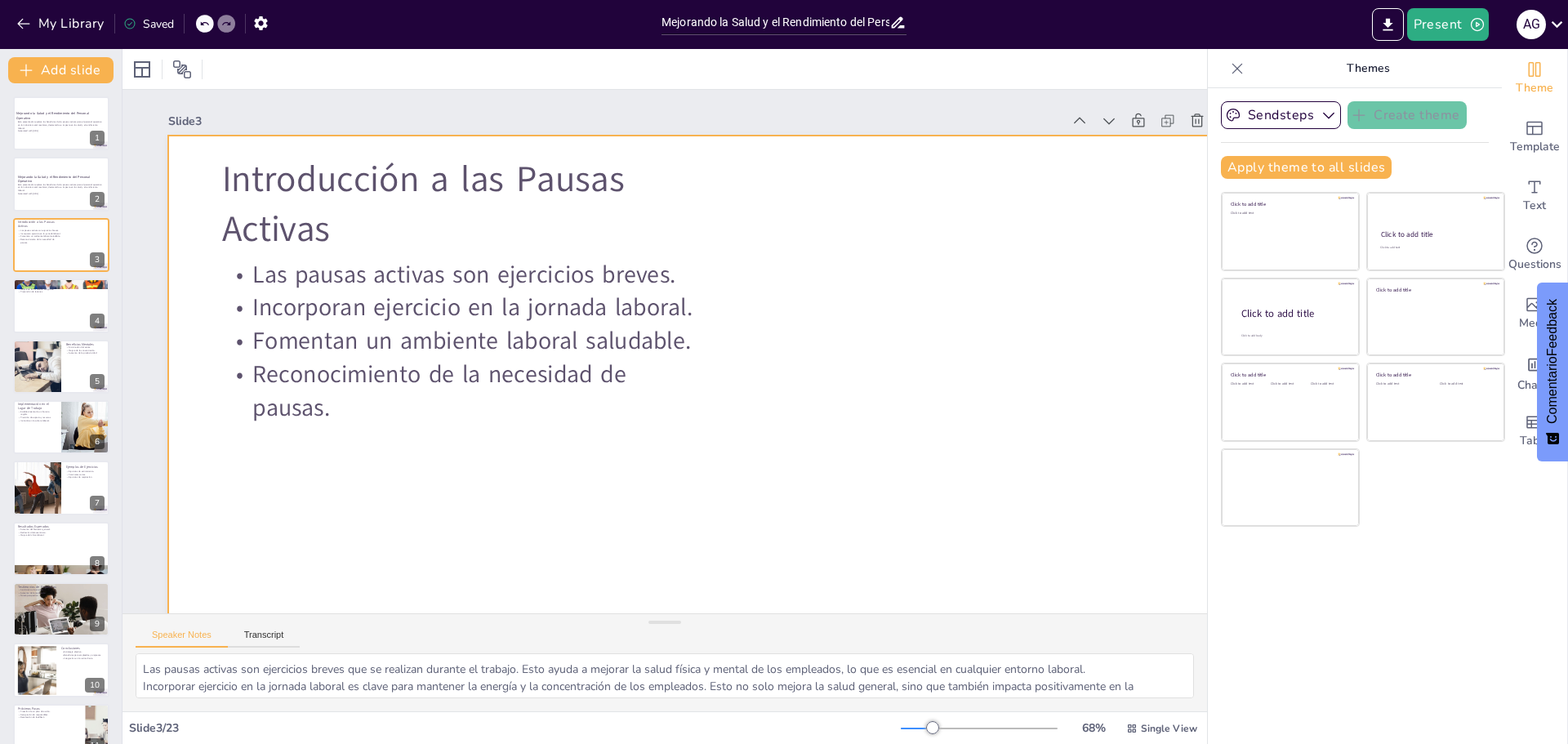
checkbox input "true"
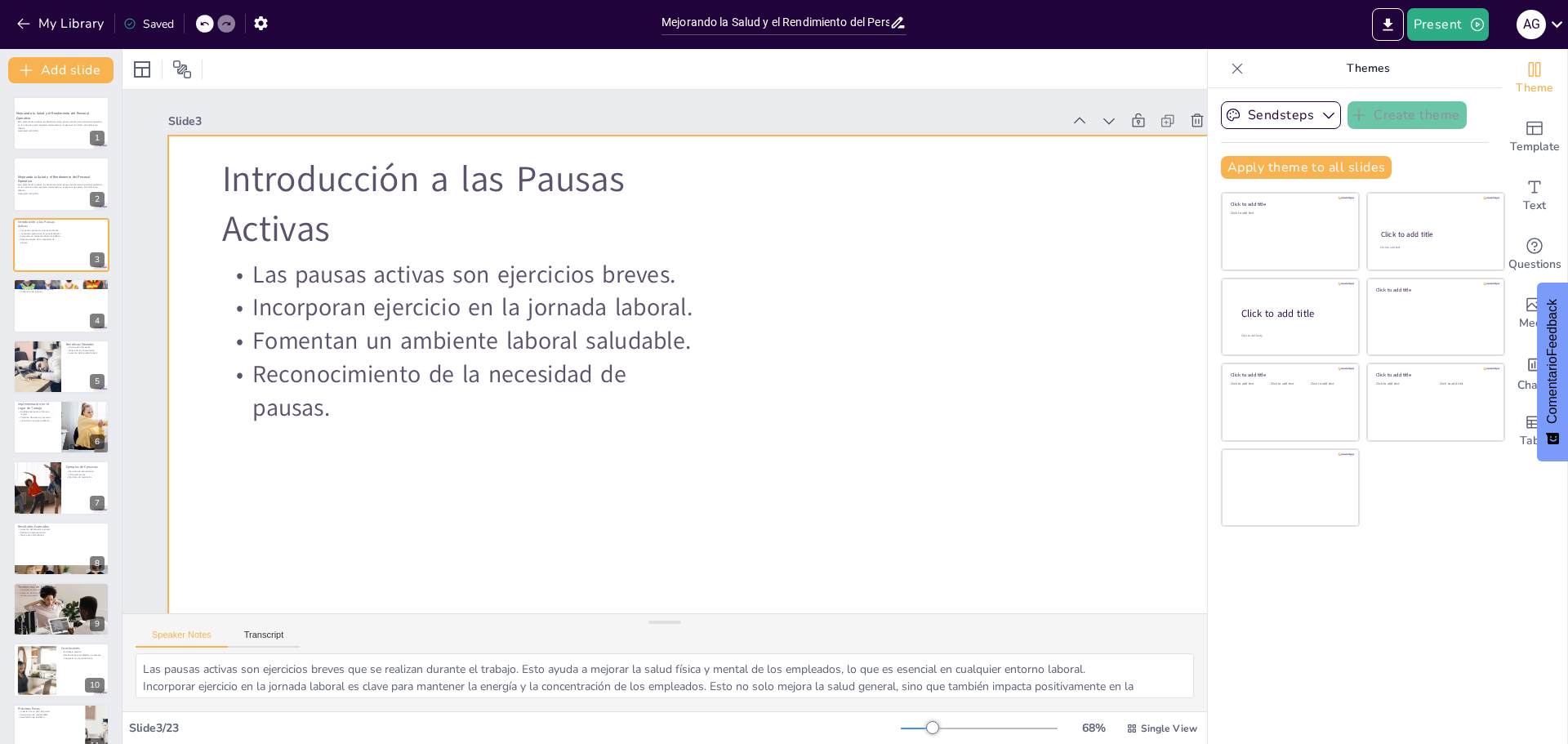
checkbox input "true"
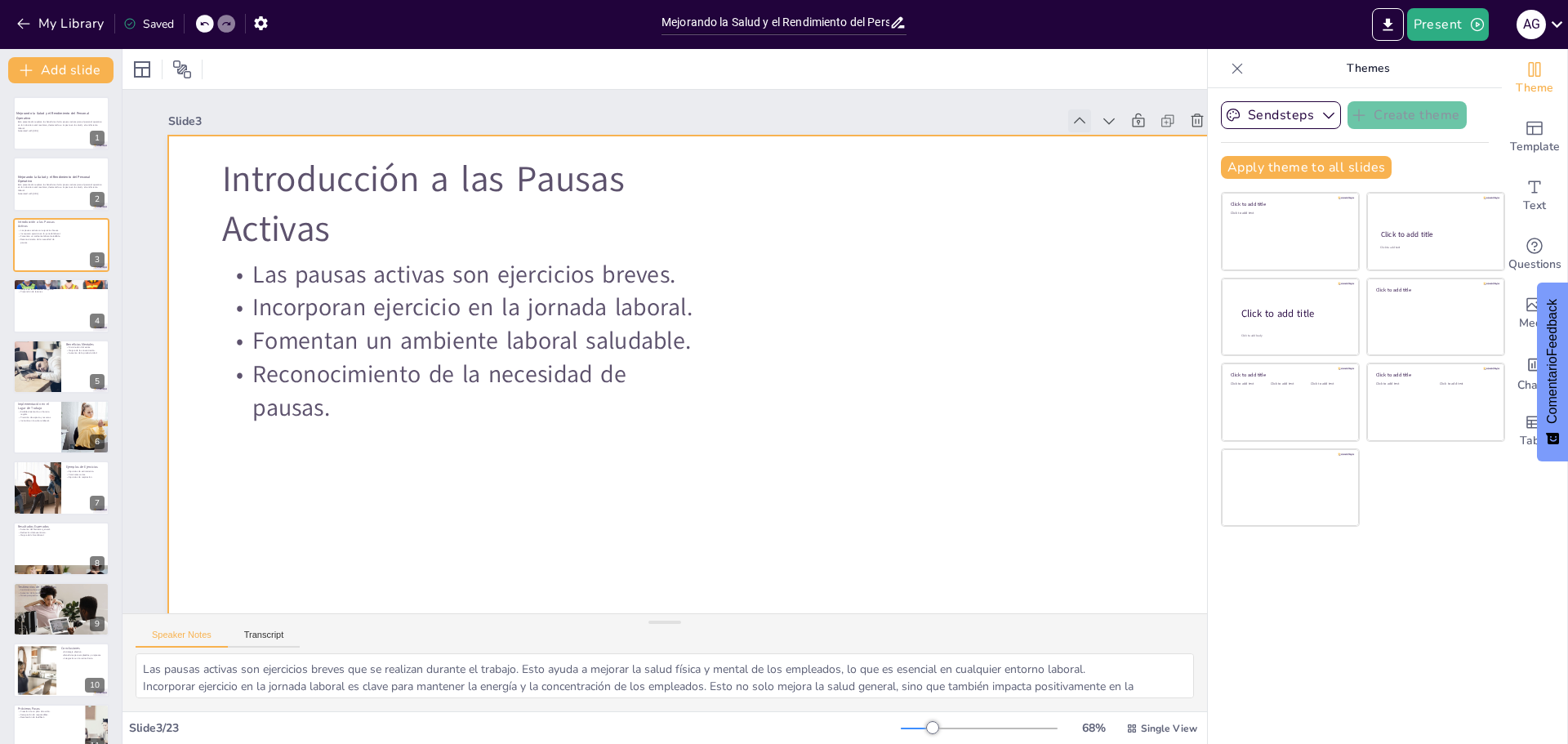
checkbox input "true"
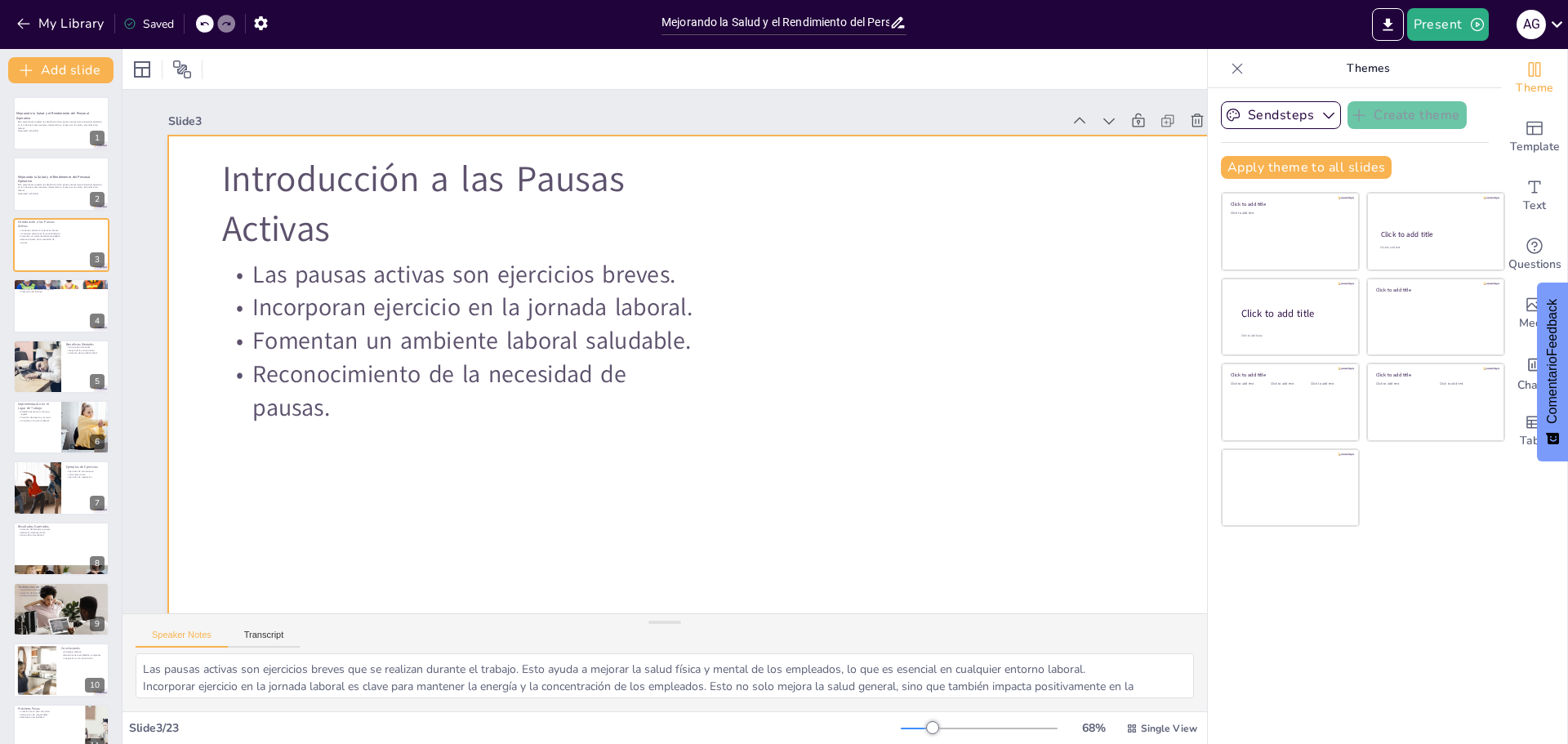
checkbox input "true"
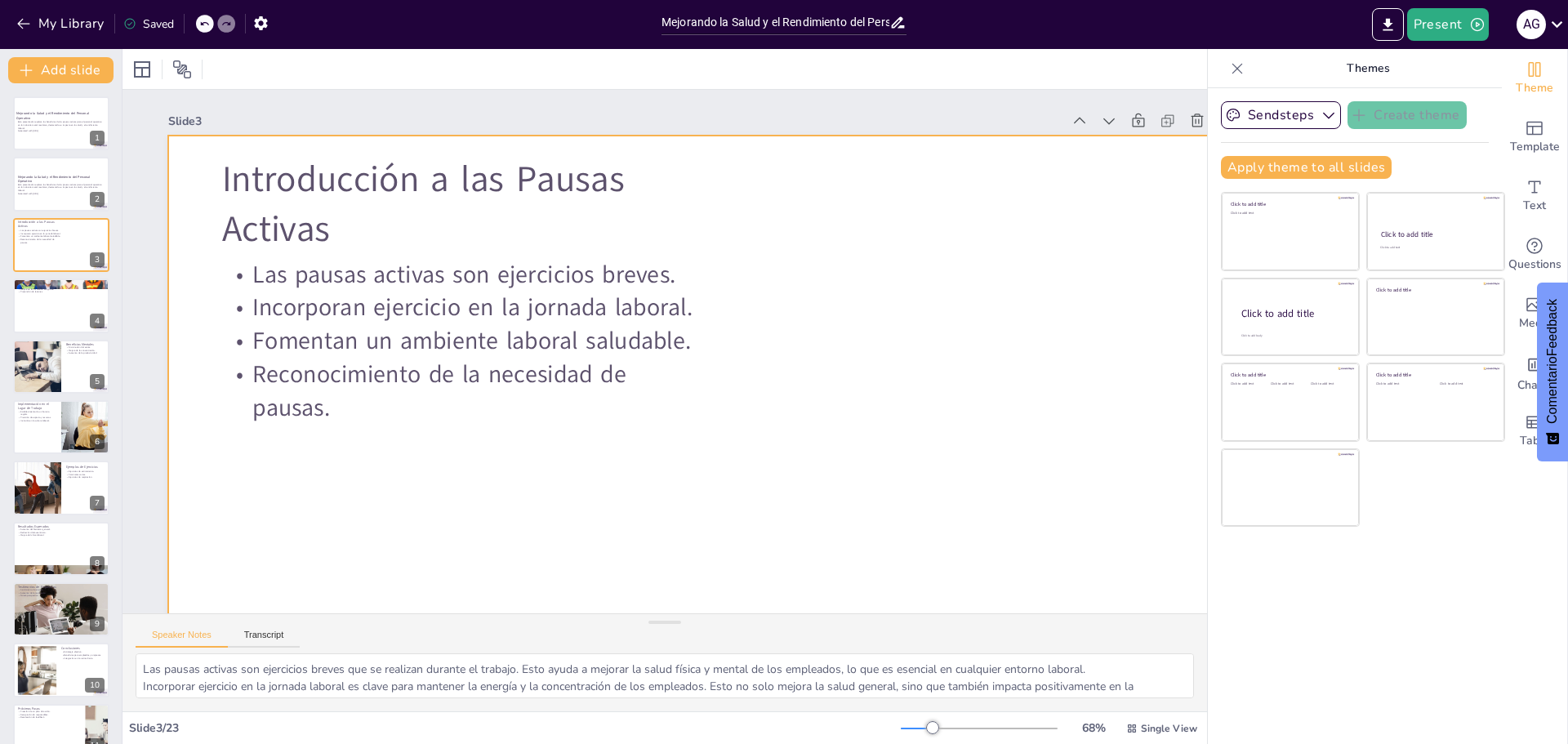
checkbox input "true"
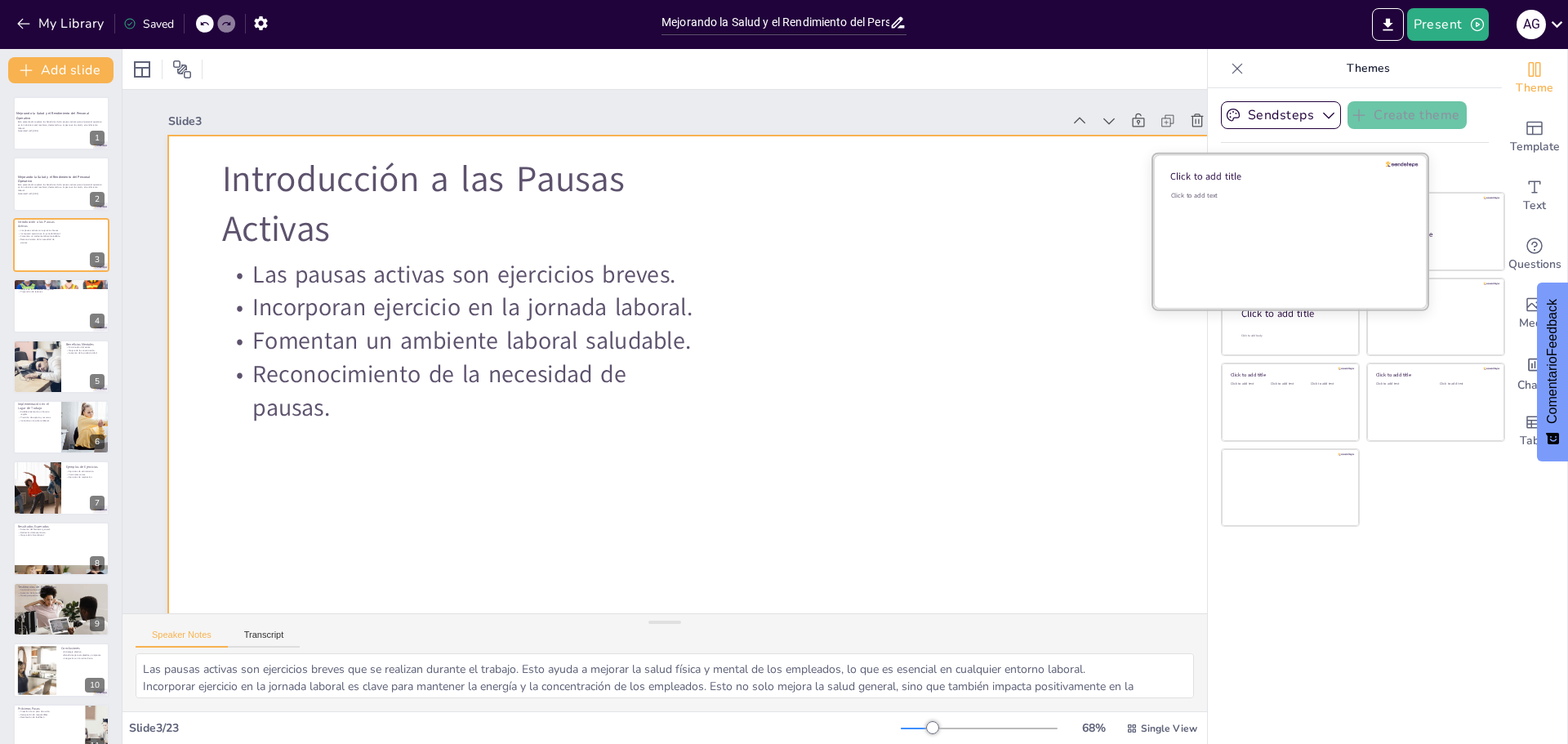
checkbox input "true"
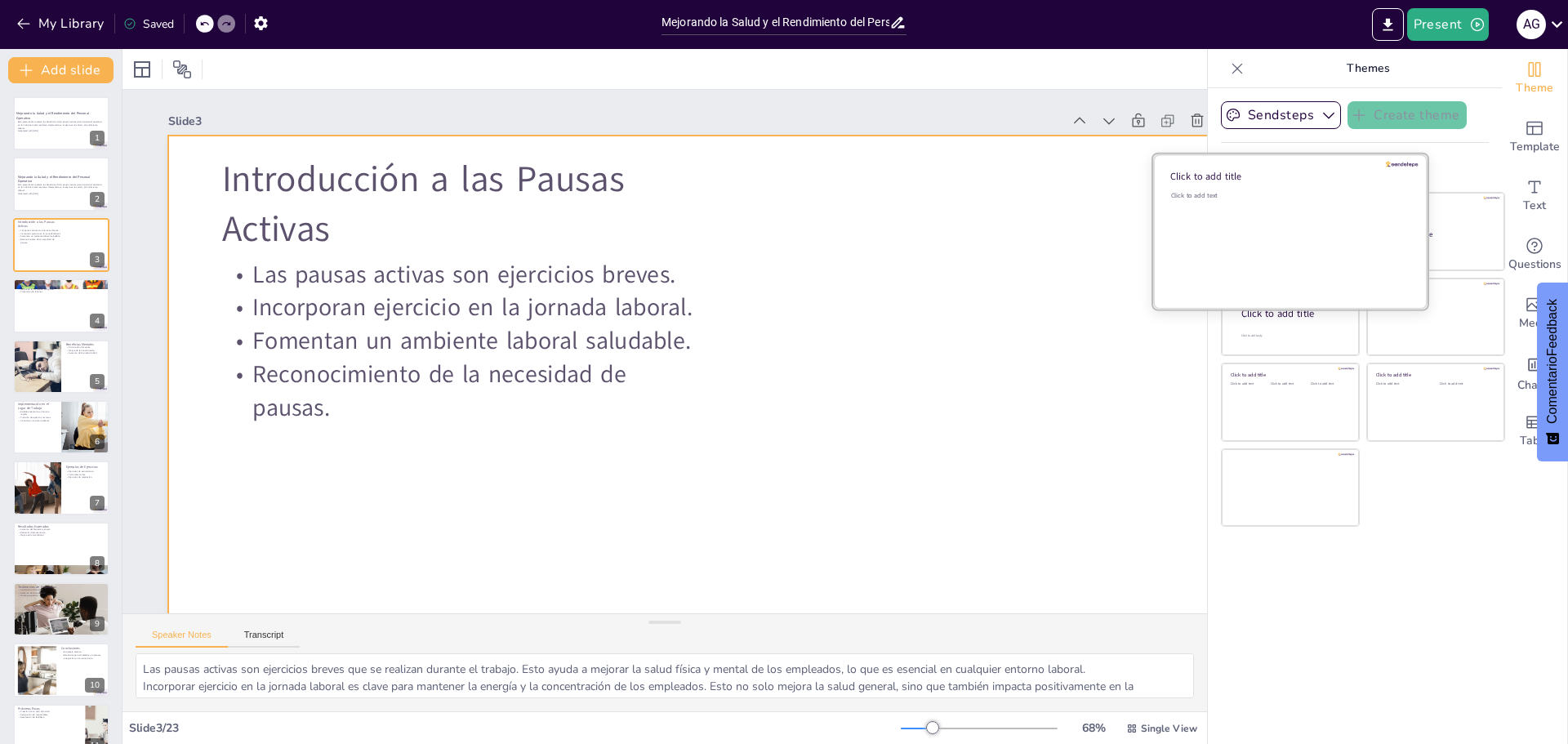
checkbox input "true"
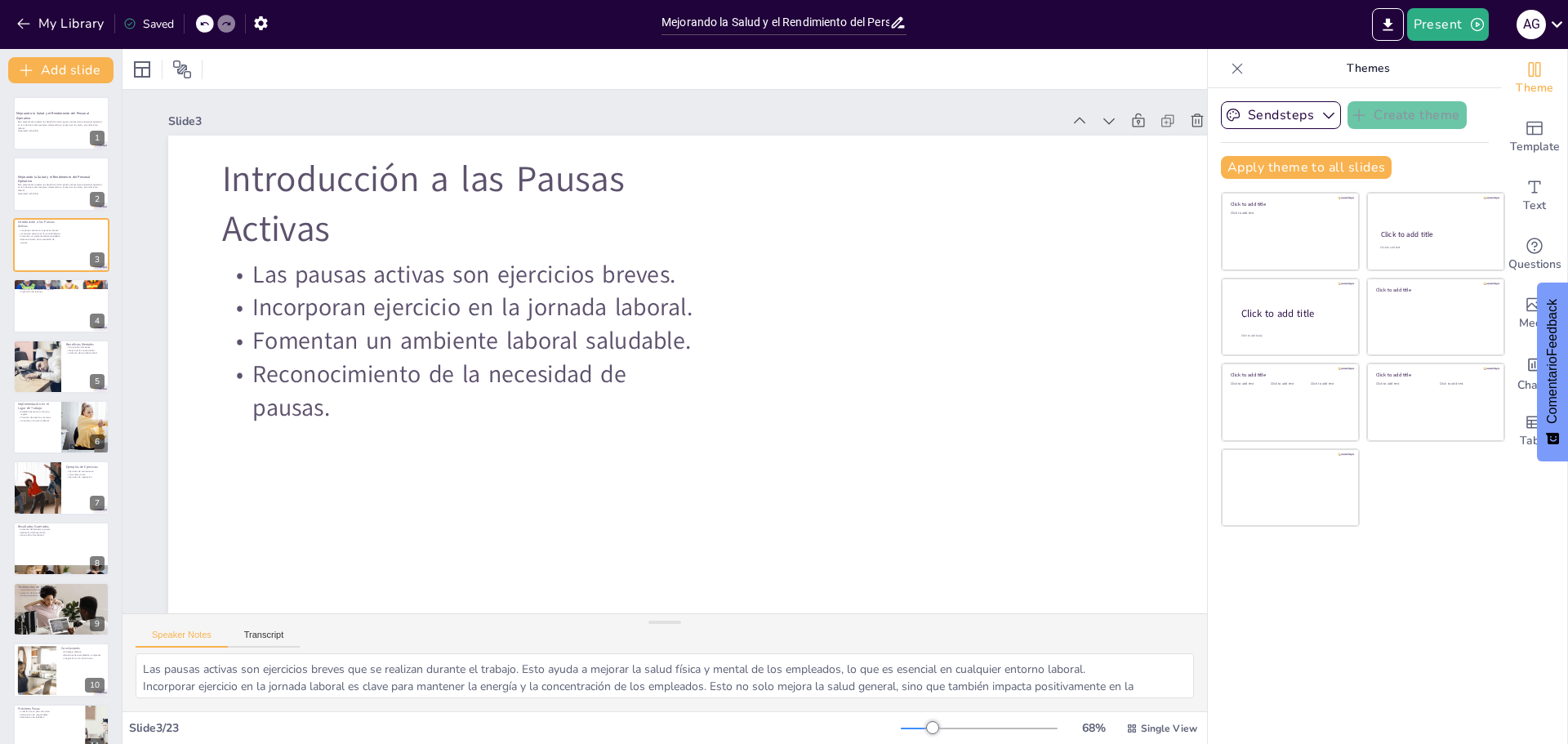
click at [782, 64] on icon at bounding box center [1237, 69] width 16 height 16
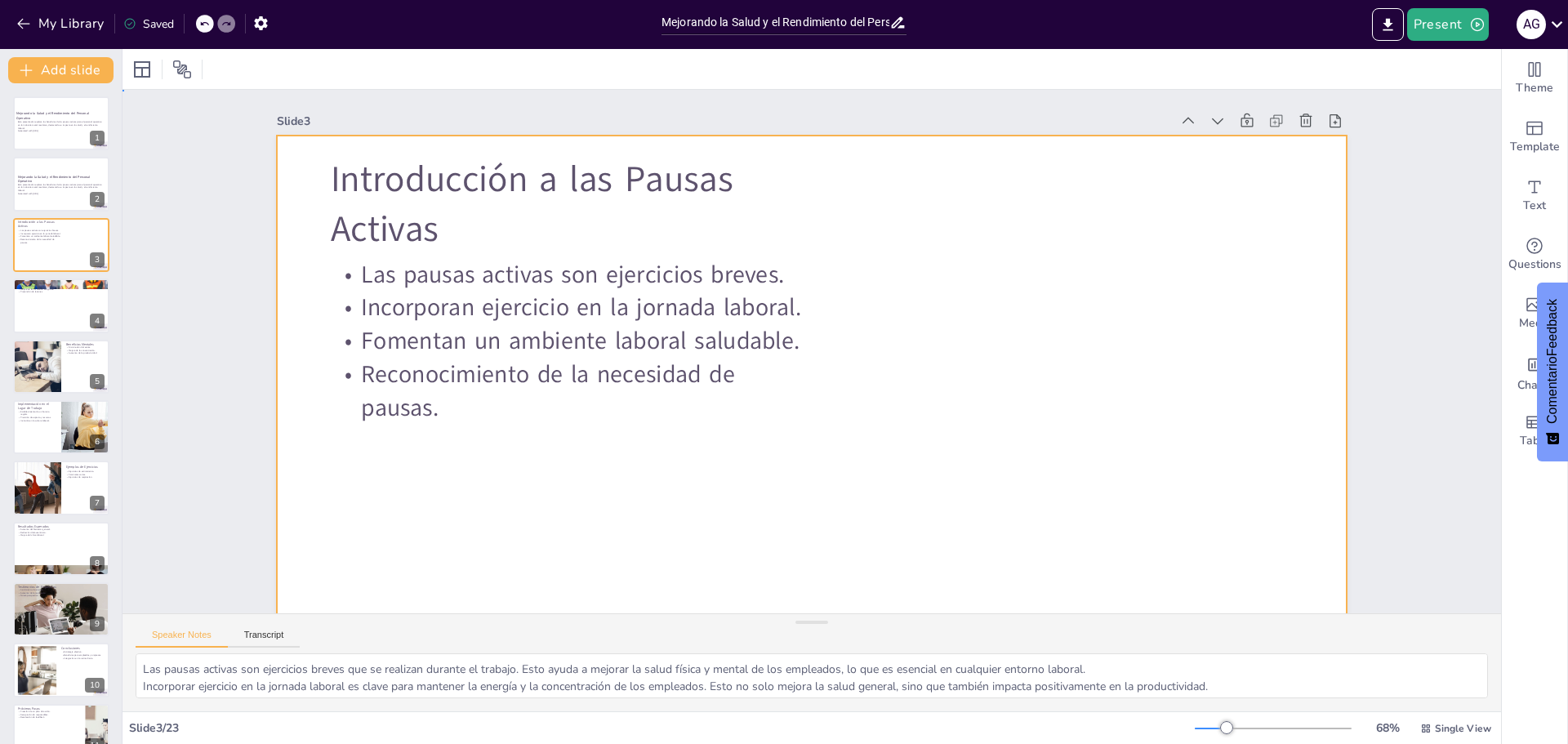
click at [782, 366] on div at bounding box center [726, 360] width 711 height 1128
click at [782, 339] on div at bounding box center [731, 378] width 904 height 1204
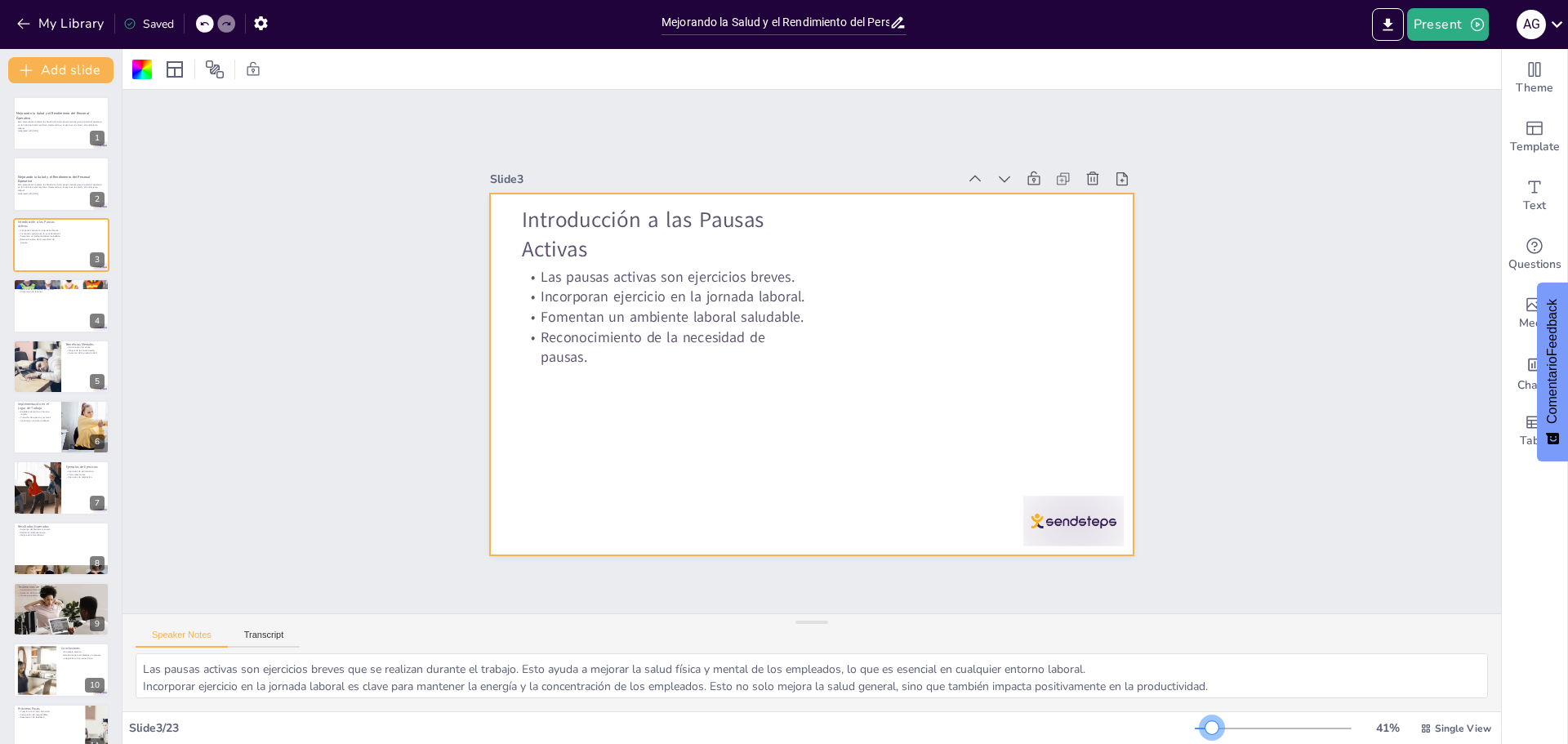
drag, startPoint x: 1216, startPoint y: 729, endPoint x: 1200, endPoint y: 714, distance: 21.9
click at [782, 715] on div "41 % Single View" at bounding box center [1344, 728] width 300 height 26
click at [782, 335] on div "Slide 1 Mejorando la Salud y el Rendimiento del Personal Operativo Esta present…" at bounding box center [811, 351] width 1039 height 1472
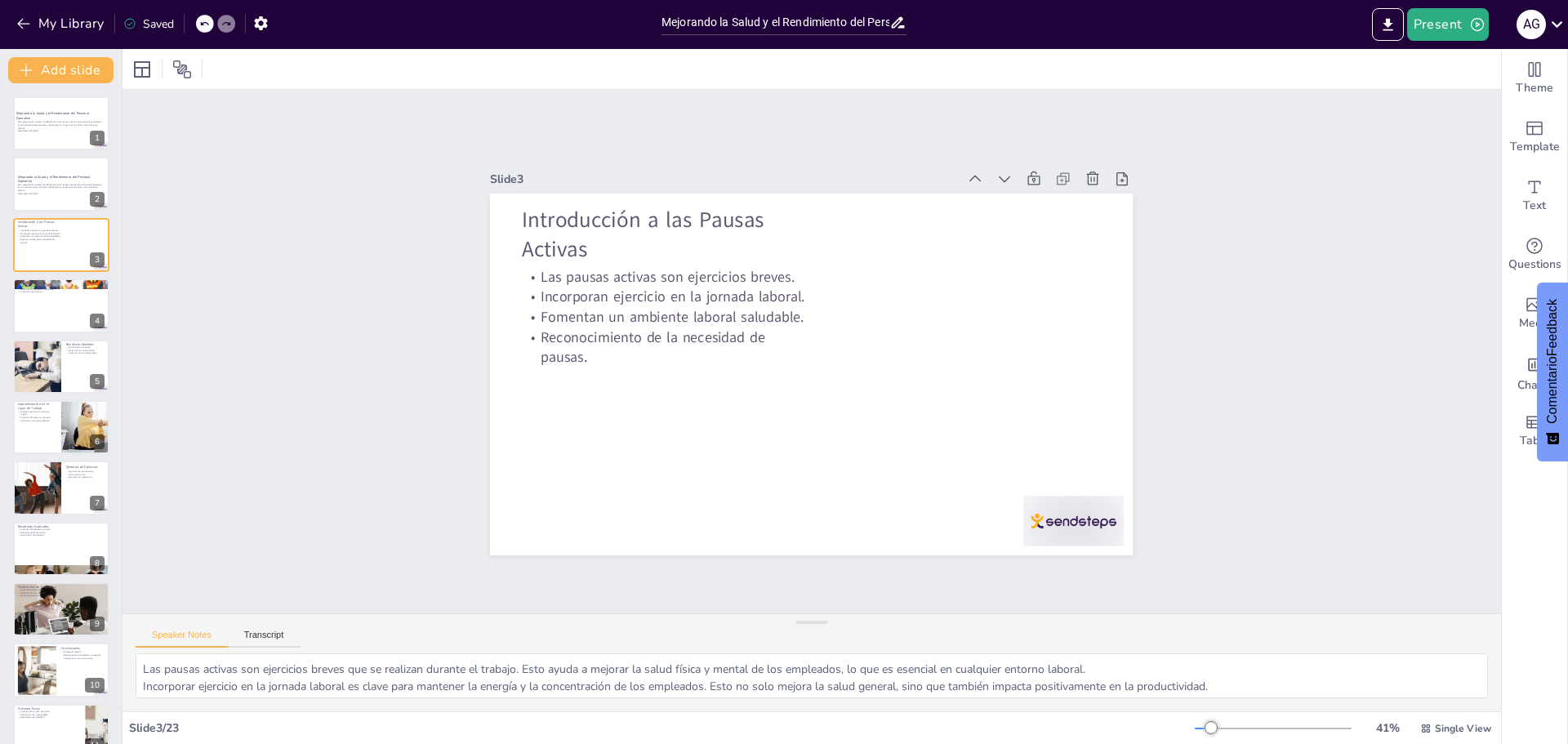
click at [782, 360] on div "Slide 1 Mejorando la Salud y el Rendimiento del Personal Operativo Esta present…" at bounding box center [812, 351] width 1456 height 1141
click at [782, 360] on div "Slide 1 Mejorando la Salud y el Rendimiento del Personal Operativo Esta present…" at bounding box center [811, 351] width 1472 height 922
click at [782, 360] on div "Slide 1 Mejorando la Salud y el Rendimiento del Personal Operativo Esta present…" at bounding box center [812, 351] width 1472 height 1039
click at [61, 304] on div at bounding box center [62, 305] width 98 height 55
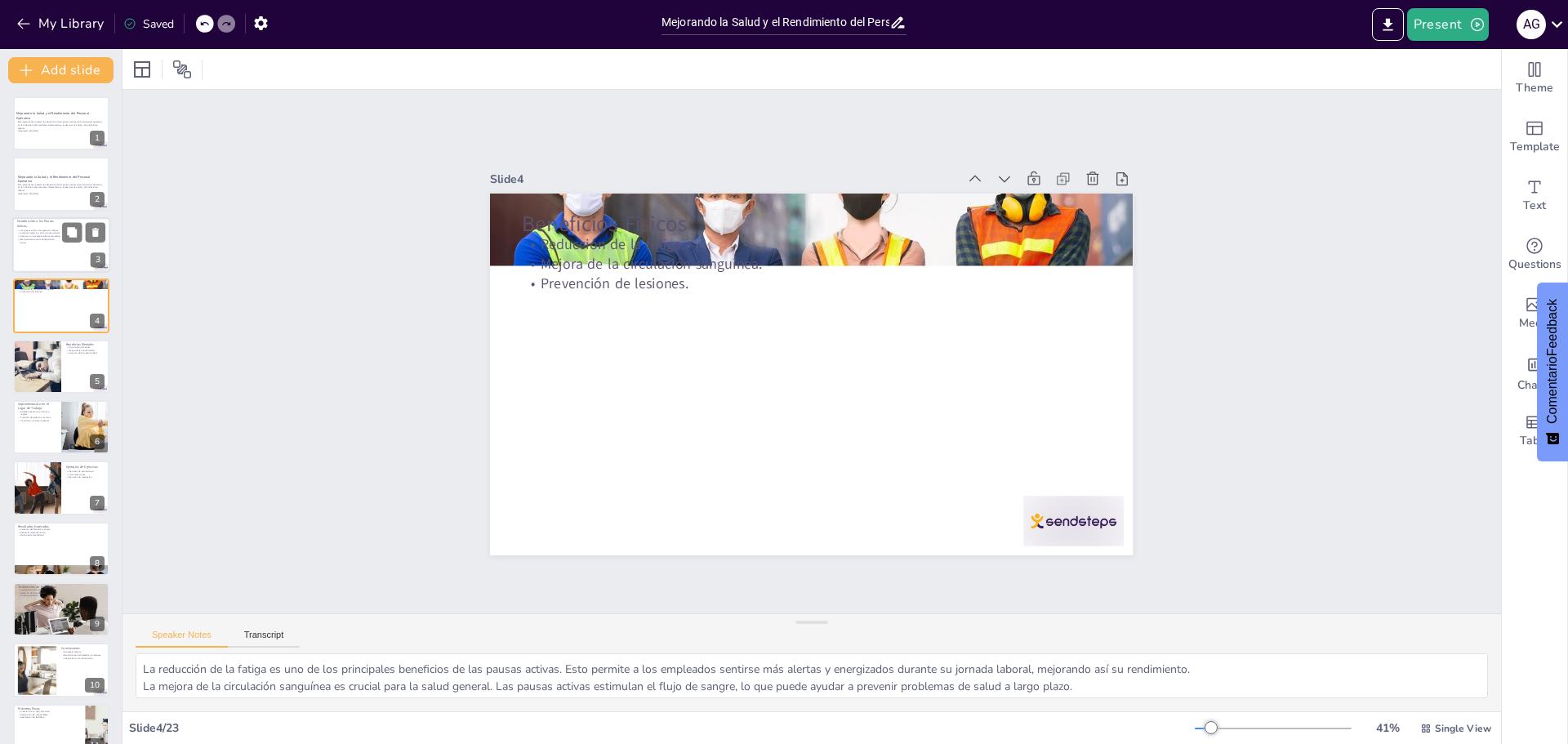
click at [45, 240] on p "Reconocimiento de la necesidad de pausas." at bounding box center [38, 241] width 44 height 5
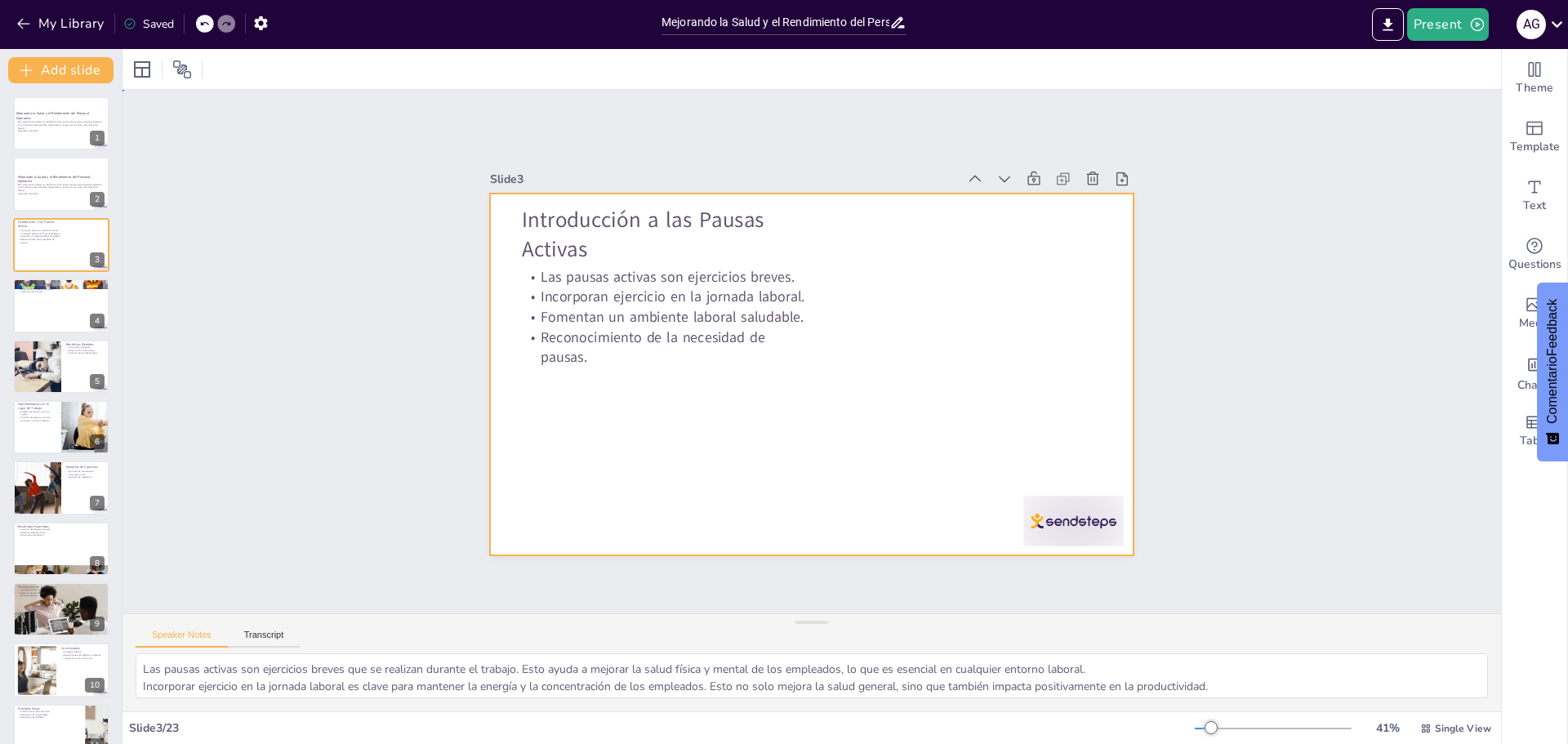
click at [782, 317] on div at bounding box center [790, 344] width 541 height 723
click at [74, 270] on div at bounding box center [62, 245] width 98 height 55
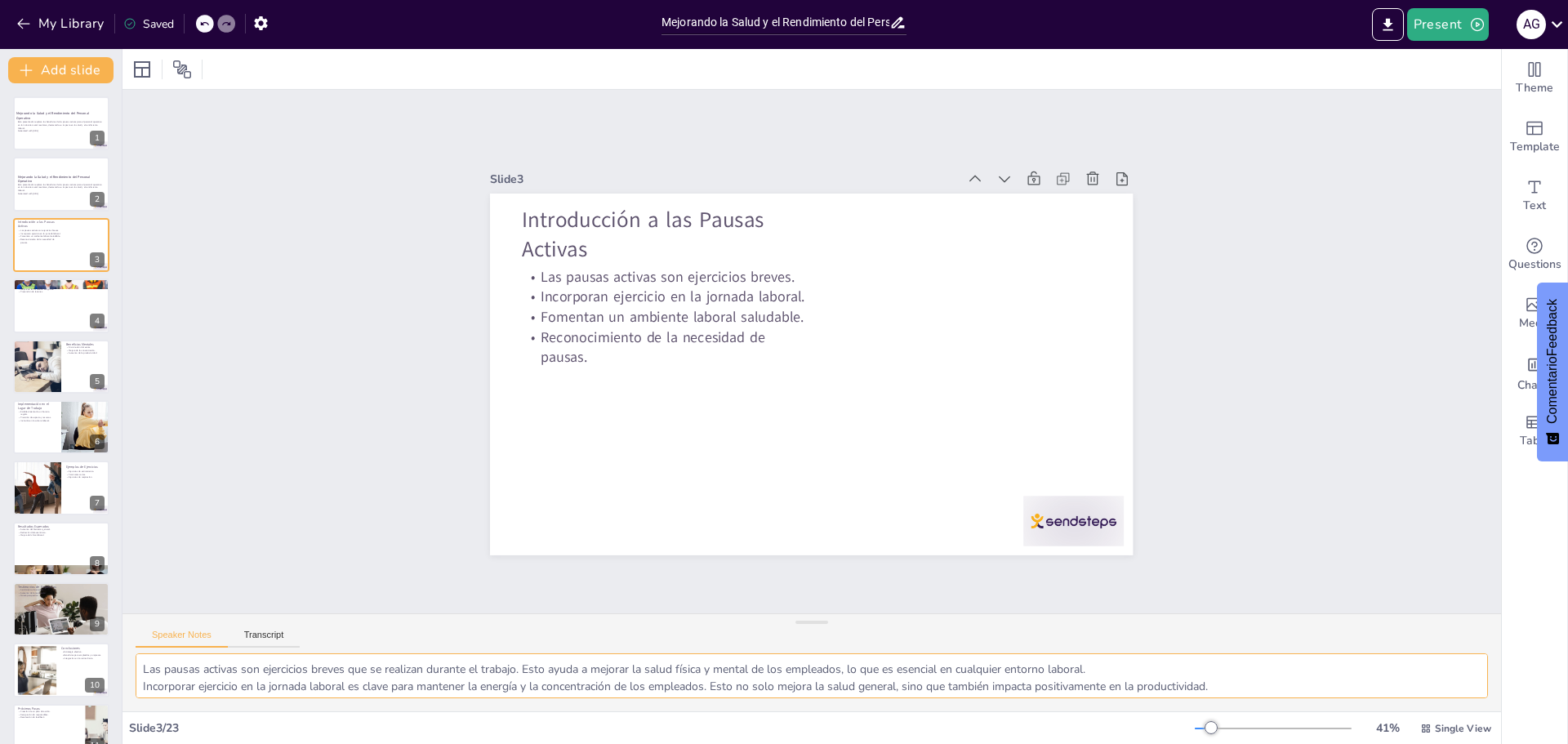
scroll to position [38, 0]
drag, startPoint x: 140, startPoint y: 664, endPoint x: 1234, endPoint y: 704, distance: 1094.7
click at [782, 704] on div "Las pausas activas son ejercicios breves que se realizan durante el trabajo. Es…" at bounding box center [811, 681] width 1378 height 58
click at [79, 314] on div at bounding box center [62, 305] width 98 height 55
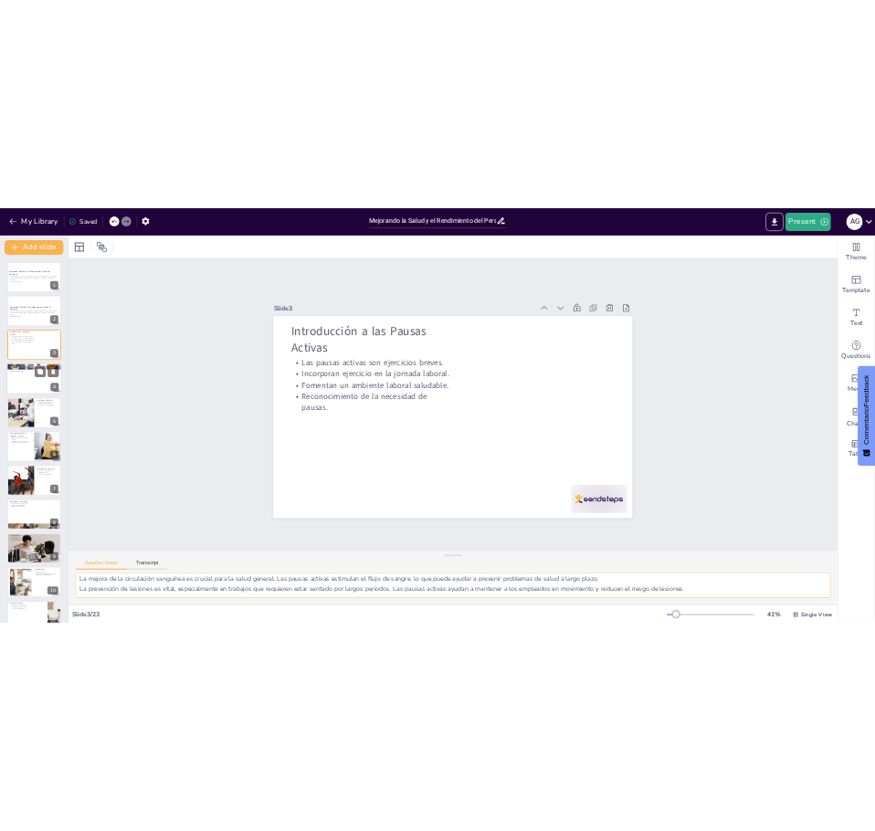
scroll to position [24, 0]
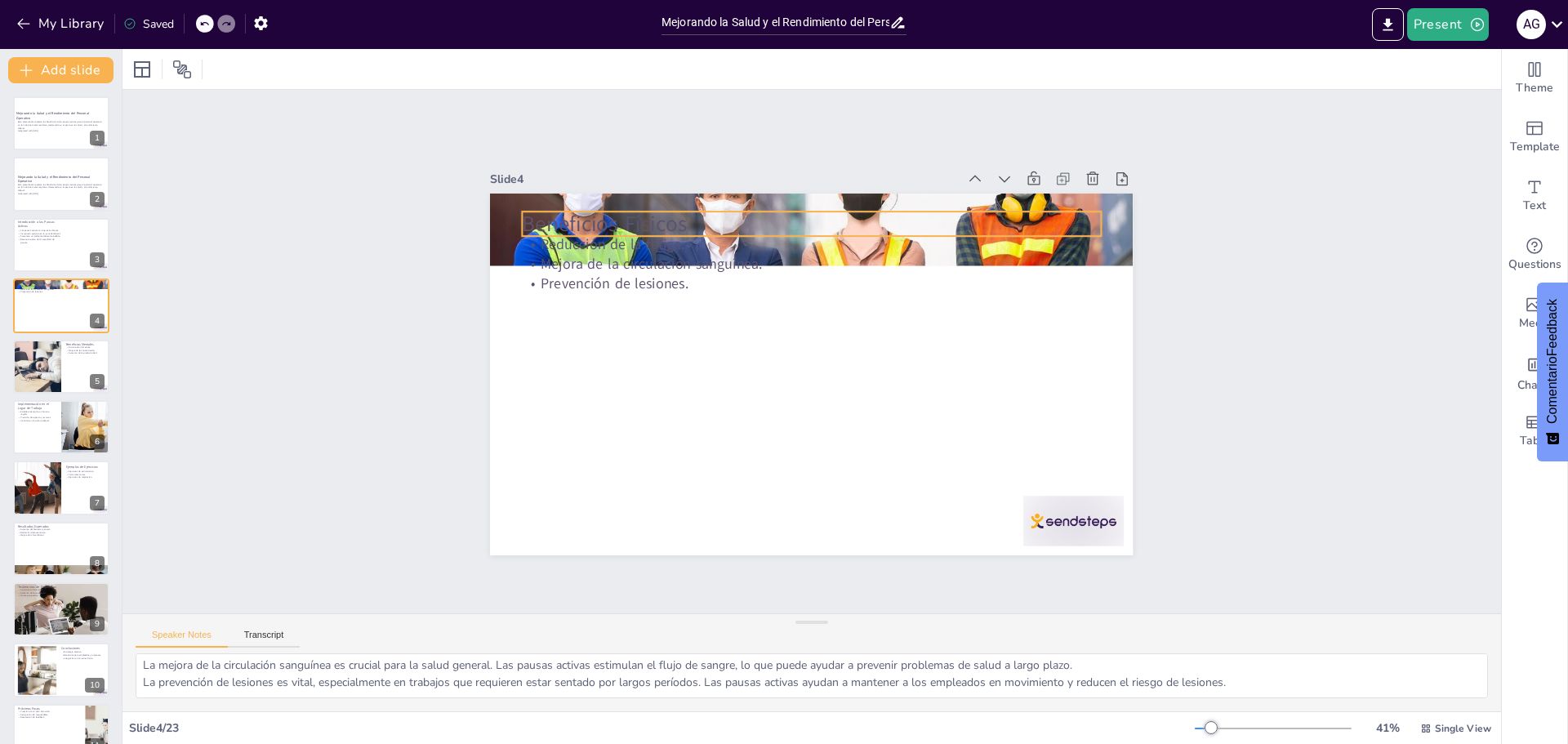
click at [587, 216] on p "Beneficios Físicos" at bounding box center [690, 312] width 207 height 559
click at [782, 634] on div at bounding box center [952, 640] width 13 height 13
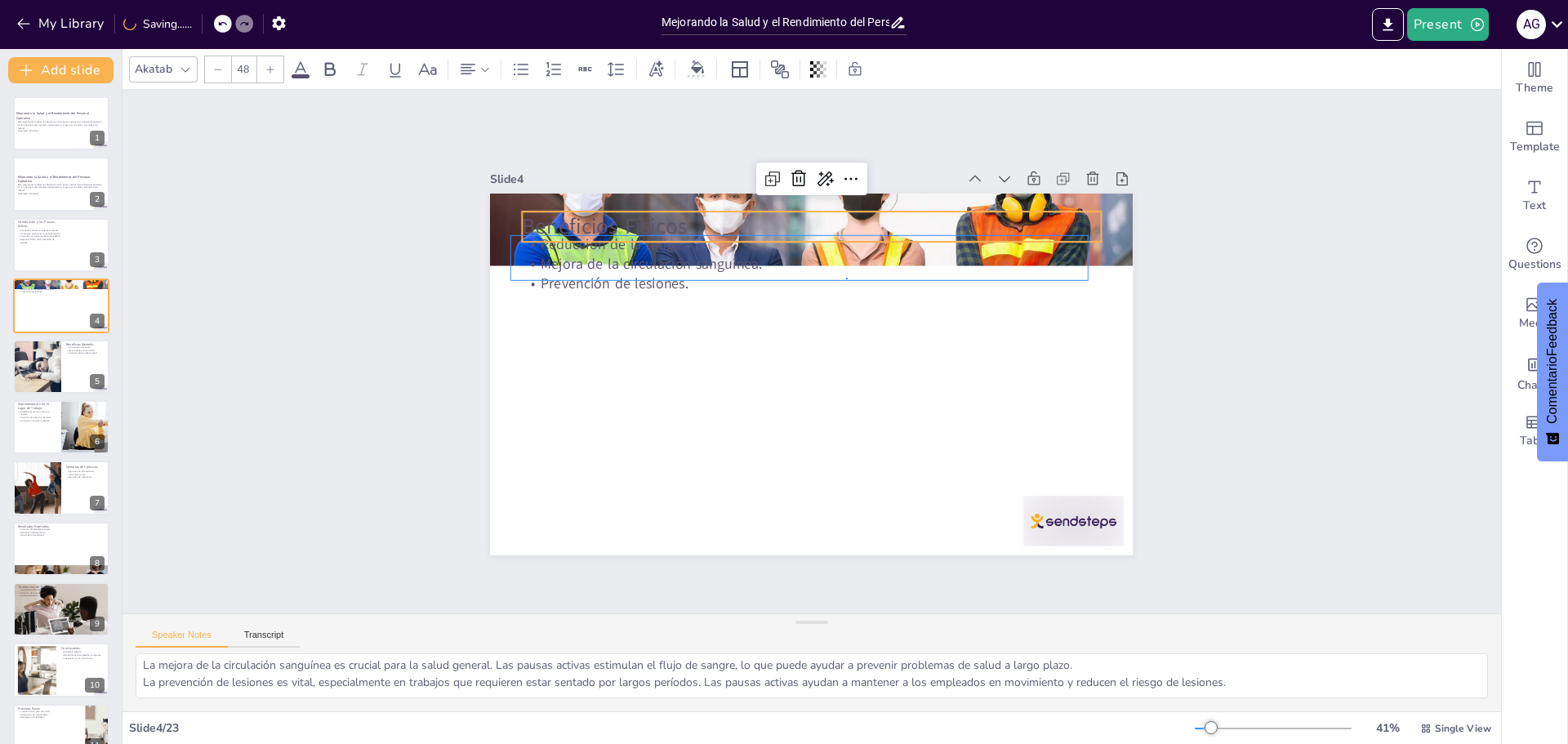
drag, startPoint x: 1089, startPoint y: 206, endPoint x: 846, endPoint y: 277, distance: 253.2
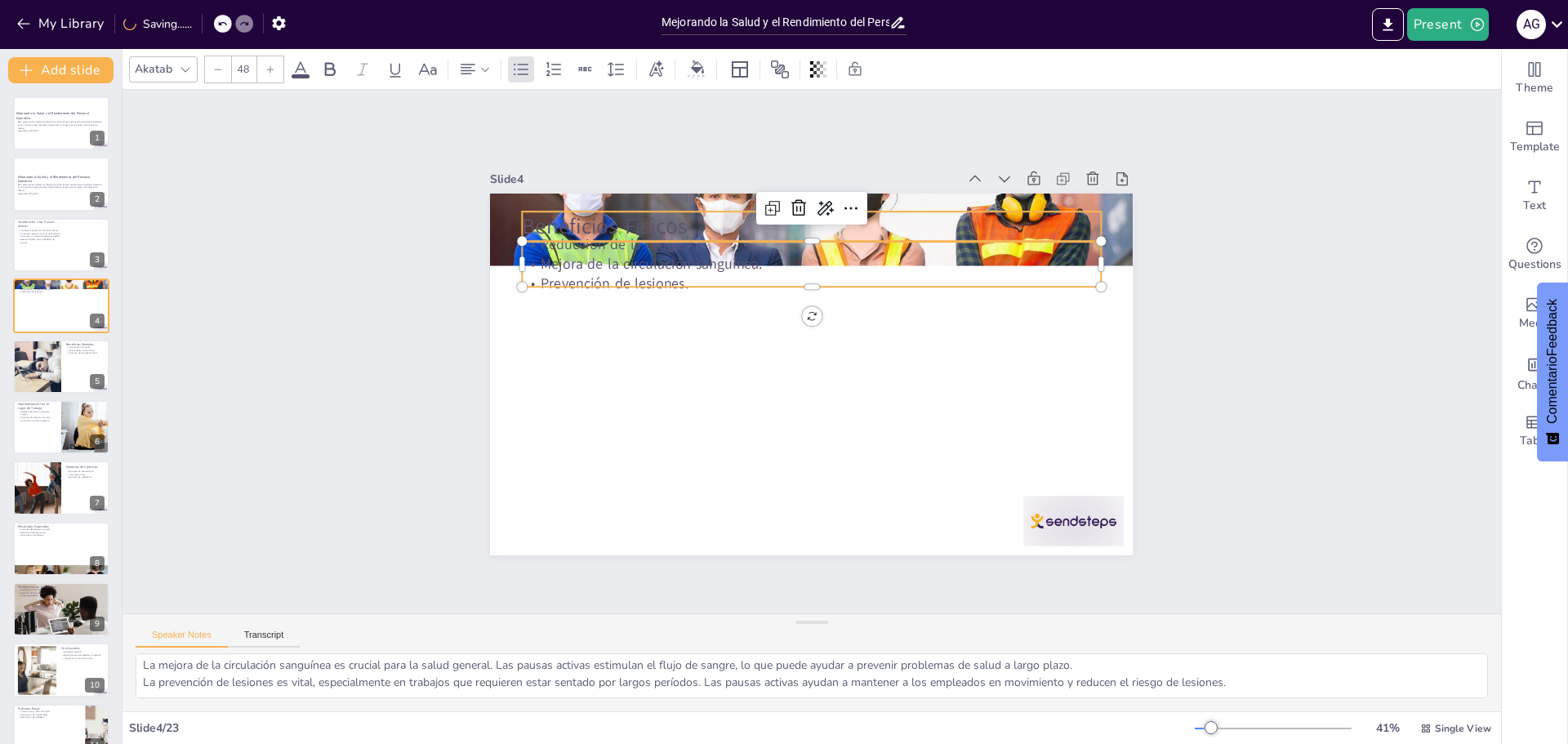
click at [690, 224] on p "Beneficios Físicos" at bounding box center [738, 251] width 485 height 365
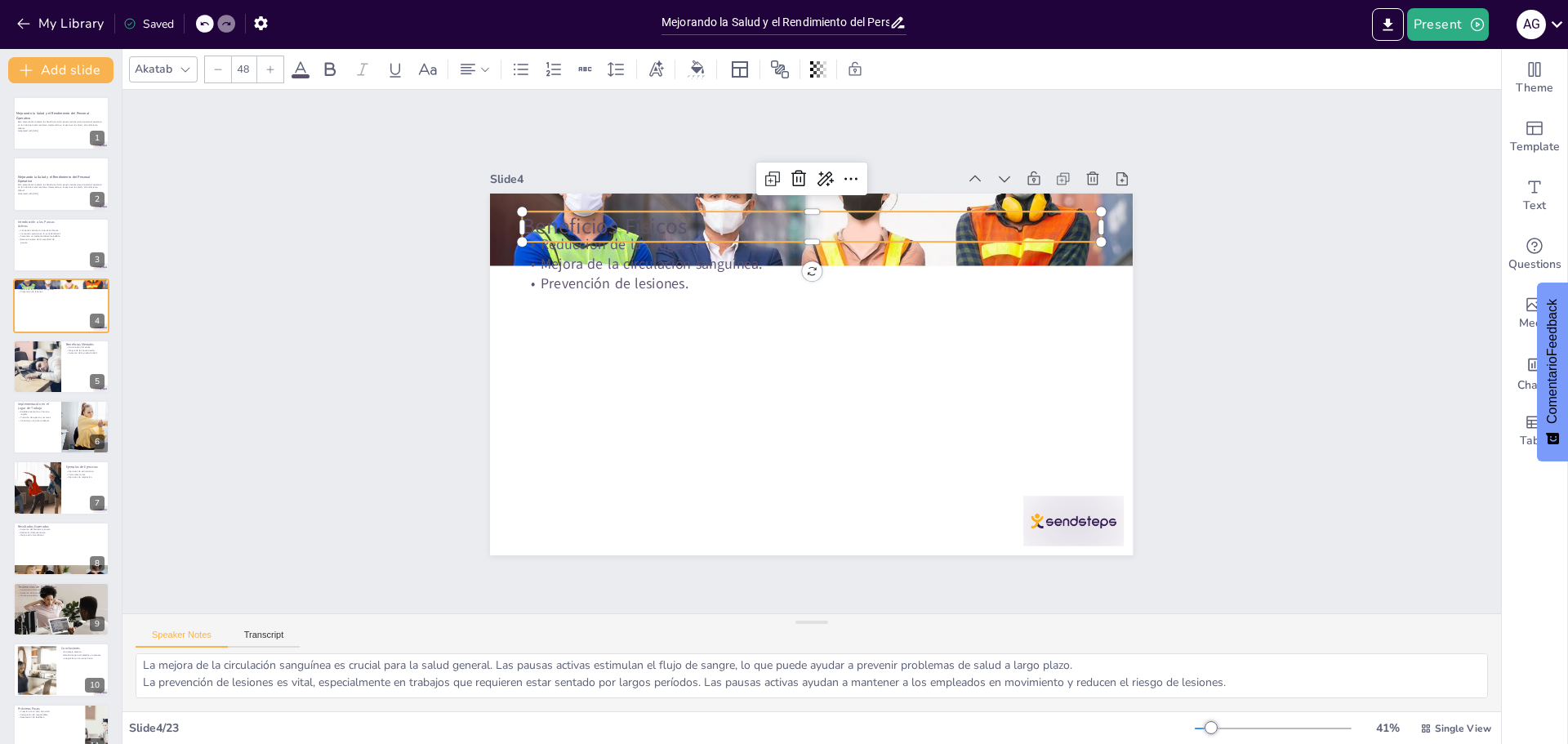
click at [674, 240] on p "Beneficios Físicos" at bounding box center [728, 444] width 451 height 409
click at [674, 216] on p "Beneficios Físicos" at bounding box center [703, 413] width 316 height 516
drag, startPoint x: 674, startPoint y: 216, endPoint x: 504, endPoint y: 215, distance: 170.0
click at [504, 215] on div "Reducción de la fatiga. Mejora de la circulación sanguínea. Prevención de lesio…" at bounding box center [809, 328] width 678 height 427
copy p "Beneficios Físicos"
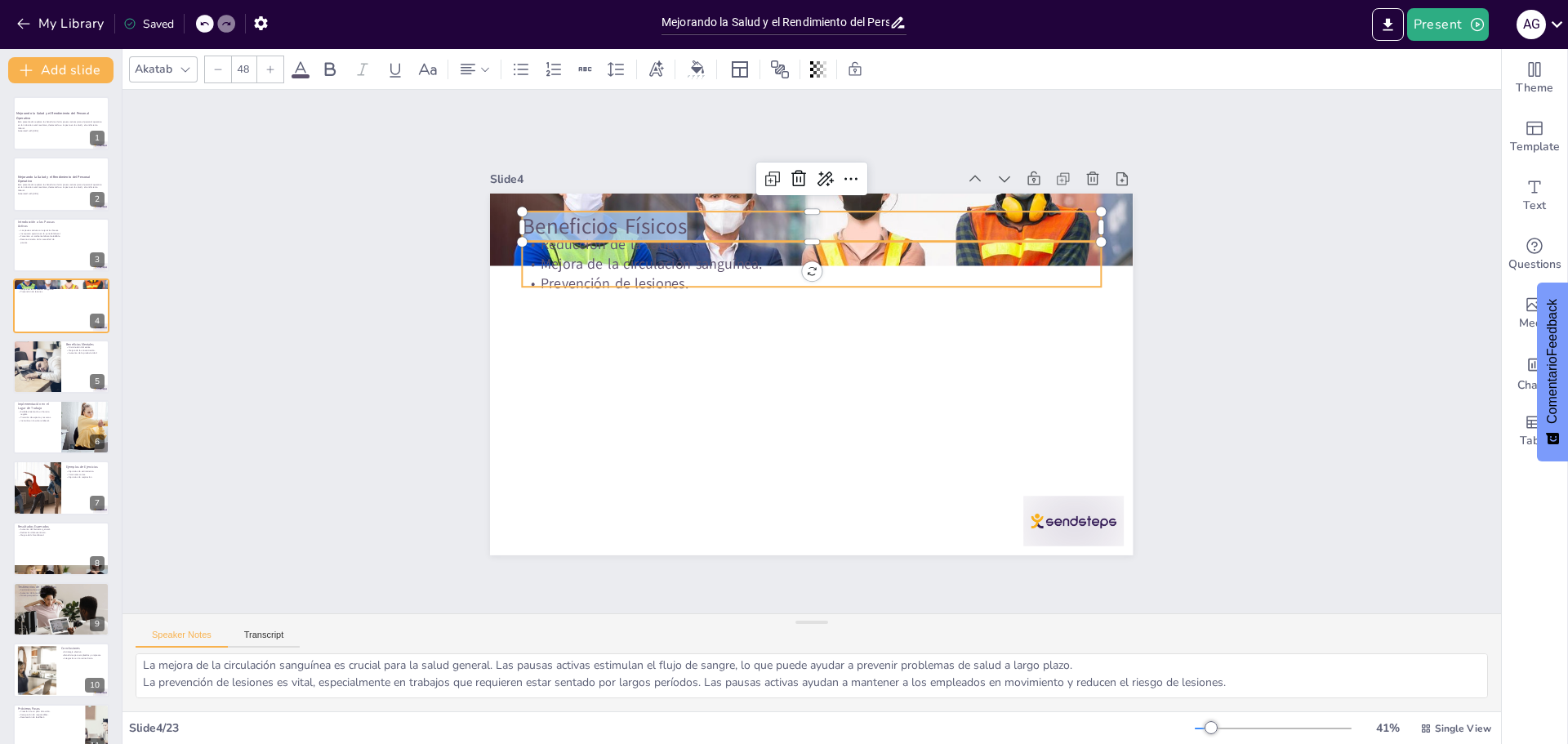
click at [572, 379] on p "Prevención de lesiones." at bounding box center [804, 418] width 577 height 80
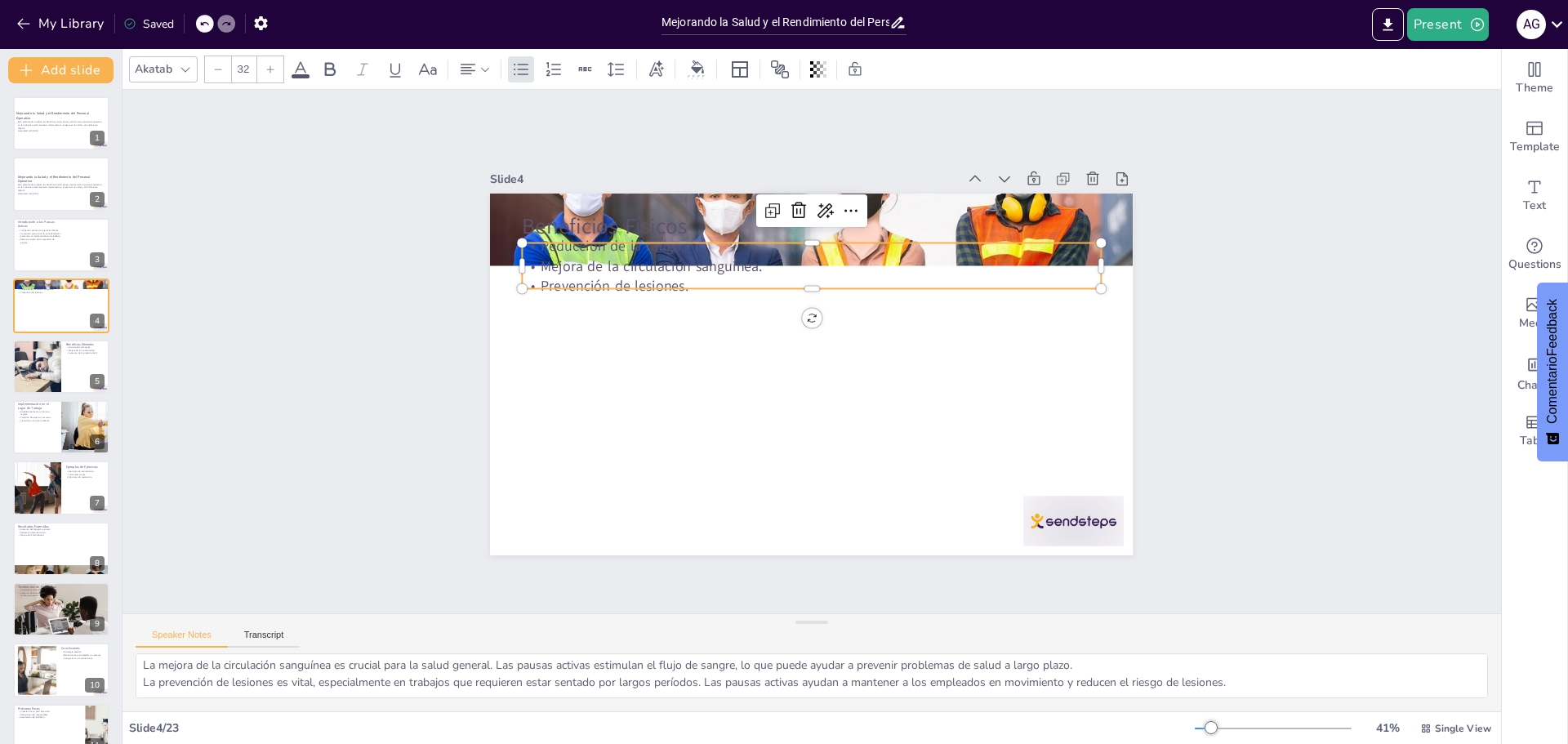
click at [682, 275] on p "Prevención de lesiones." at bounding box center [860, 395] width 402 height 444
click at [682, 275] on p "Prevención de lesiones." at bounding box center [768, 303] width 444 height 402
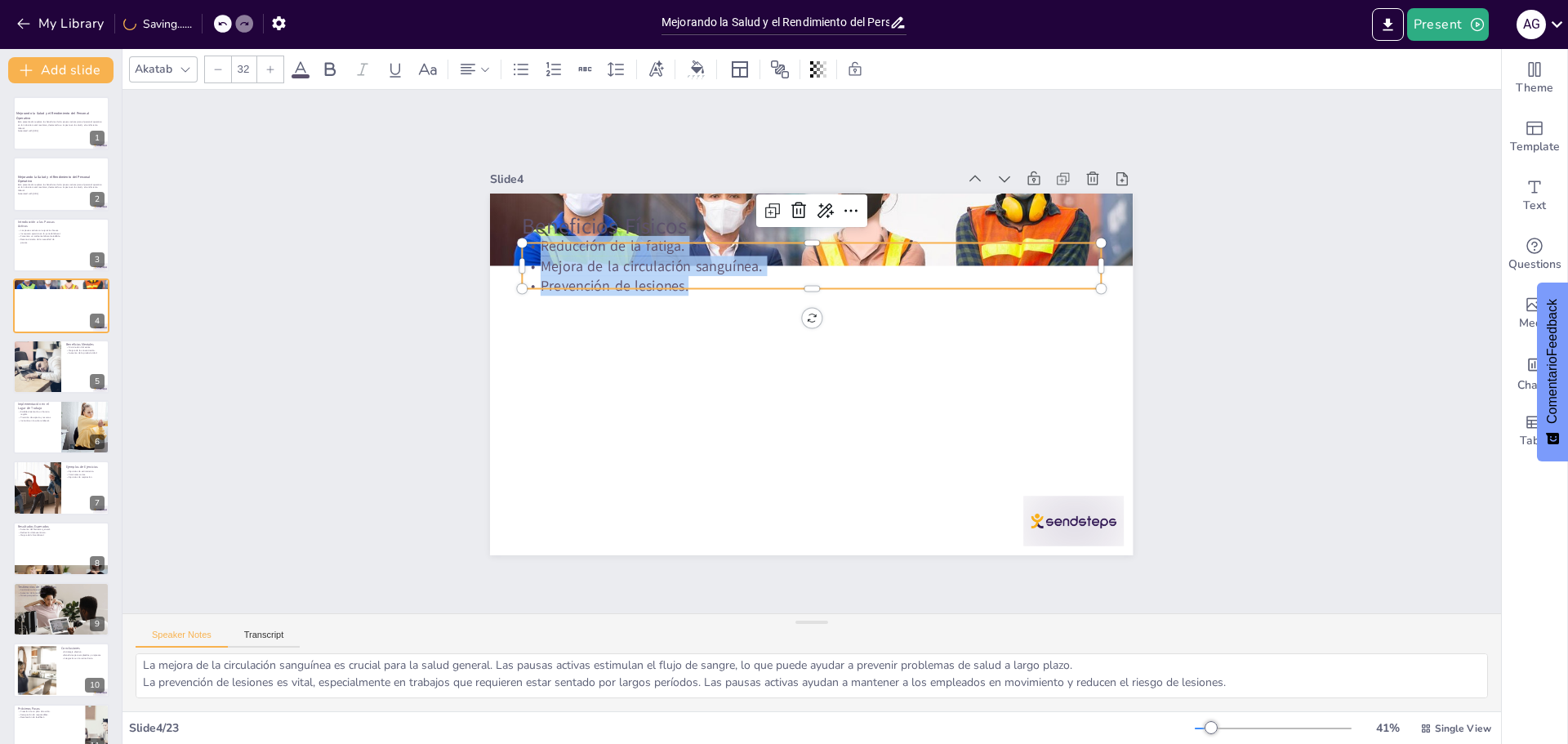
drag, startPoint x: 676, startPoint y: 275, endPoint x: 525, endPoint y: 244, distance: 154.1
click at [782, 244] on div "Reducción de la fatiga. Mejora de la circulación sanguínea. Prevención de lesio…" at bounding box center [894, 368] width 178 height 578
copy div "Reducción de la fatiga. Mejora de la circulación sanguínea. Prevención de lesio…"
click at [737, 197] on div at bounding box center [930, 376] width 387 height 682
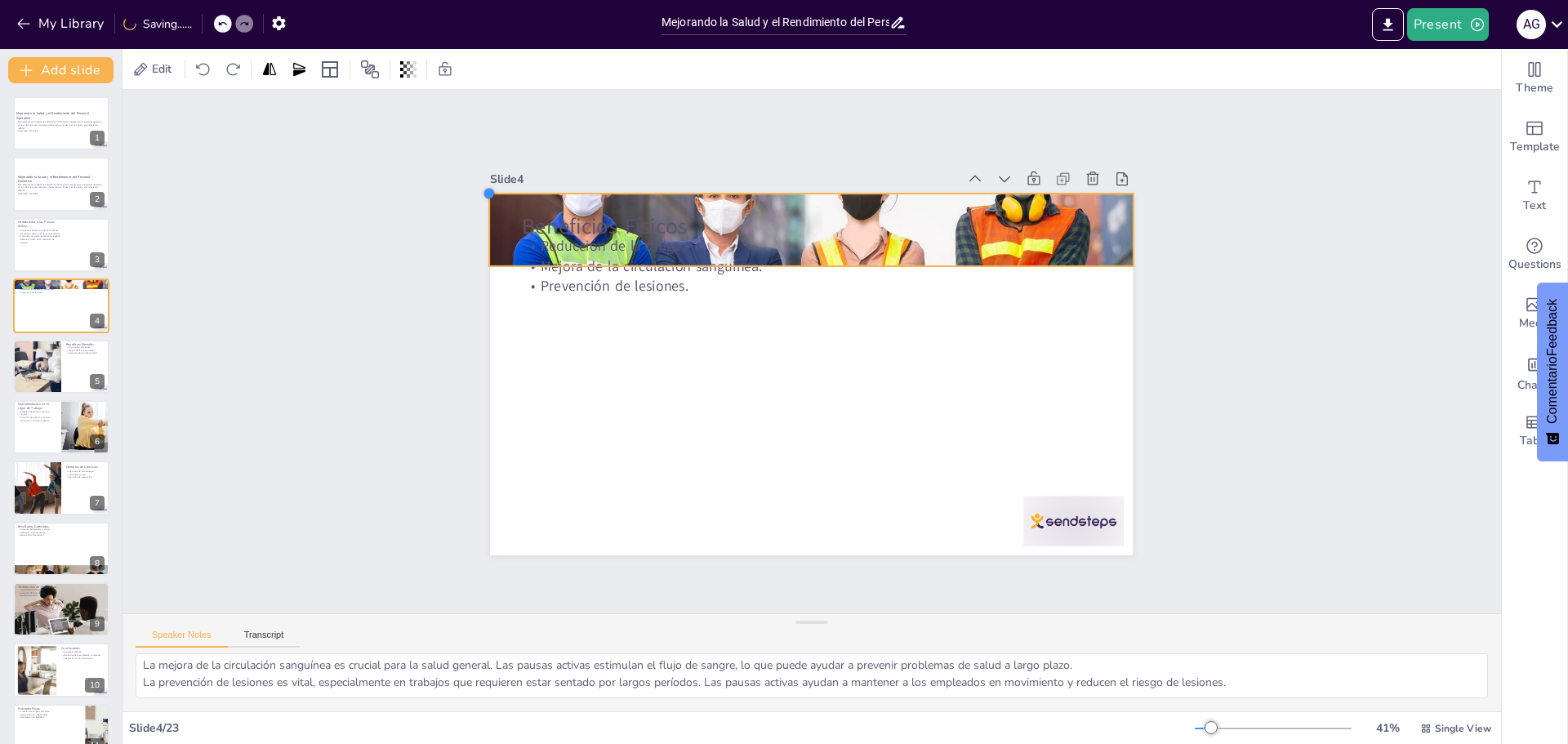
click at [782, 281] on div at bounding box center [1165, 290] width 18 height 18
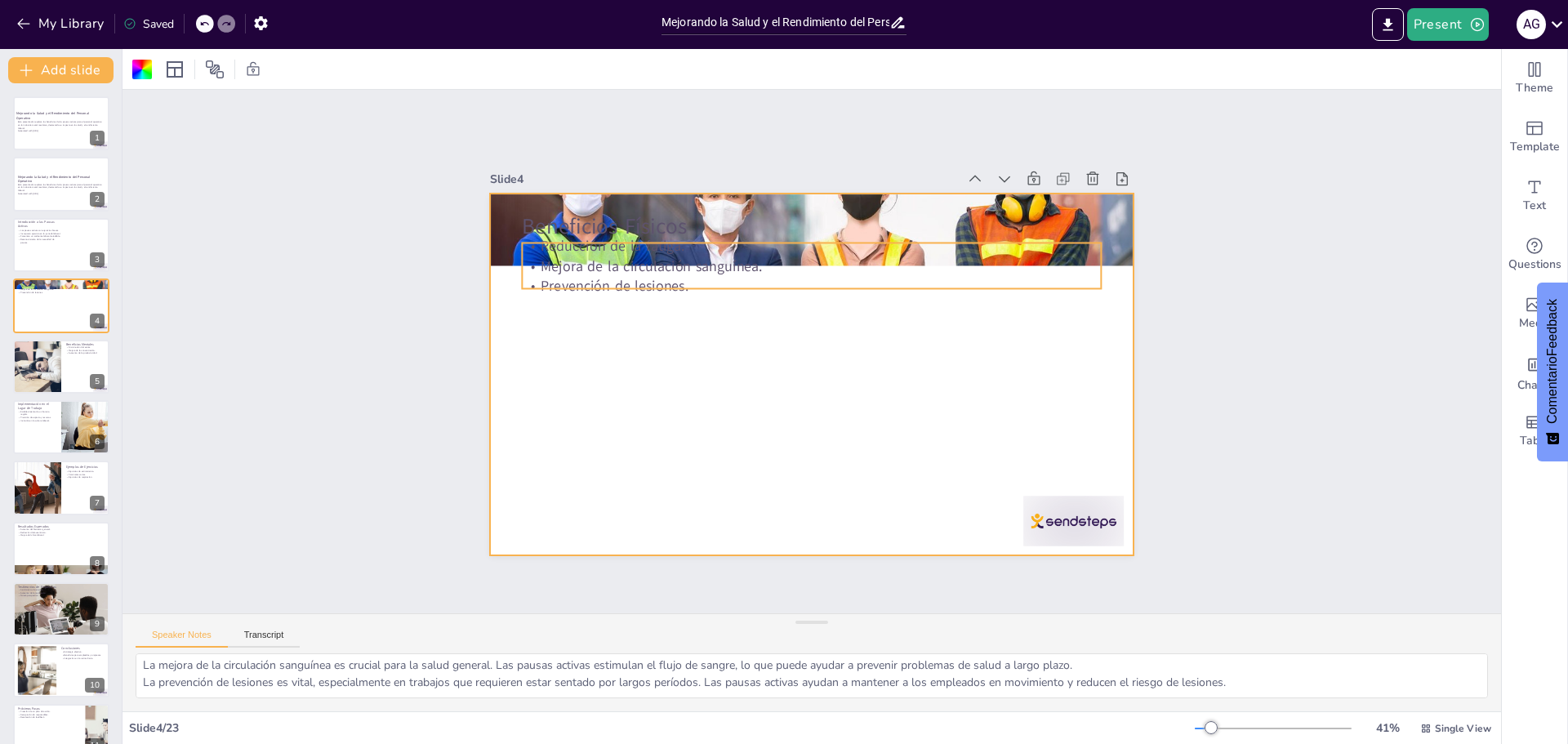
click at [747, 240] on p "Reducción de la fatiga." at bounding box center [707, 362] width 81 height 577
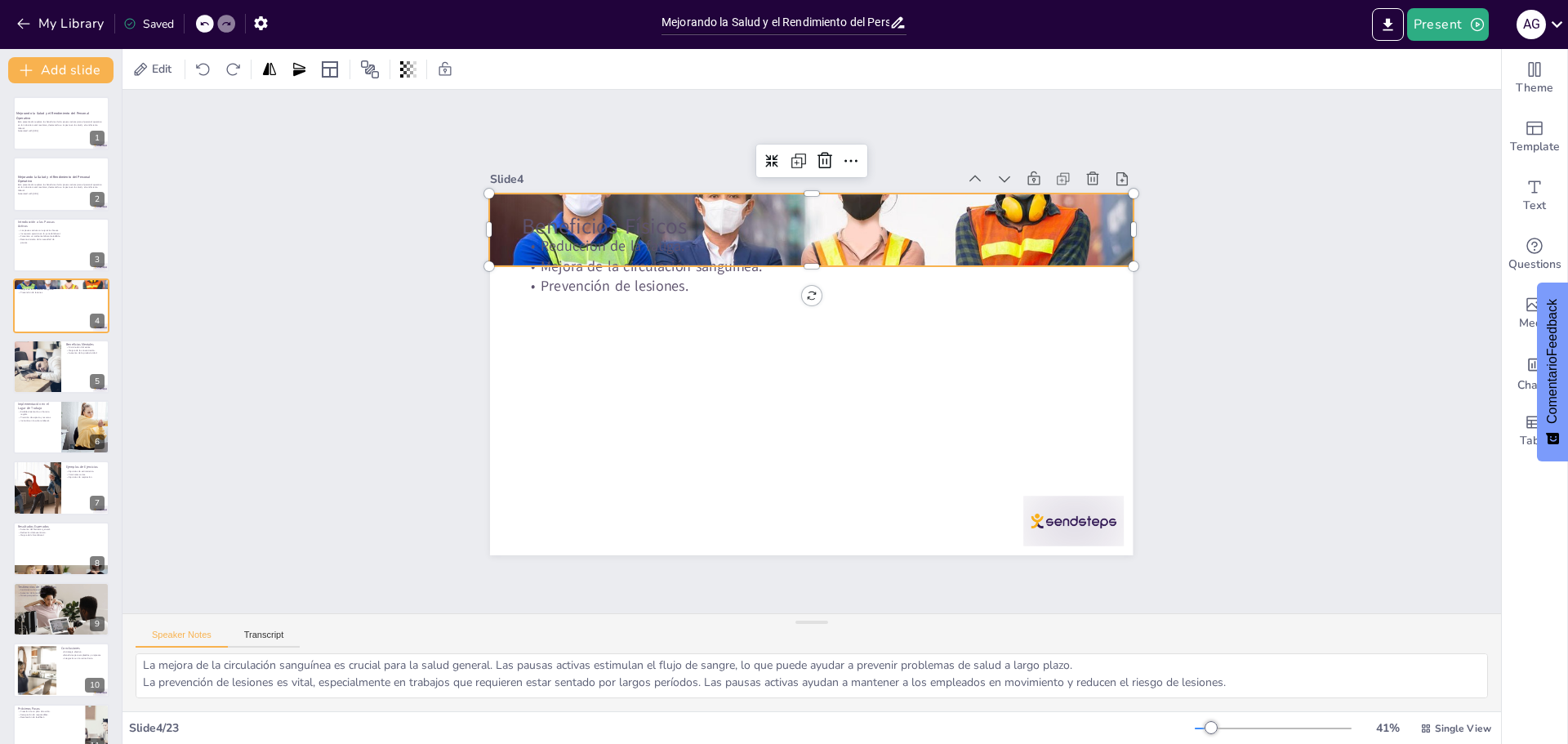
click at [782, 190] on div at bounding box center [903, 269] width 624 height 652
click at [782, 16] on div at bounding box center [909, 6] width 19 height 19
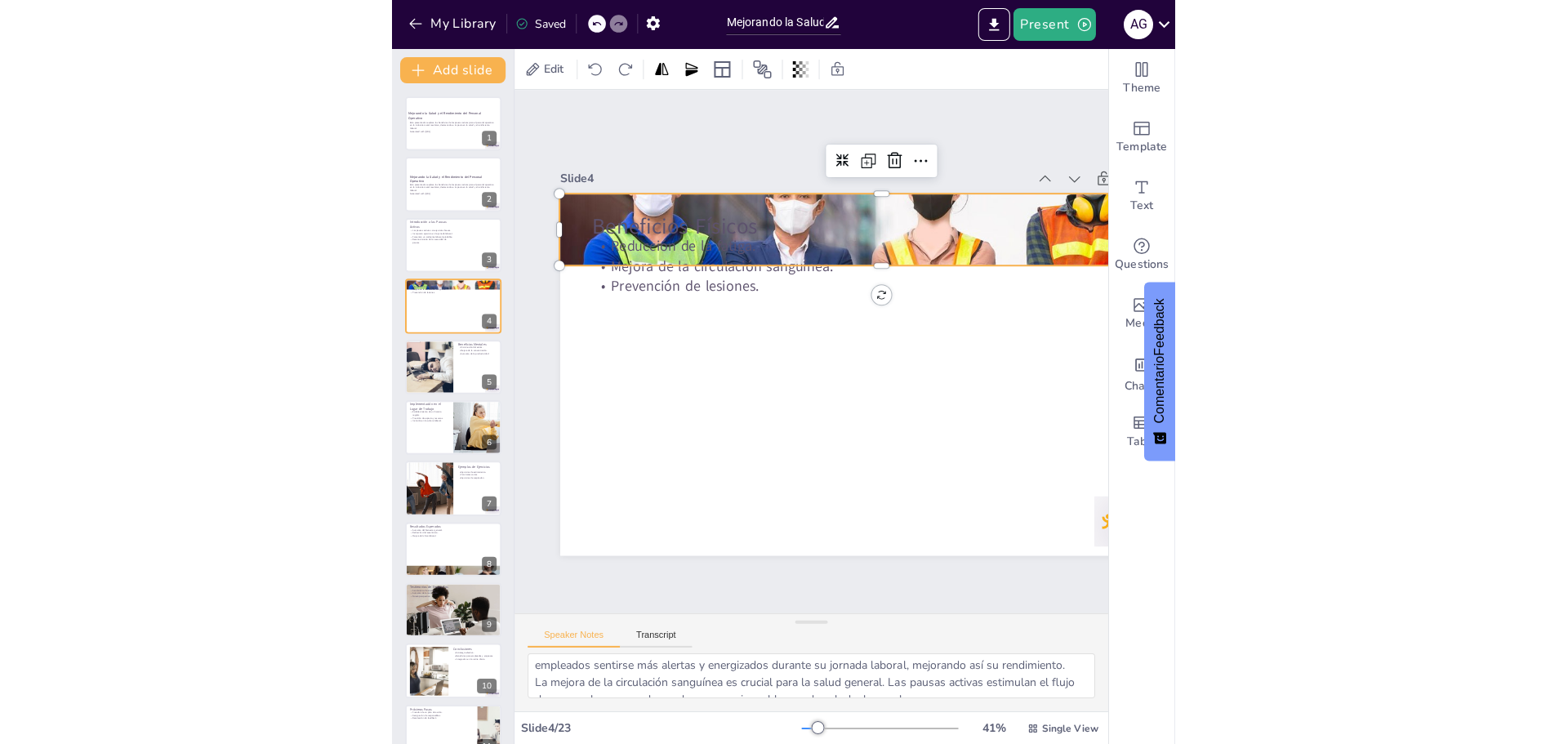
scroll to position [38, 0]
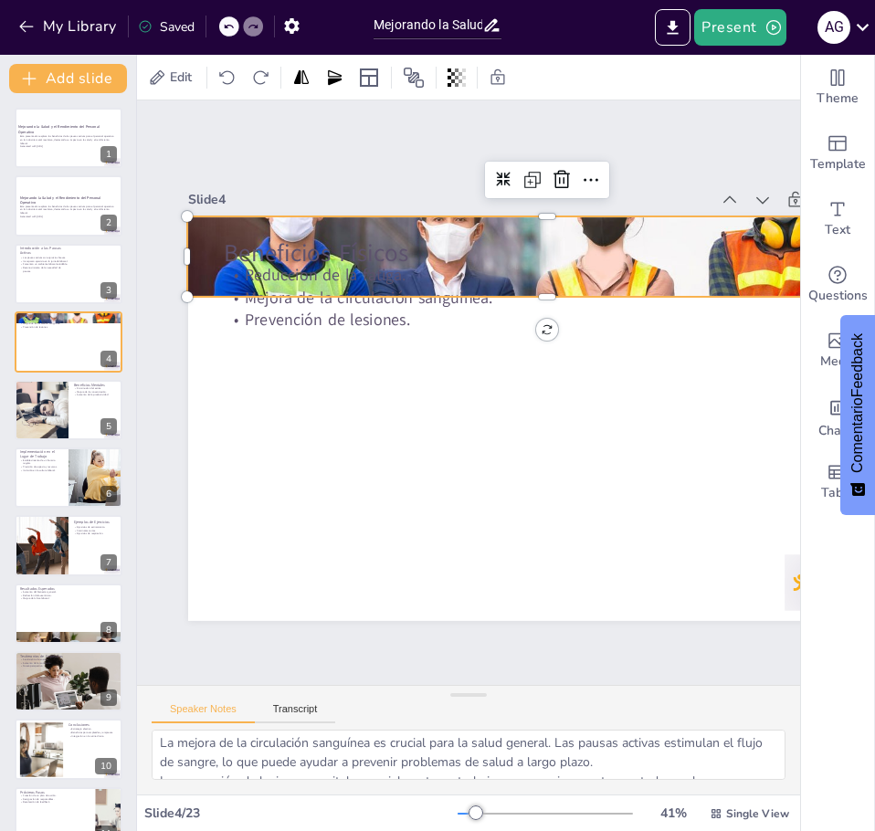
click at [628, 210] on div at bounding box center [332, 471] width 769 height 611
click at [628, 210] on div at bounding box center [622, 426] width 498 height 774
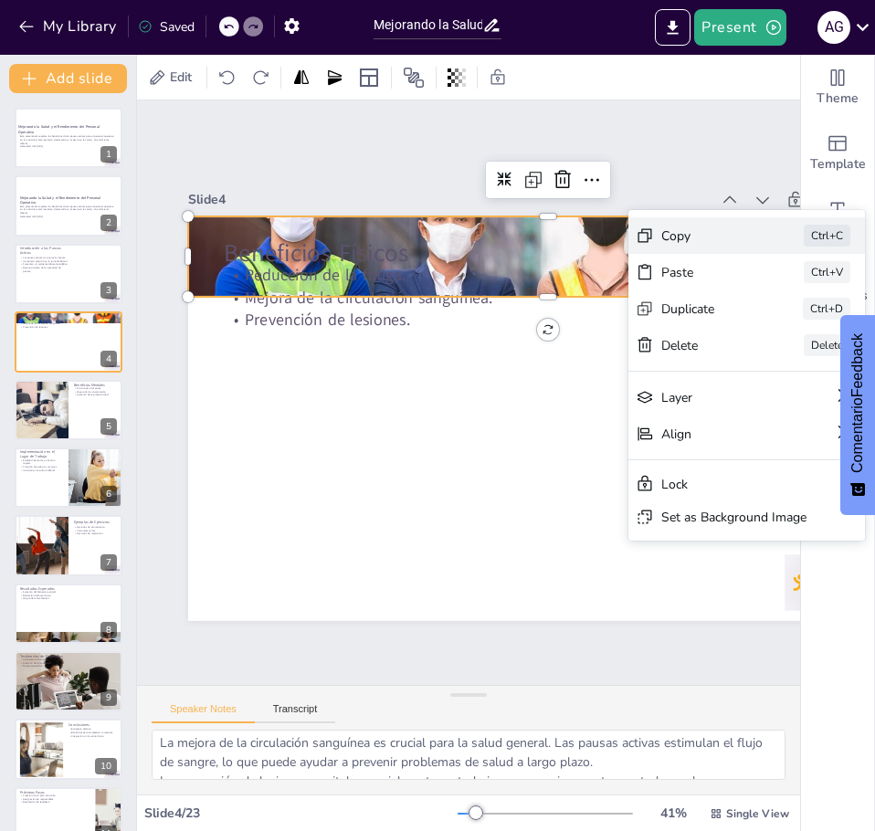
click at [135, 396] on div "Copy" at bounding box center [89, 409] width 92 height 26
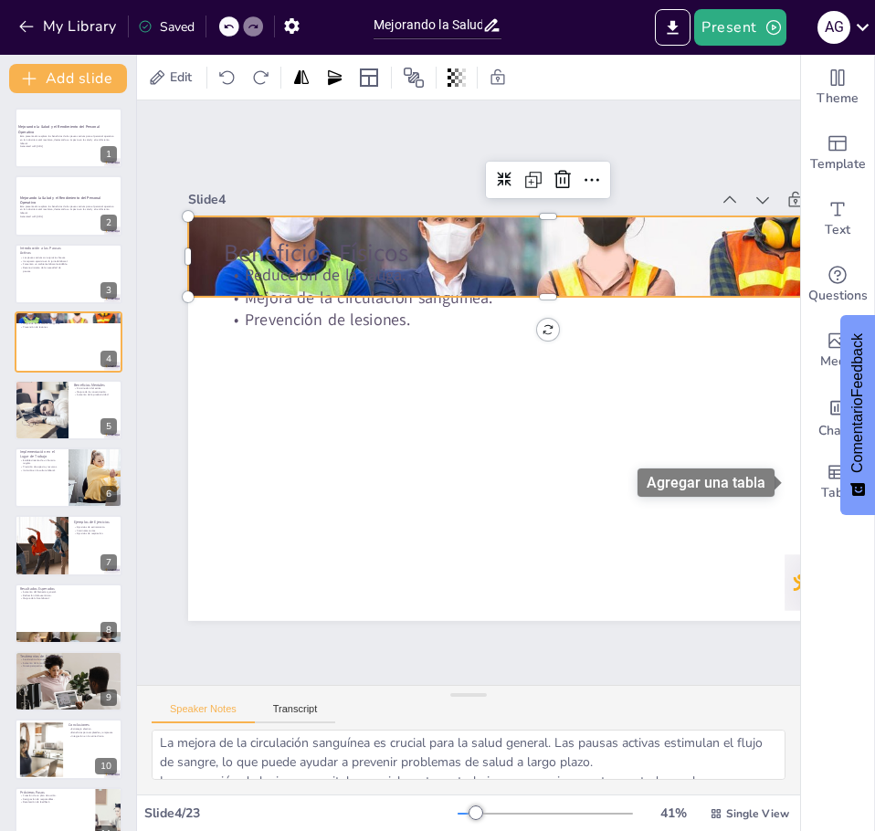
click at [668, 482] on font "Agregar una tabla" at bounding box center [705, 482] width 119 height 17
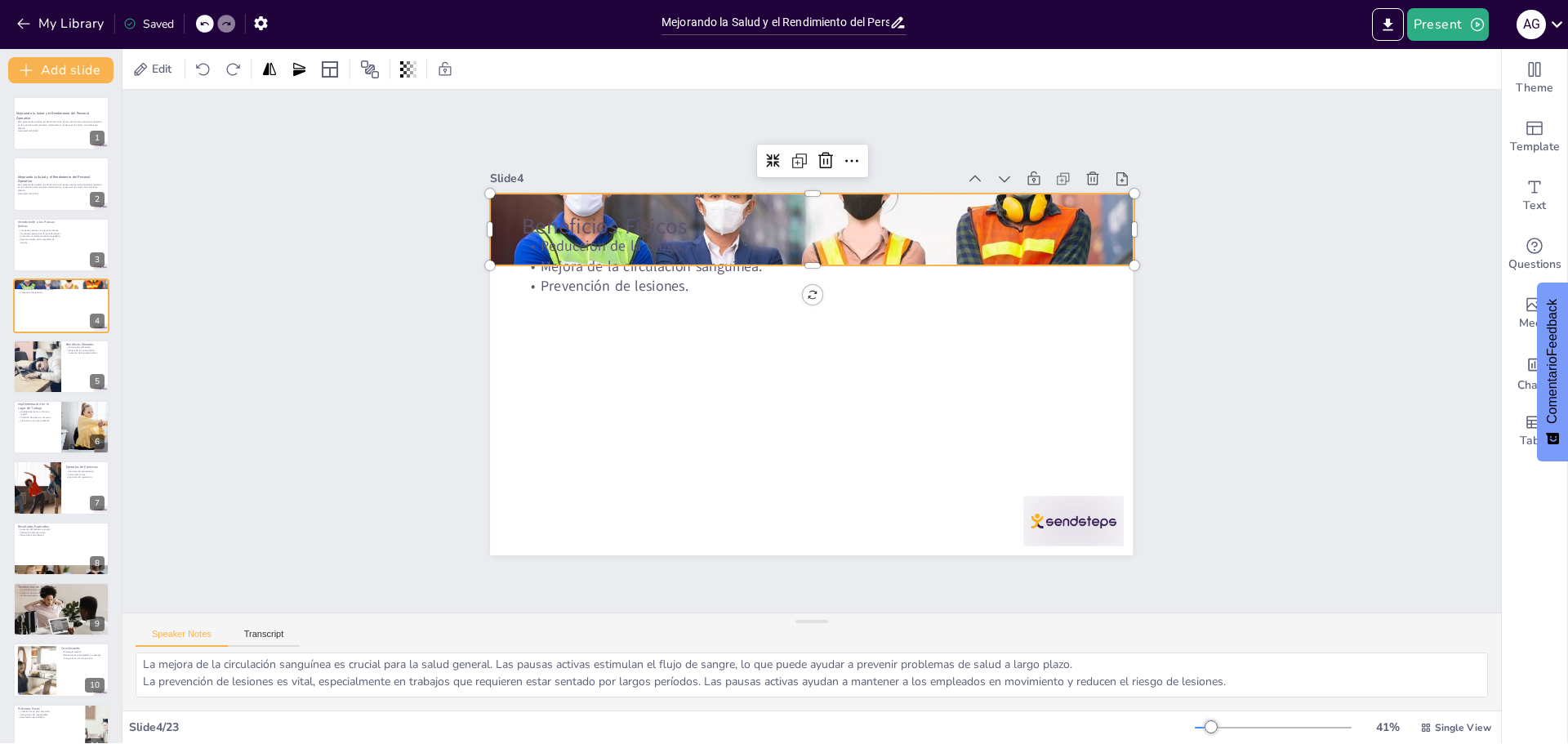
scroll to position [21, 0]
click at [782, 348] on div "Slide 1 Mejorando la Salud y el Rendimiento del Personal Operativo Esta present…" at bounding box center [812, 351] width 667 height 1426
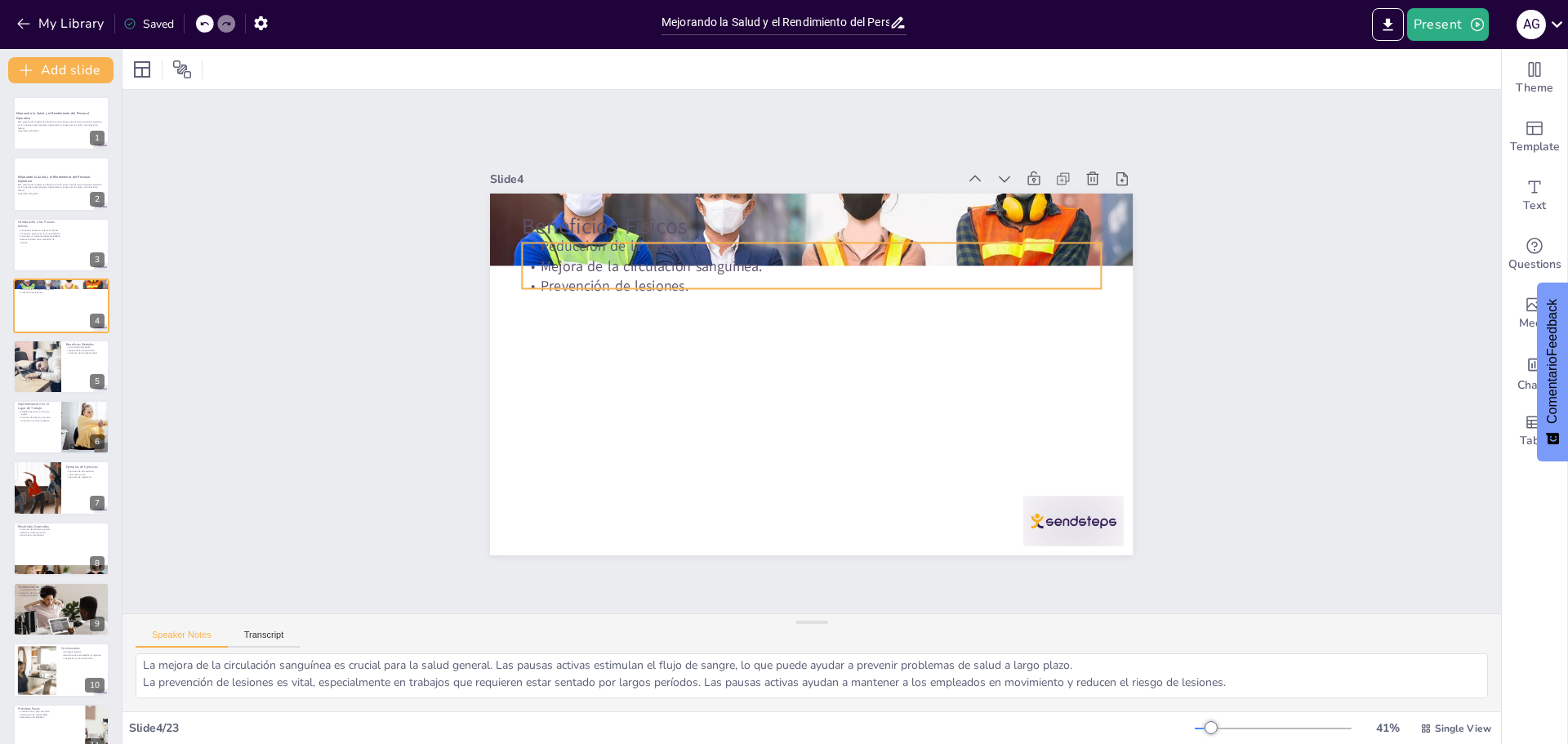
click at [560, 249] on p "Reducción de la fatiga." at bounding box center [800, 247] width 577 height 80
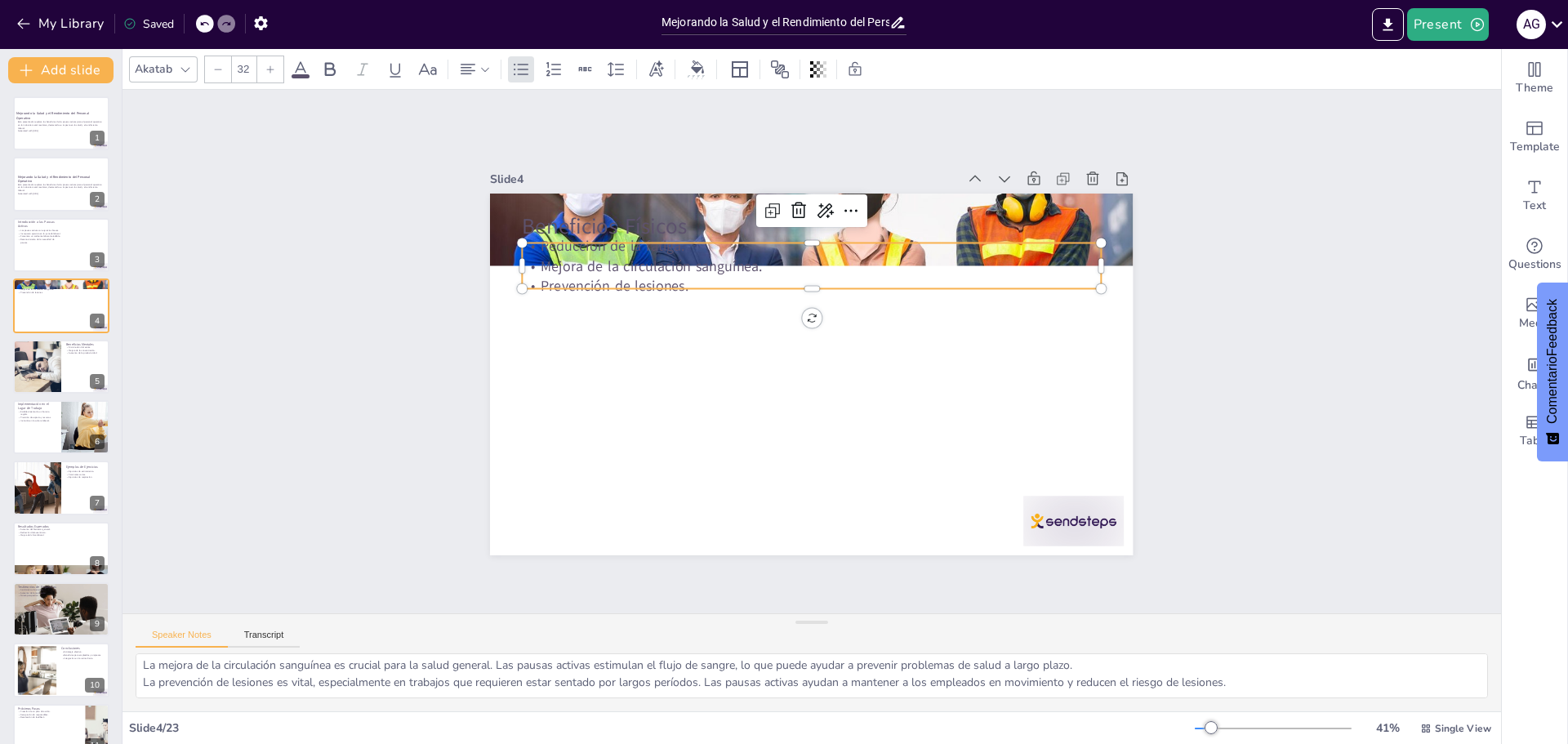
click at [712, 625] on div at bounding box center [719, 632] width 14 height 14
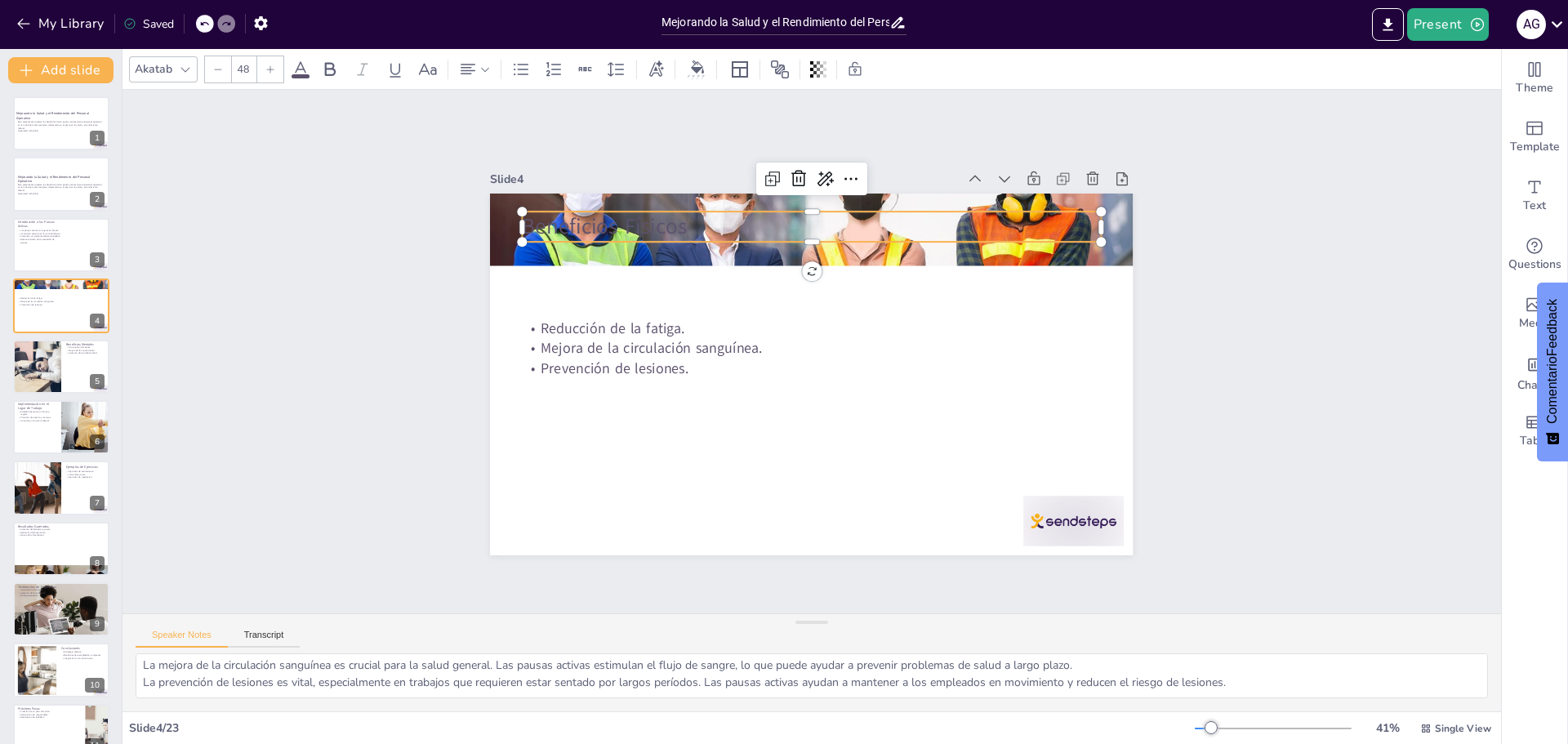
click at [762, 208] on p "Beneficios Físicos" at bounding box center [920, 413] width 315 height 516
click at [782, 233] on p "Beneficios Físicos" at bounding box center [750, 243] width 516 height 316
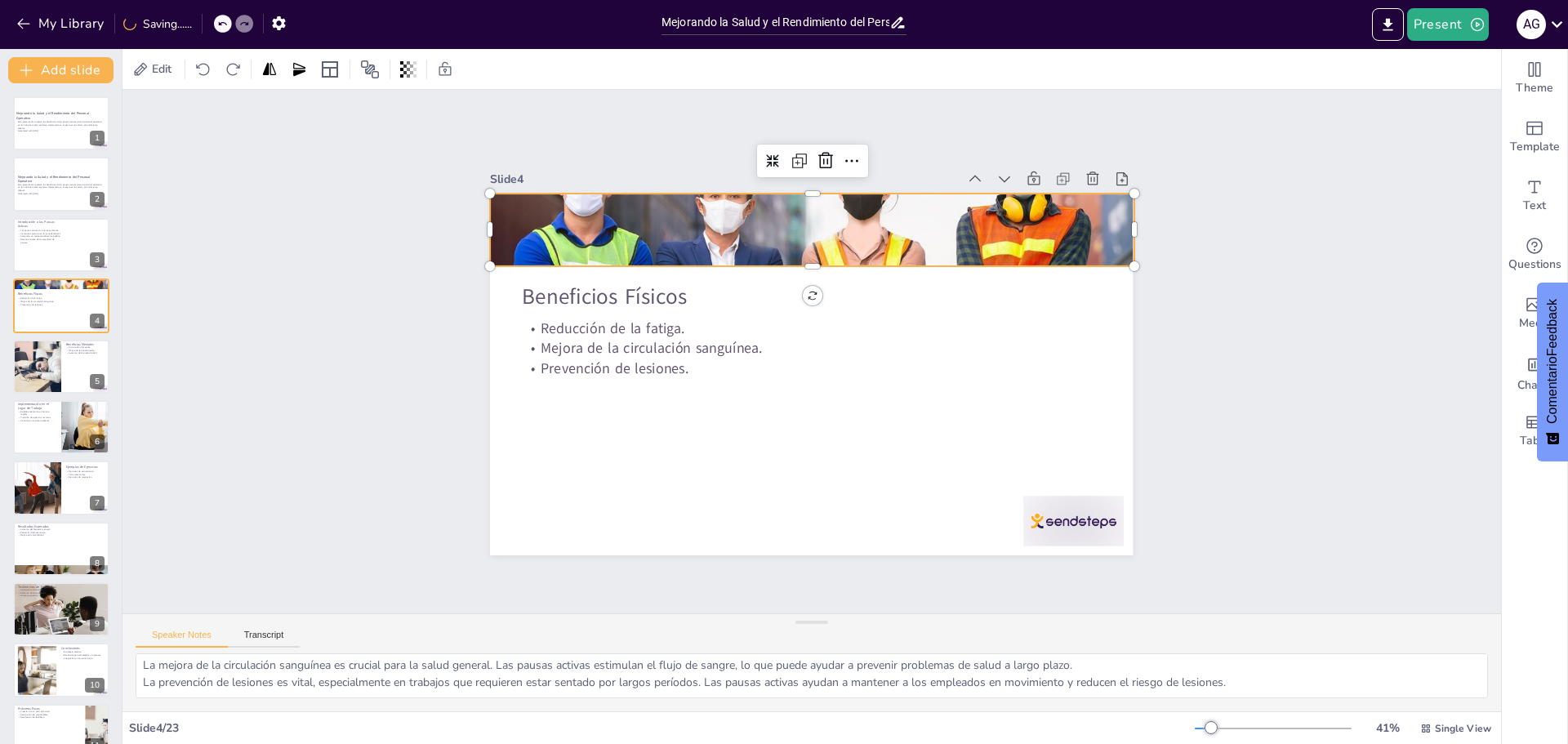
click at [761, 220] on div at bounding box center [931, 326] width 388 height 683
